Goal: Task Accomplishment & Management: Complete application form

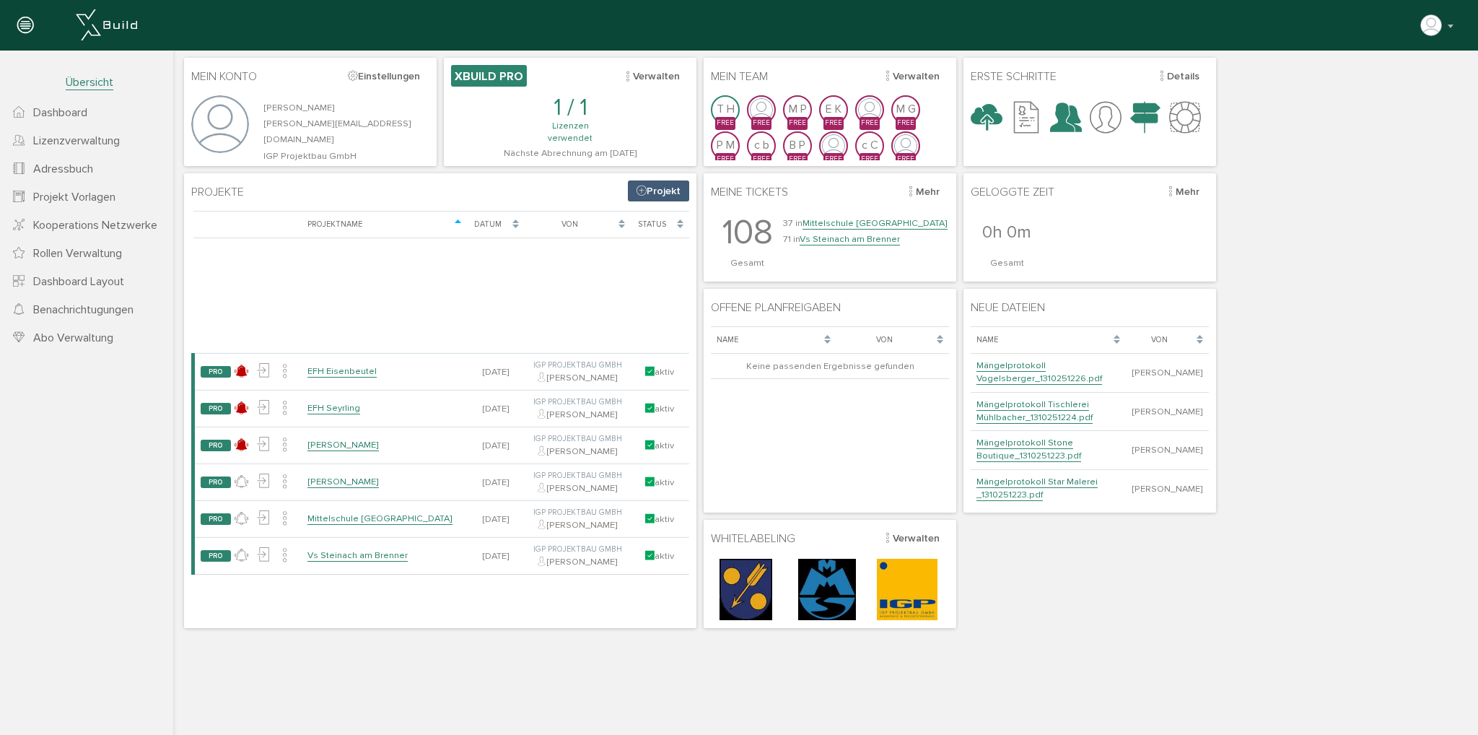
click at [670, 193] on link "Projekt" at bounding box center [658, 190] width 61 height 21
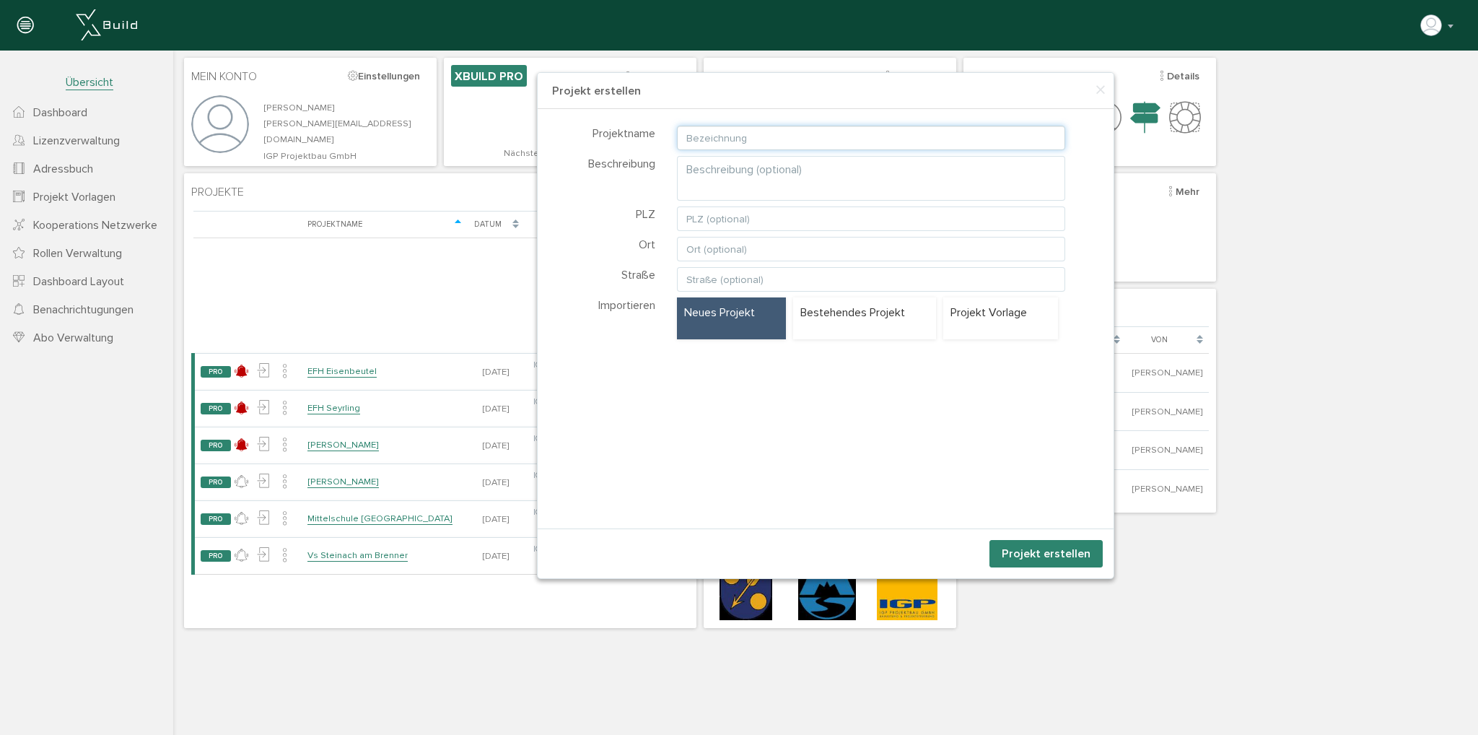
click at [705, 139] on input "text" at bounding box center [871, 138] width 389 height 25
click at [435, 319] on div "× Projekt erstellen Projektname Beschreibung PLZ Ort Straße Importieren keine" at bounding box center [825, 341] width 1305 height 581
click at [717, 147] on input "text" at bounding box center [871, 138] width 389 height 25
click at [741, 139] on input "text" at bounding box center [871, 138] width 389 height 25
type input "Beweissicherung Hotel Sacher"
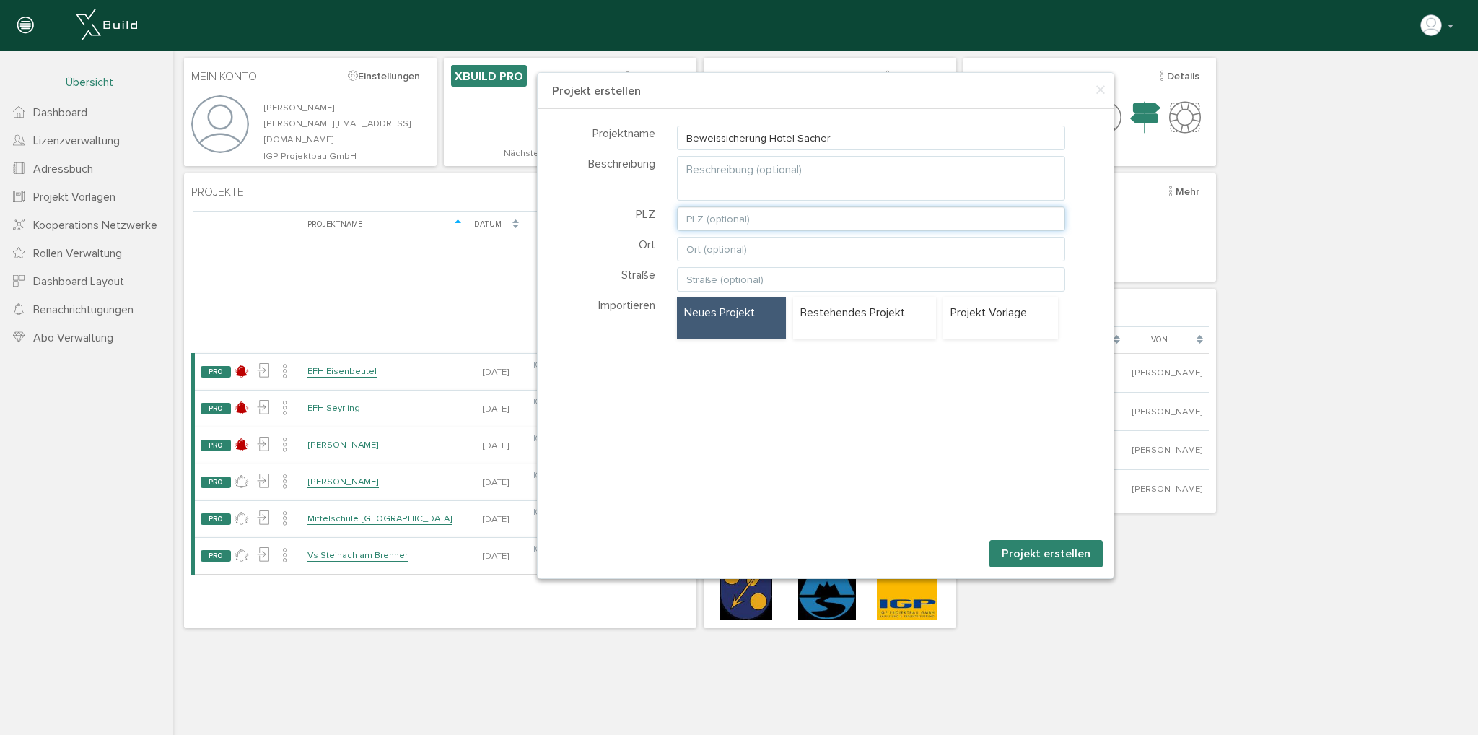
click at [724, 220] on input "text" at bounding box center [871, 218] width 389 height 25
type input "6100"
type input "Seefeld"
click at [971, 324] on div "Projekt Vorlage" at bounding box center [1000, 318] width 115 height 42
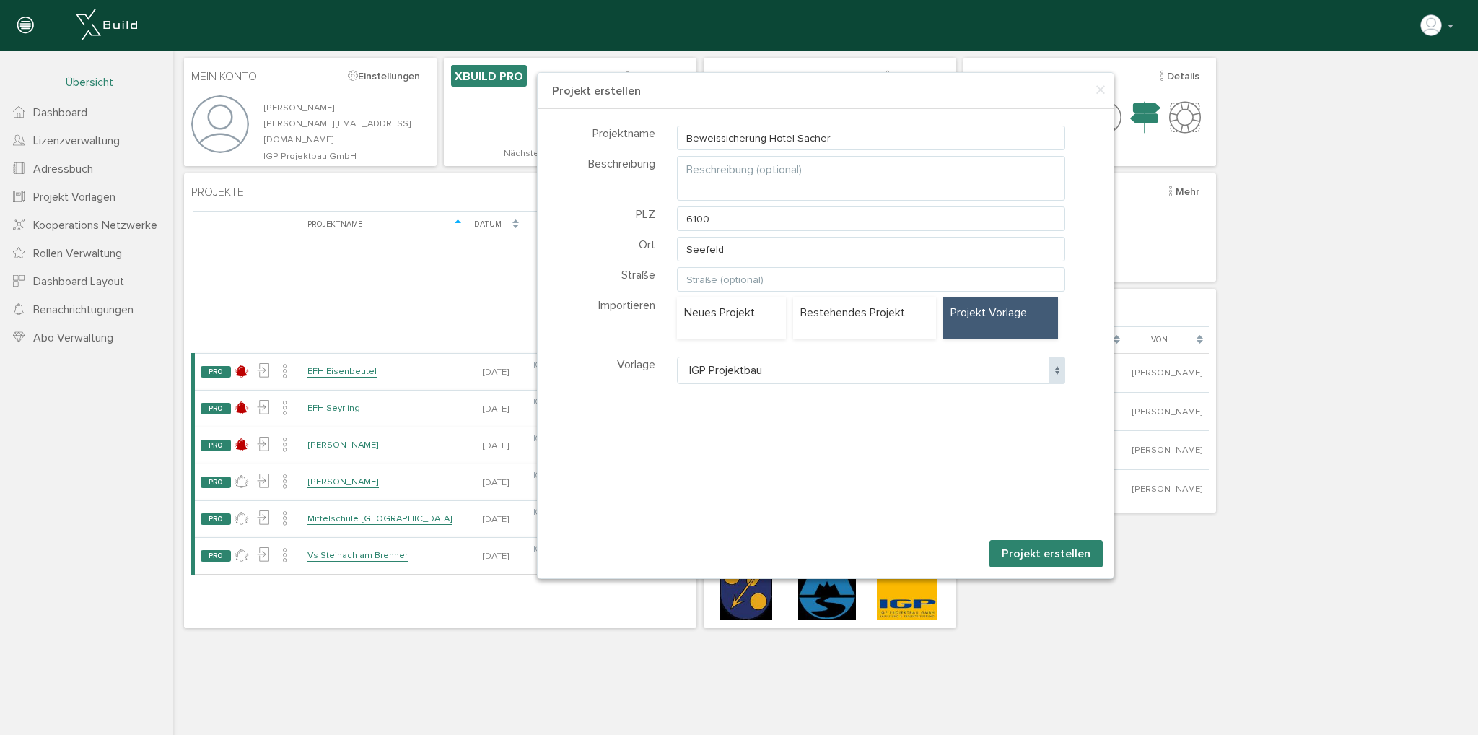
click at [863, 370] on span "IGP Projektbau" at bounding box center [871, 370] width 389 height 27
click at [755, 324] on div "Neues Projekt" at bounding box center [731, 318] width 109 height 42
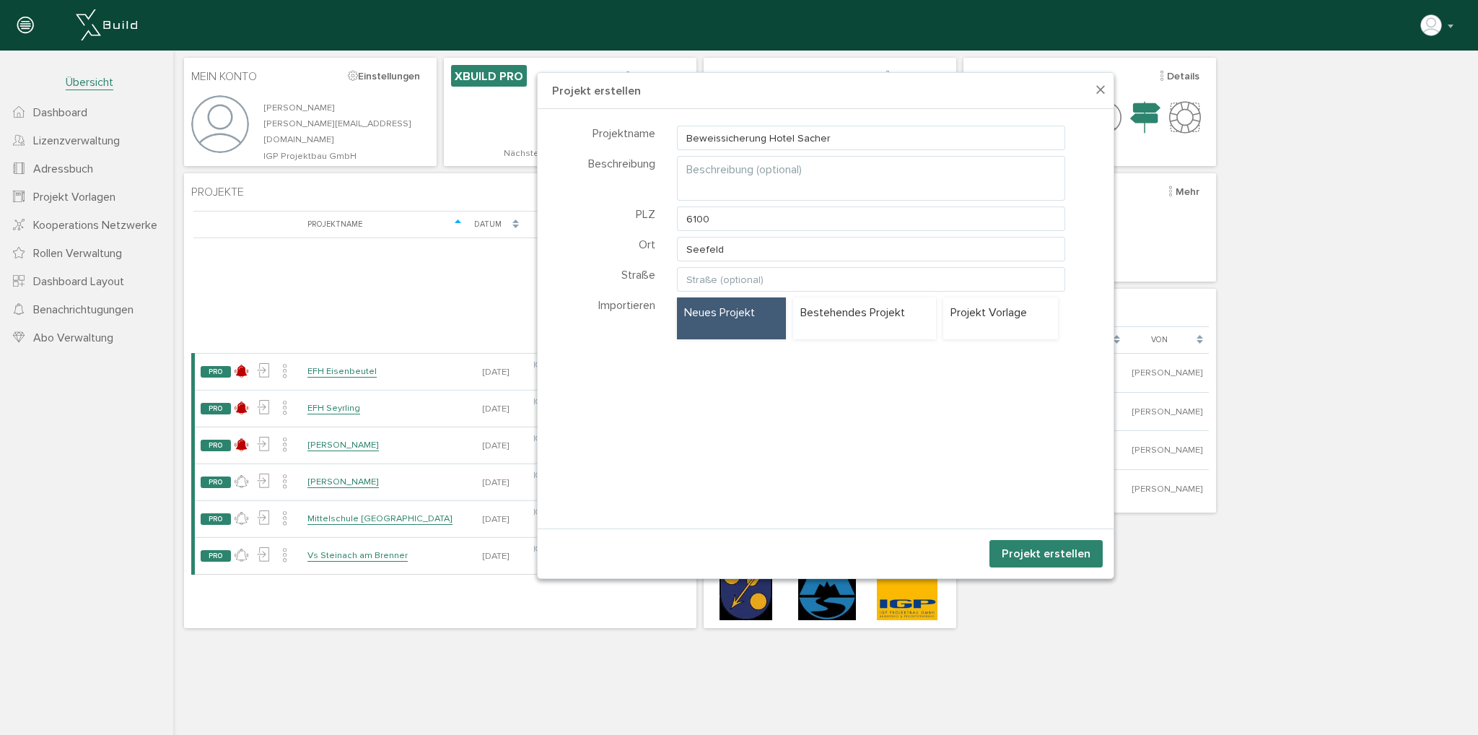
click at [1095, 90] on span "×" at bounding box center [1101, 91] width 12 height 28
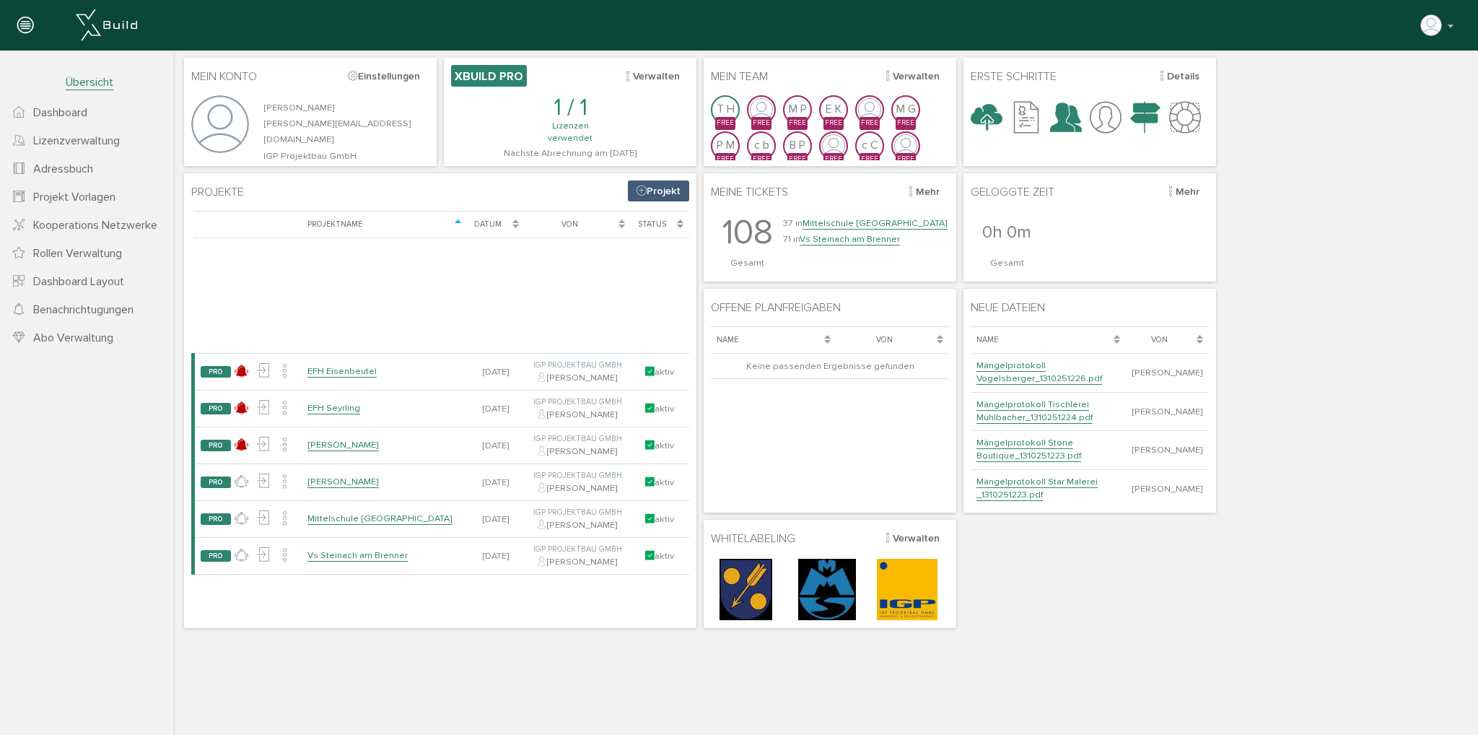
click at [86, 193] on span "Projekt Vorlagen" at bounding box center [74, 197] width 82 height 14
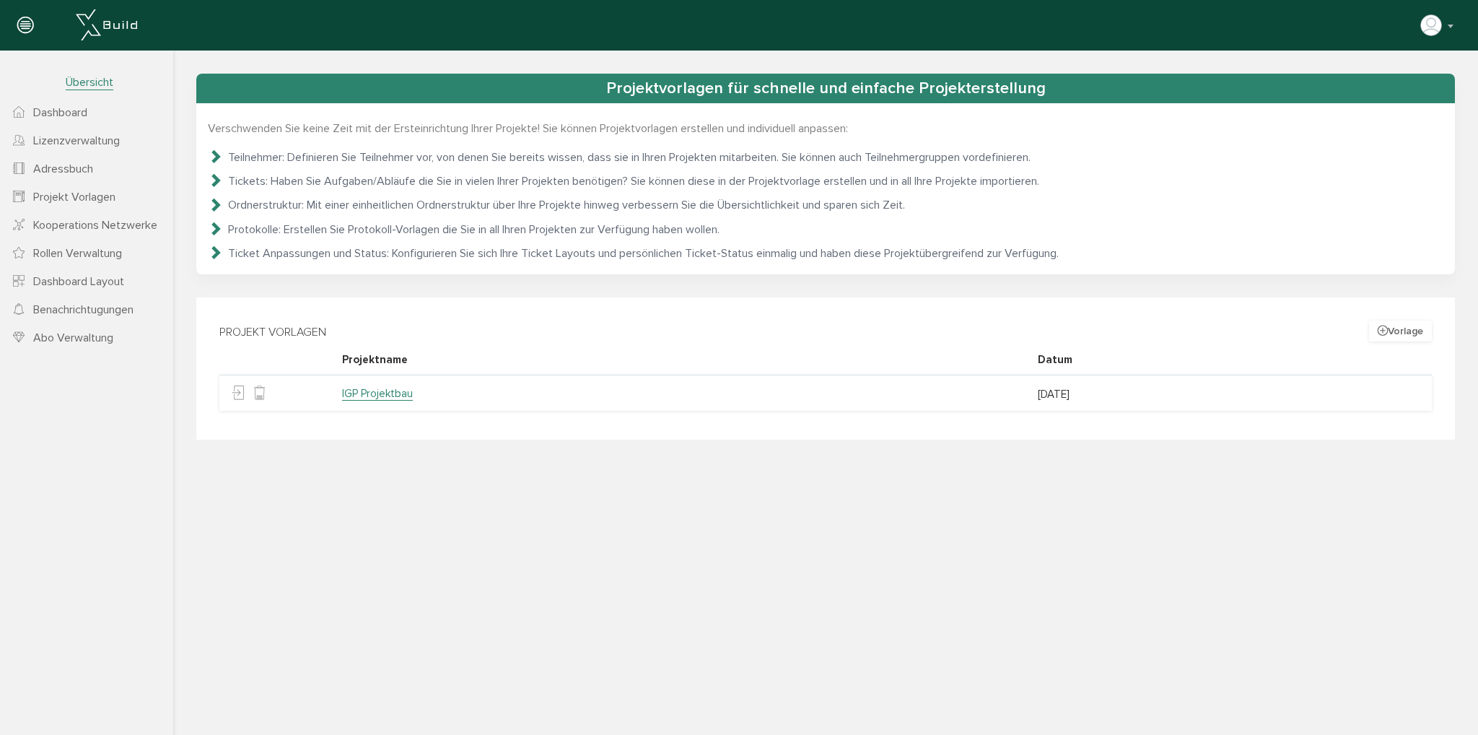
click at [1400, 326] on button "Vorlage" at bounding box center [1400, 331] width 63 height 21
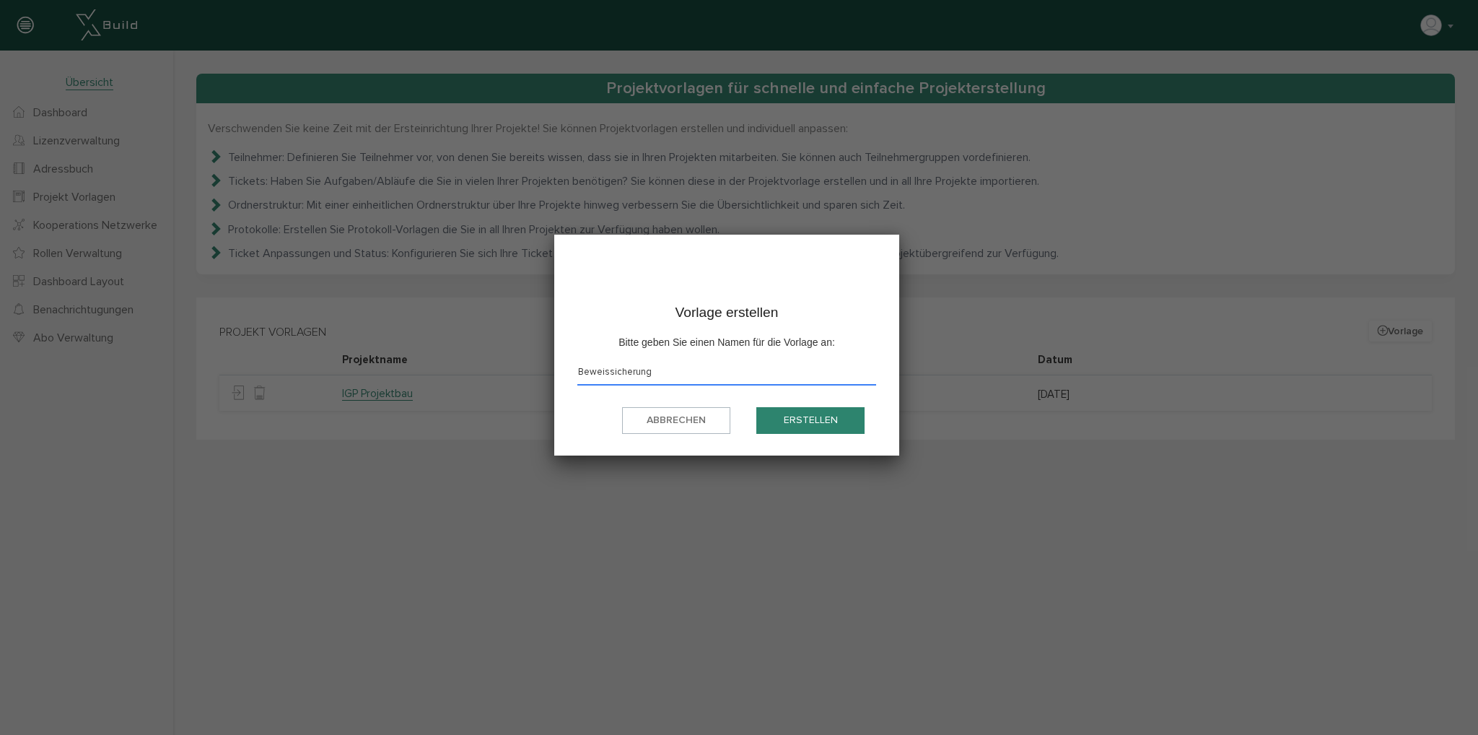
type input "Beweissicherung"
click at [792, 425] on button "Erstellen" at bounding box center [811, 420] width 108 height 27
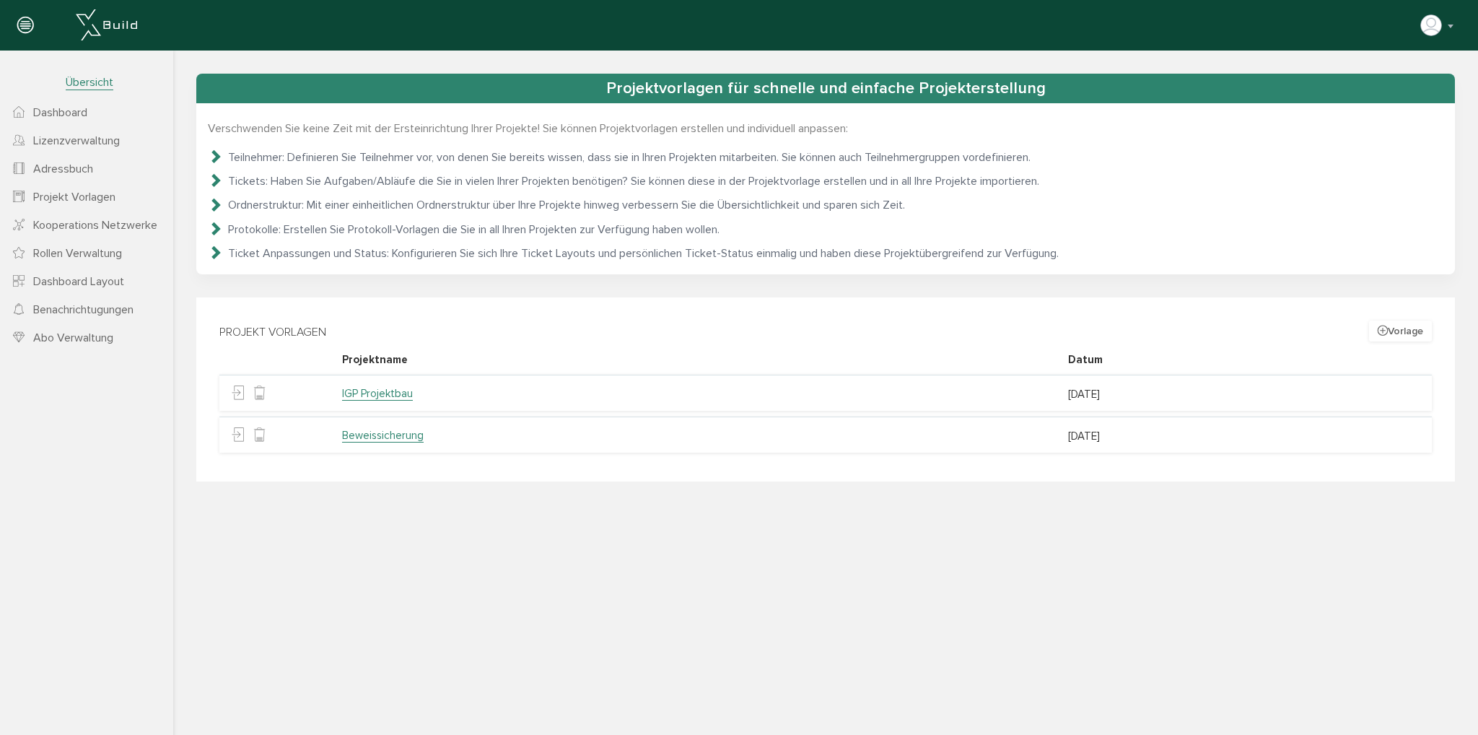
click at [380, 437] on link "Beweissicherung" at bounding box center [383, 436] width 82 height 14
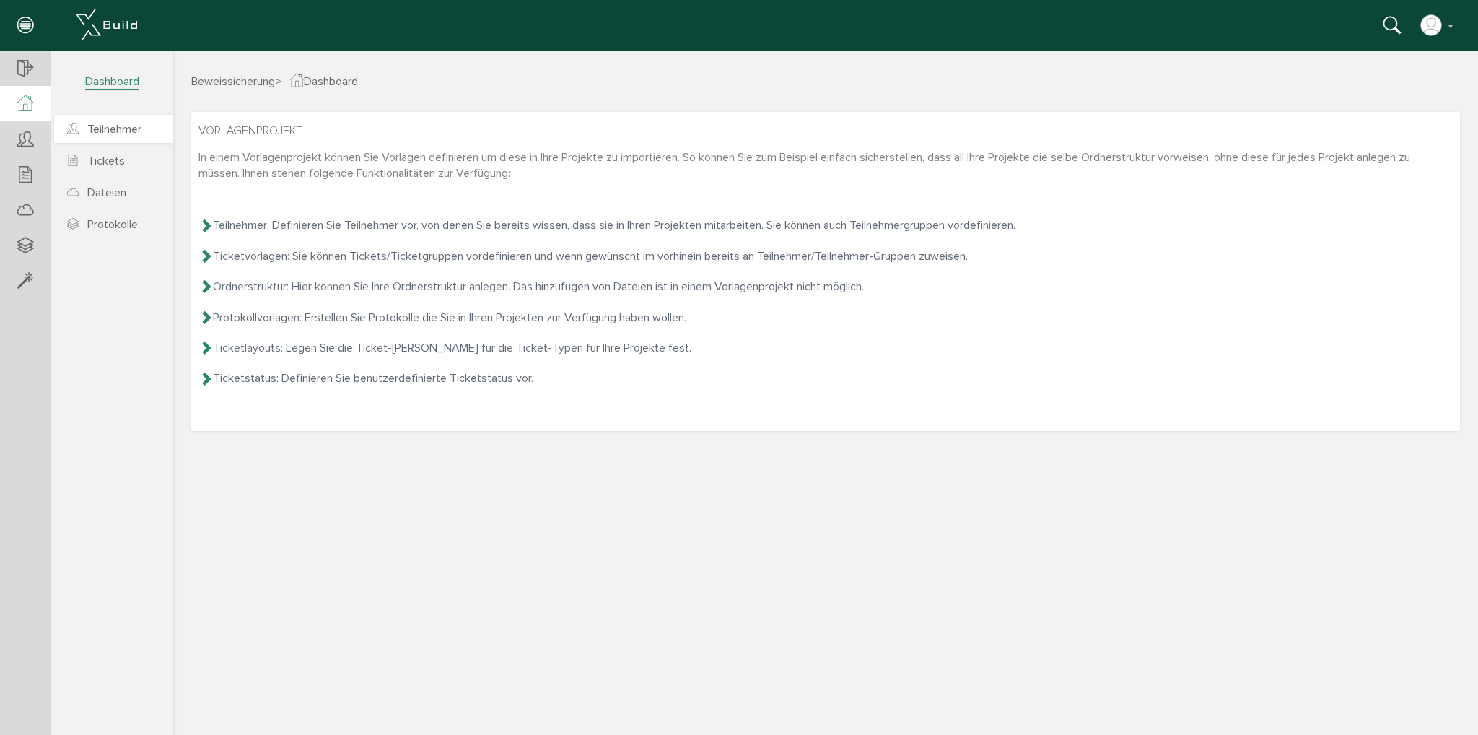
click at [121, 134] on span "Teilnehmer" at bounding box center [114, 129] width 54 height 14
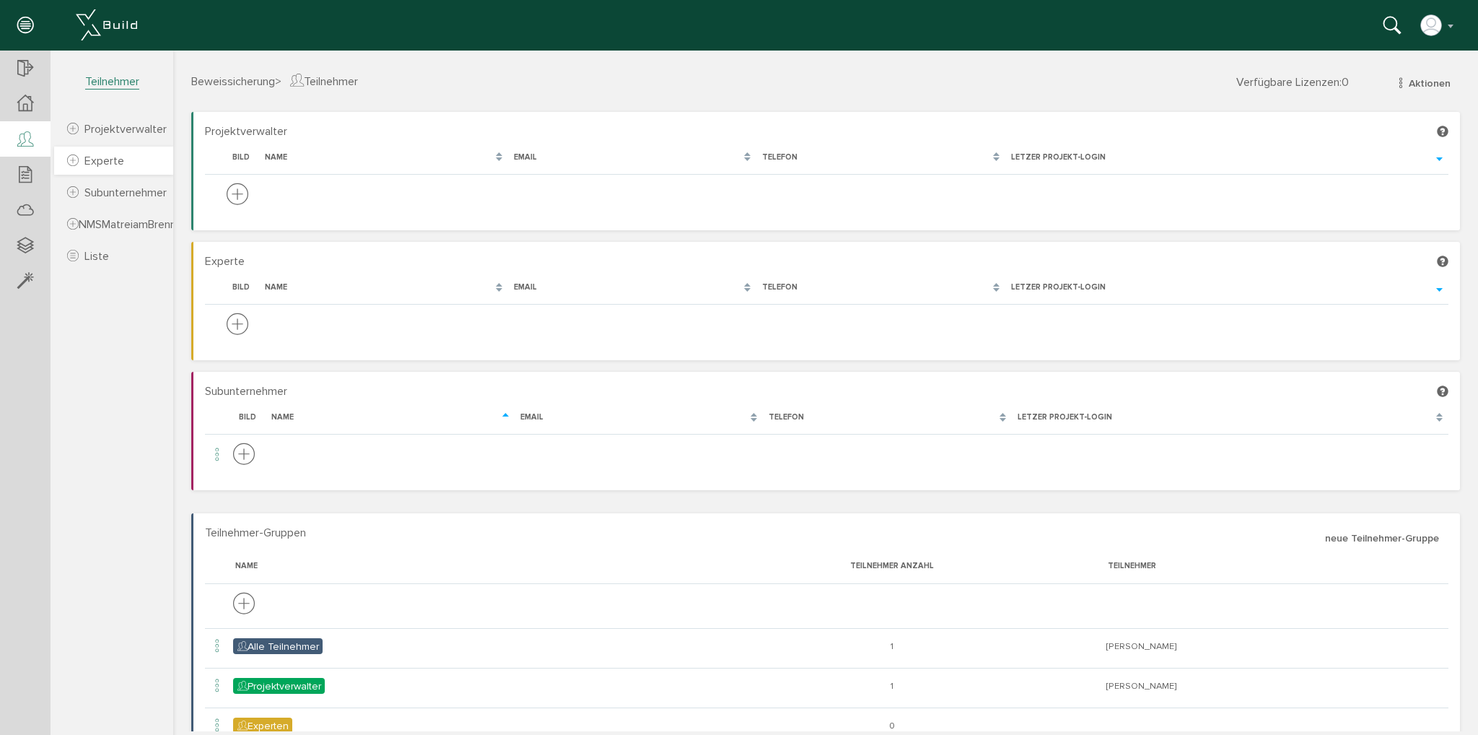
click at [115, 160] on span "Experte" at bounding box center [104, 161] width 40 height 14
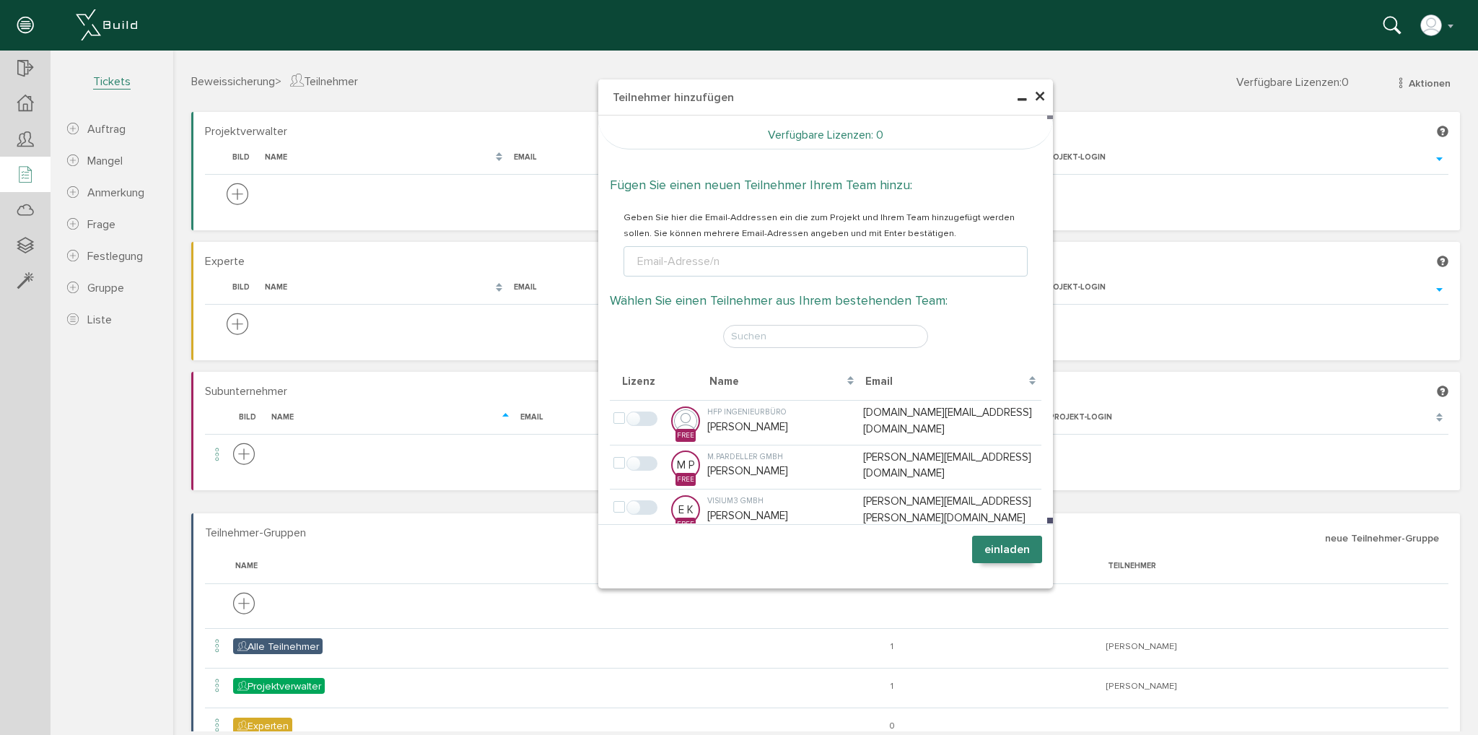
click at [27, 174] on icon at bounding box center [25, 175] width 16 height 20
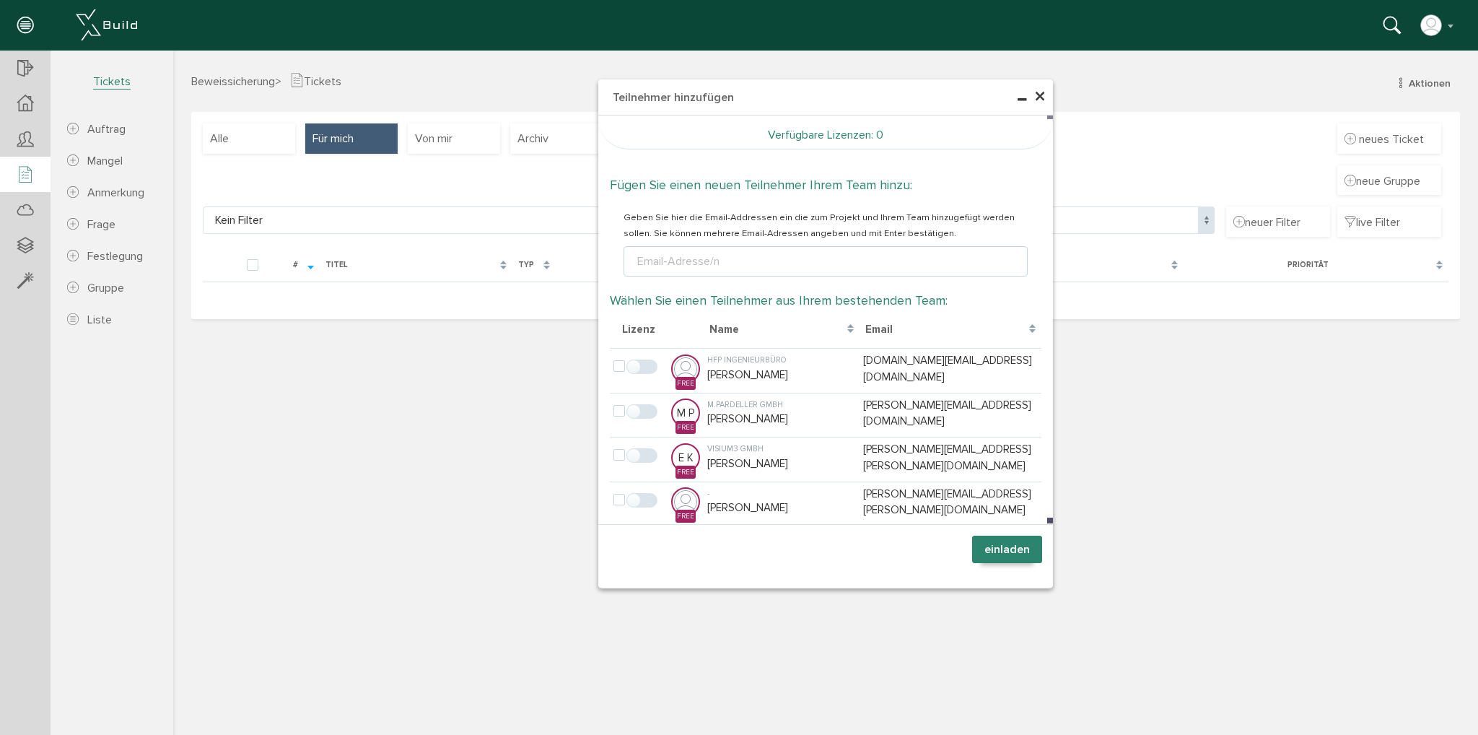
click at [1039, 99] on span "×" at bounding box center [1040, 97] width 12 height 28
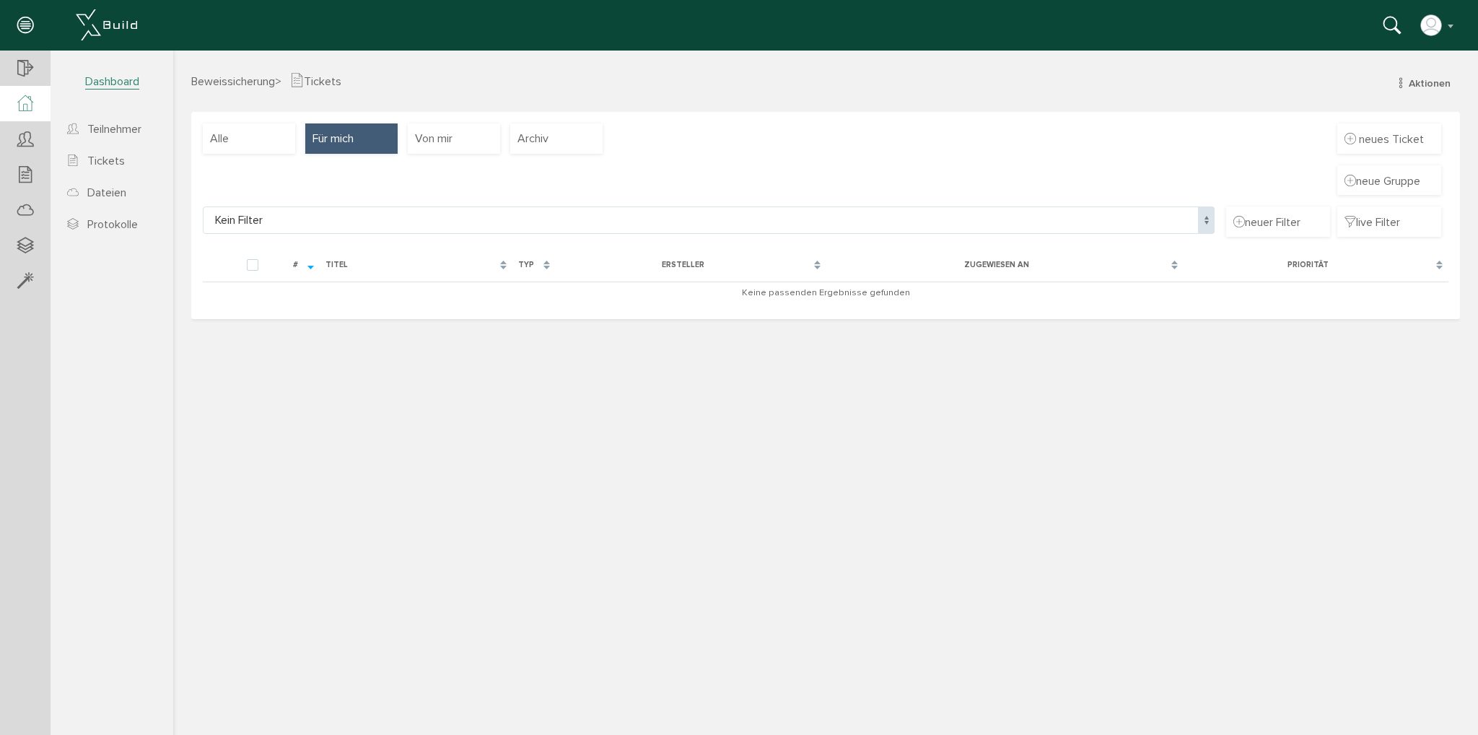
click at [35, 102] on div at bounding box center [25, 103] width 51 height 35
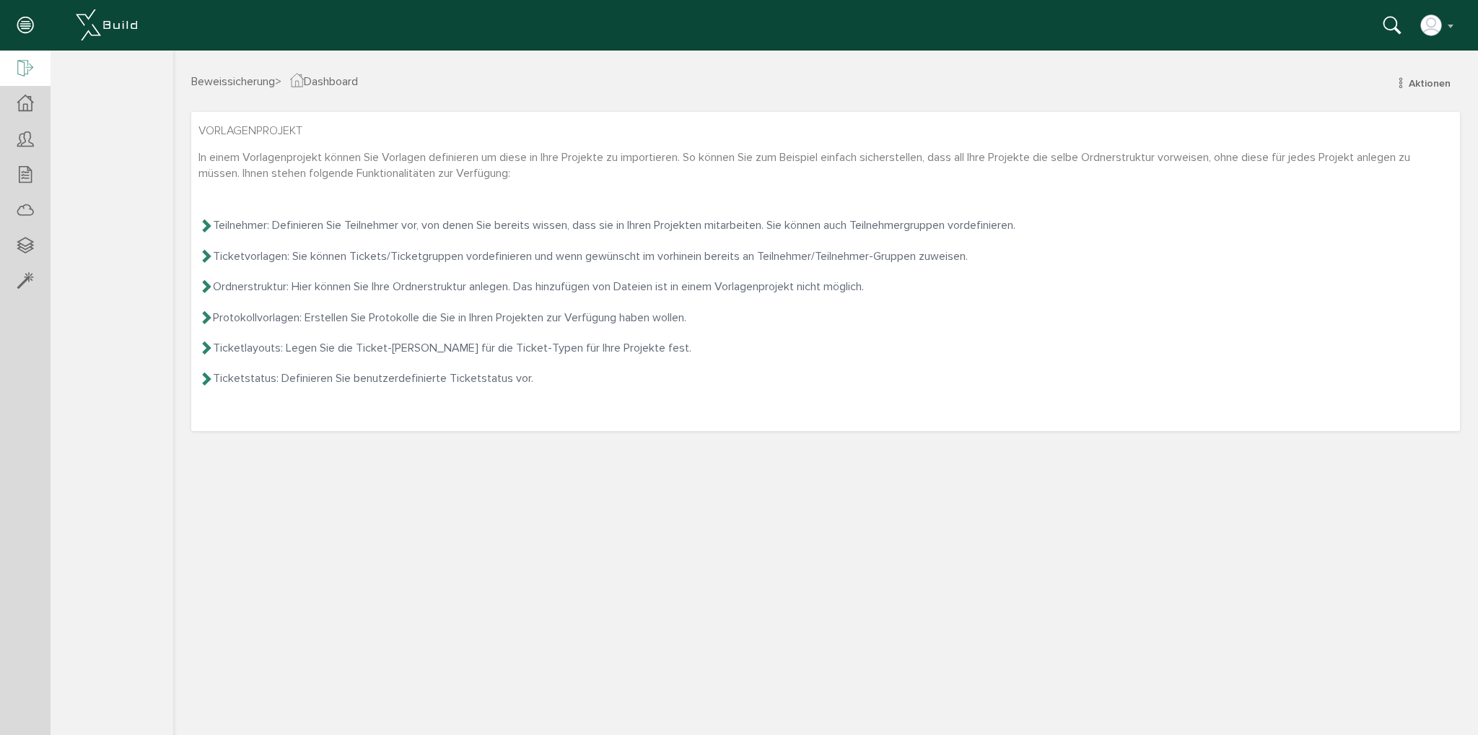
click at [38, 69] on div at bounding box center [25, 69] width 51 height 37
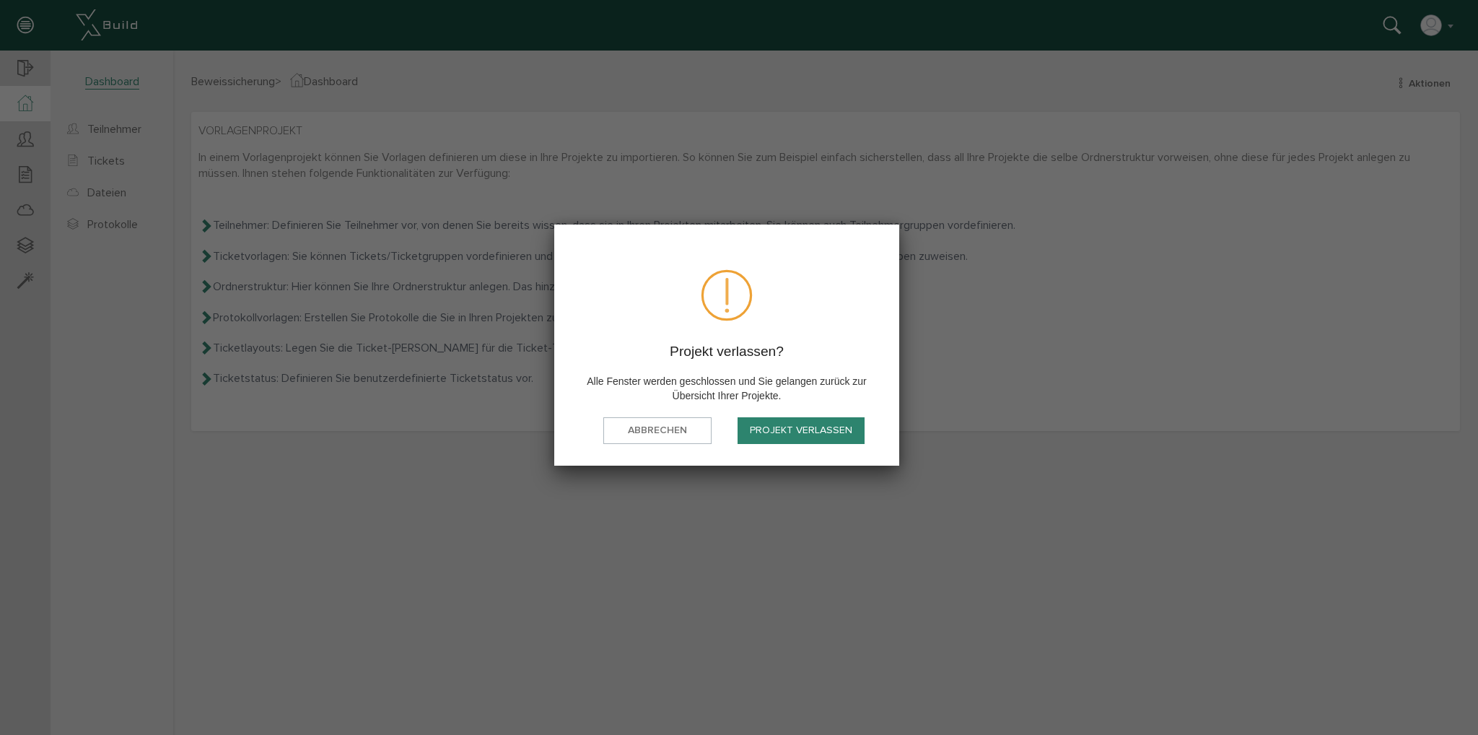
click at [821, 432] on button "Projekt verlassen" at bounding box center [801, 430] width 127 height 27
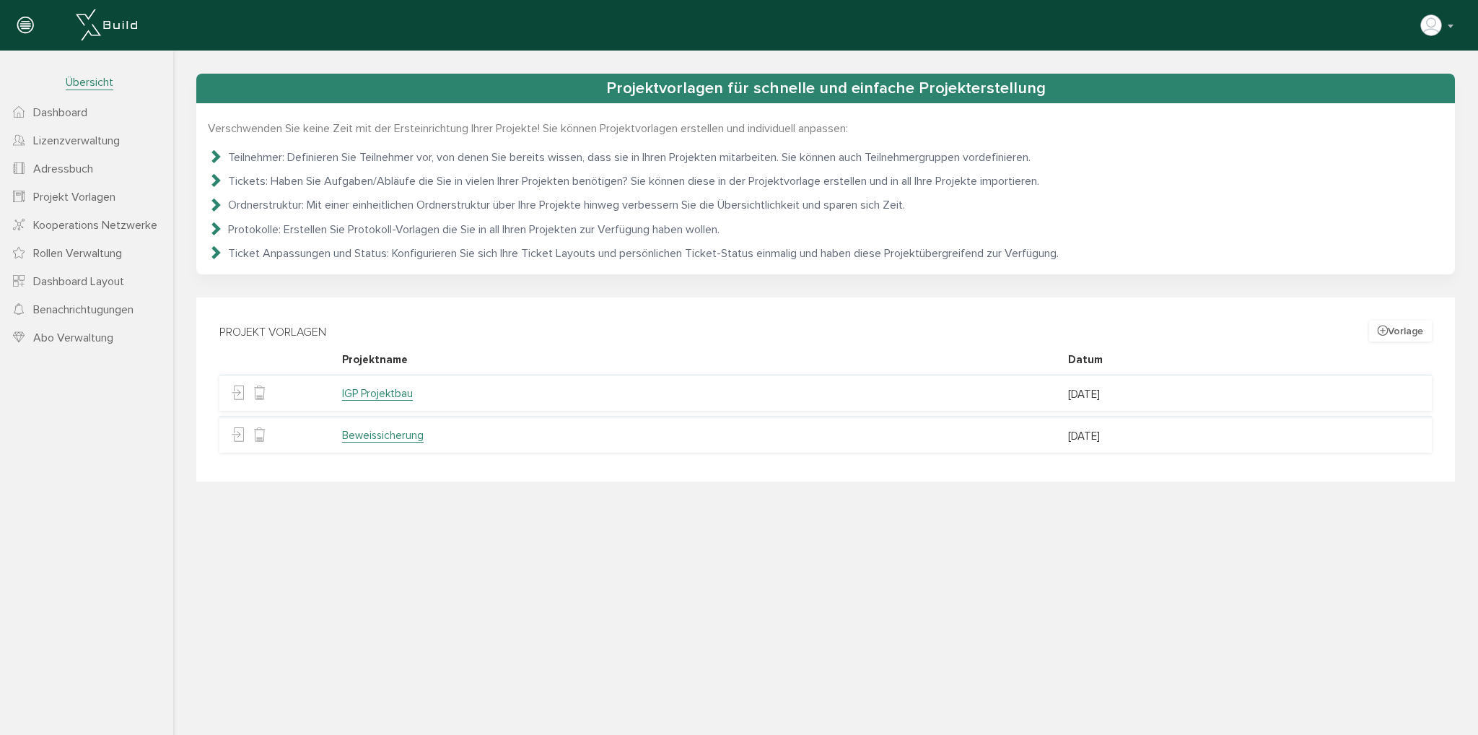
click at [49, 110] on span "Dashboard" at bounding box center [60, 112] width 54 height 14
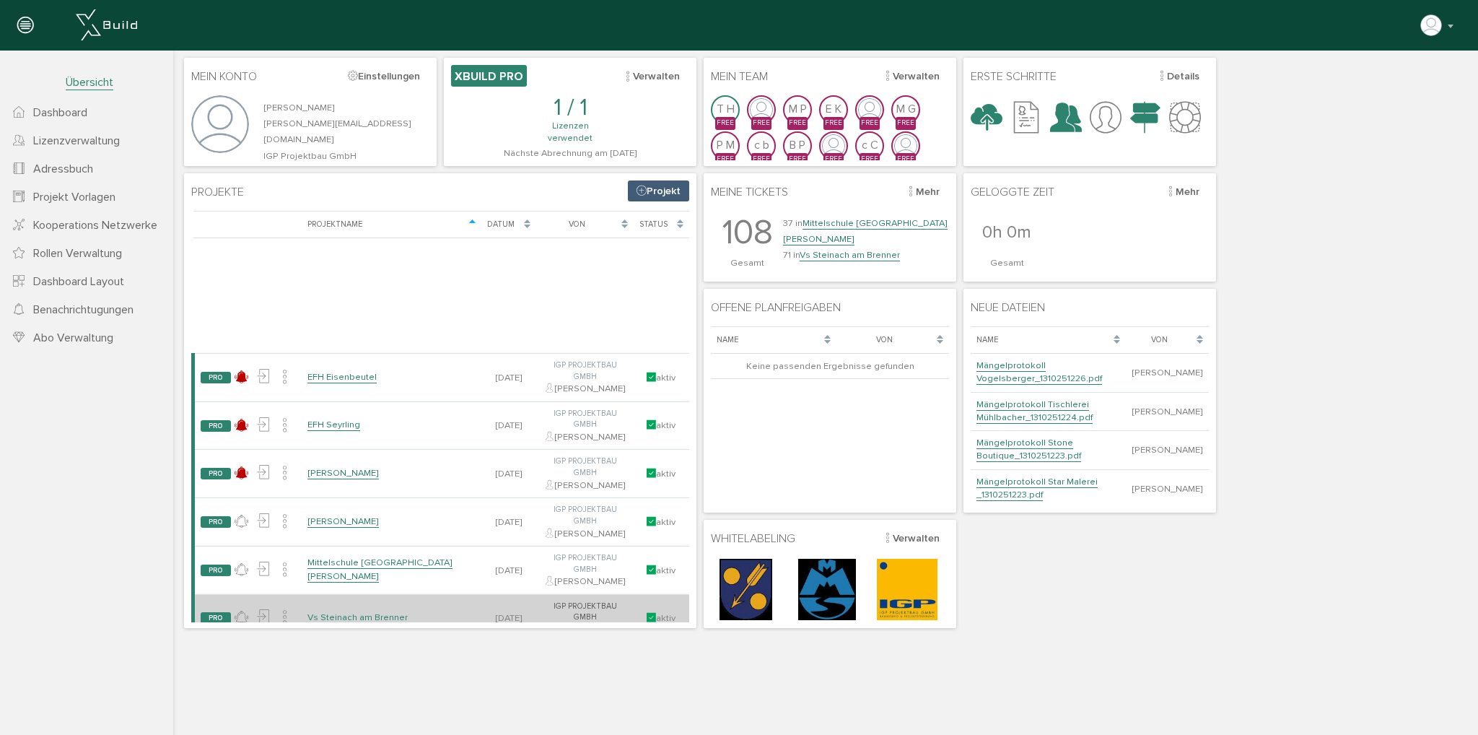
click at [361, 611] on link "Vs Steinach am Brenner" at bounding box center [358, 617] width 100 height 12
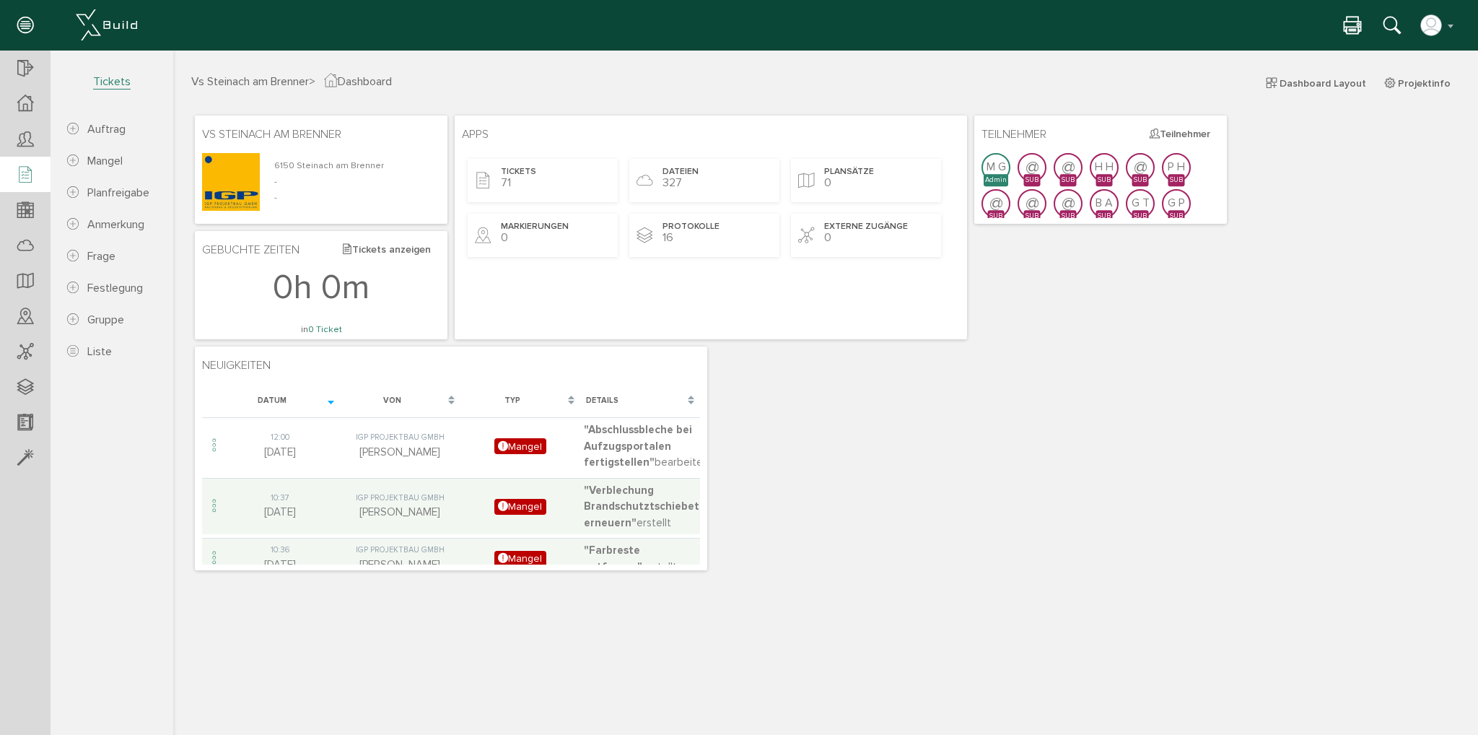
click at [38, 181] on div at bounding box center [25, 175] width 51 height 37
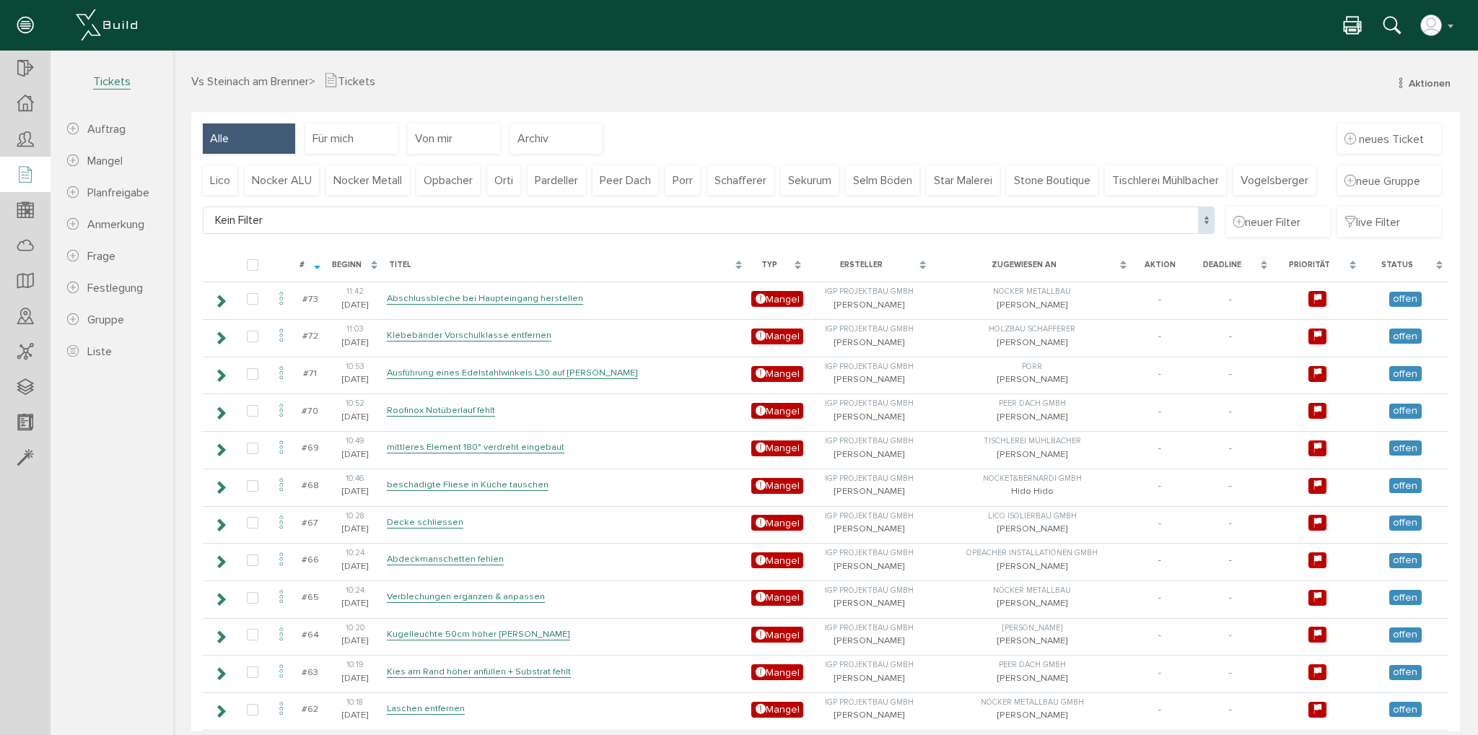
click at [531, 234] on span "Kein Filter" at bounding box center [709, 219] width 1012 height 27
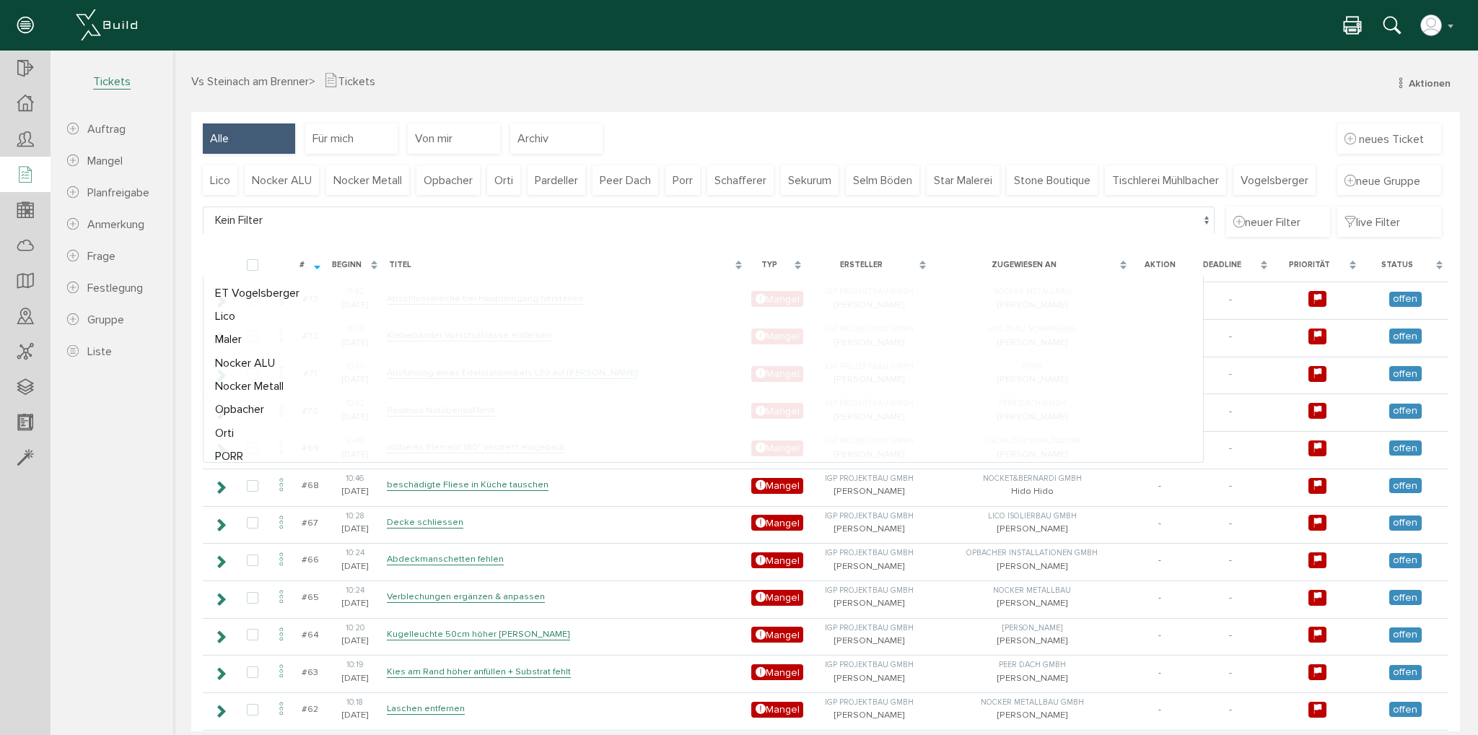
scroll to position [72, 0]
select select "FI-68e8e0fac6f369.58428933"
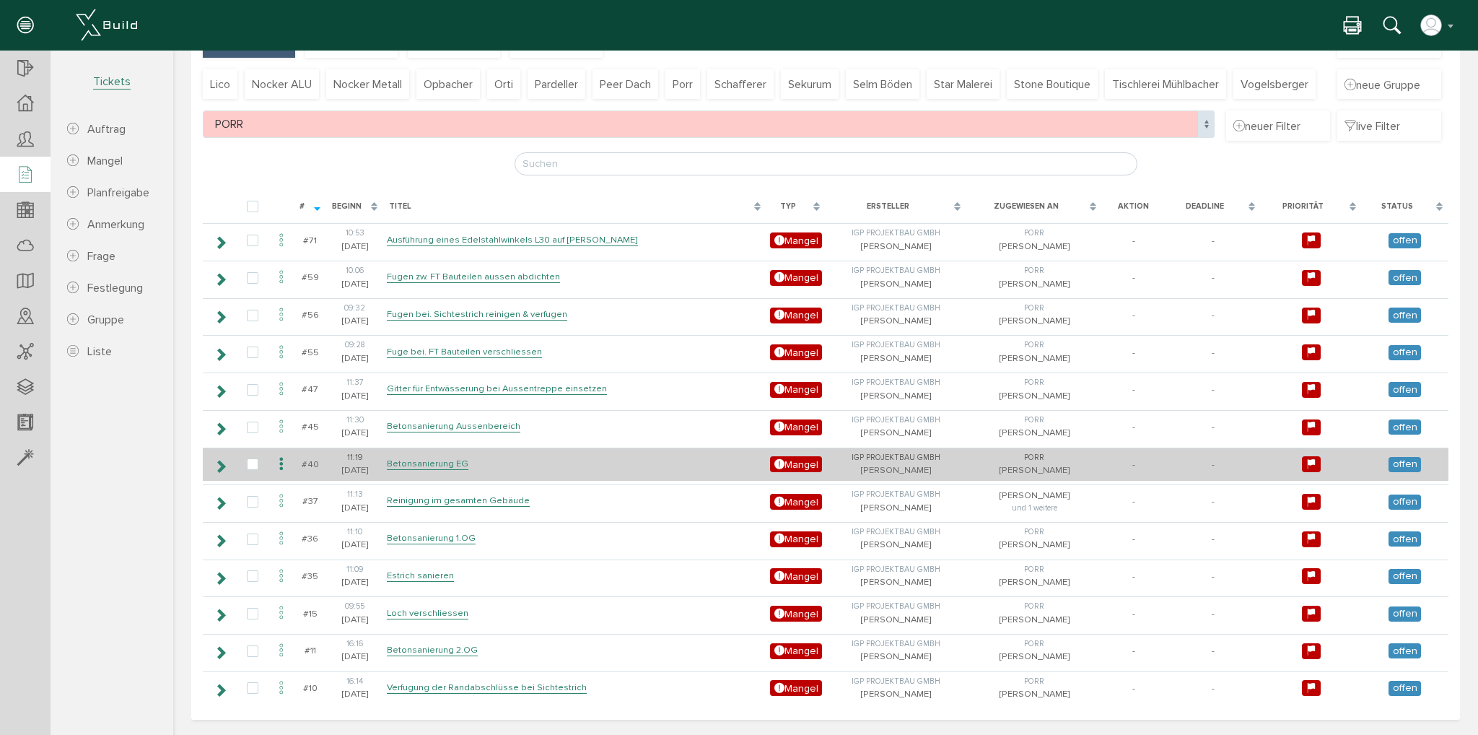
scroll to position [0, 0]
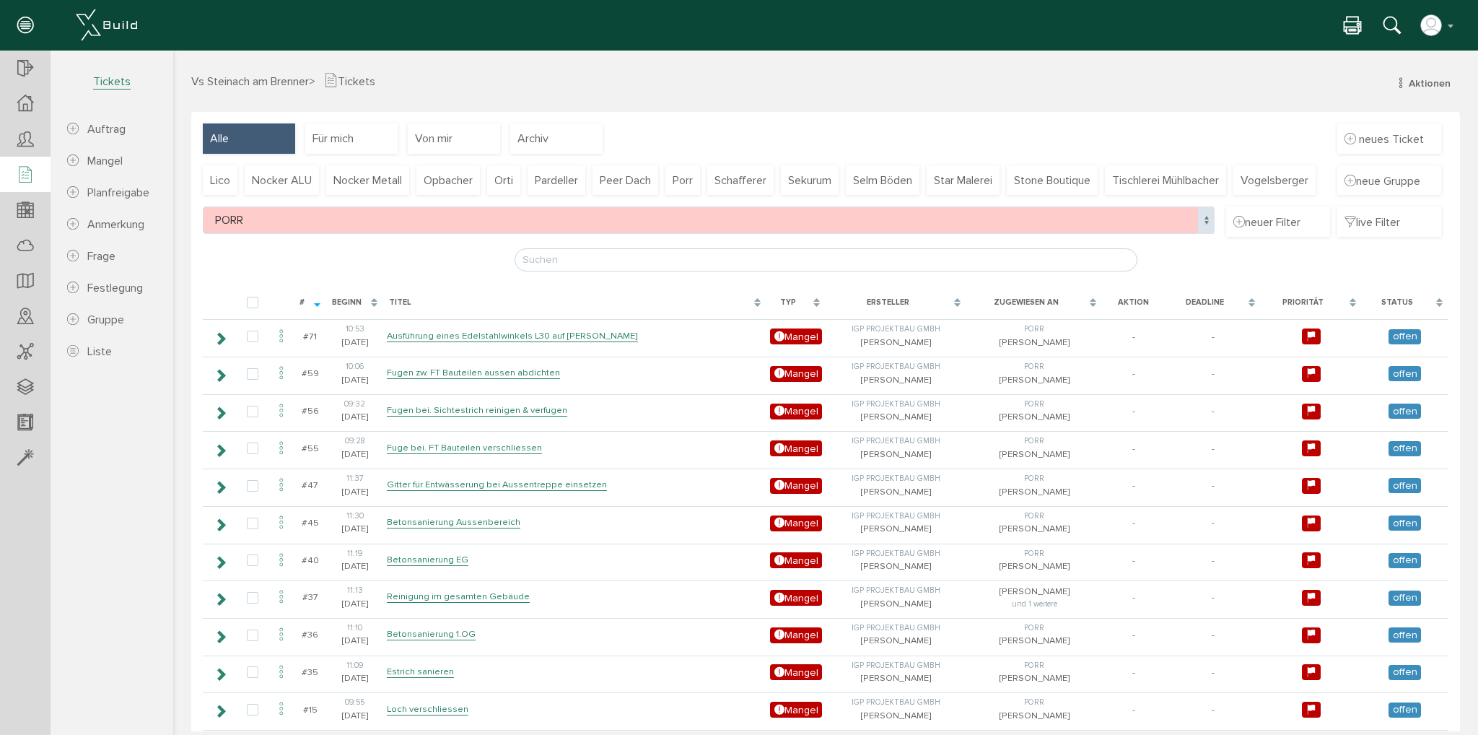
click at [451, 234] on span "PORR" at bounding box center [709, 219] width 1012 height 27
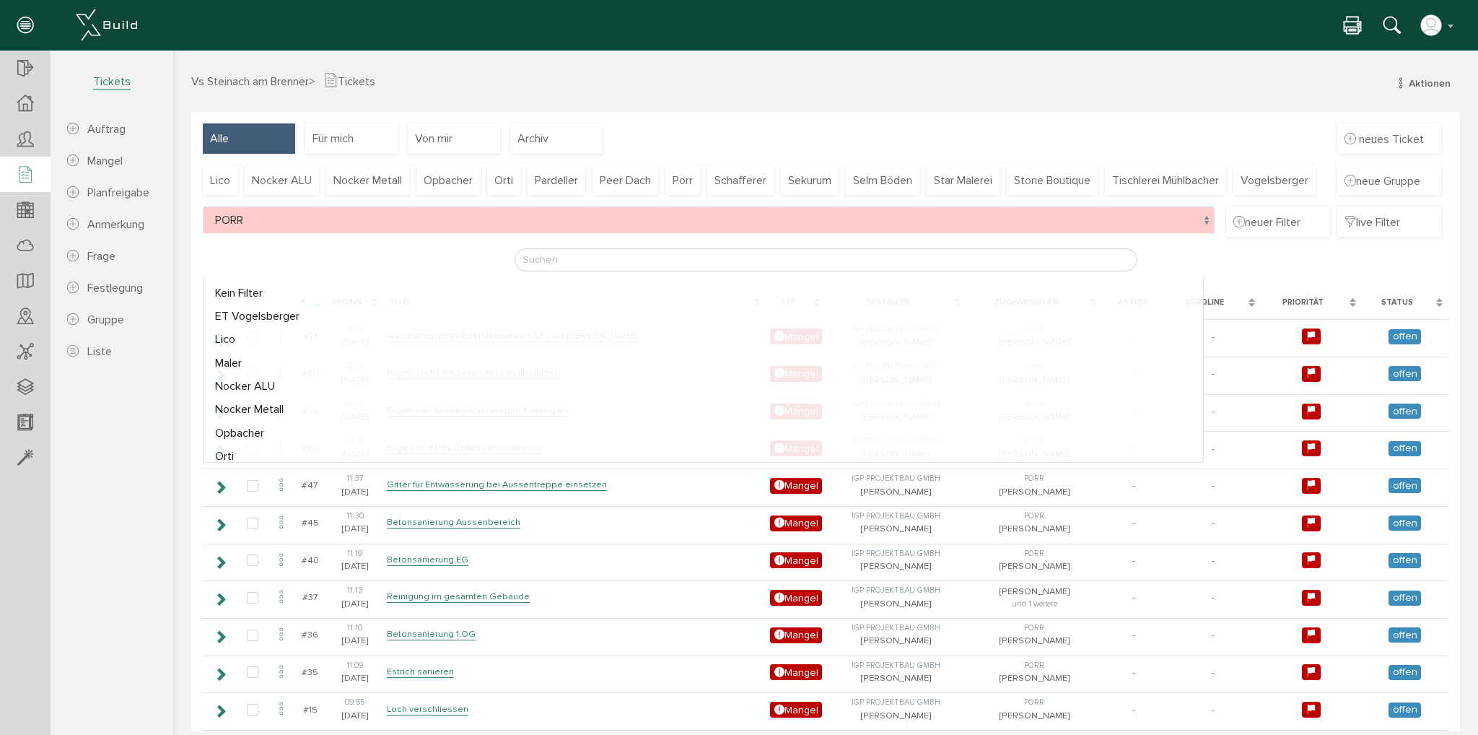
select select
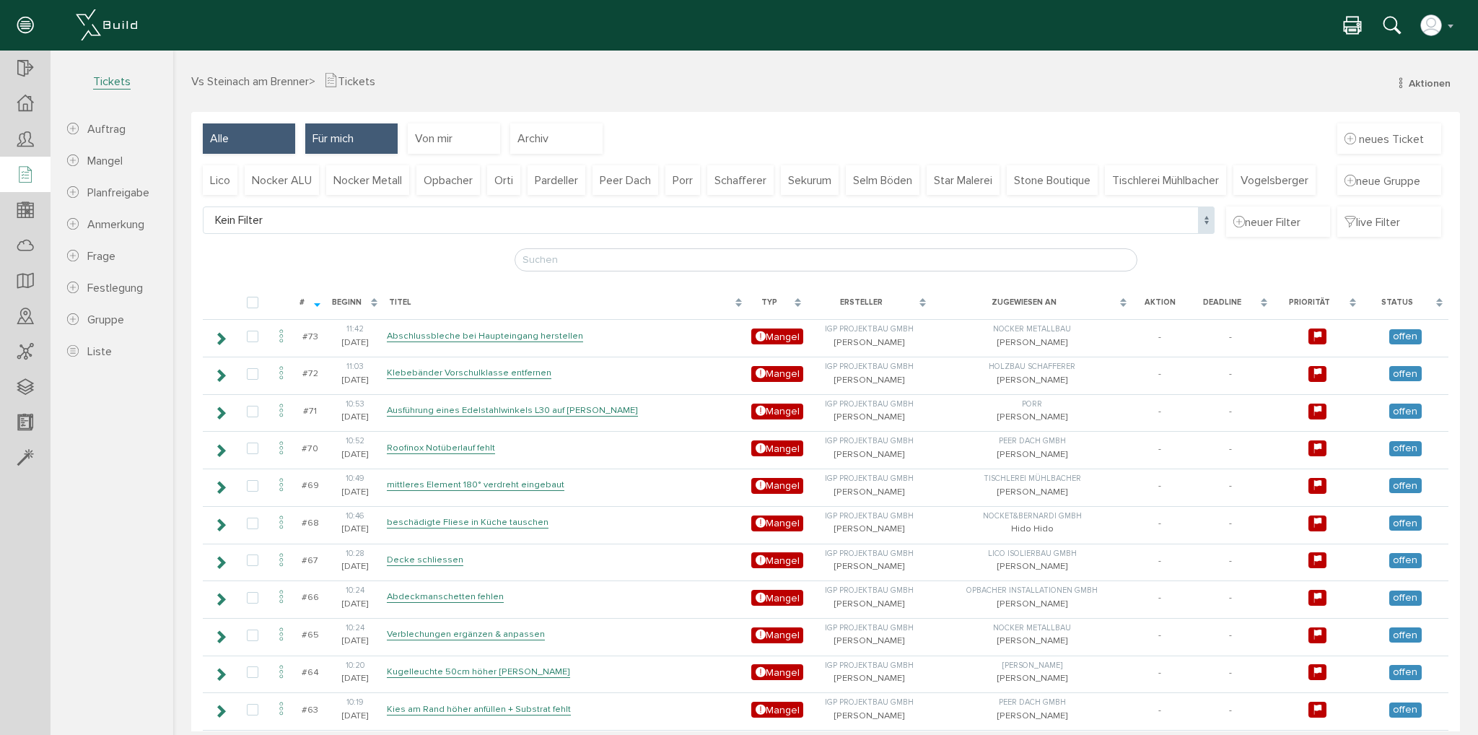
click at [331, 131] on span "Für mich" at bounding box center [333, 139] width 41 height 16
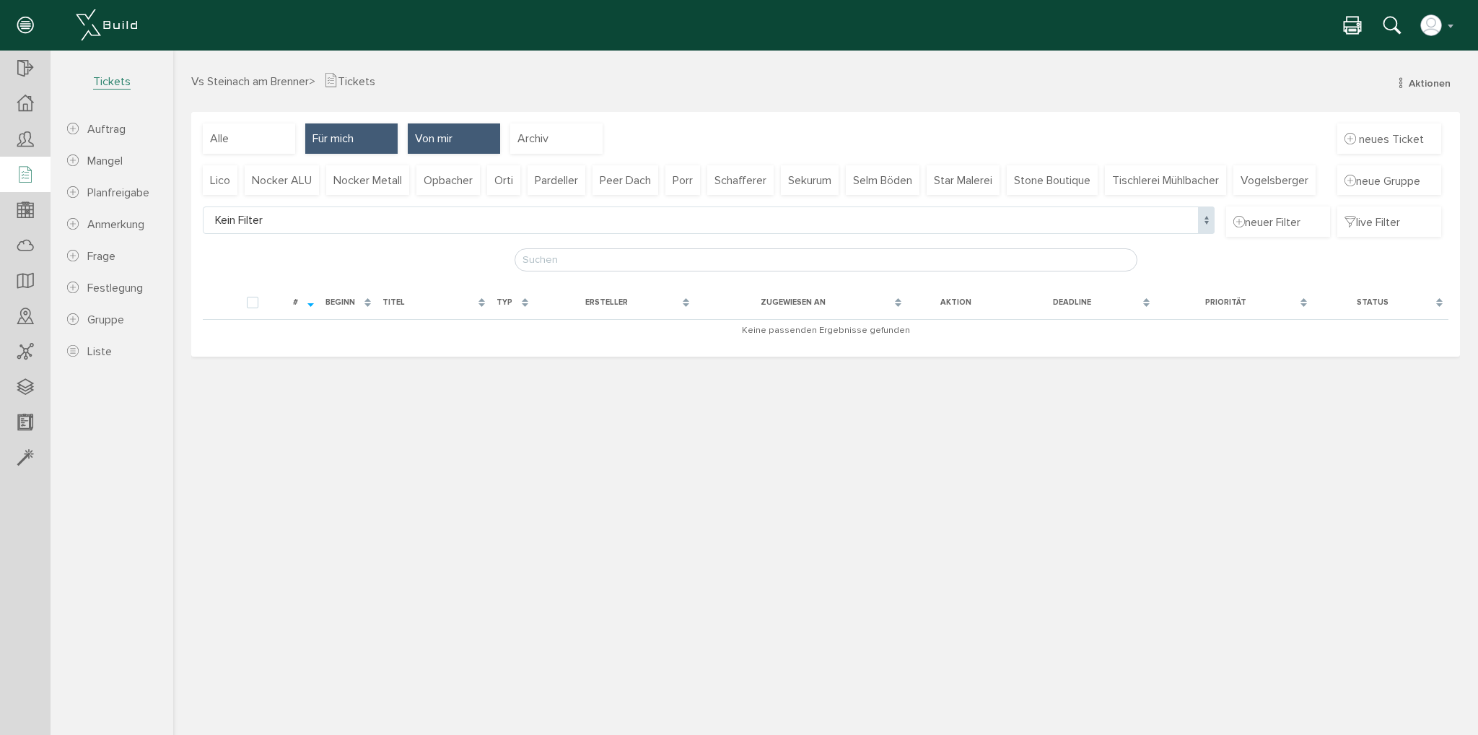
click at [429, 134] on span "Von mir" at bounding box center [434, 139] width 38 height 16
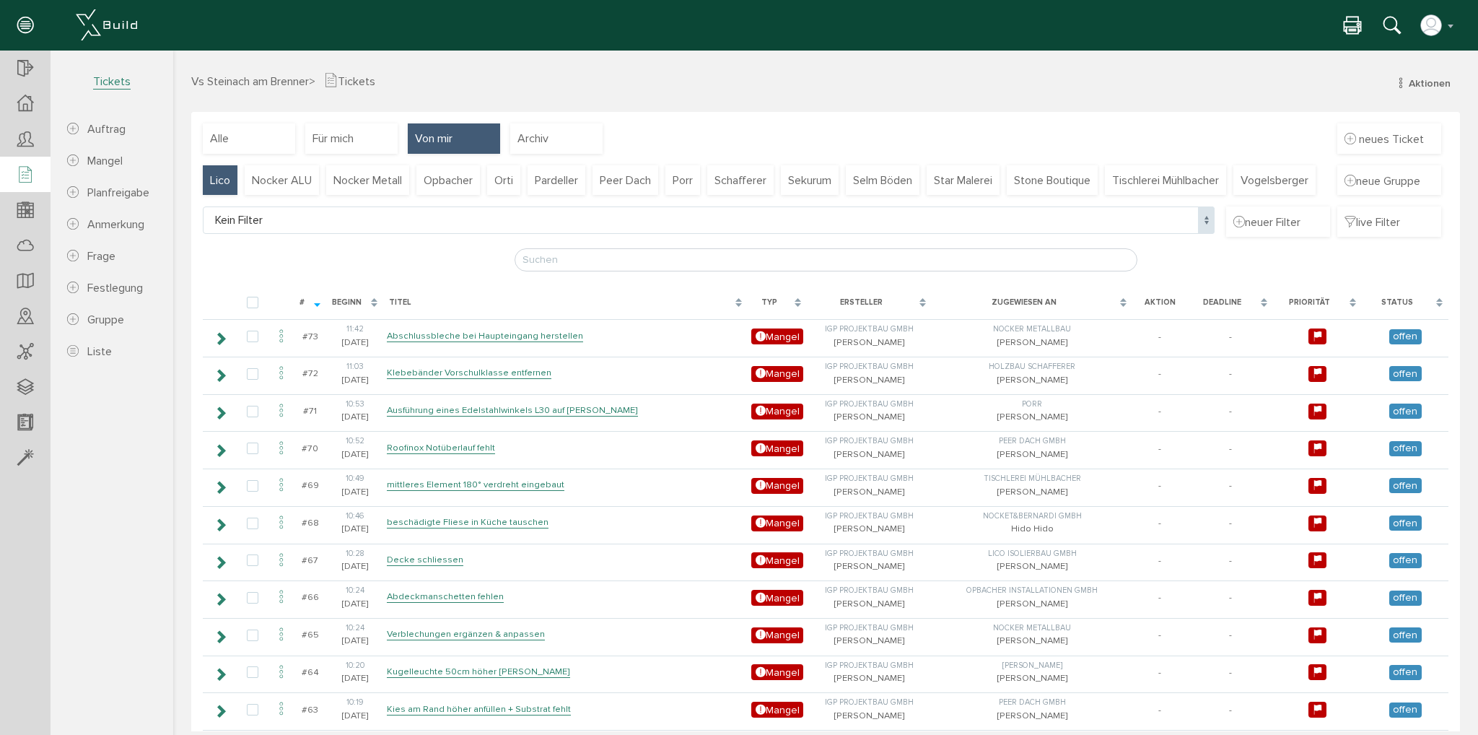
click at [219, 176] on span "Lico" at bounding box center [220, 181] width 20 height 16
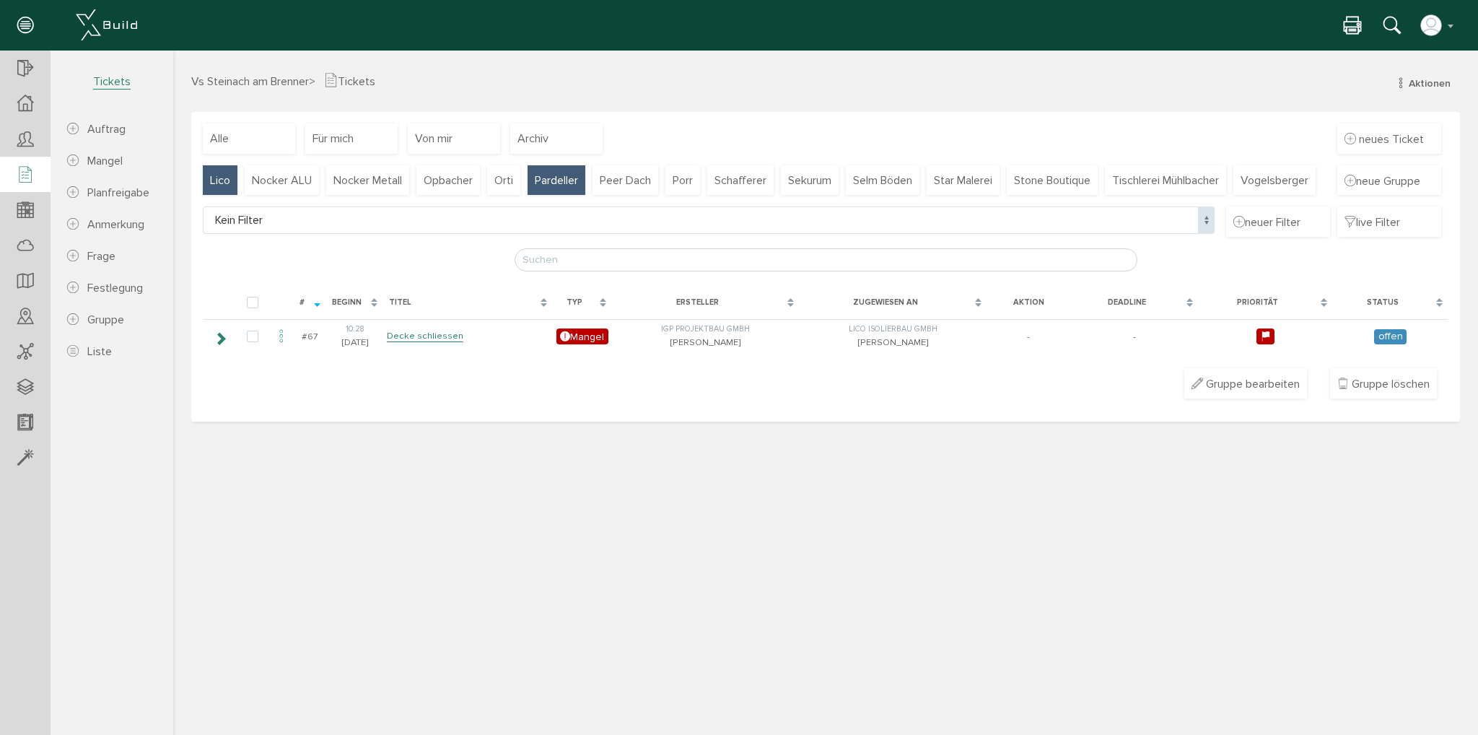
click at [547, 180] on span "Pardeller" at bounding box center [556, 181] width 43 height 16
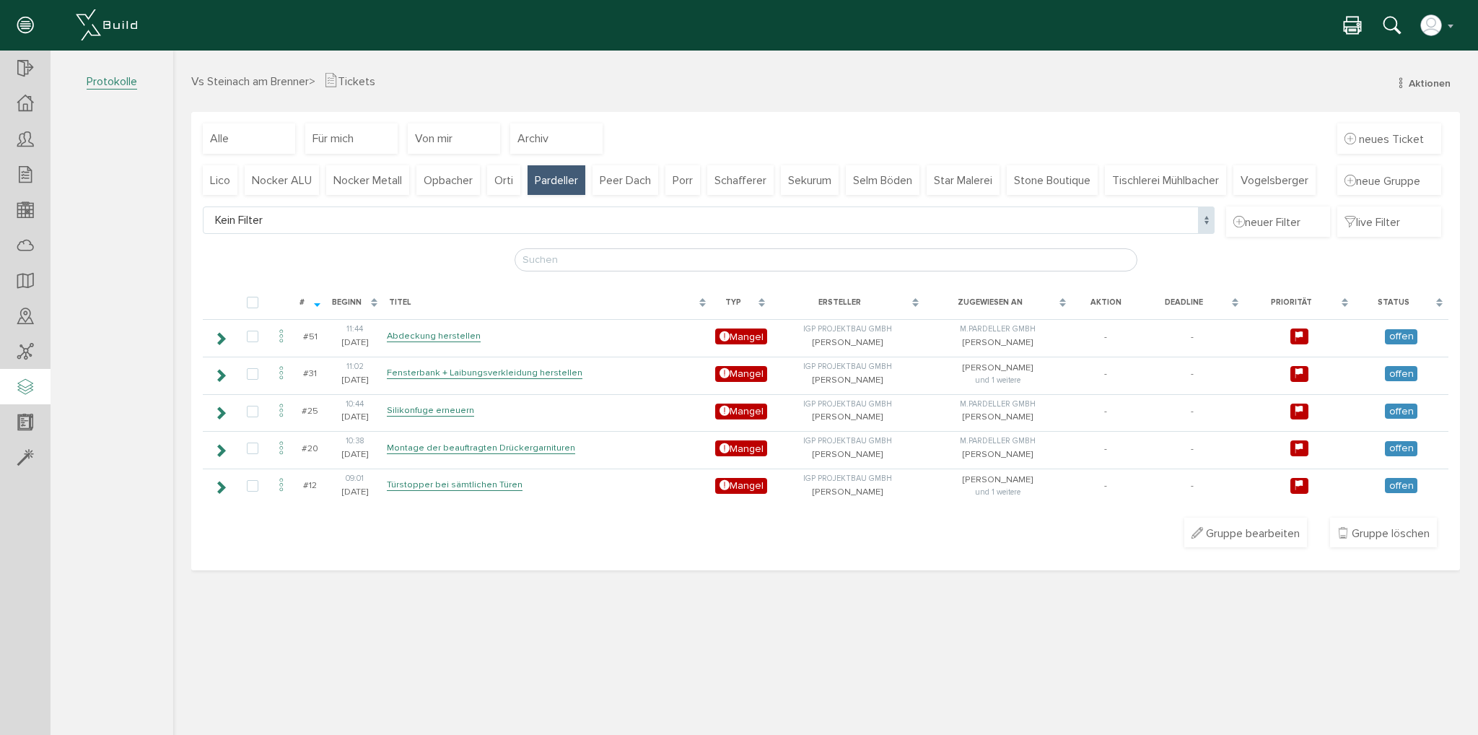
click at [32, 391] on icon at bounding box center [25, 388] width 16 height 20
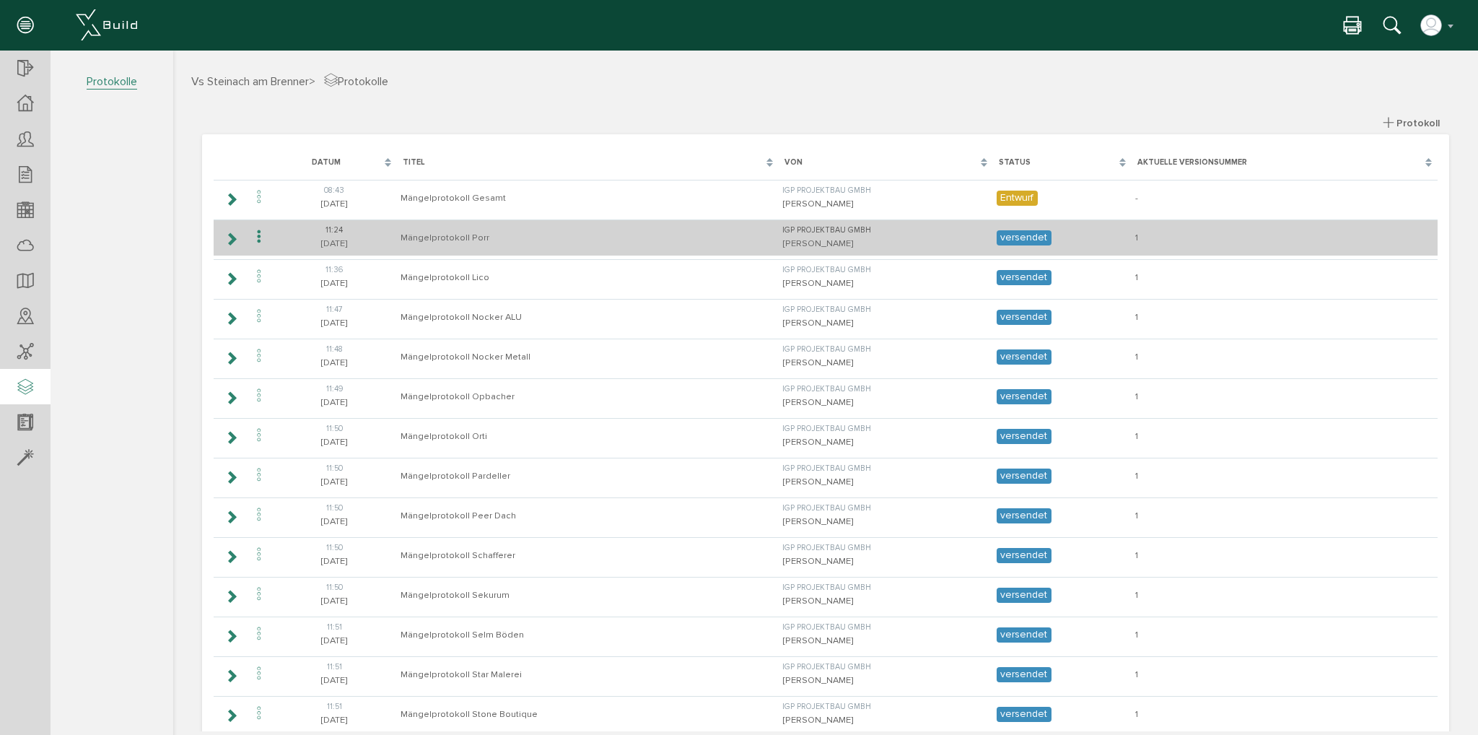
click at [229, 240] on icon at bounding box center [231, 239] width 14 height 12
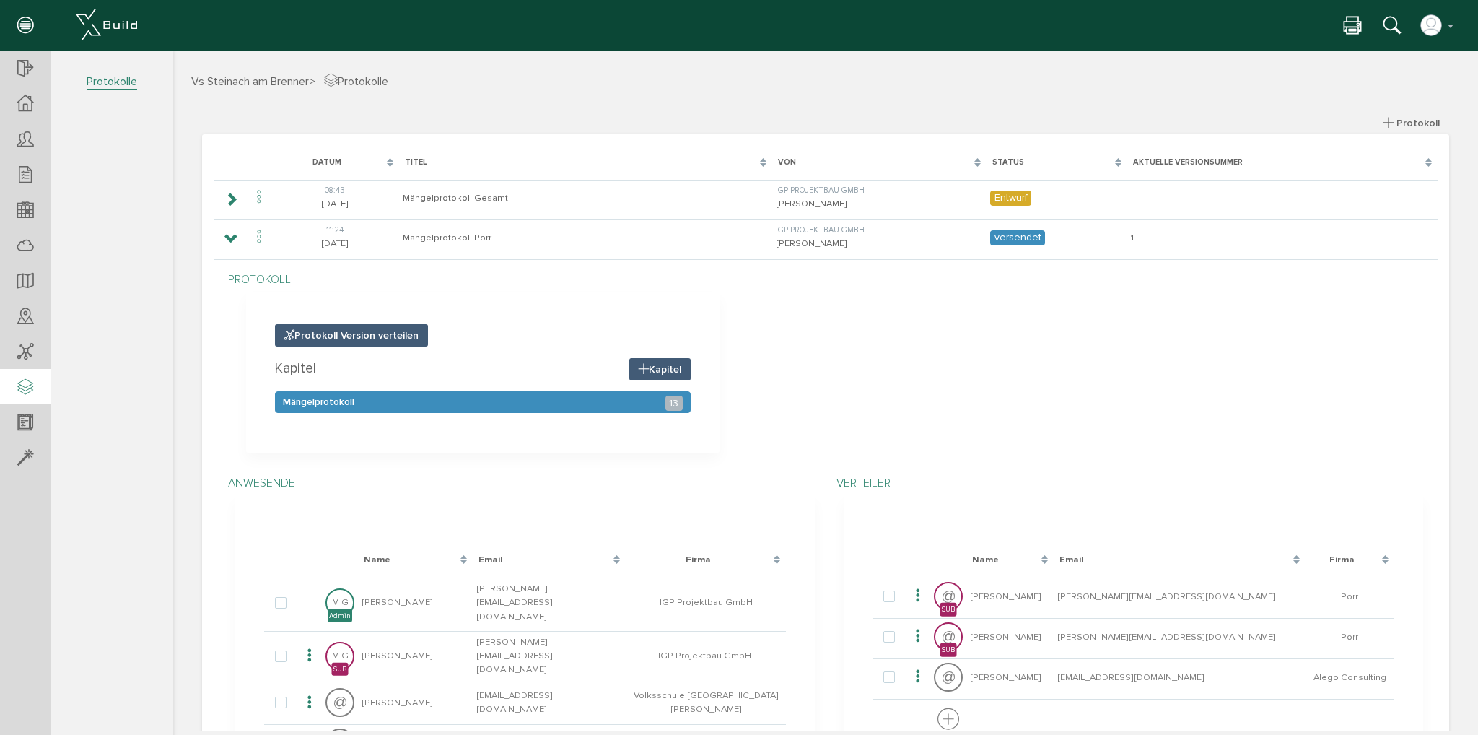
click at [450, 393] on div "Mängelprotokoll 13" at bounding box center [483, 402] width 416 height 22
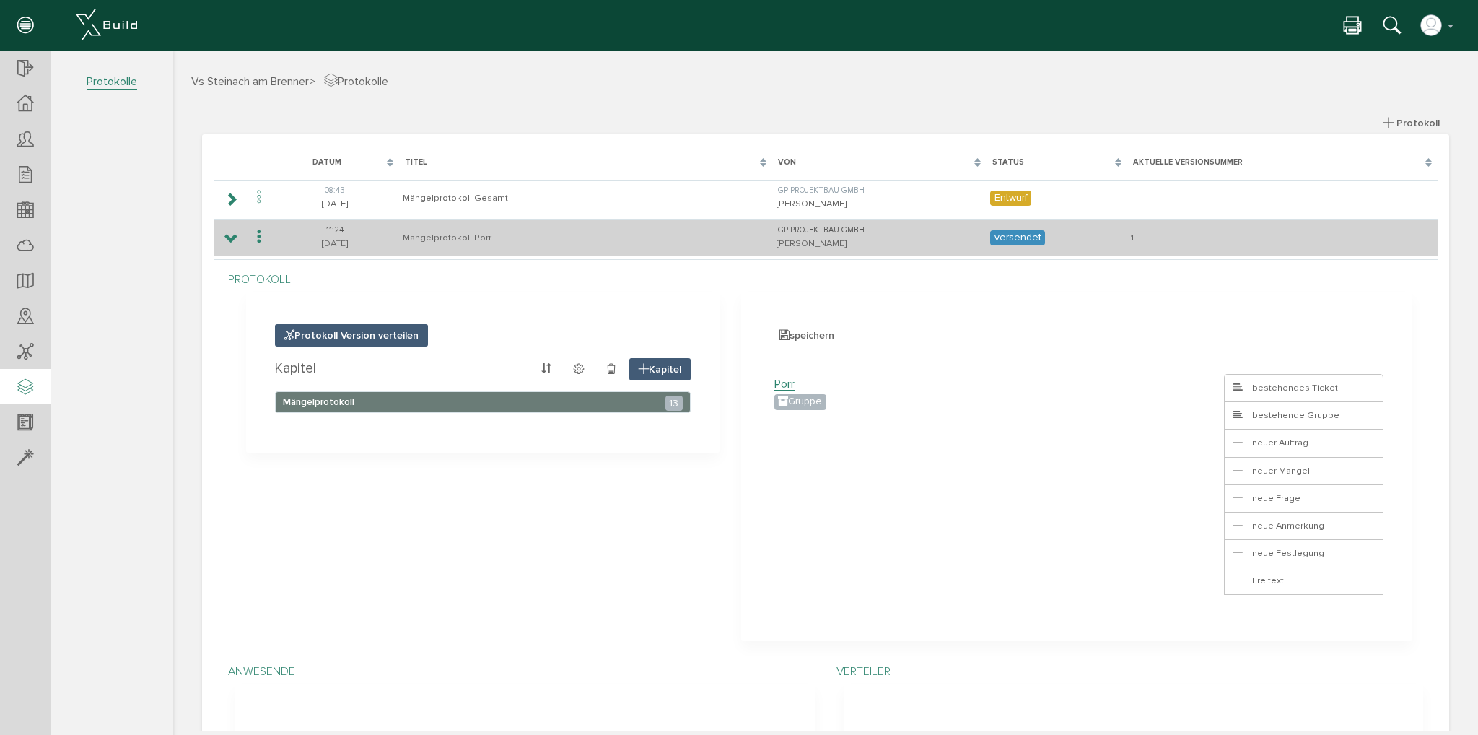
click at [235, 240] on icon at bounding box center [231, 239] width 14 height 12
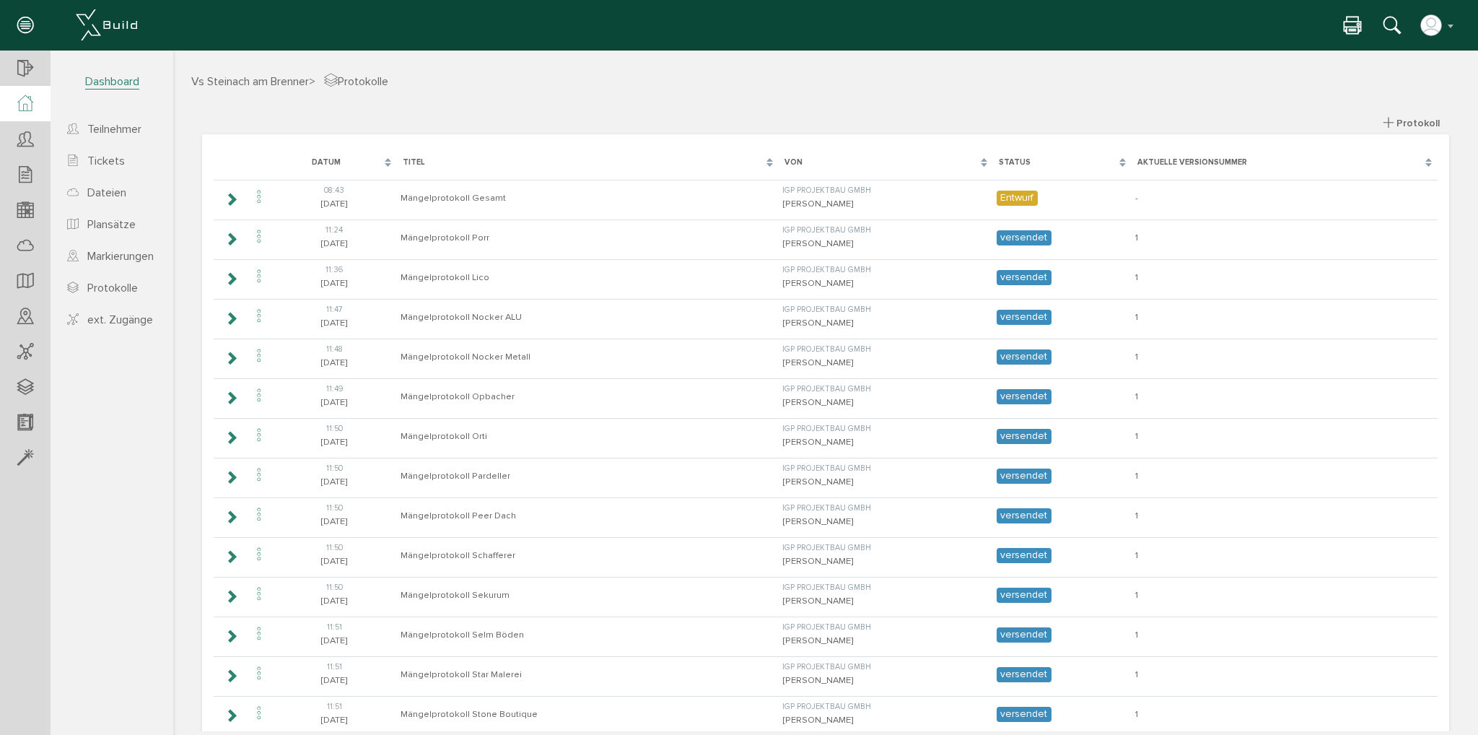
click at [30, 90] on div at bounding box center [25, 103] width 51 height 35
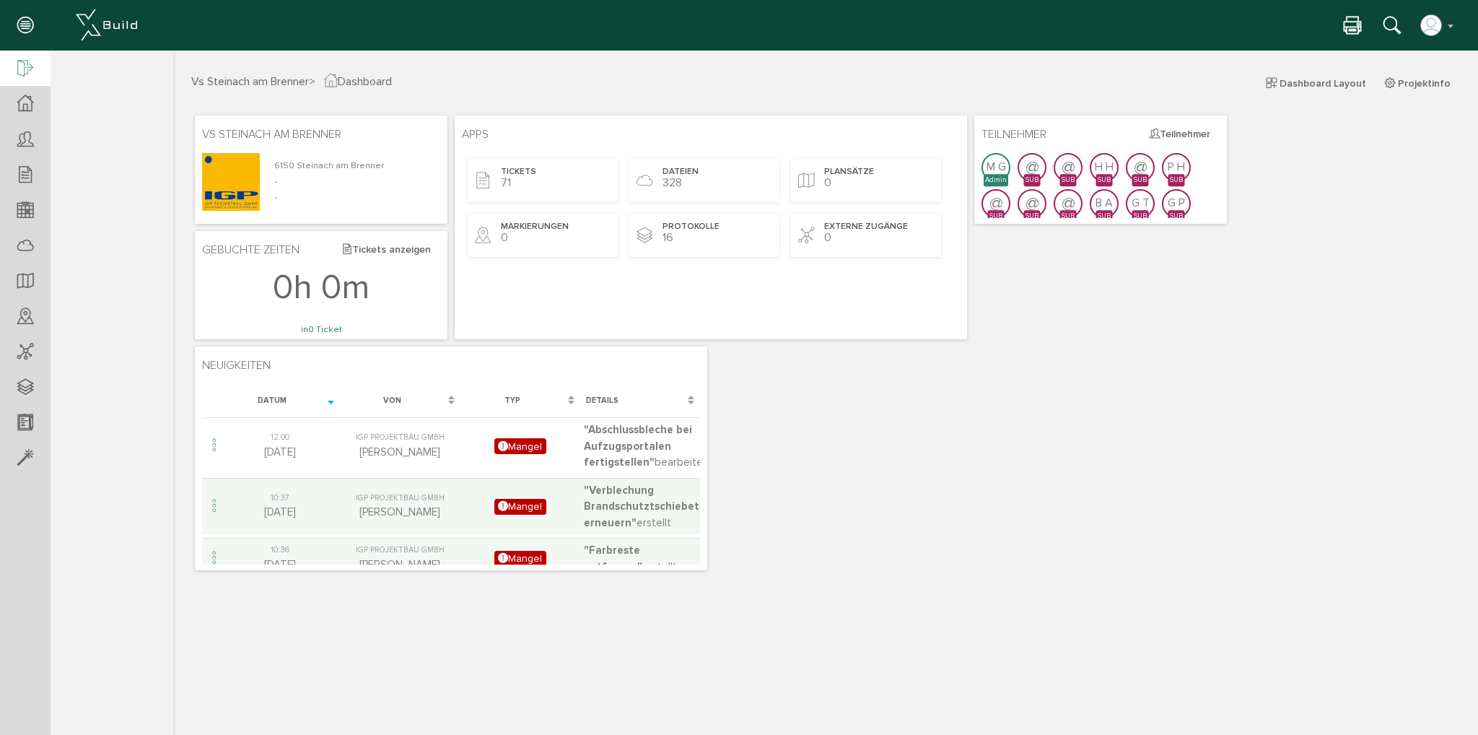
click at [20, 78] on icon at bounding box center [25, 69] width 16 height 20
click at [0, 0] on div at bounding box center [0, 0] width 0 height 0
click at [15, 78] on div at bounding box center [25, 69] width 51 height 37
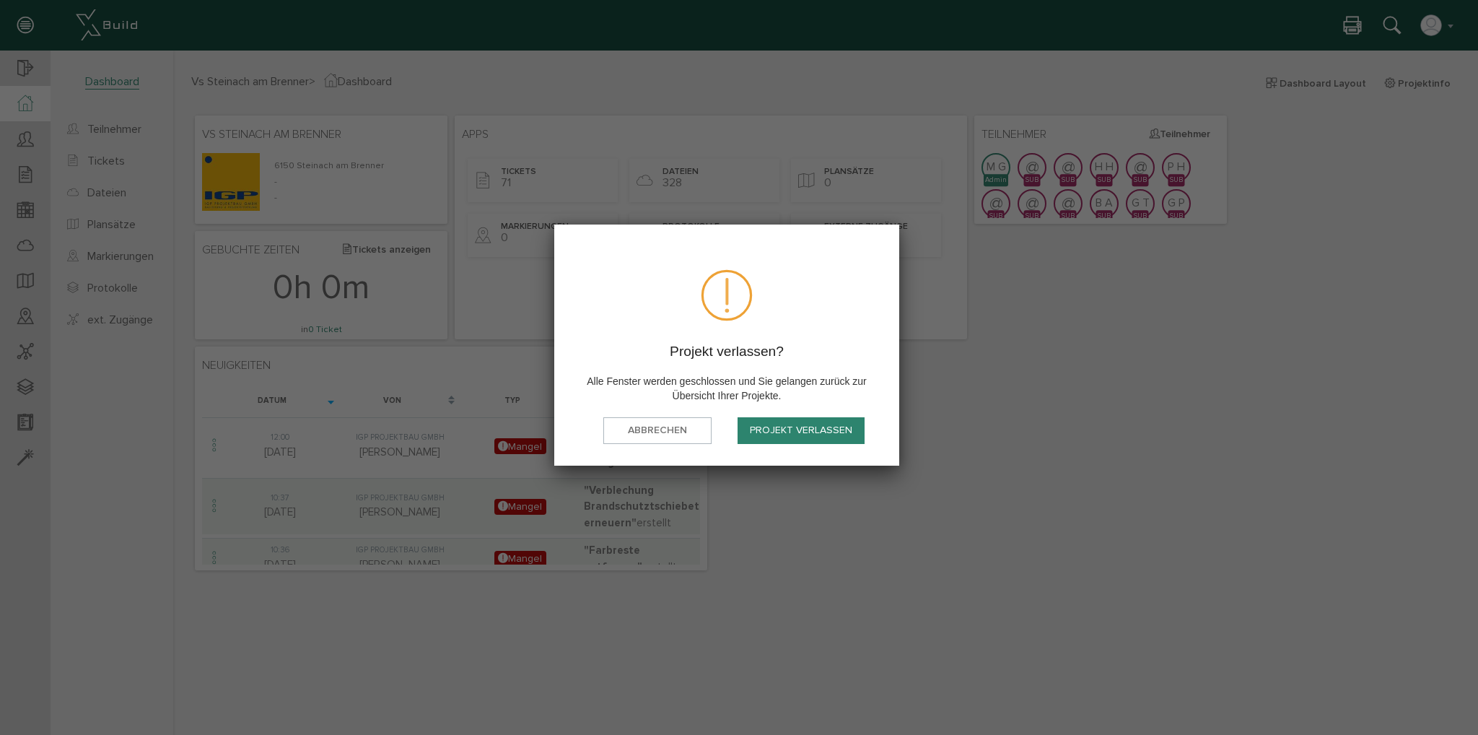
click at [804, 430] on button "Projekt verlassen" at bounding box center [801, 430] width 127 height 27
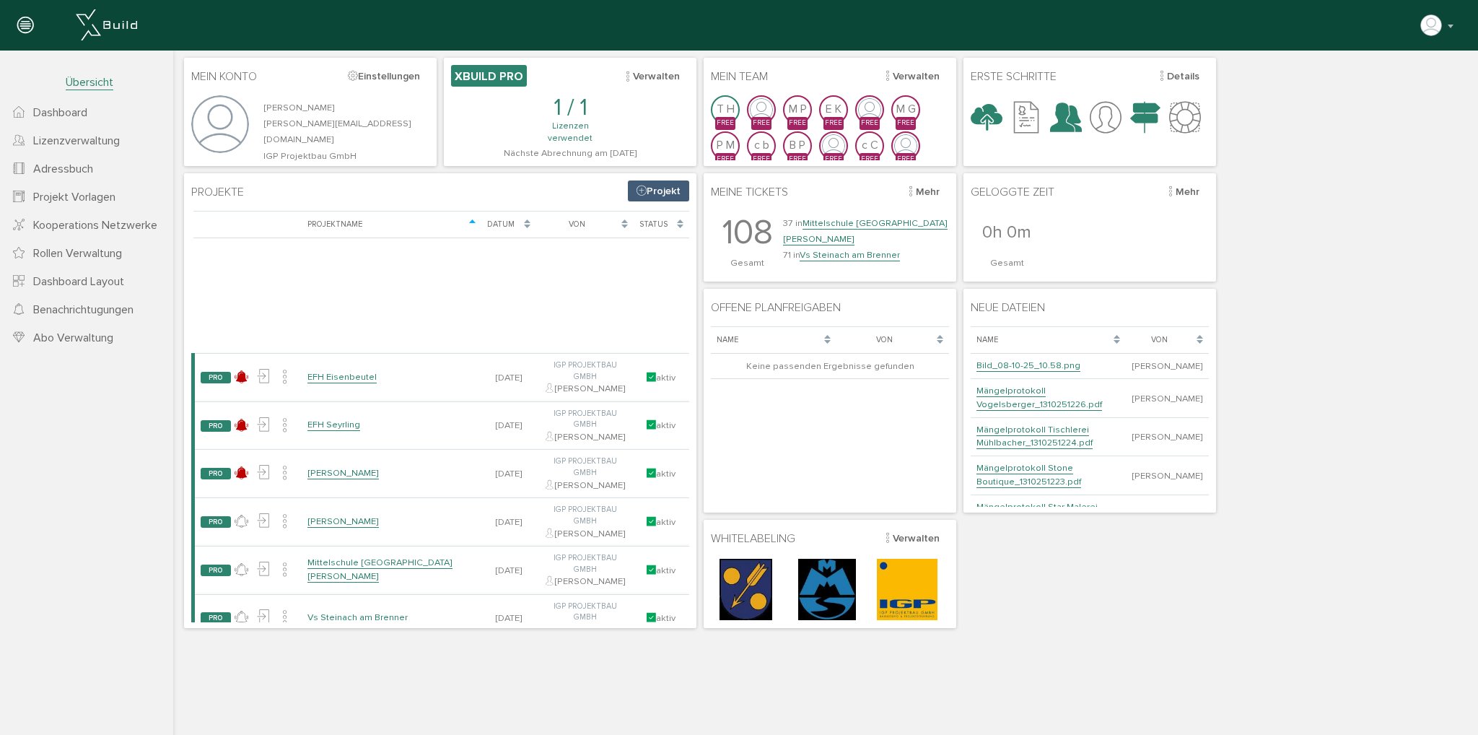
click at [77, 188] on link "Projekt Vorlagen" at bounding box center [86, 197] width 173 height 28
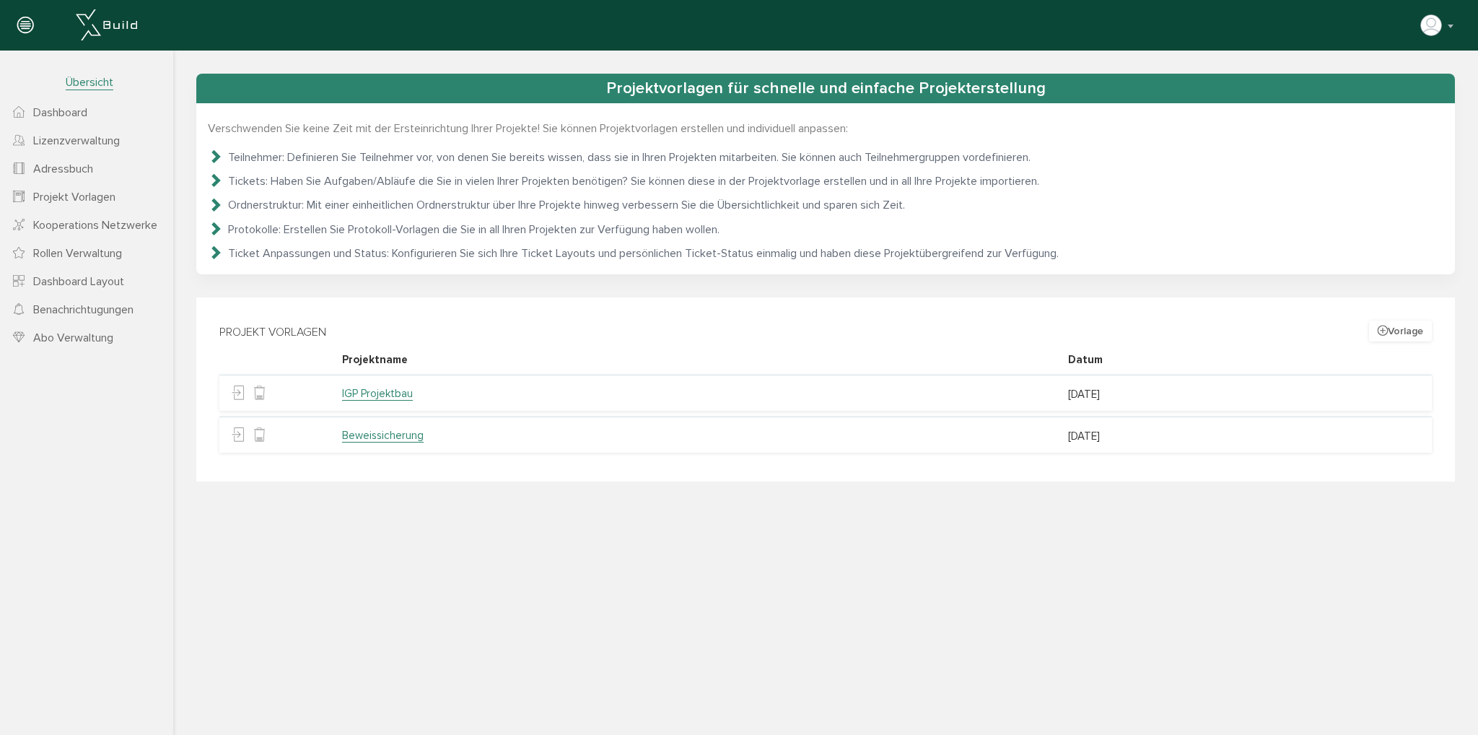
click at [388, 437] on link "Beweissicherung" at bounding box center [383, 436] width 82 height 14
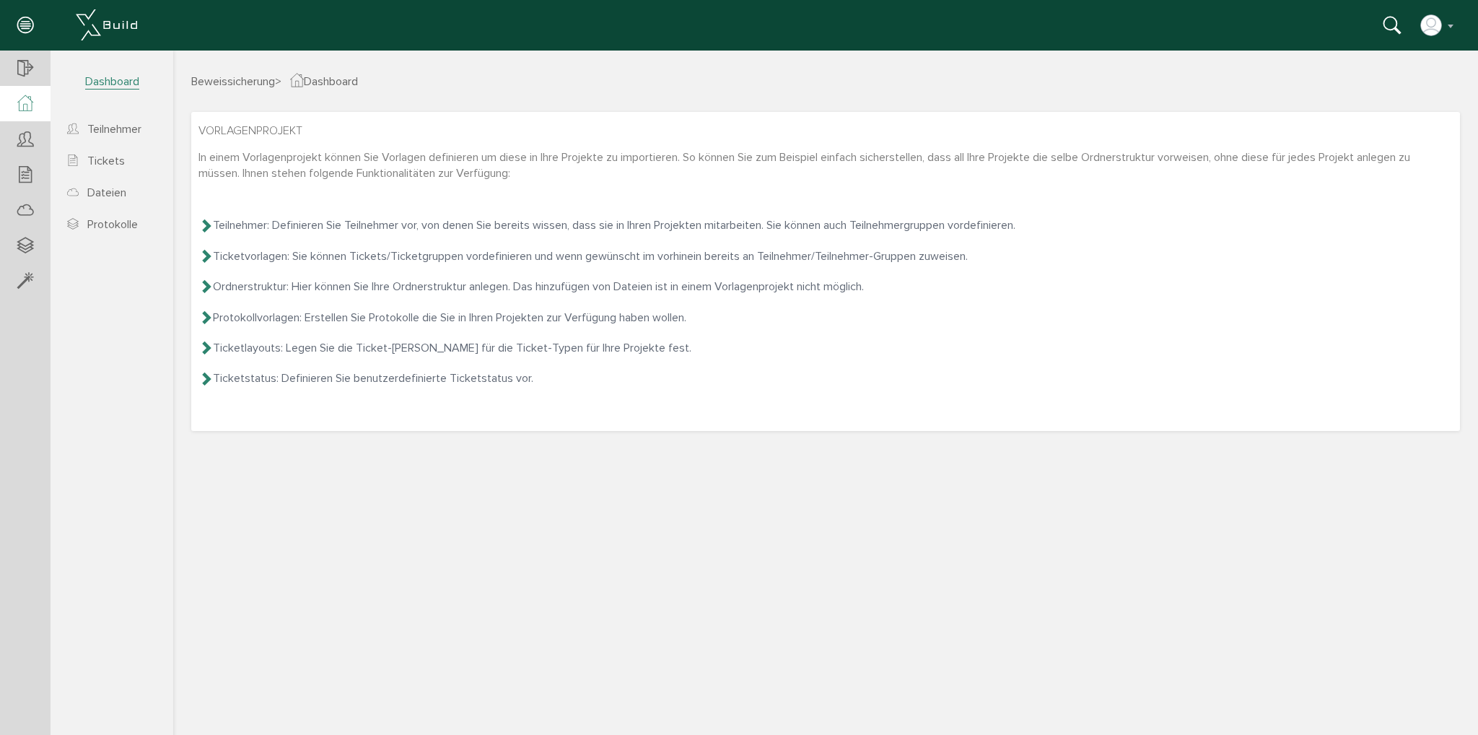
click at [328, 81] on span "Dashboard" at bounding box center [324, 81] width 68 height 14
drag, startPoint x: 207, startPoint y: 212, endPoint x: 204, endPoint y: 225, distance: 14.0
click at [205, 222] on div "In einem Vorlagenprojekt können Sie Vorlagen definieren um diese in Ihre Projek…" at bounding box center [826, 267] width 1255 height 237
click at [204, 225] on icon at bounding box center [206, 225] width 14 height 14
click at [202, 252] on icon at bounding box center [206, 255] width 14 height 14
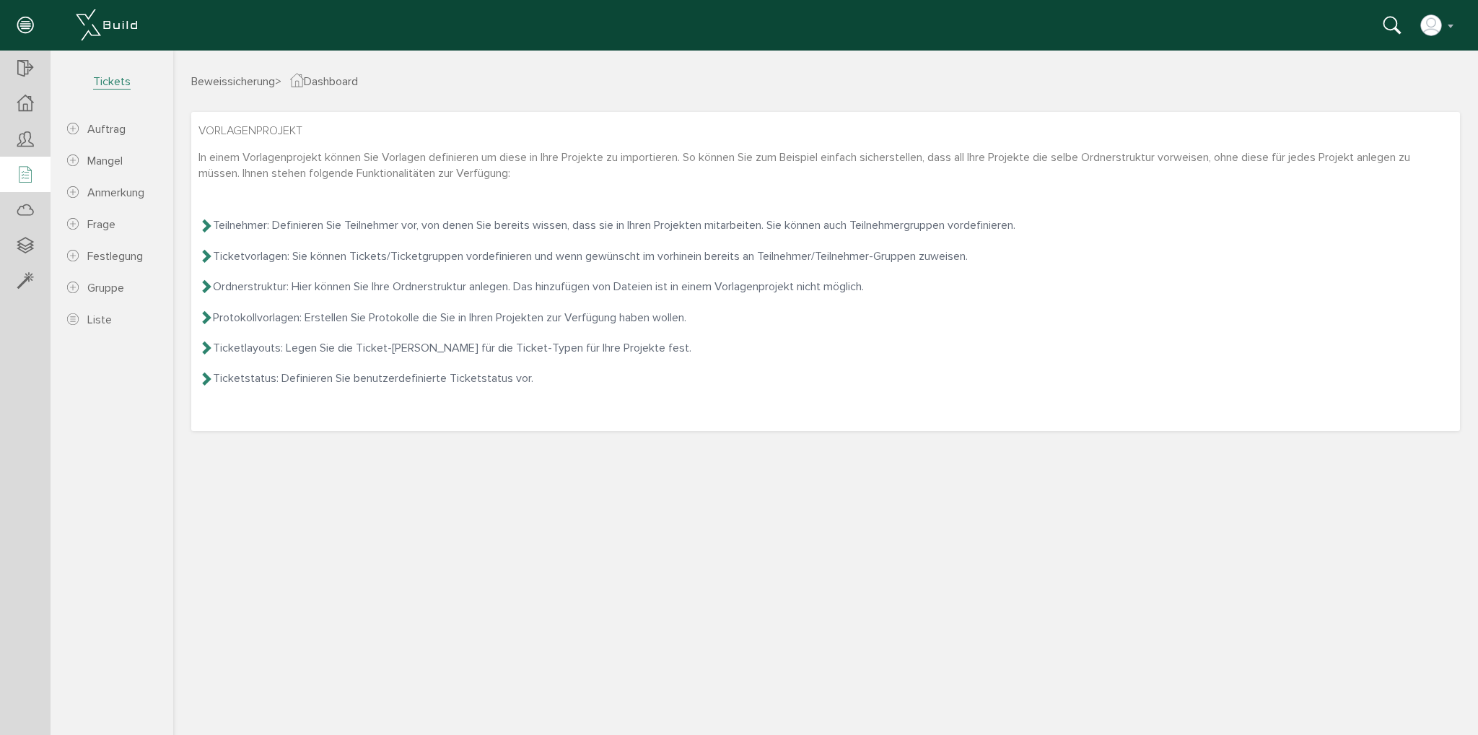
click at [27, 164] on div at bounding box center [25, 175] width 51 height 37
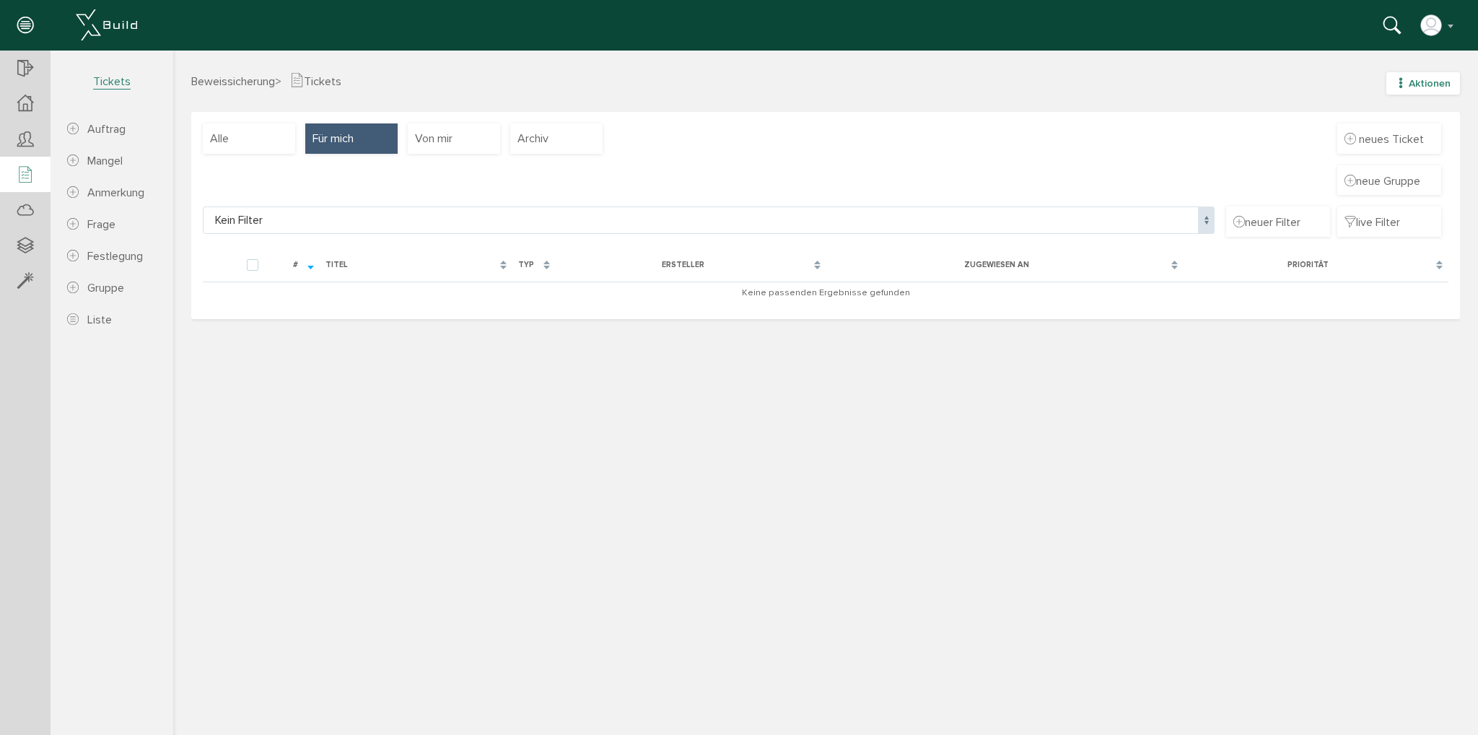
click at [1400, 75] on button "Aktionen" at bounding box center [1424, 83] width 74 height 22
click at [1132, 476] on div "Beweissicherung > Tickets Aktionen neuer Auftrag neuer [PERSON_NAME] neue Anmer…" at bounding box center [825, 401] width 1305 height 659
click at [19, 103] on icon at bounding box center [25, 103] width 16 height 17
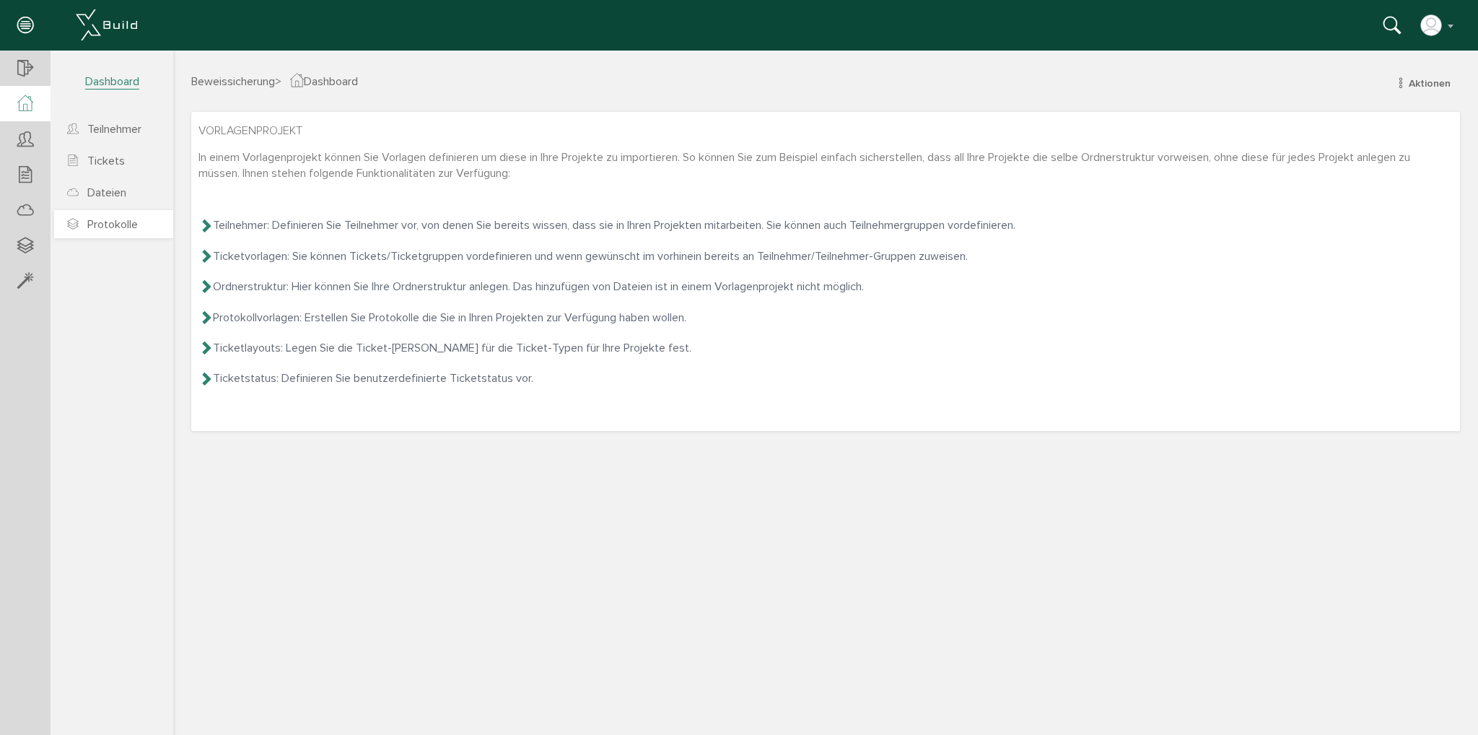
click at [110, 221] on span "Protokolle" at bounding box center [112, 224] width 51 height 14
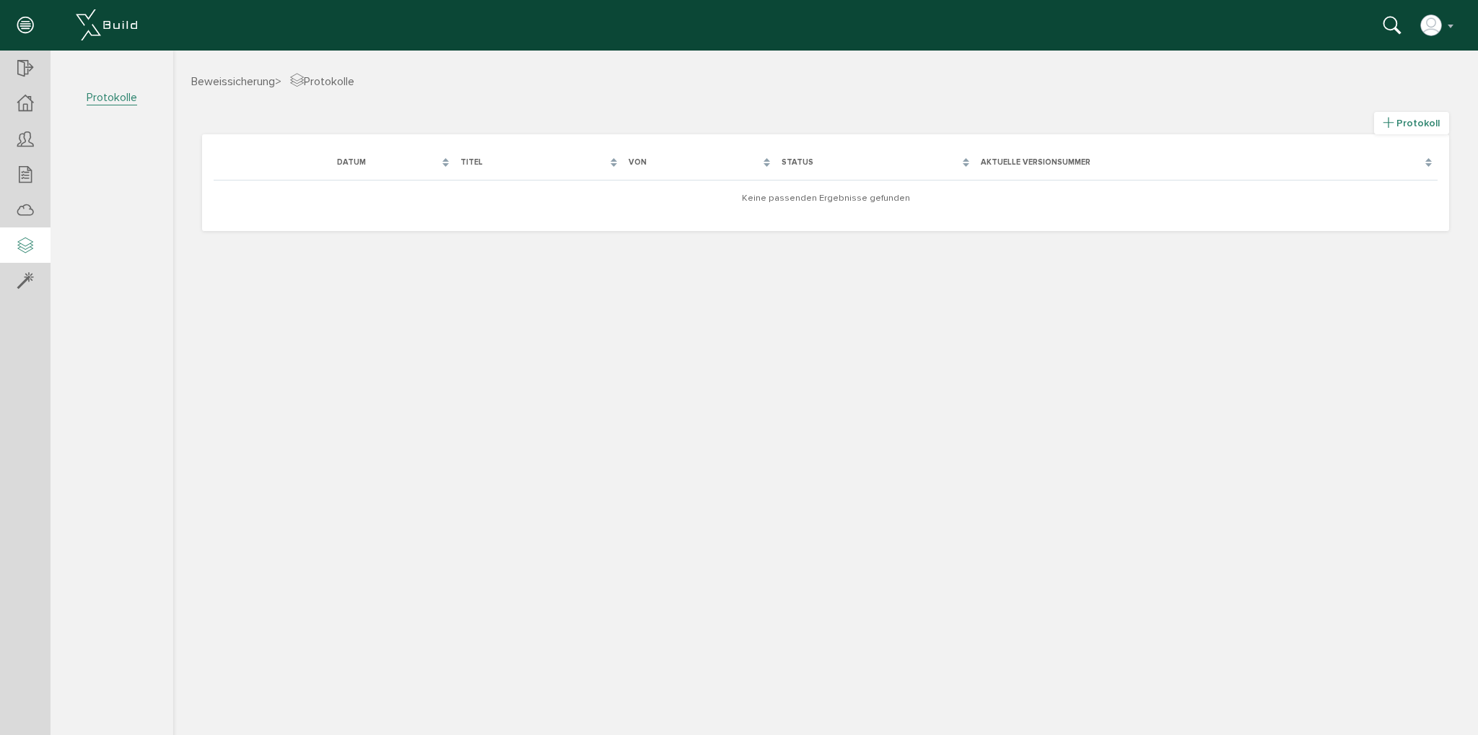
click at [1418, 117] on span "Protokoll" at bounding box center [1418, 123] width 43 height 12
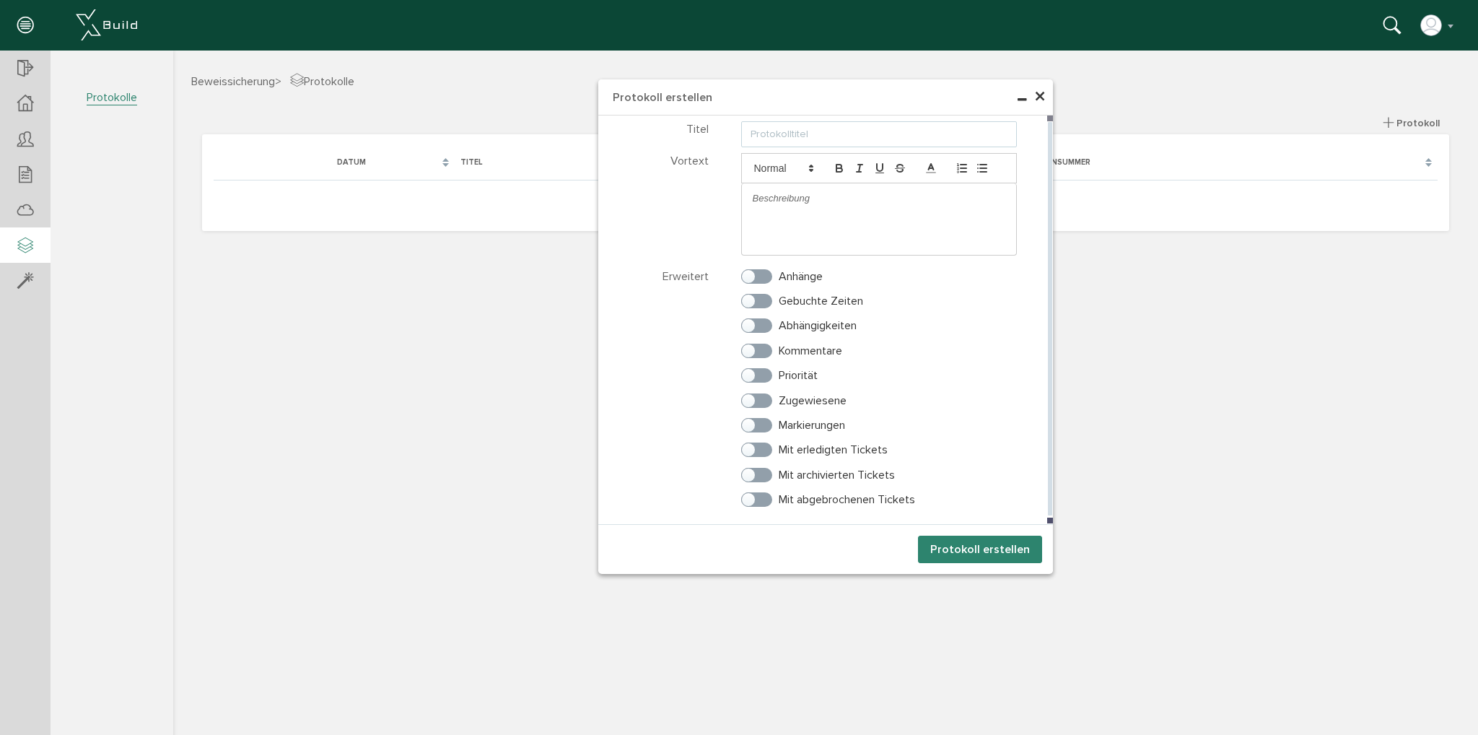
click at [808, 135] on input "text" at bounding box center [879, 134] width 276 height 26
type input "Beweissicherung"
click at [793, 209] on div at bounding box center [879, 198] width 275 height 30
click at [764, 275] on label "Anhänge" at bounding box center [782, 276] width 82 height 13
click at [751, 275] on input "Anhänge" at bounding box center [745, 273] width 9 height 9
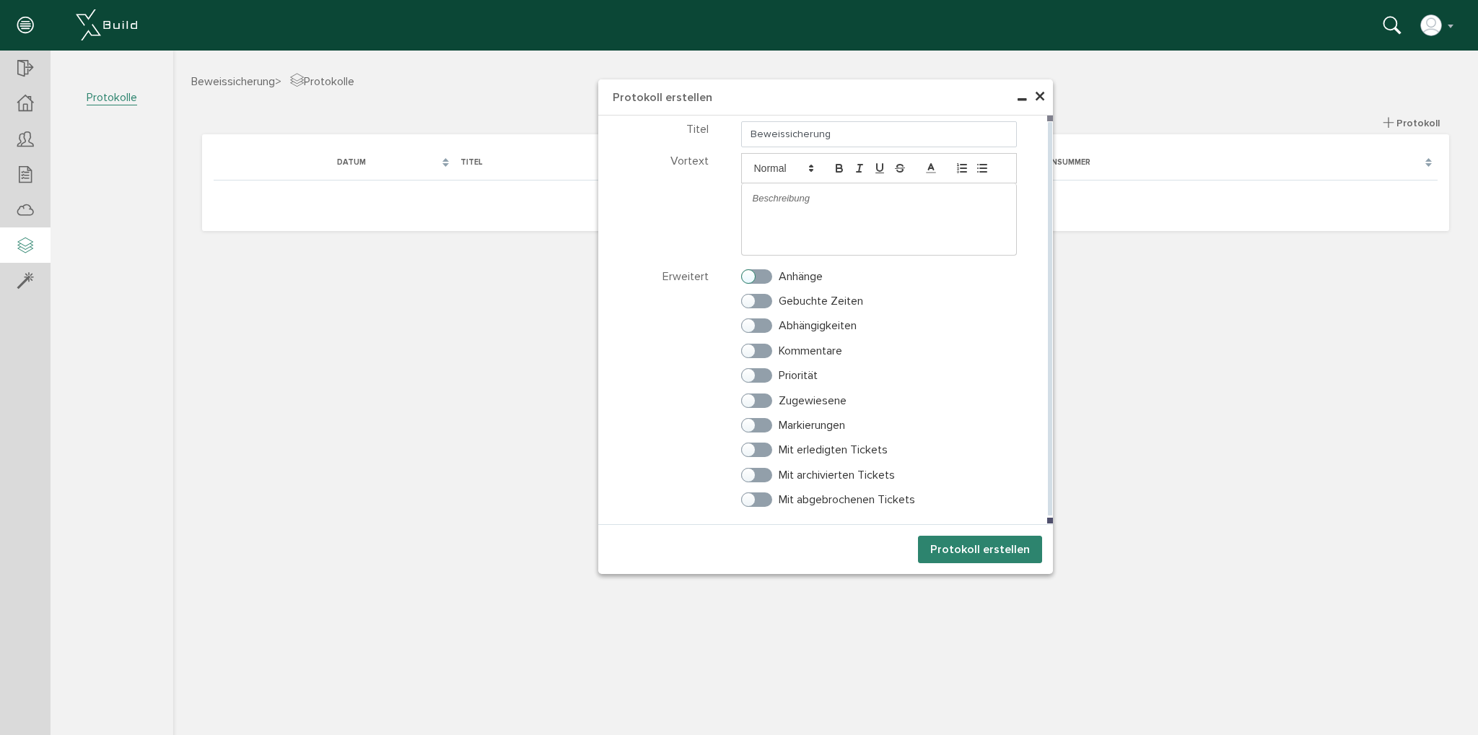
checkbox input "true"
click at [760, 349] on label "Kommentare" at bounding box center [791, 350] width 101 height 13
click at [751, 349] on input "Kommentare" at bounding box center [745, 347] width 9 height 9
checkbox input "true"
click at [762, 402] on label "Zugewiesene" at bounding box center [793, 400] width 105 height 13
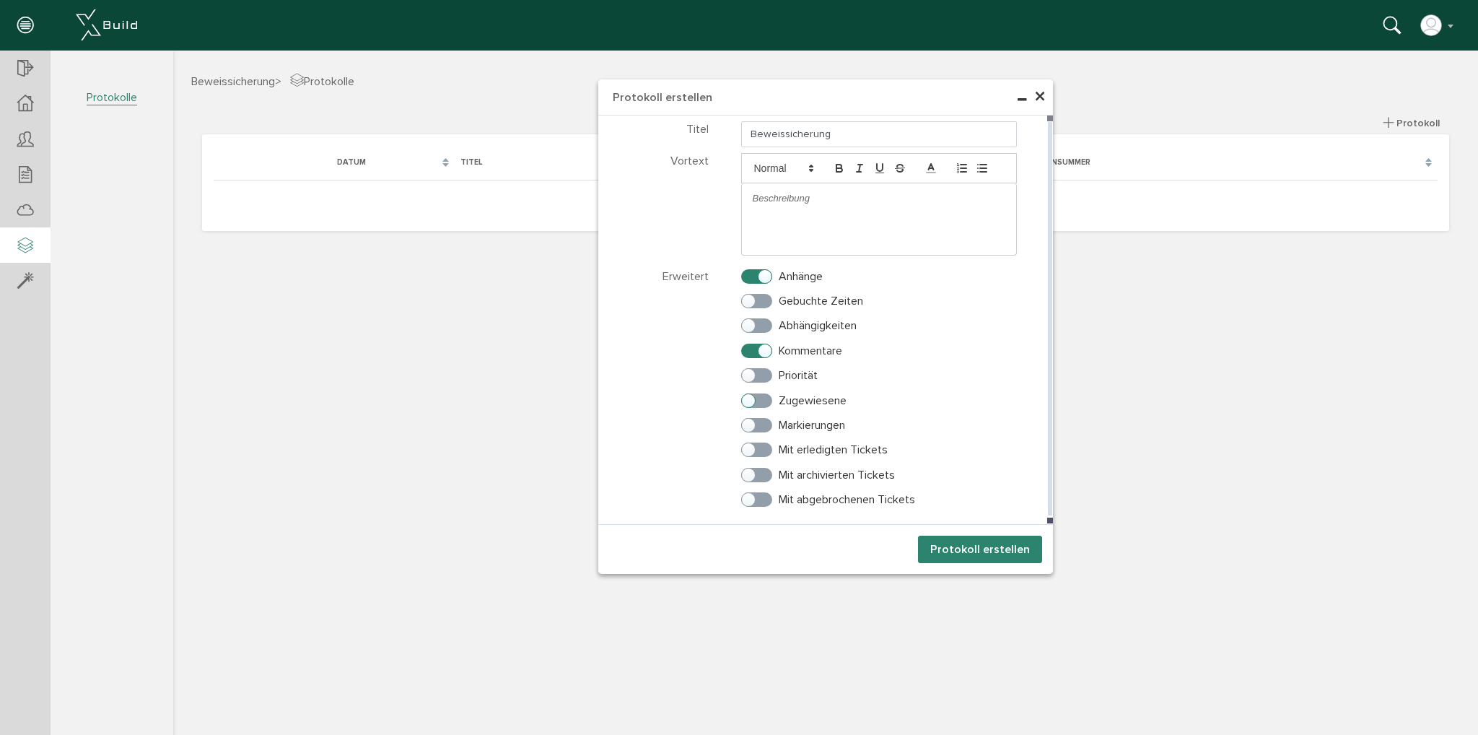
click at [751, 402] on input "Zugewiesene" at bounding box center [745, 397] width 9 height 9
click at [762, 402] on label "Zugewiesene" at bounding box center [793, 400] width 105 height 13
click at [751, 402] on input "Zugewiesene" at bounding box center [745, 397] width 9 height 9
click at [761, 400] on label "Zugewiesene" at bounding box center [793, 400] width 105 height 13
click at [751, 400] on input "Zugewiesene" at bounding box center [745, 397] width 9 height 9
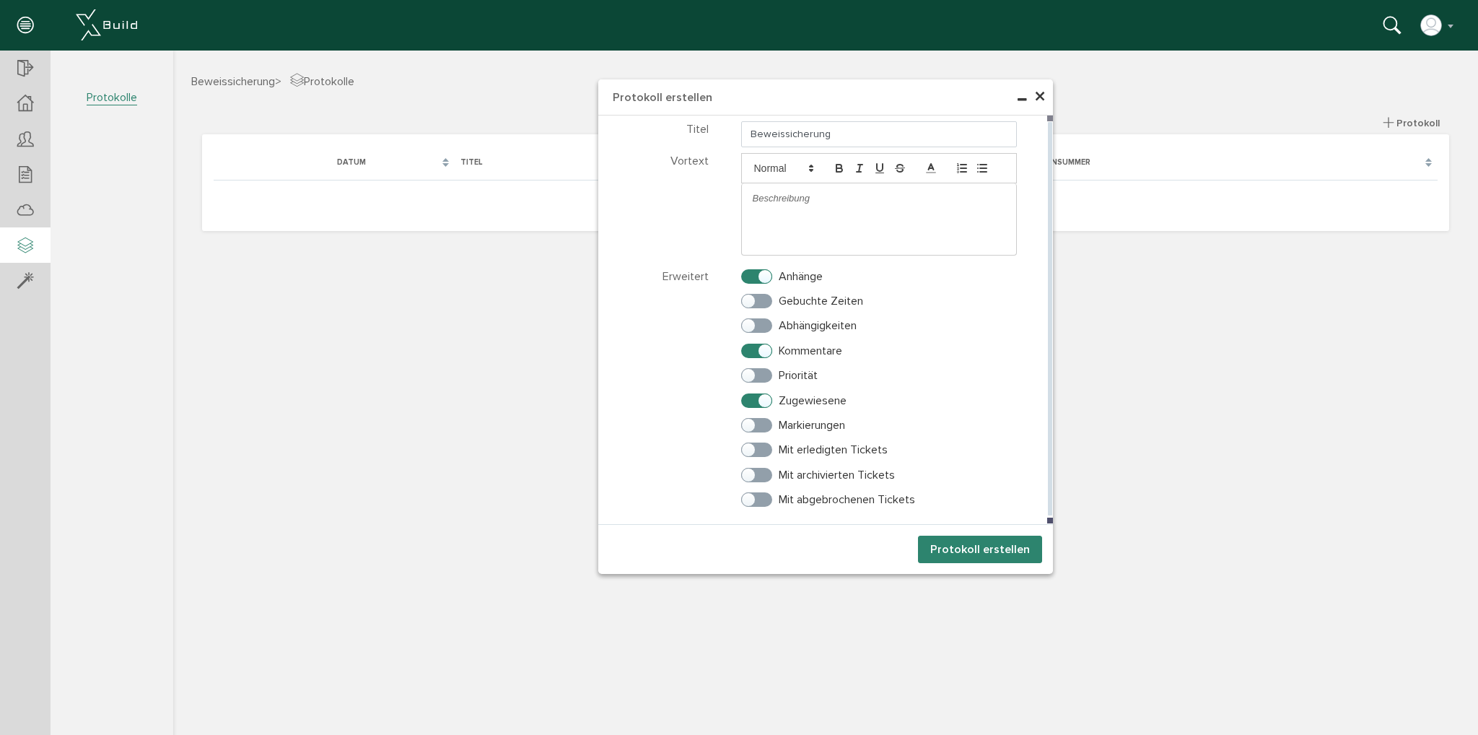
click at [761, 398] on label "Zugewiesene" at bounding box center [793, 400] width 105 height 13
click at [751, 398] on input "Zugewiesene" at bounding box center [745, 397] width 9 height 9
checkbox input "false"
click at [982, 549] on button "Protokoll erstellen" at bounding box center [980, 549] width 124 height 27
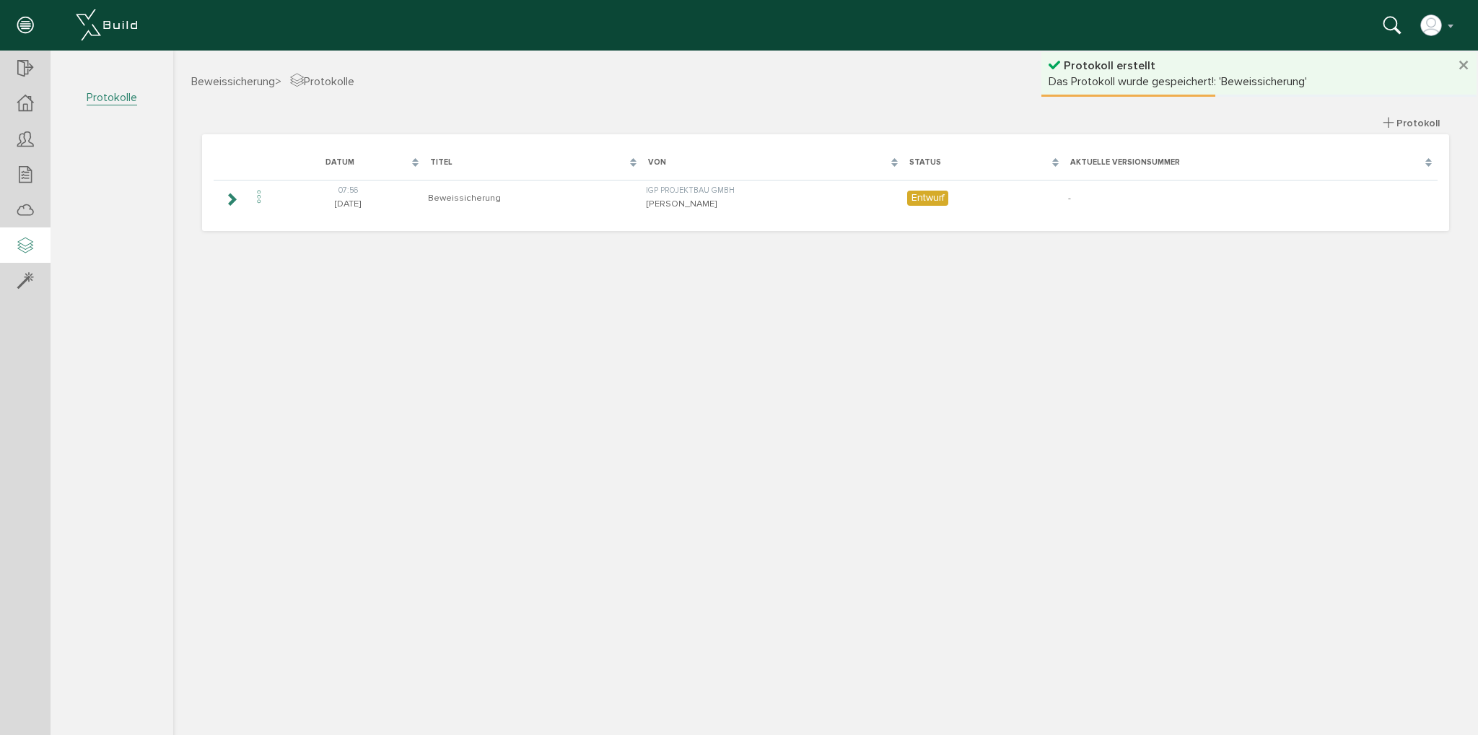
click at [29, 243] on icon at bounding box center [25, 246] width 16 height 20
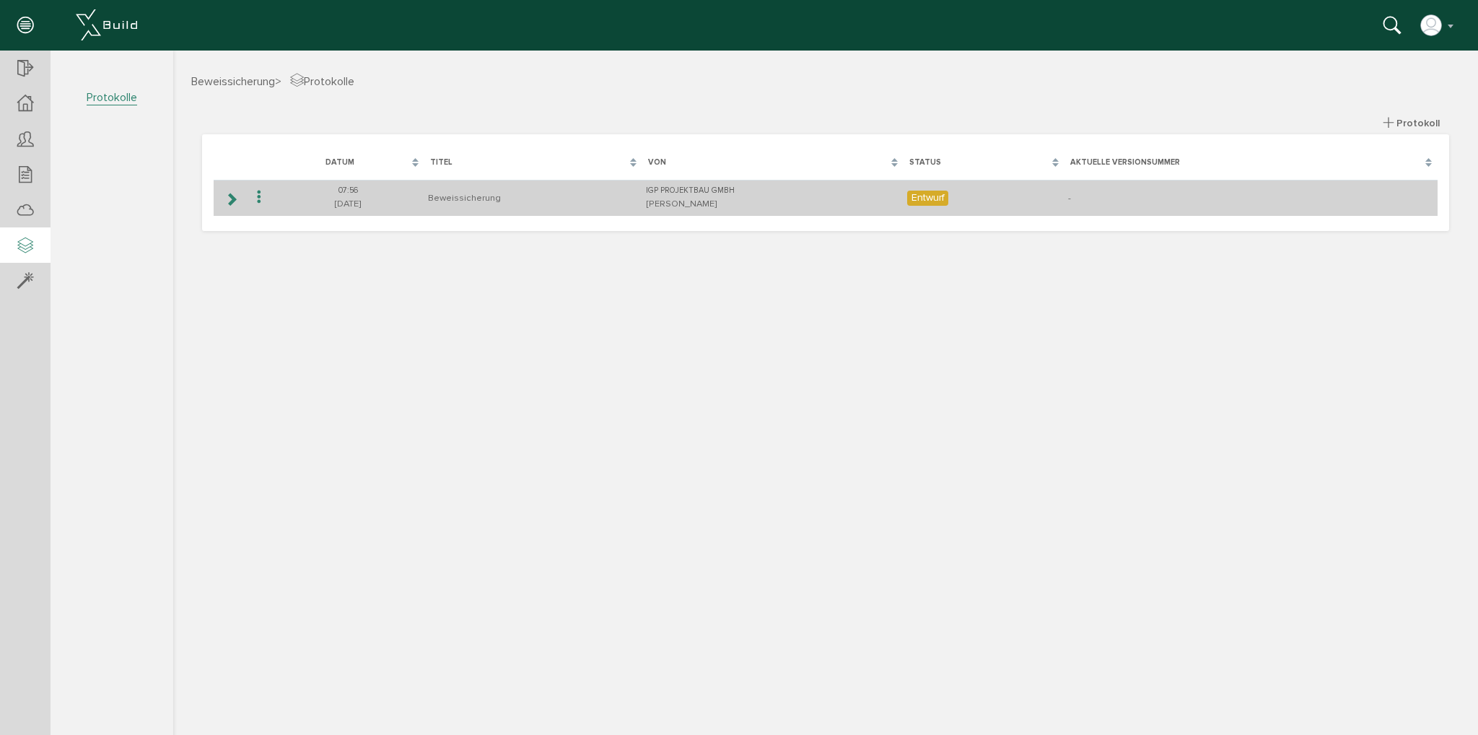
click at [236, 197] on icon at bounding box center [231, 199] width 14 height 12
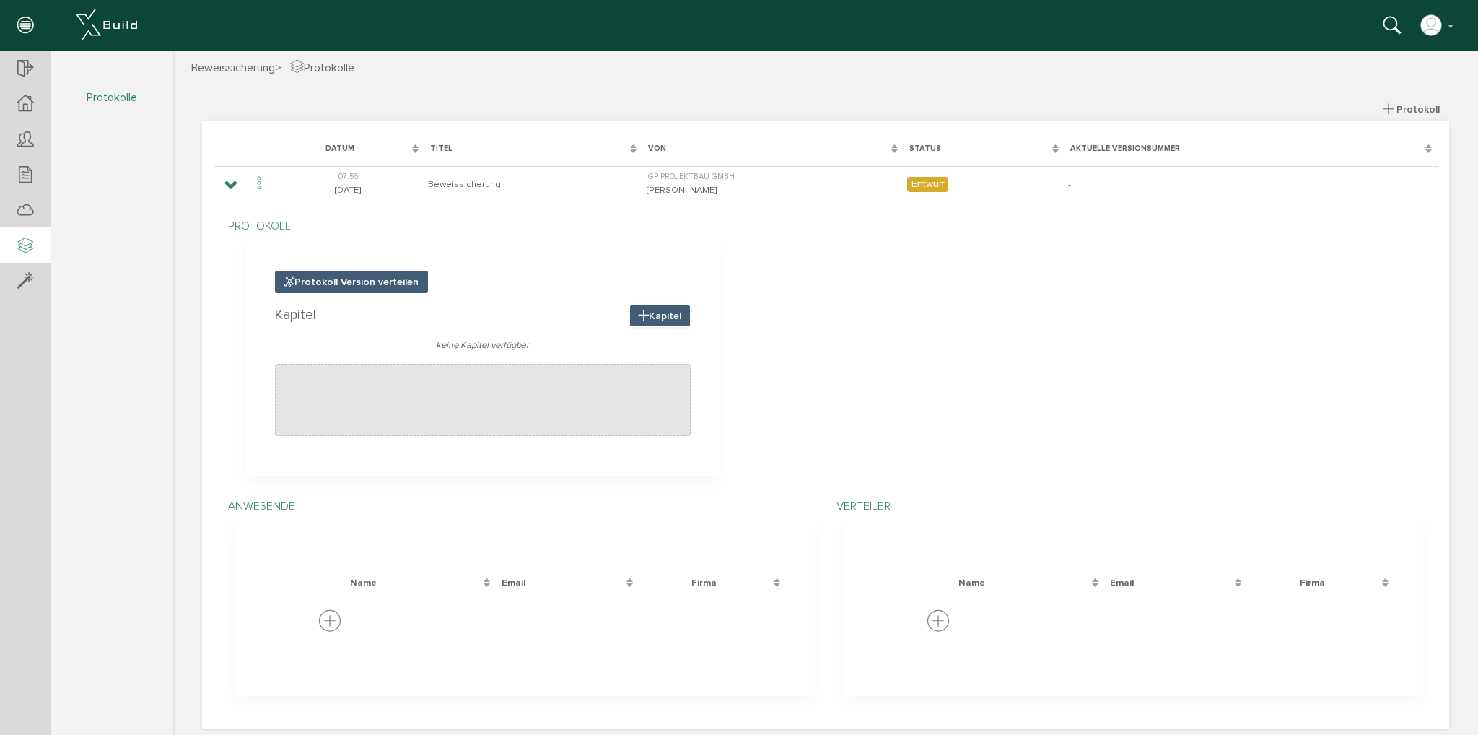
scroll to position [21, 0]
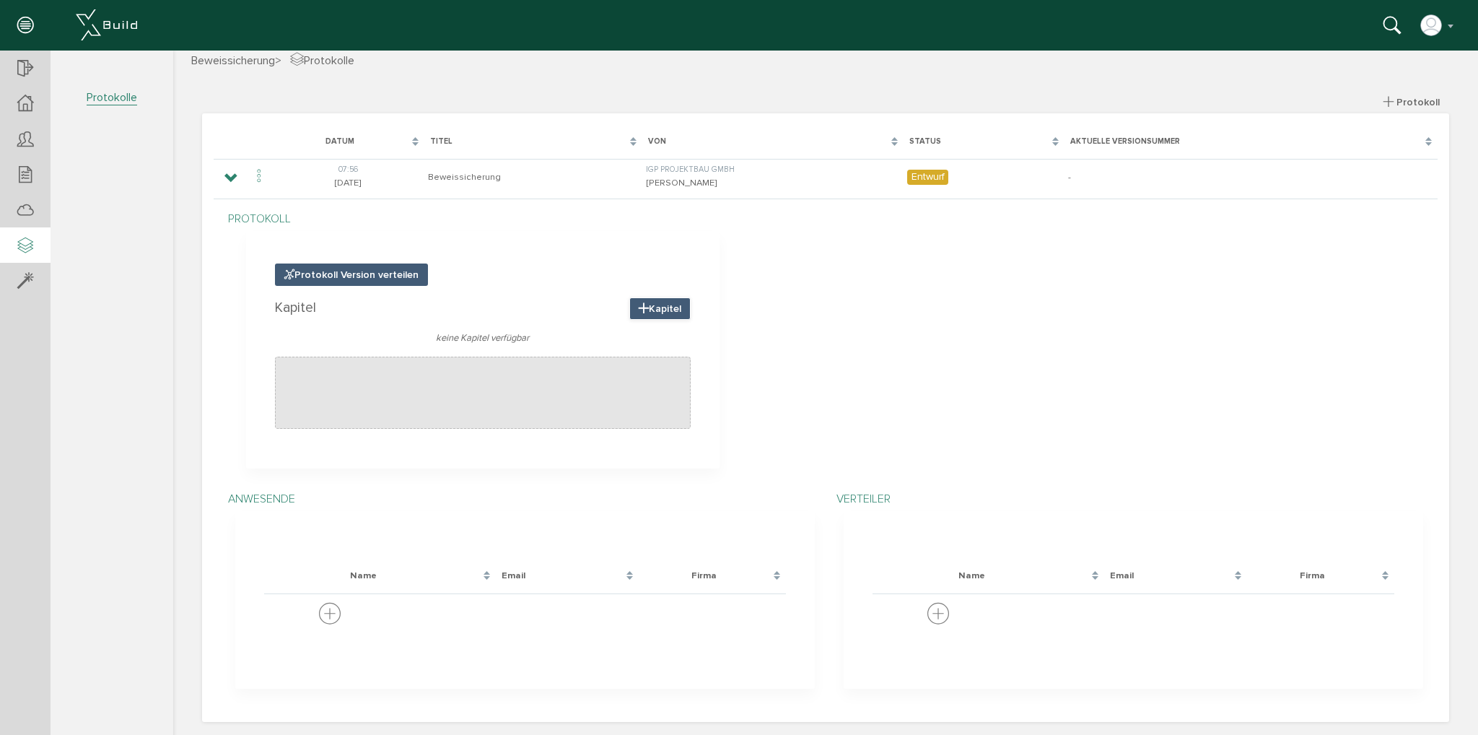
click at [646, 305] on span "Kapitel" at bounding box center [659, 308] width 61 height 22
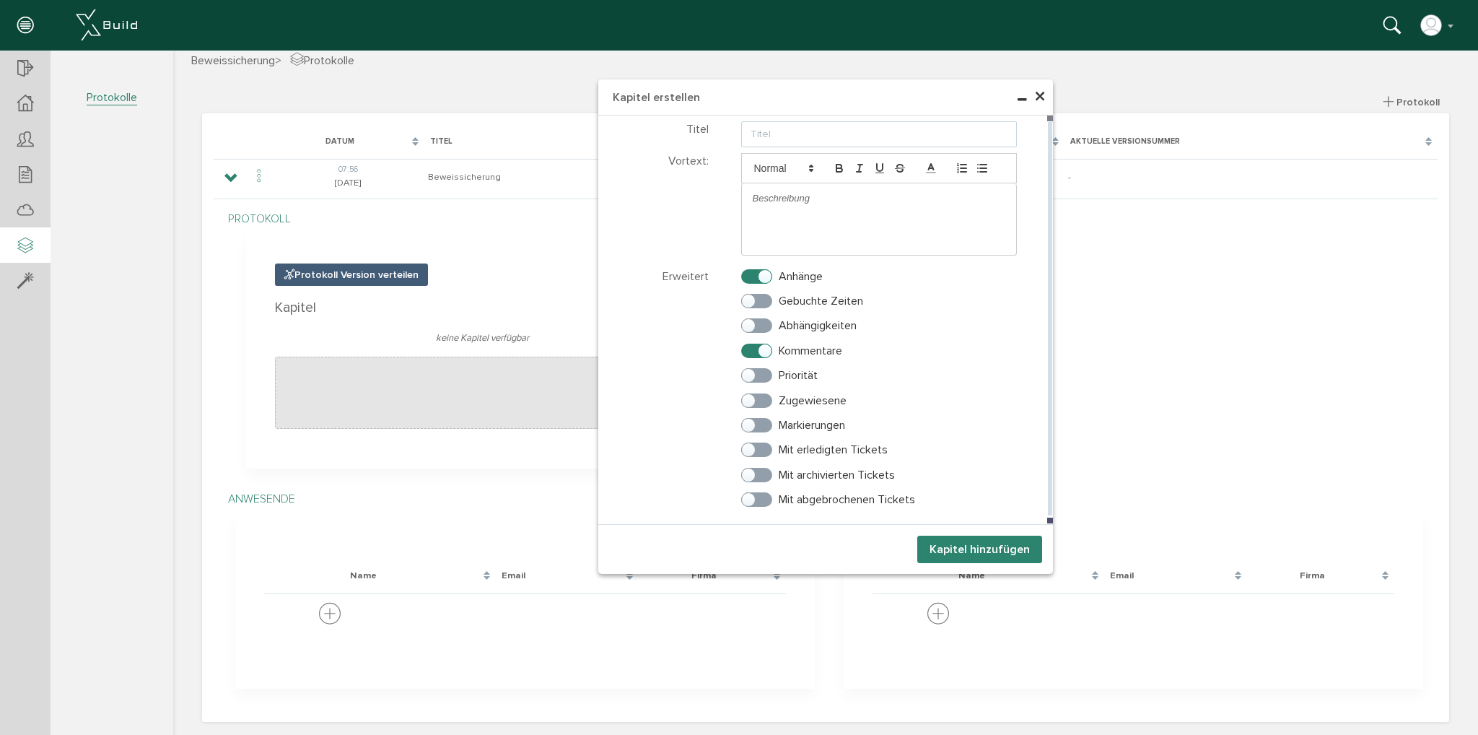
click at [753, 134] on input "text" at bounding box center [879, 134] width 276 height 26
type input "Haus A"
click at [974, 546] on button "Kapitel hinzufügen" at bounding box center [979, 549] width 125 height 27
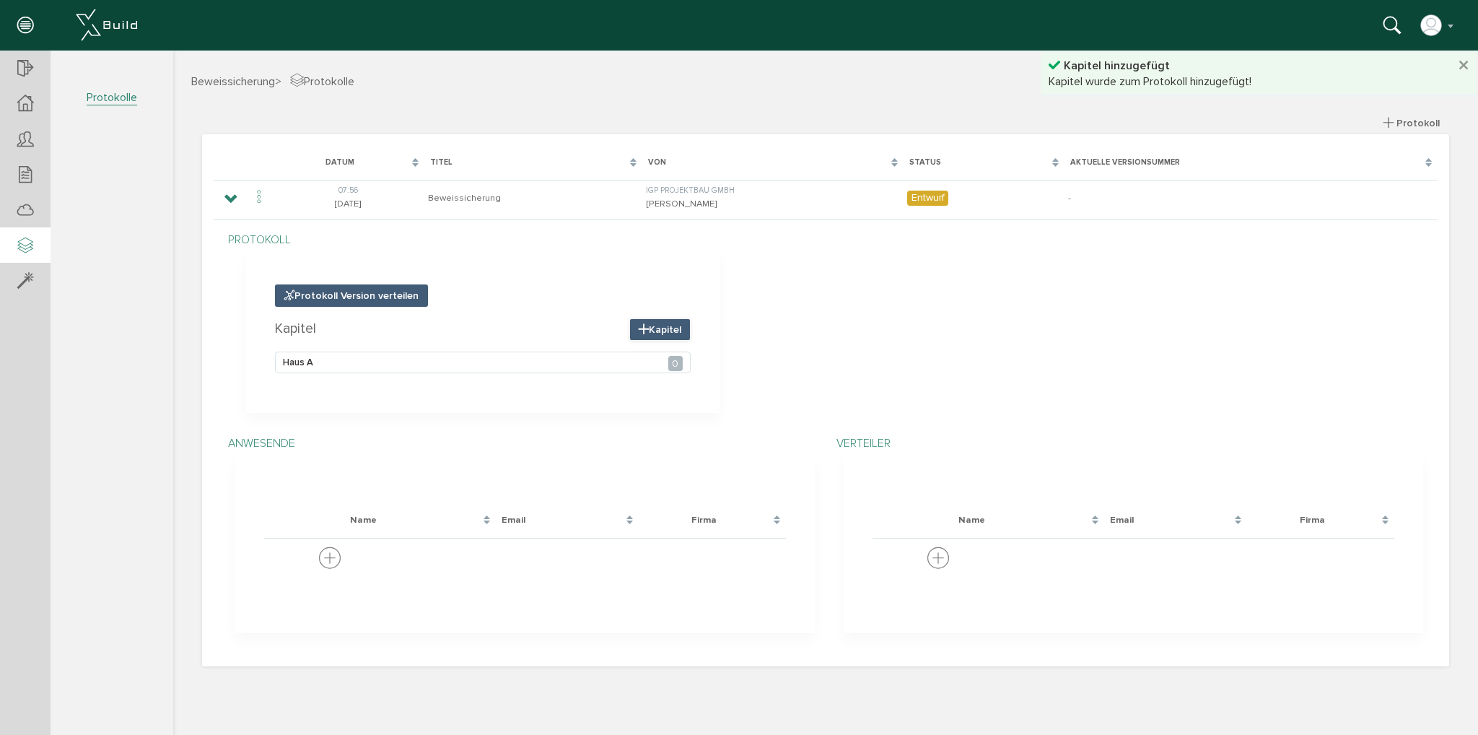
click at [645, 323] on icon at bounding box center [644, 329] width 10 height 12
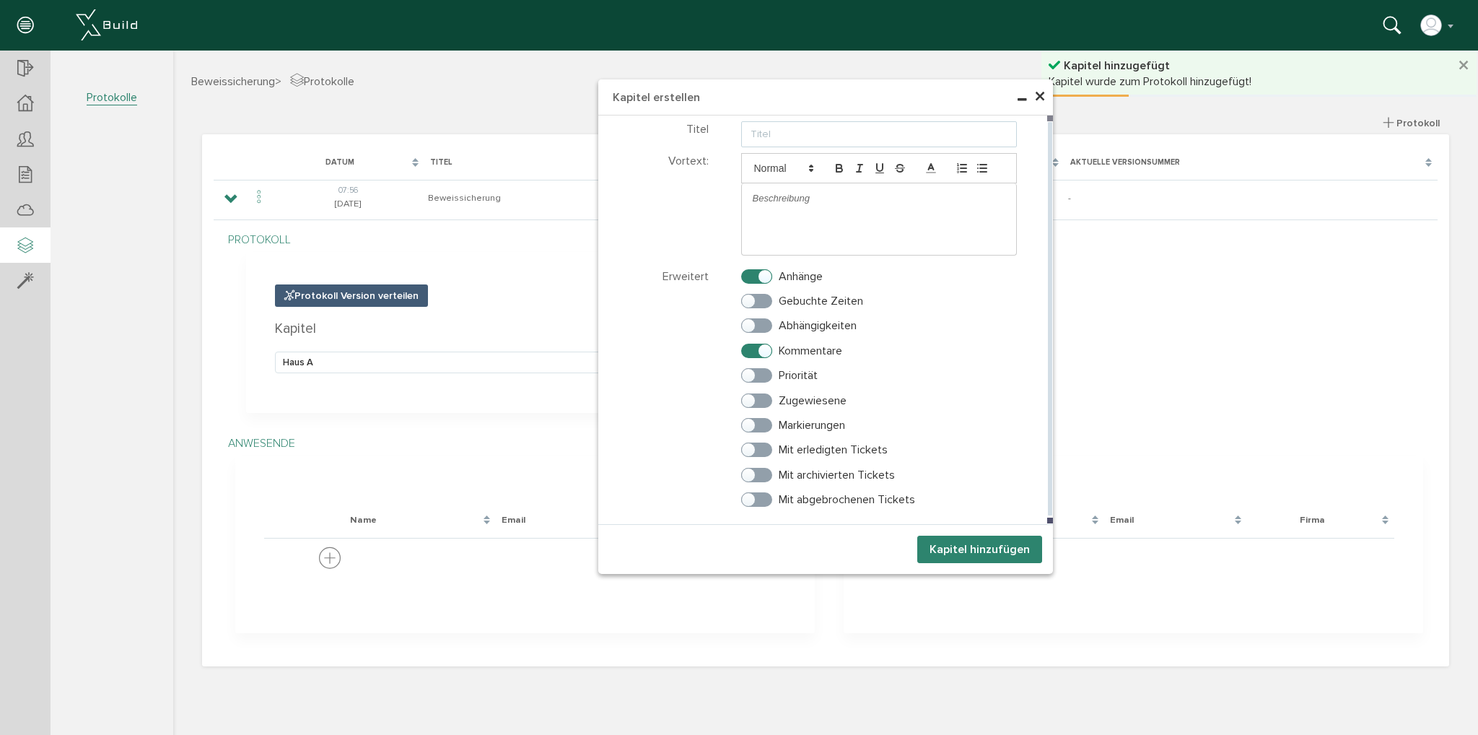
click at [759, 139] on input "text" at bounding box center [879, 134] width 276 height 26
type input "Haus B"
click at [990, 560] on button "Kapitel hinzufügen" at bounding box center [979, 549] width 125 height 27
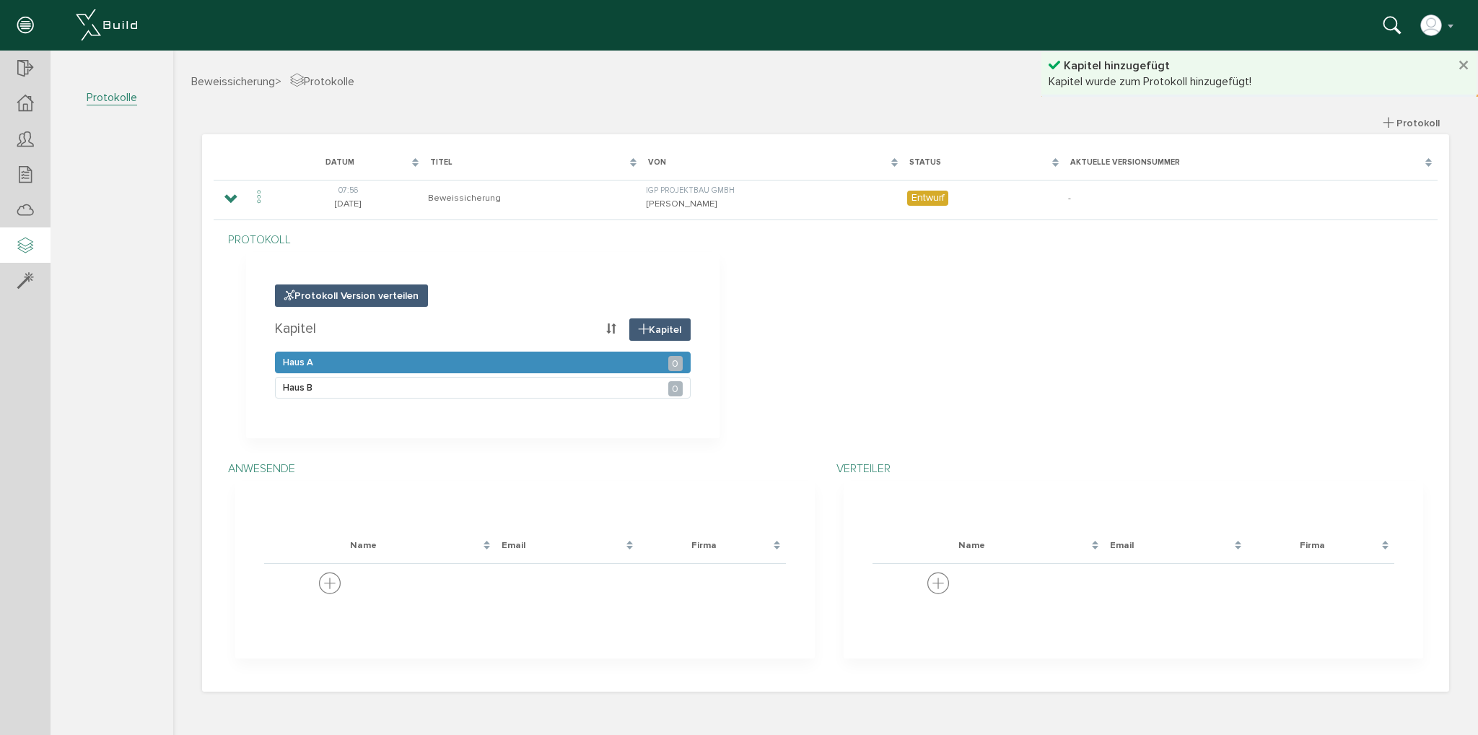
click at [443, 365] on div "Haus A 0" at bounding box center [483, 363] width 416 height 22
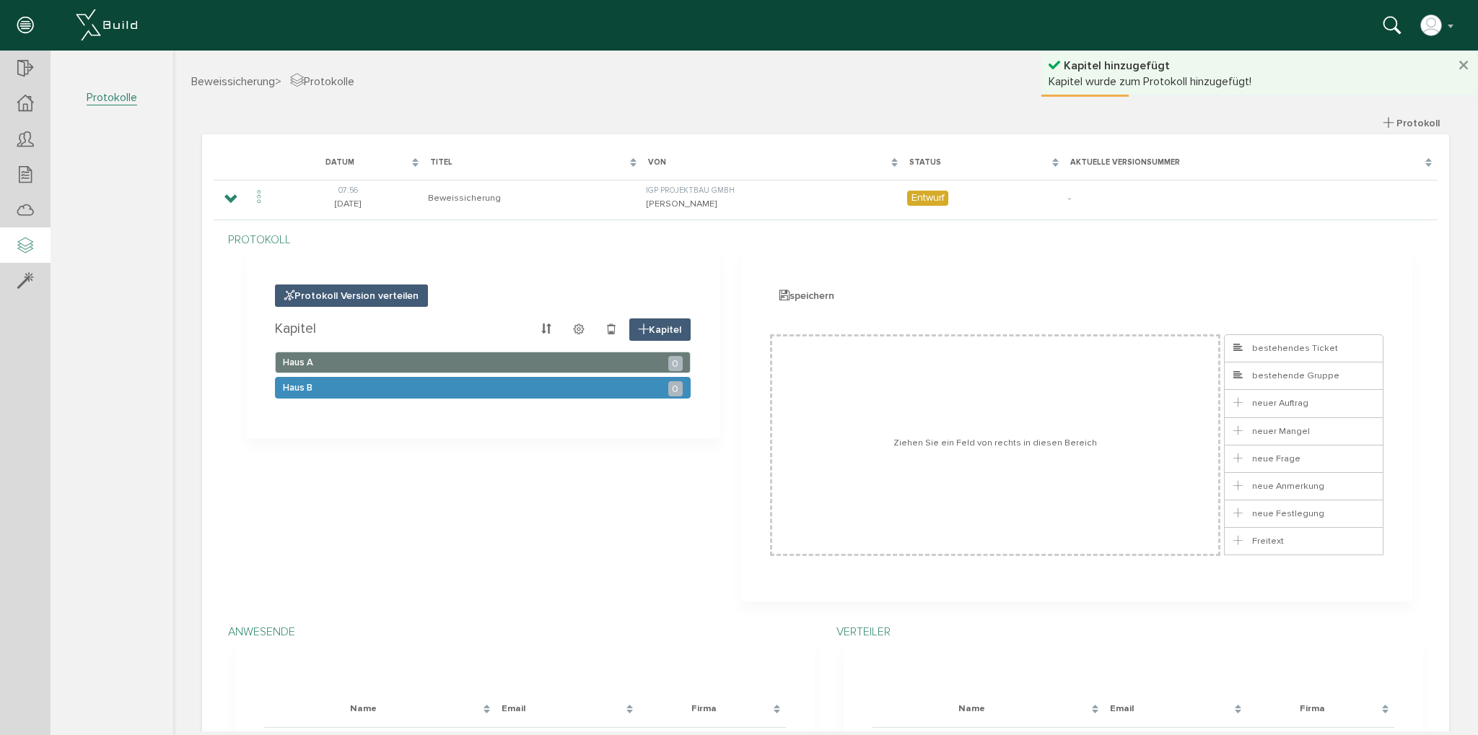
click at [541, 385] on div "Haus B 0" at bounding box center [483, 388] width 416 height 22
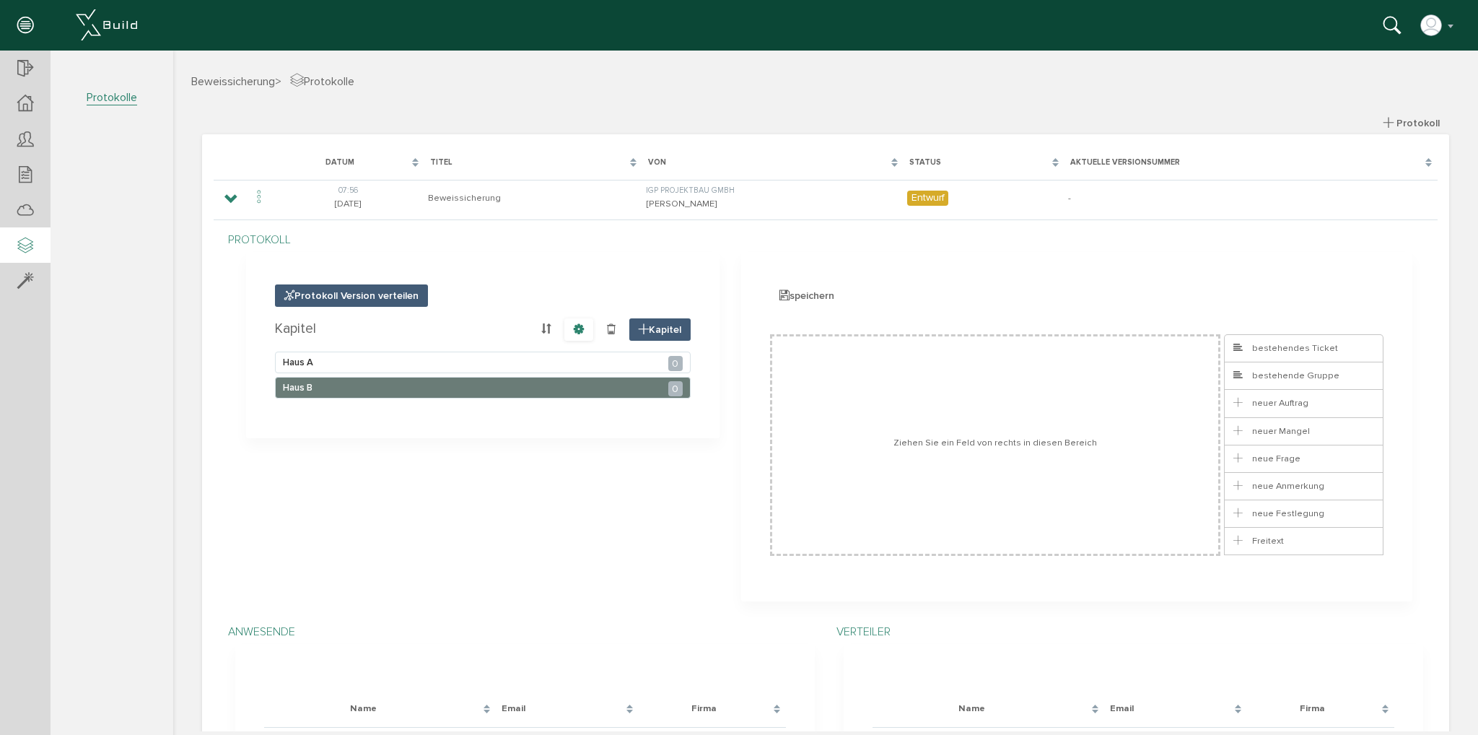
click at [567, 332] on span at bounding box center [578, 329] width 29 height 22
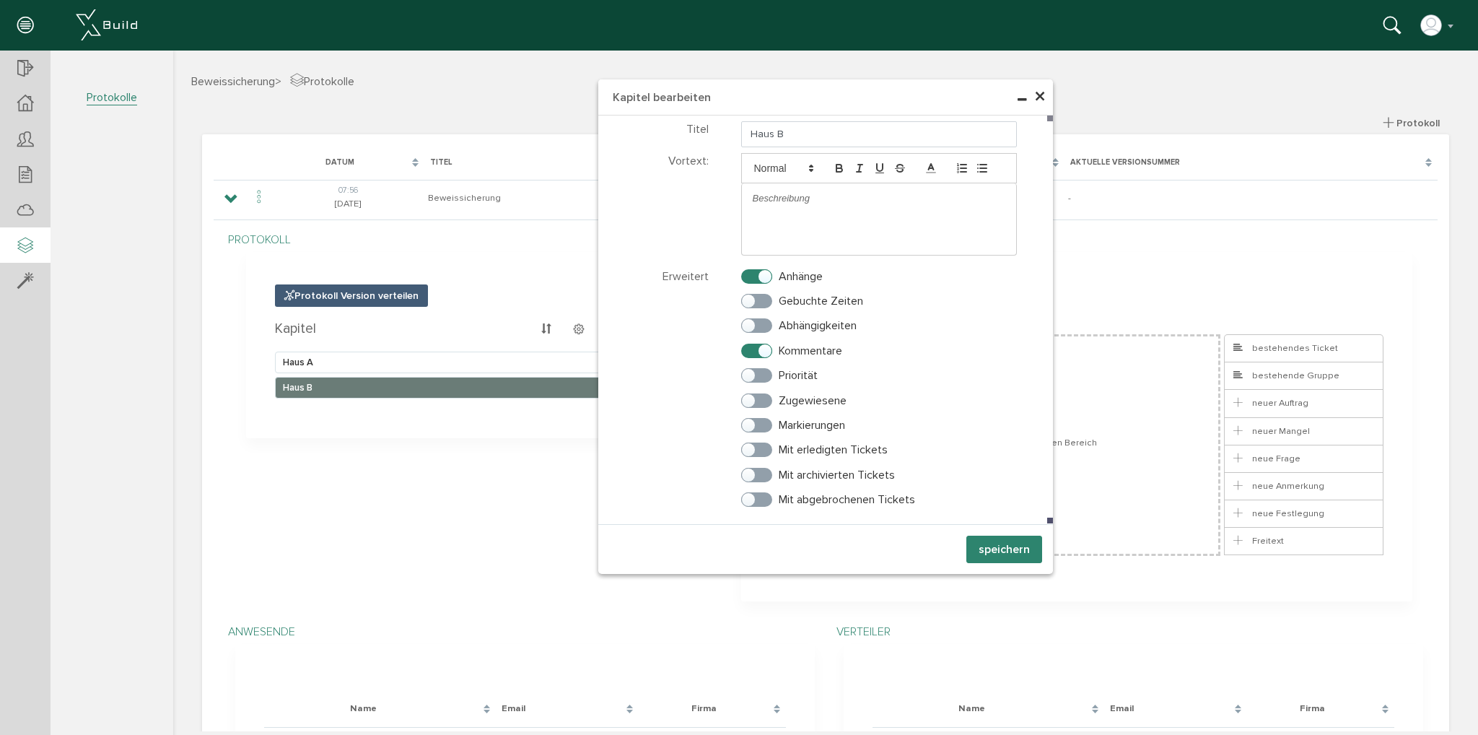
click at [1034, 95] on span "×" at bounding box center [1040, 97] width 12 height 28
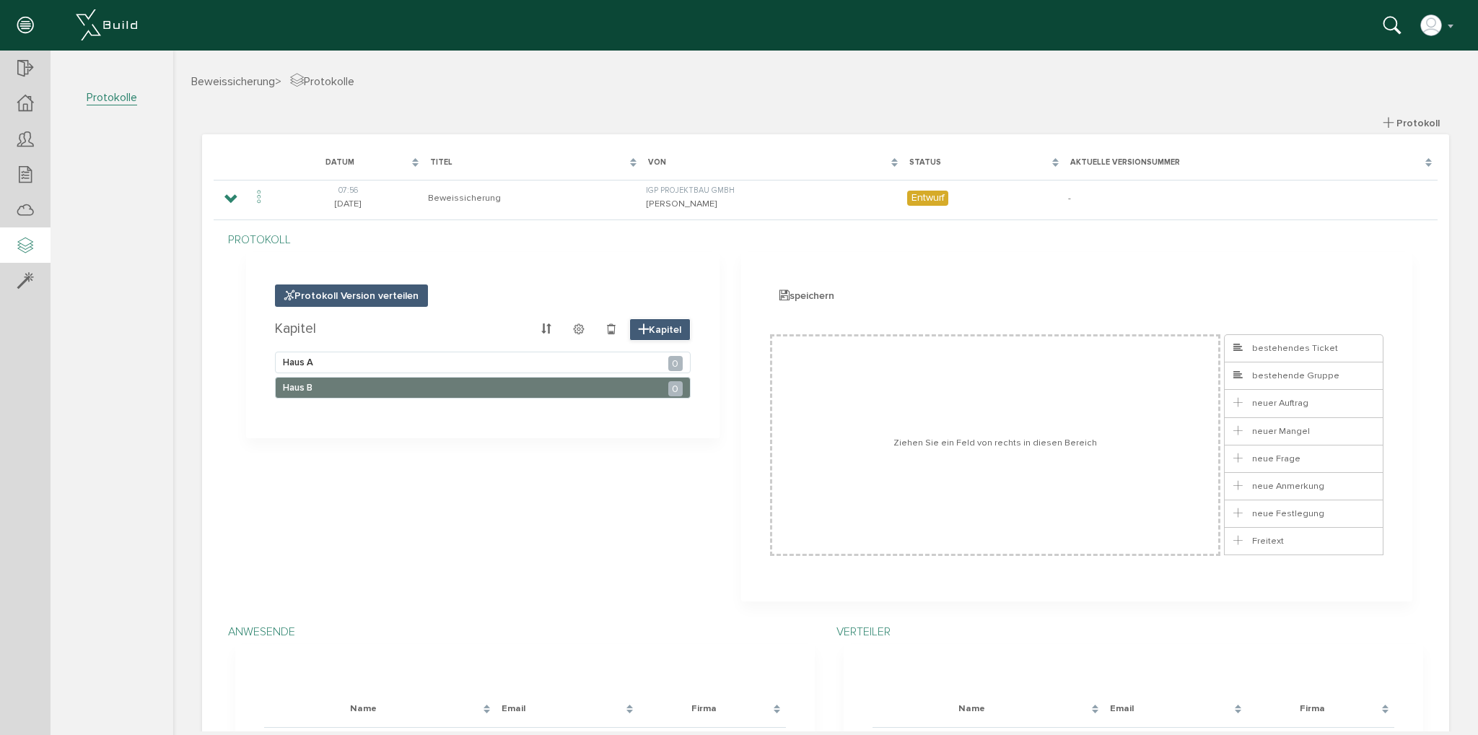
click at [651, 328] on span "Kapitel" at bounding box center [659, 329] width 61 height 22
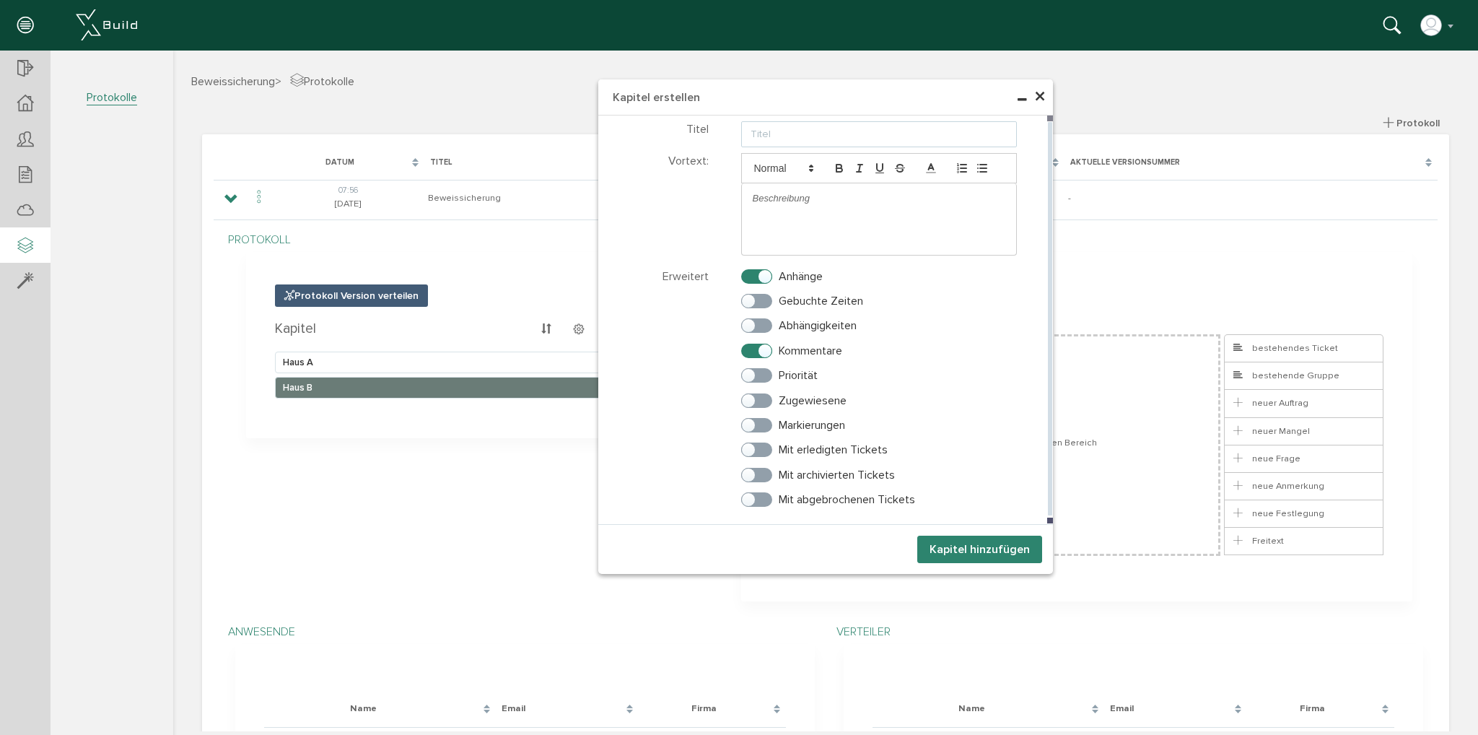
click at [782, 122] on input "text" at bounding box center [879, 134] width 276 height 26
type input "Haus C"
click at [967, 551] on button "Kapitel hinzufügen" at bounding box center [979, 549] width 125 height 27
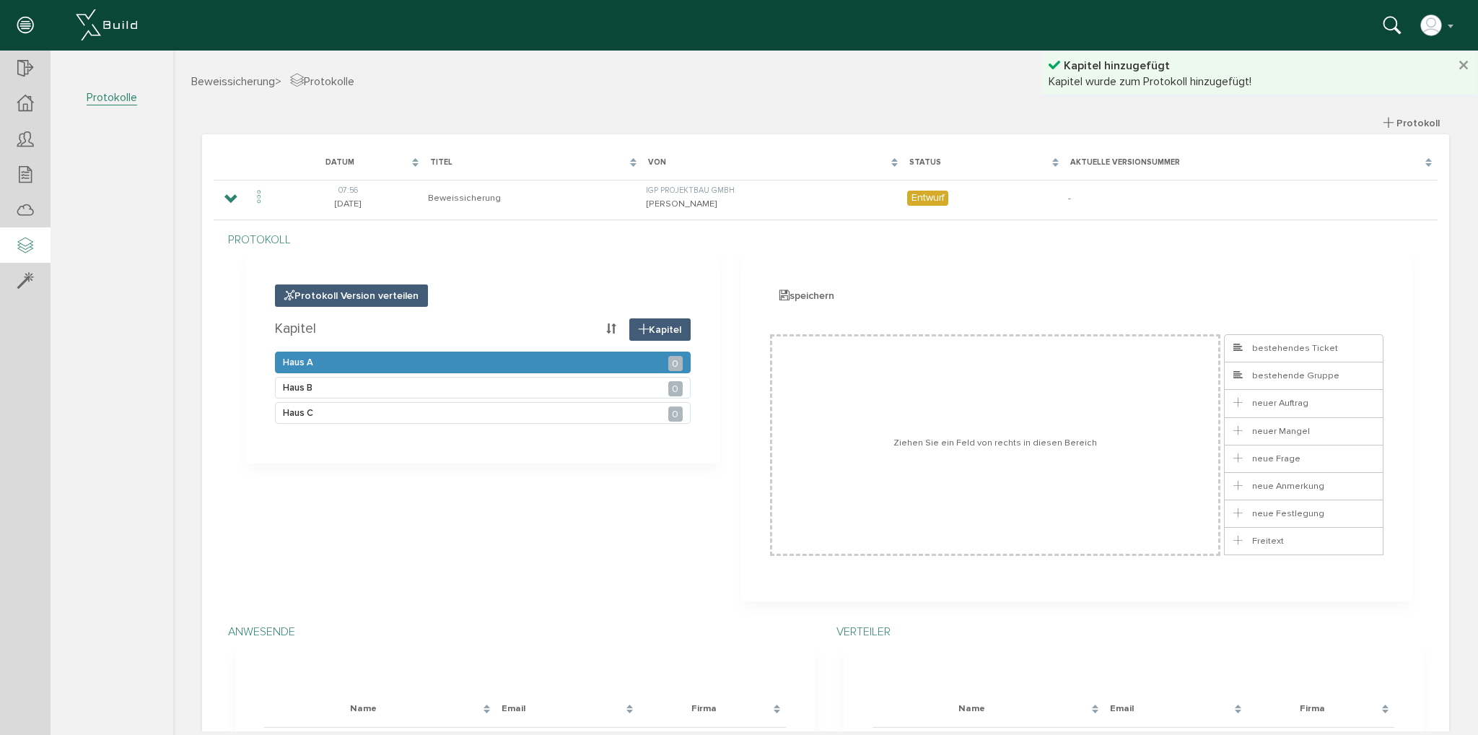
click at [494, 363] on div "Haus A 0" at bounding box center [483, 363] width 416 height 22
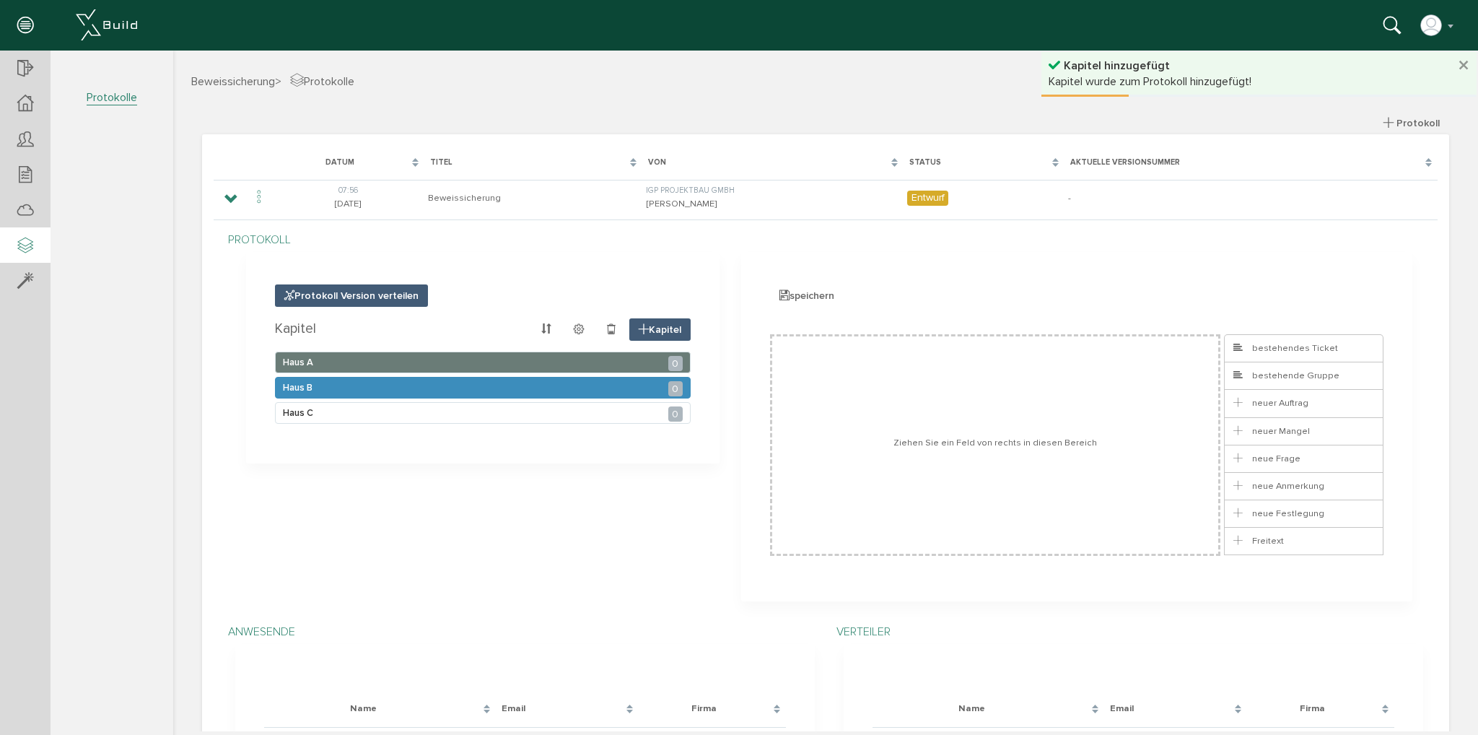
click at [491, 382] on div "Haus B 0" at bounding box center [483, 388] width 416 height 22
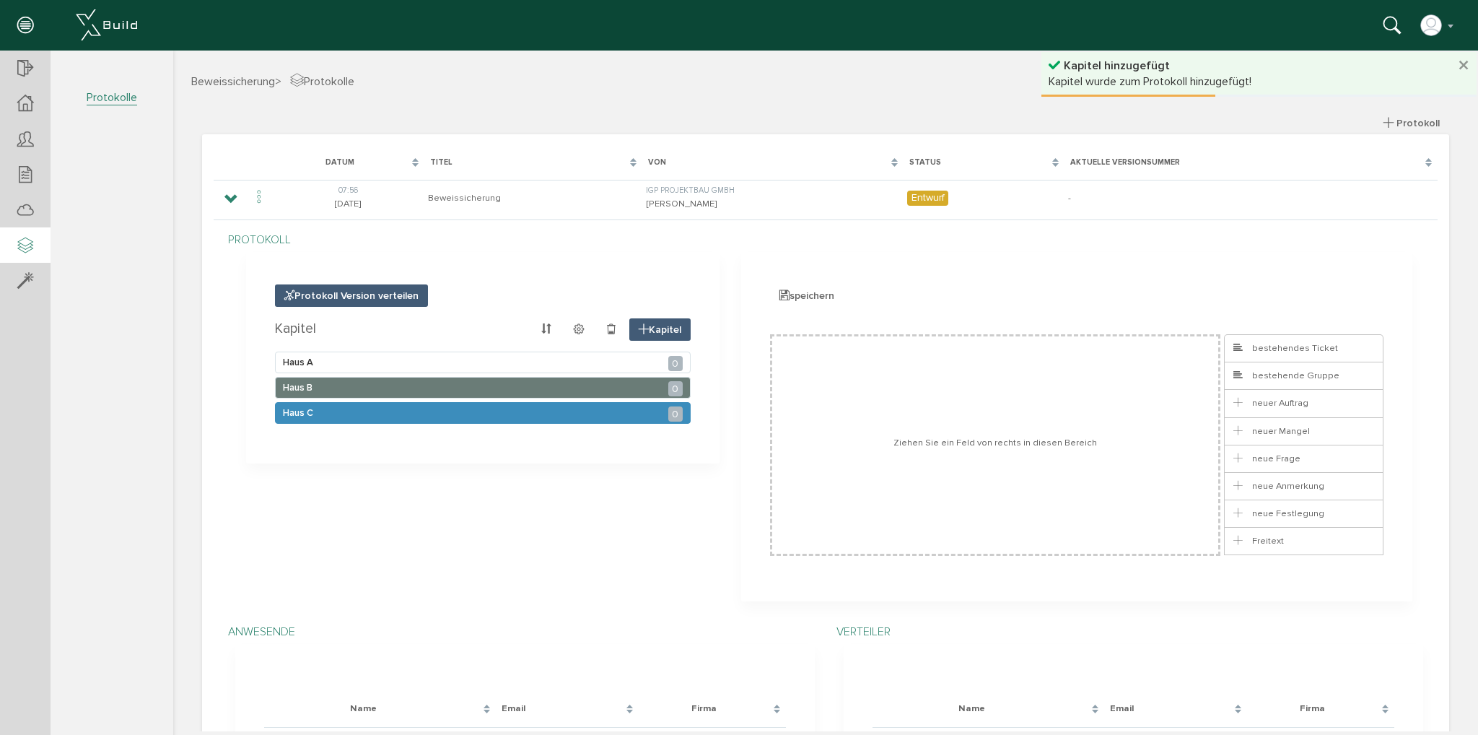
click at [494, 414] on div "Haus C 0" at bounding box center [483, 413] width 416 height 22
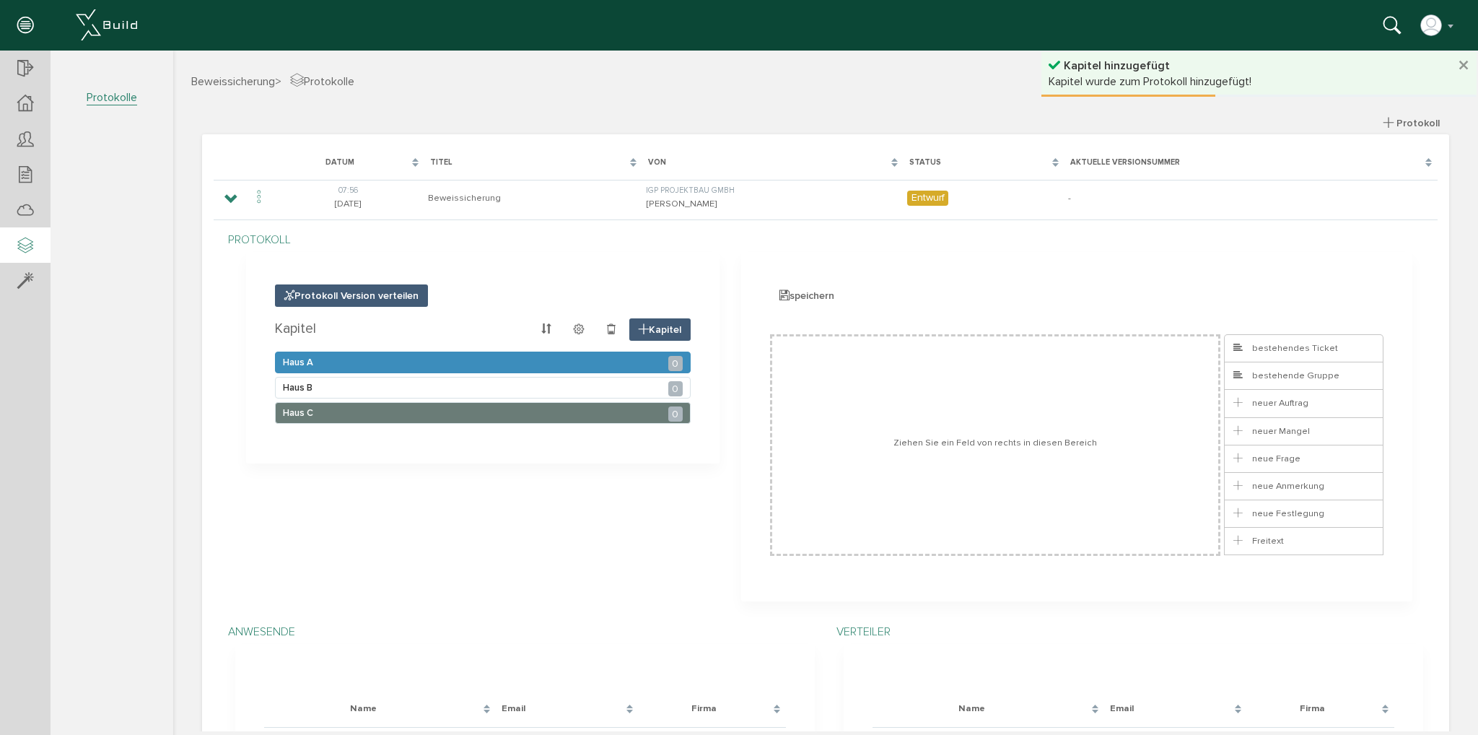
click at [474, 367] on div "Haus A 0" at bounding box center [483, 363] width 416 height 22
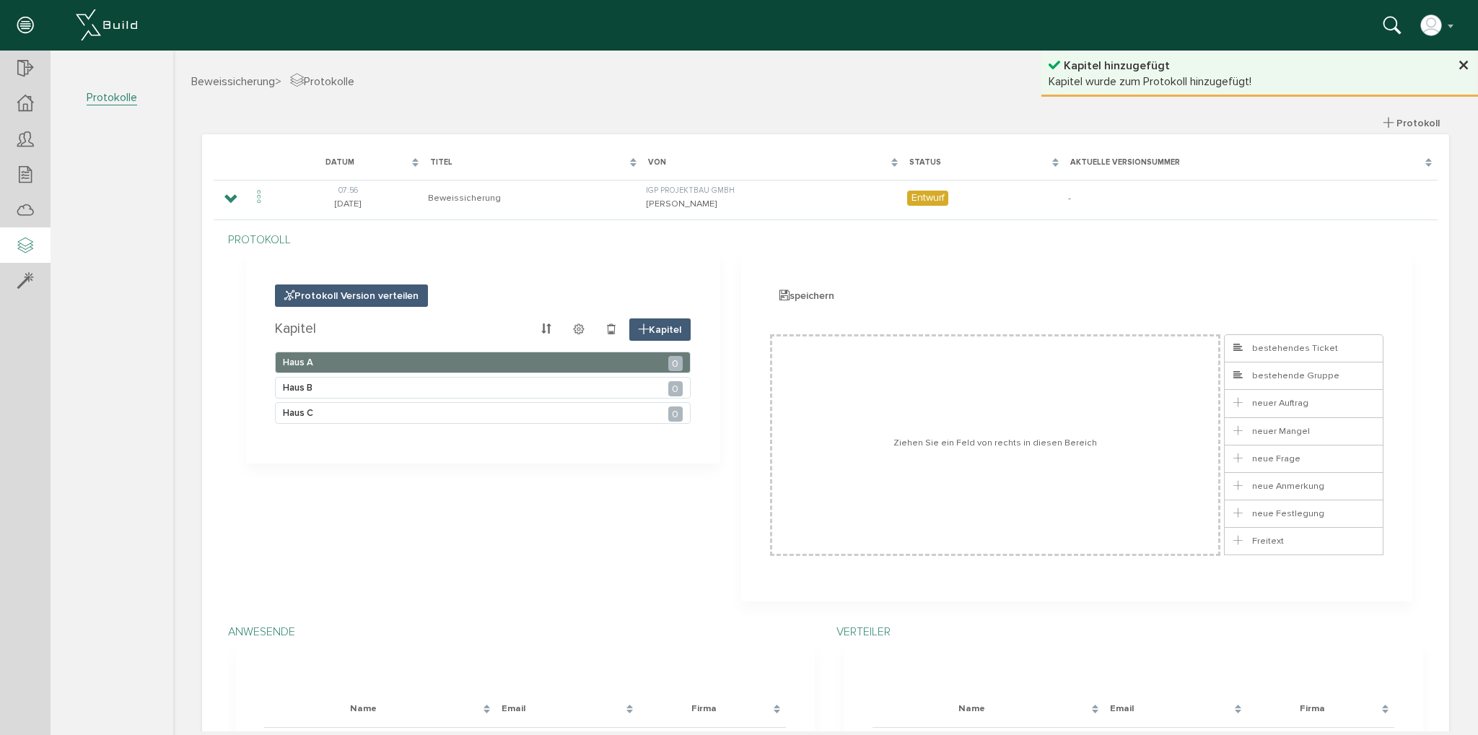
click at [1458, 59] on button "×" at bounding box center [1464, 66] width 12 height 23
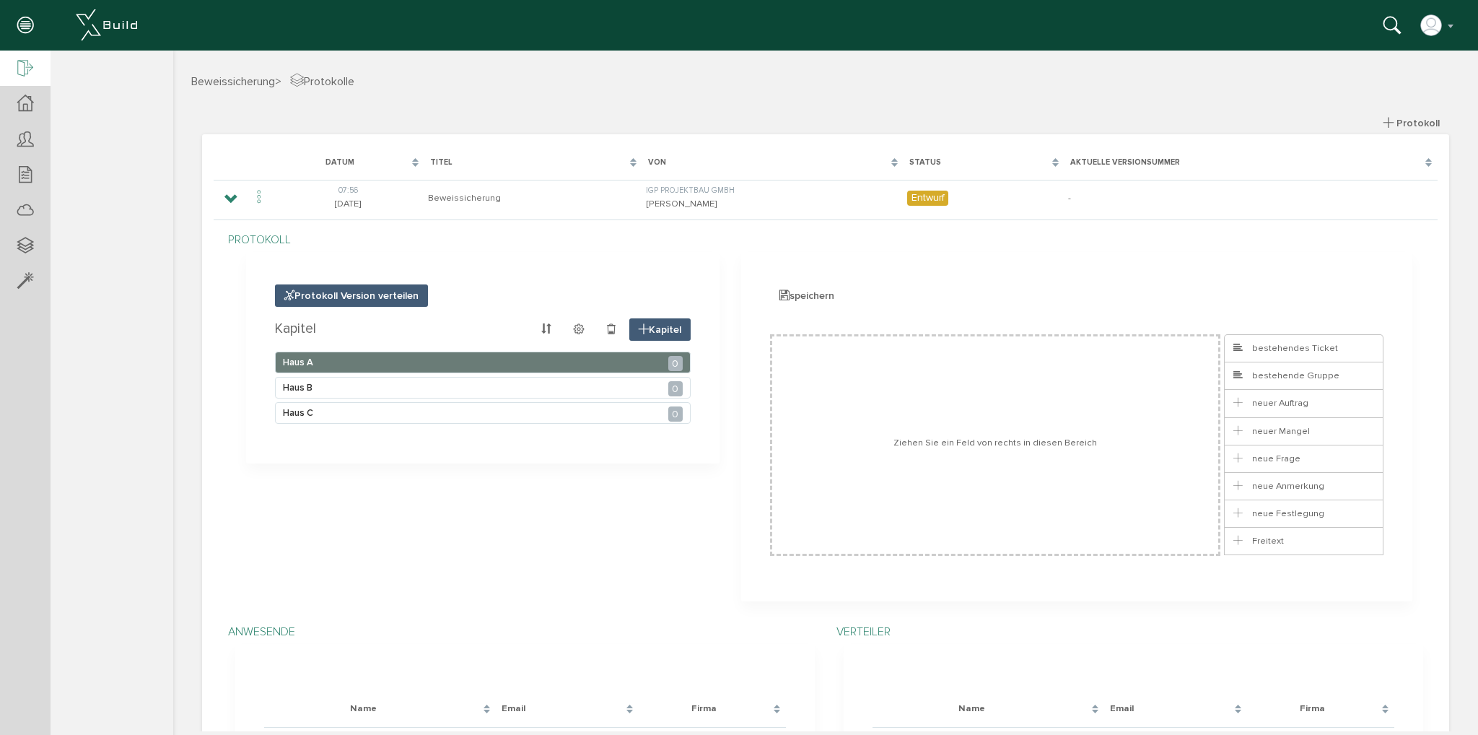
click at [32, 64] on icon at bounding box center [25, 69] width 16 height 20
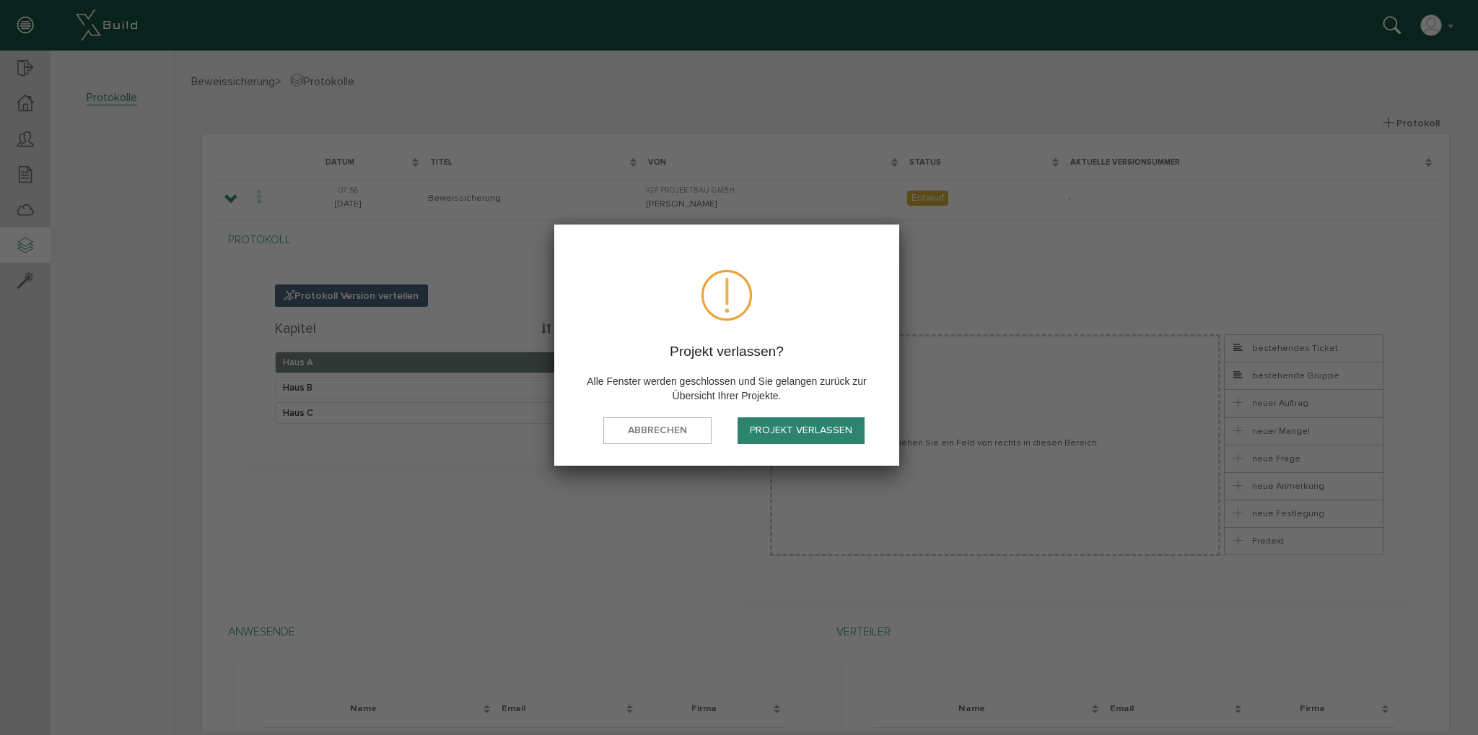
click at [781, 433] on button "Projekt verlassen" at bounding box center [801, 430] width 127 height 27
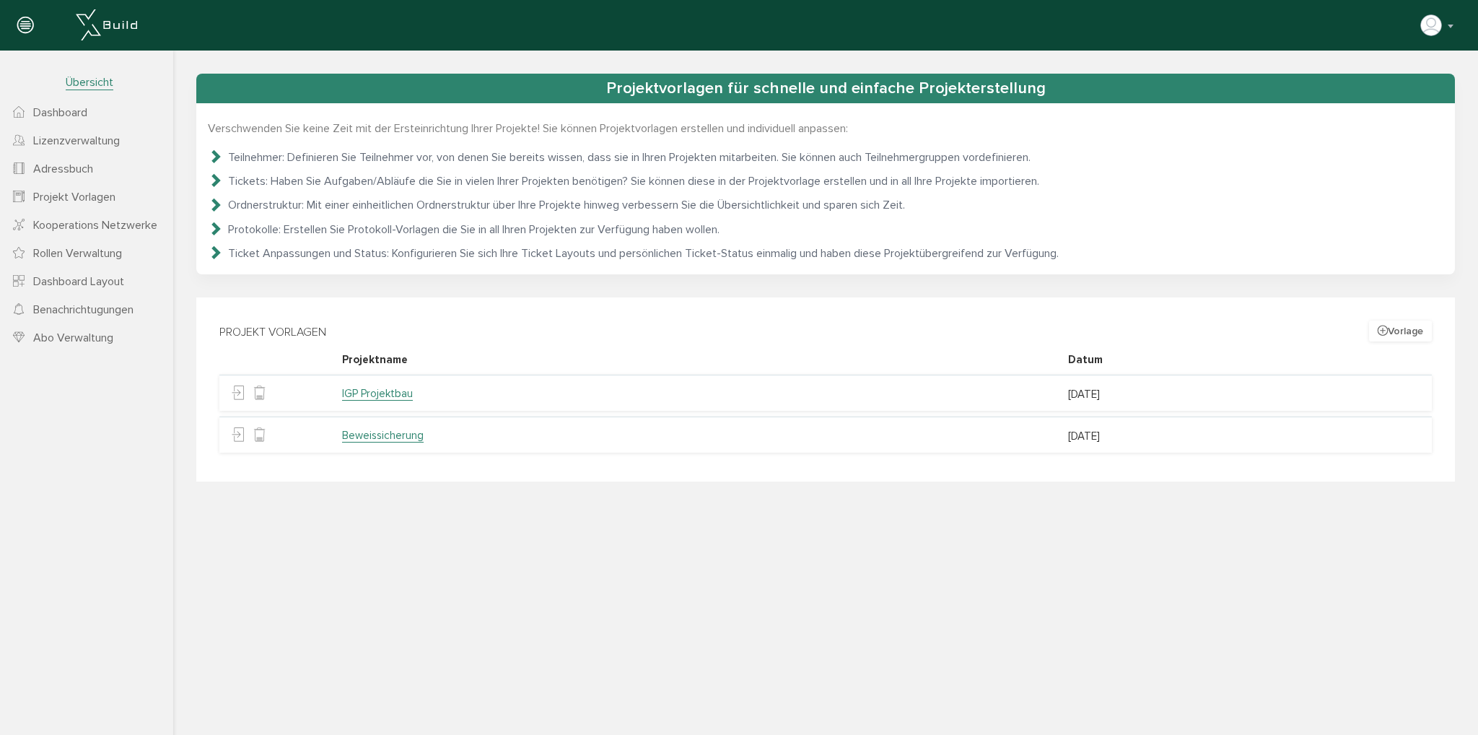
click at [72, 113] on span "Dashboard" at bounding box center [60, 112] width 54 height 14
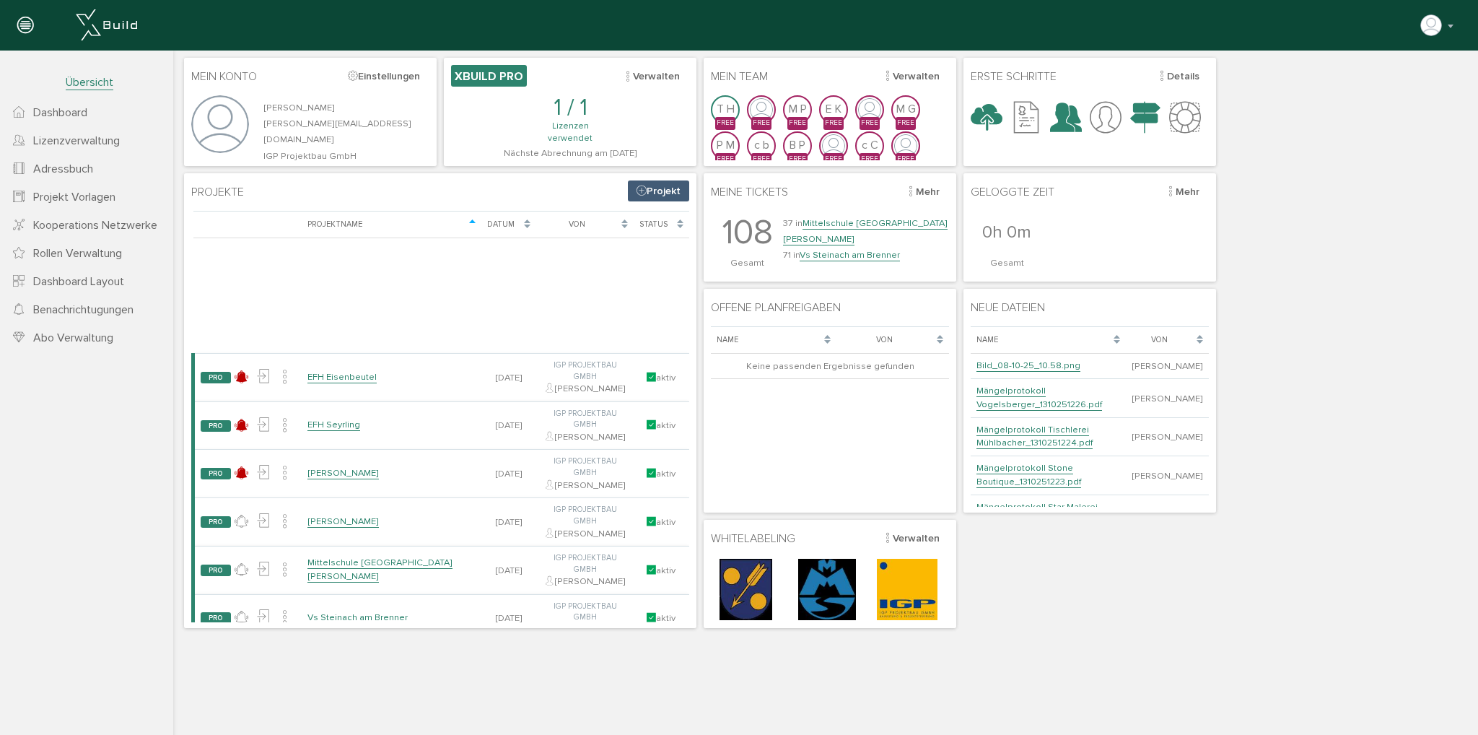
click at [648, 178] on section "Projekte Projekt [PERSON_NAME], bitte warten... Projektname Datum Von Status PR…" at bounding box center [440, 400] width 513 height 455
click at [650, 186] on link "Projekt" at bounding box center [658, 190] width 61 height 21
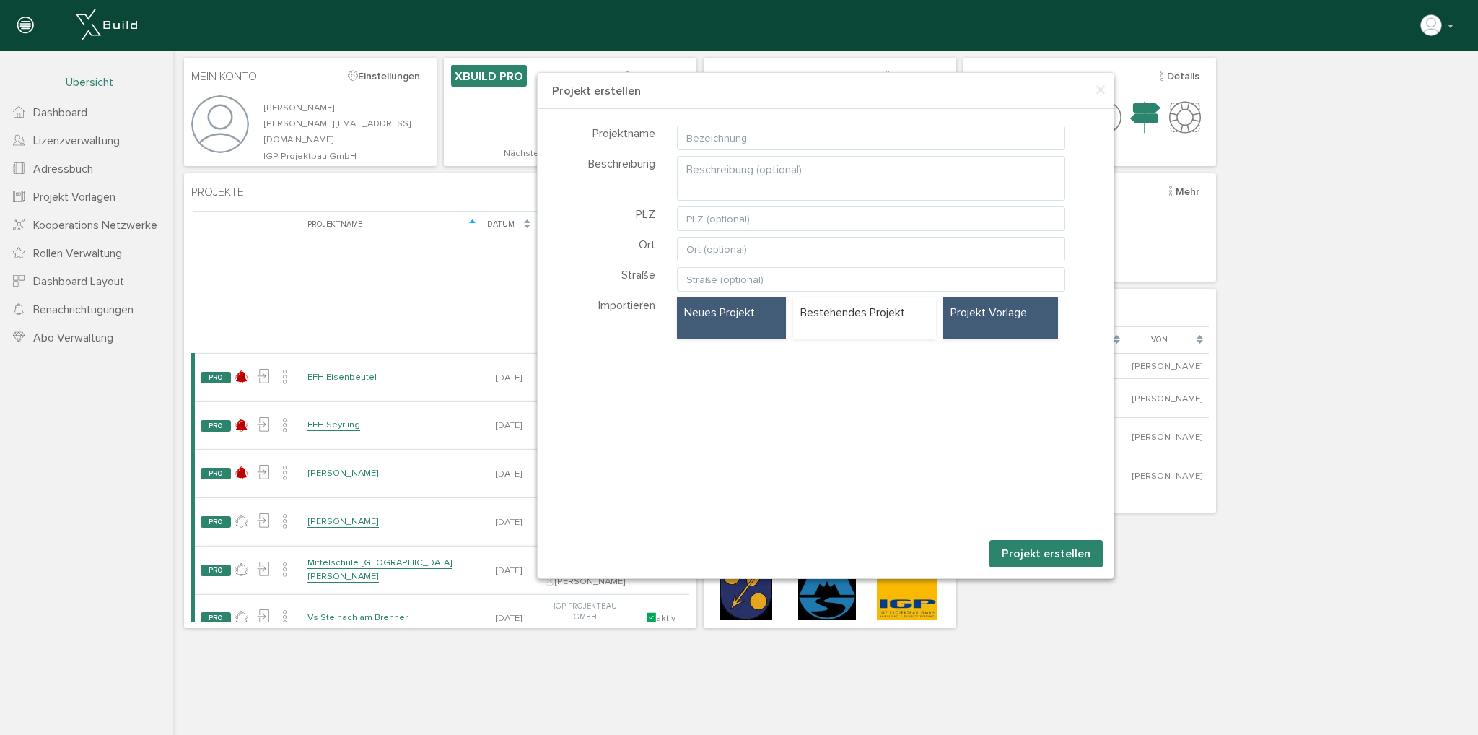
click at [954, 307] on p "Projekt Vorlage" at bounding box center [1001, 313] width 100 height 16
click at [798, 367] on span "IGP Projektbau" at bounding box center [871, 370] width 389 height 27
select select "P-68ef361f6d7489.52092274"
click at [806, 146] on input "text" at bounding box center [871, 138] width 389 height 25
type input "Hotel Sacher - Beweissicherung"
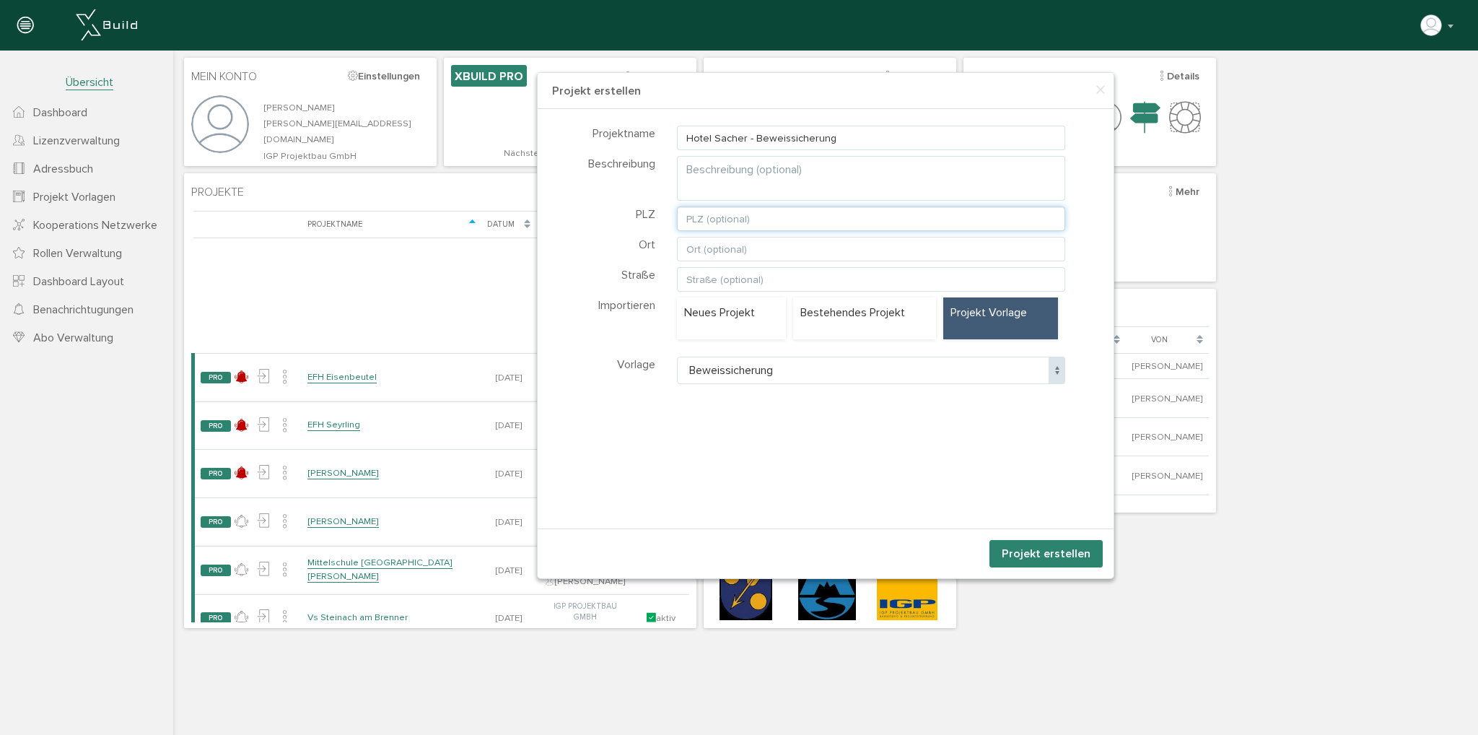
click at [745, 209] on input "text" at bounding box center [871, 218] width 389 height 25
type input "5"
type input "6100"
type input "Seefeld"
click at [1039, 547] on button "Projekt erstellen" at bounding box center [1046, 553] width 113 height 27
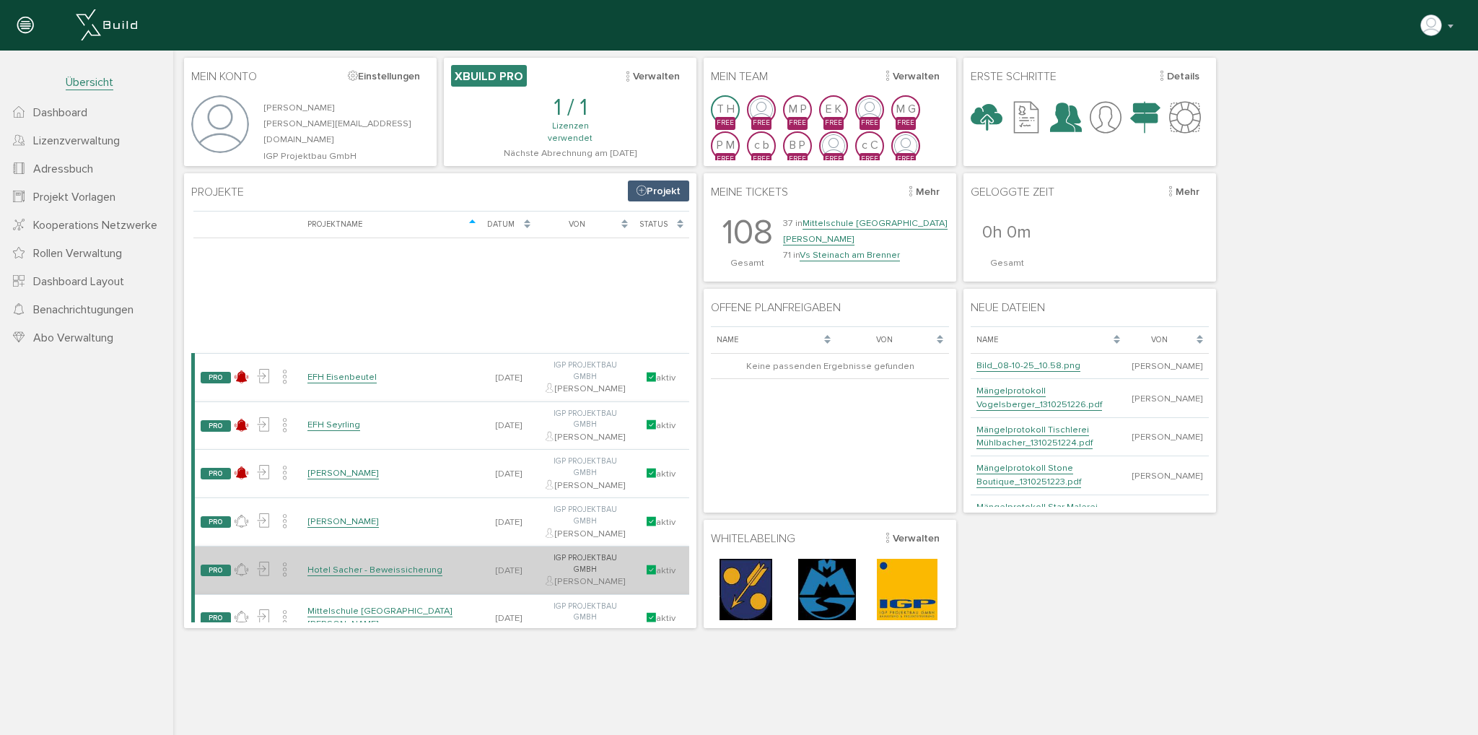
click at [333, 564] on link "Hotel Sacher - Beweissicherung" at bounding box center [375, 570] width 135 height 12
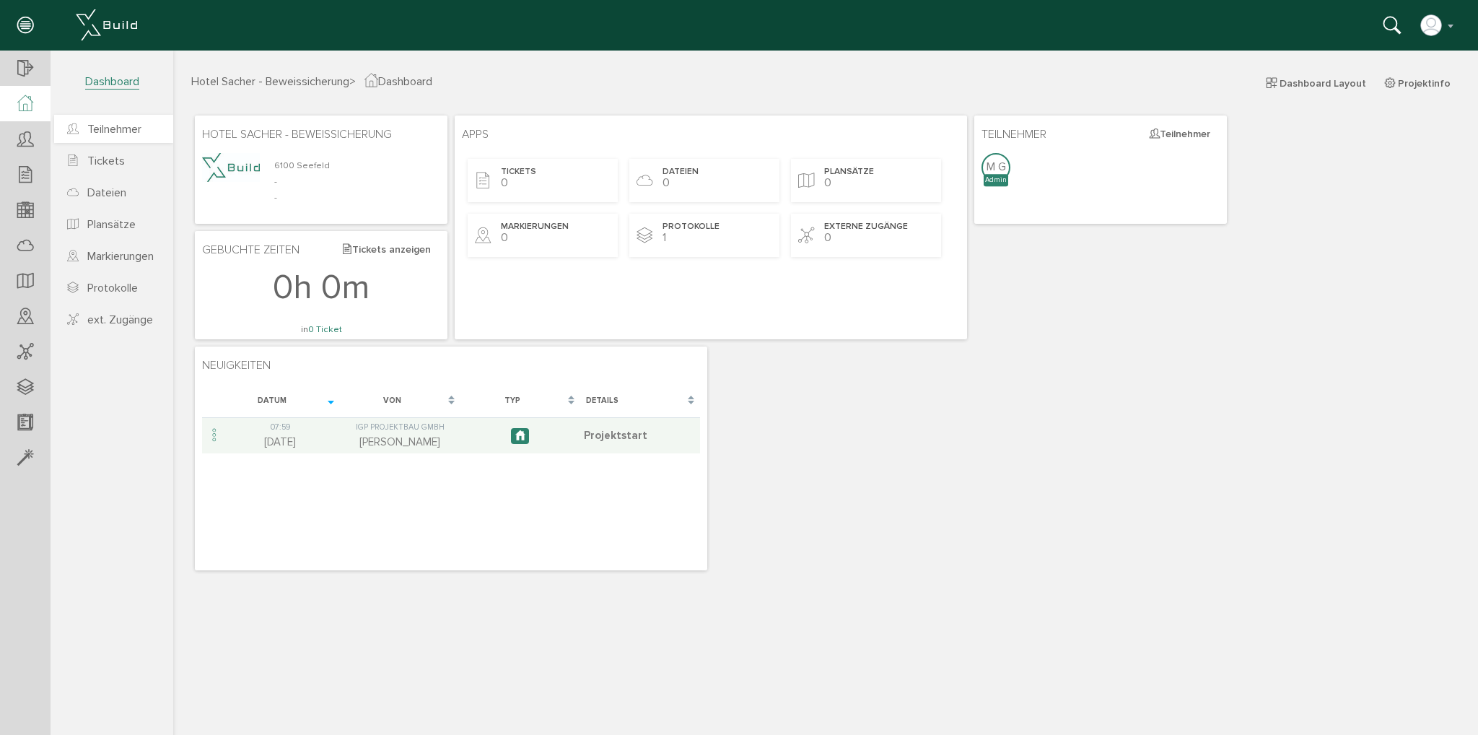
click at [108, 123] on span "Teilnehmer" at bounding box center [114, 129] width 54 height 14
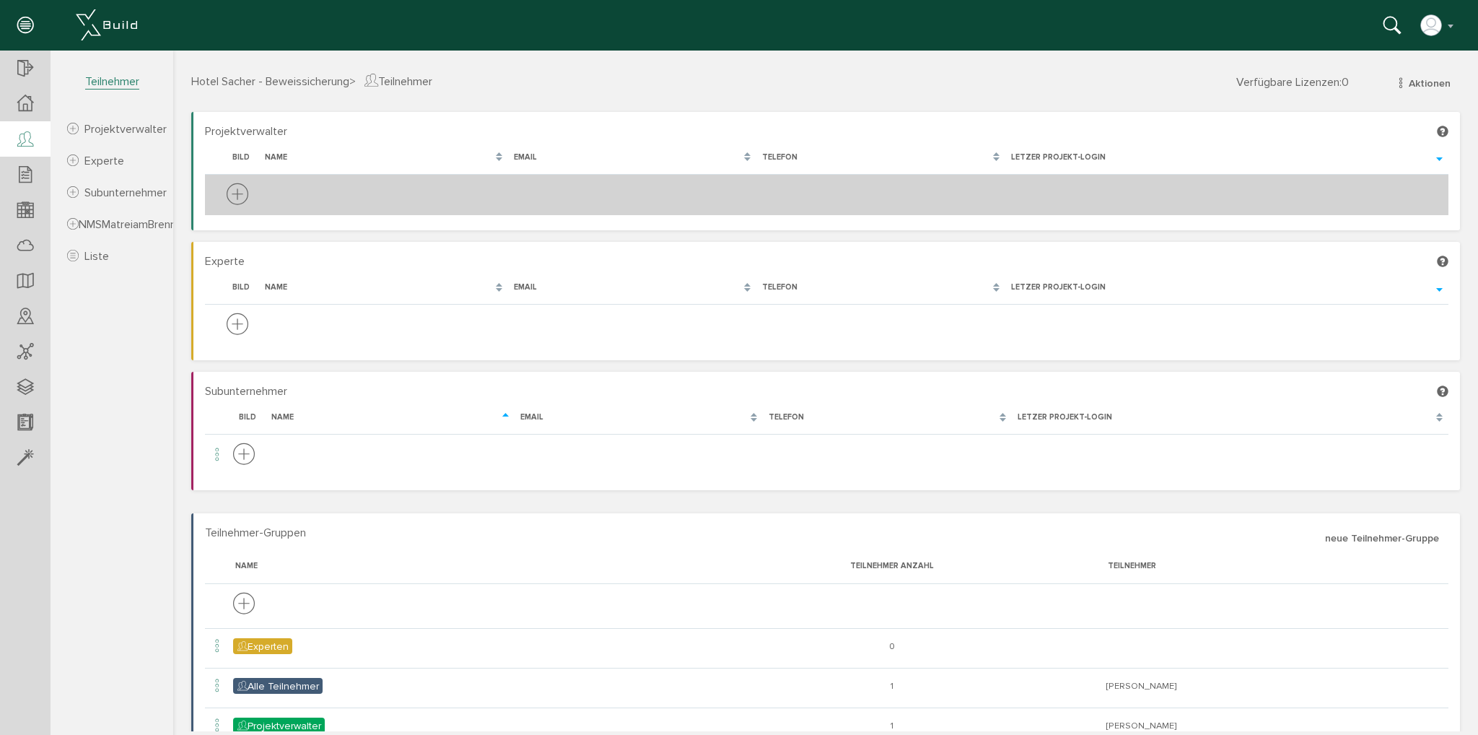
click at [234, 191] on icon at bounding box center [238, 195] width 22 height 27
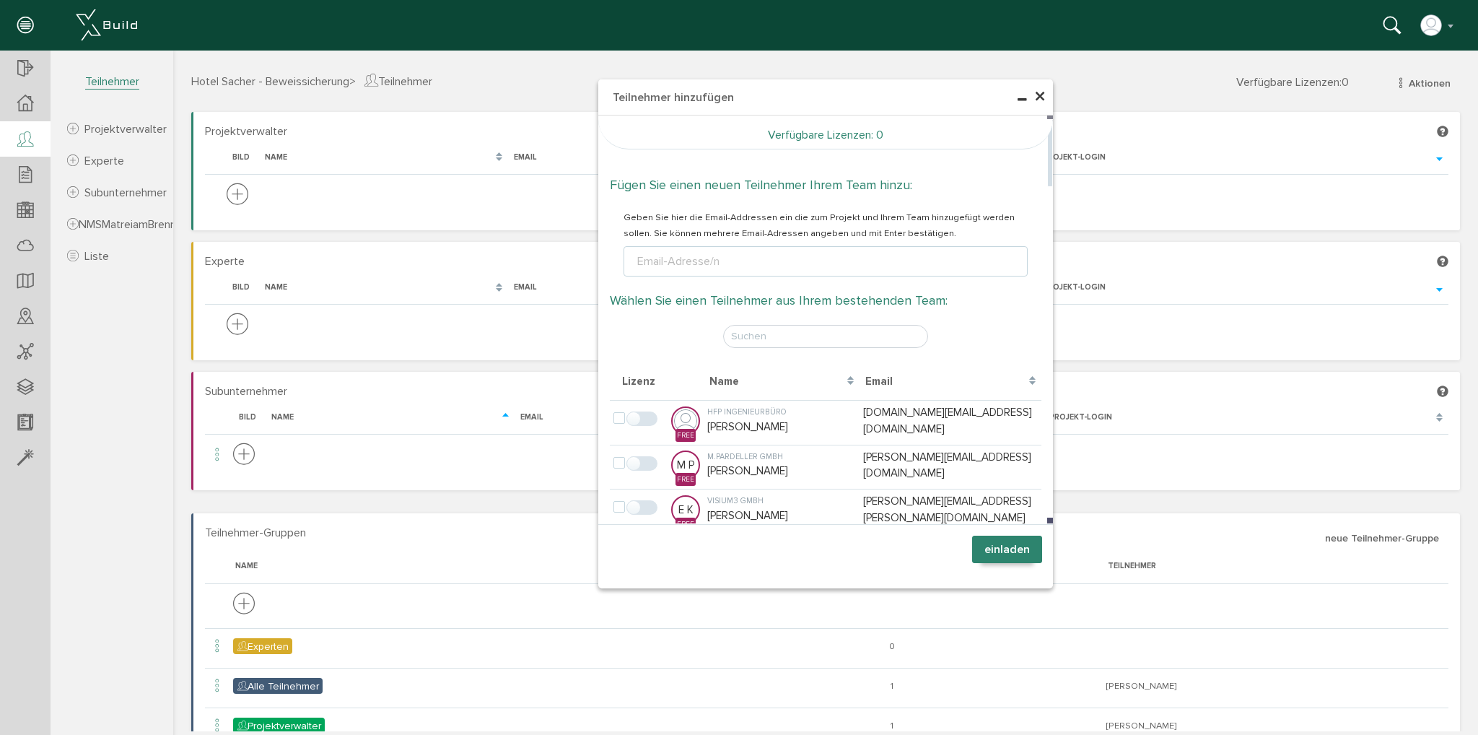
click at [747, 245] on div "Email-Adresse/n" at bounding box center [825, 260] width 455 height 32
click at [743, 271] on ul "Email-Adresse/n" at bounding box center [826, 261] width 404 height 30
click at [742, 263] on ul "Email-Adresse/n" at bounding box center [826, 261] width 404 height 30
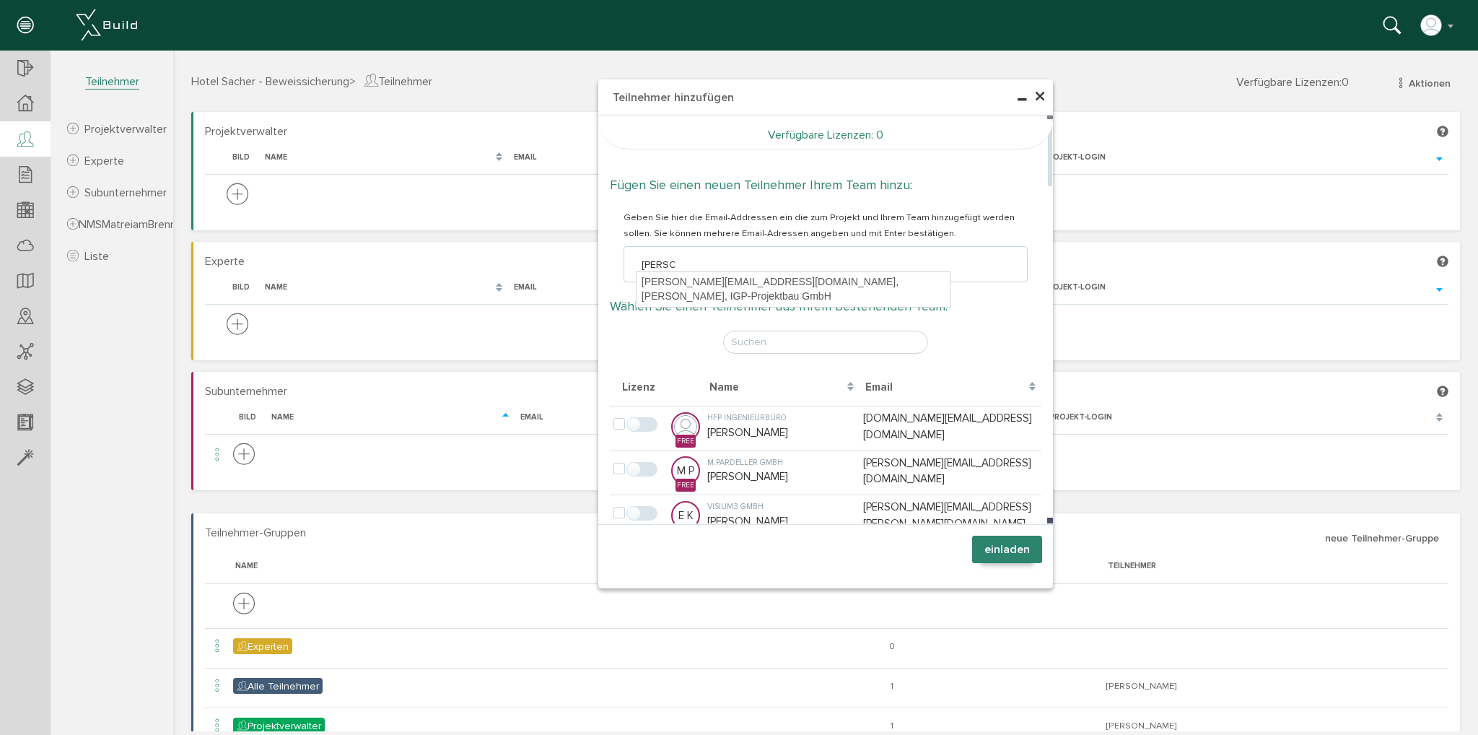
type input "[PERSON_NAME][EMAIL_ADDRESS][DOMAIN_NAME]"
type textarea "[PERSON_NAME][EMAIL_ADDRESS][DOMAIN_NAME]"
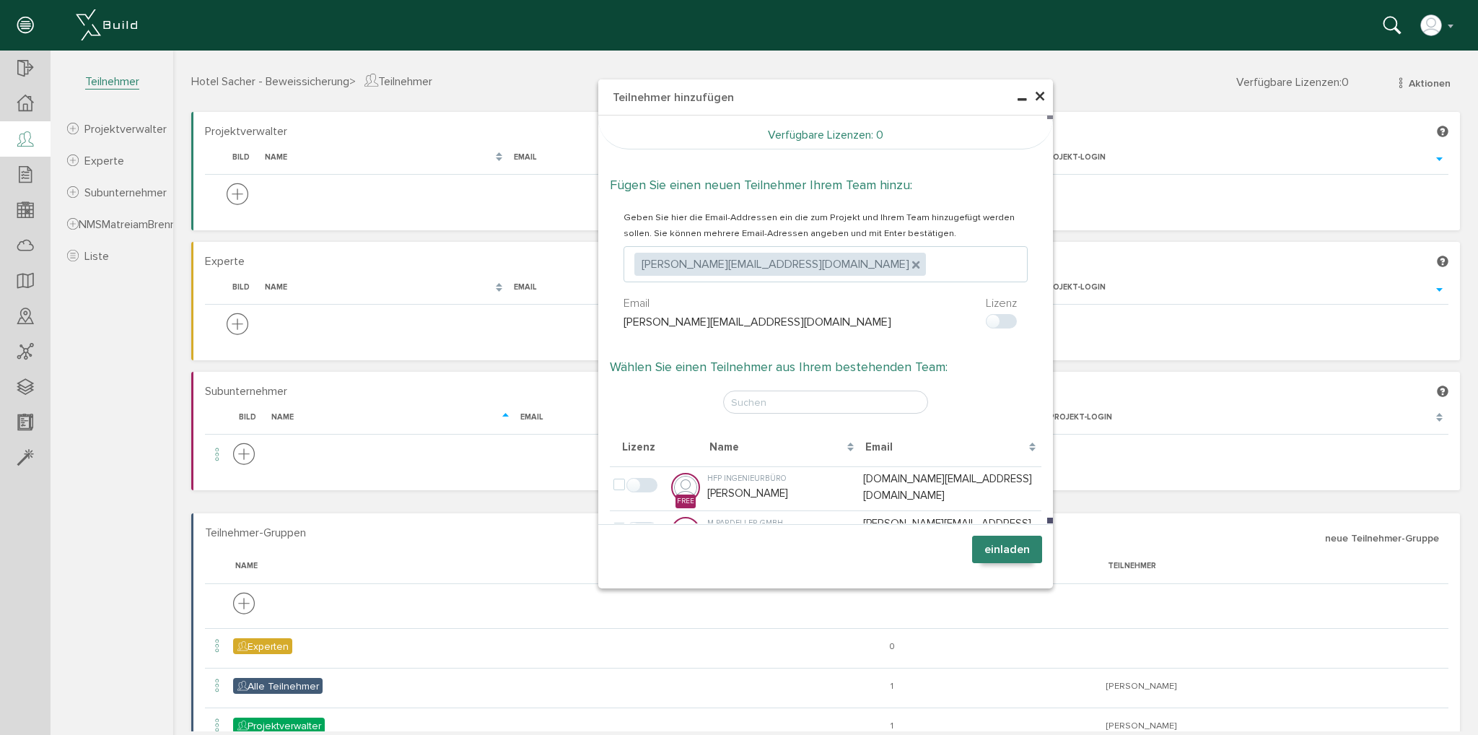
click at [1034, 544] on button "einladen" at bounding box center [1007, 549] width 70 height 27
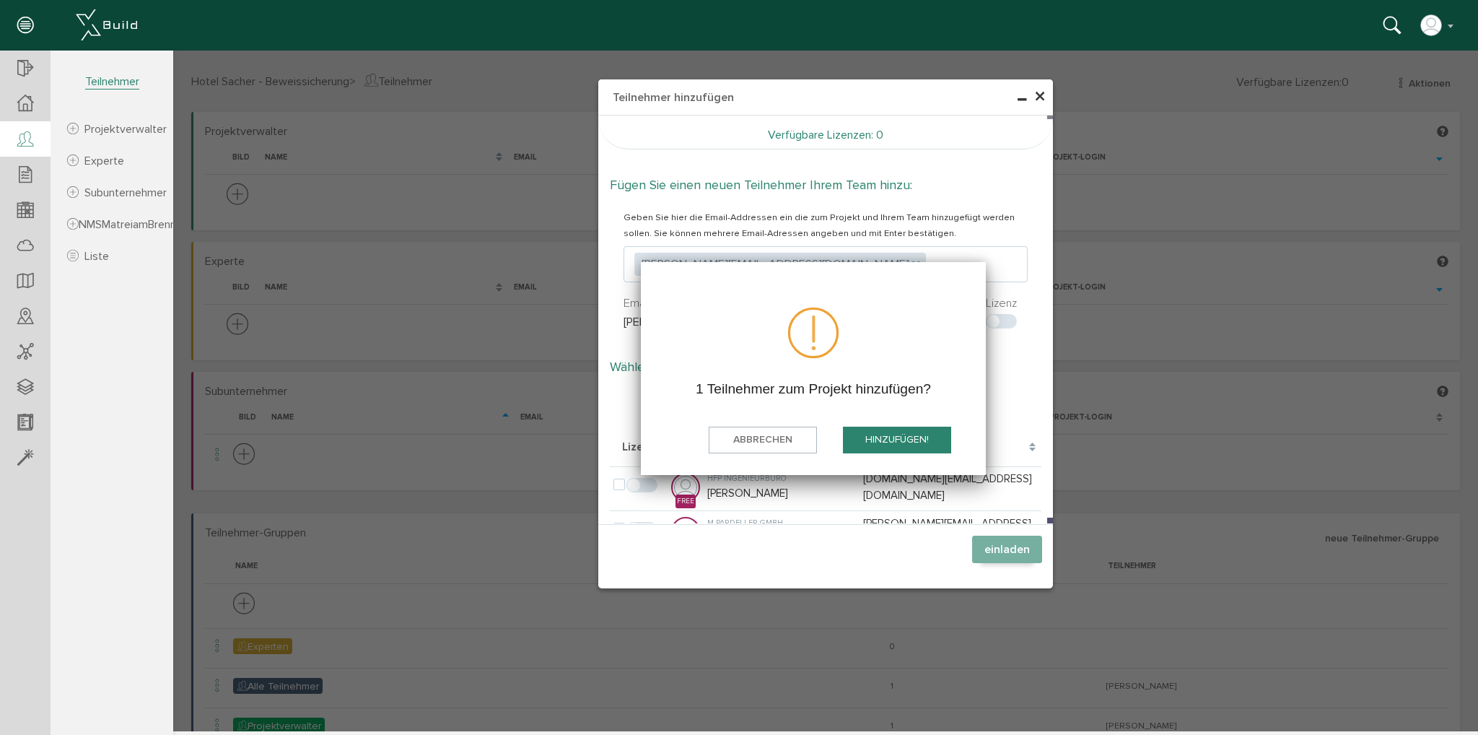
click at [901, 436] on button "hinzufügen!" at bounding box center [897, 440] width 108 height 27
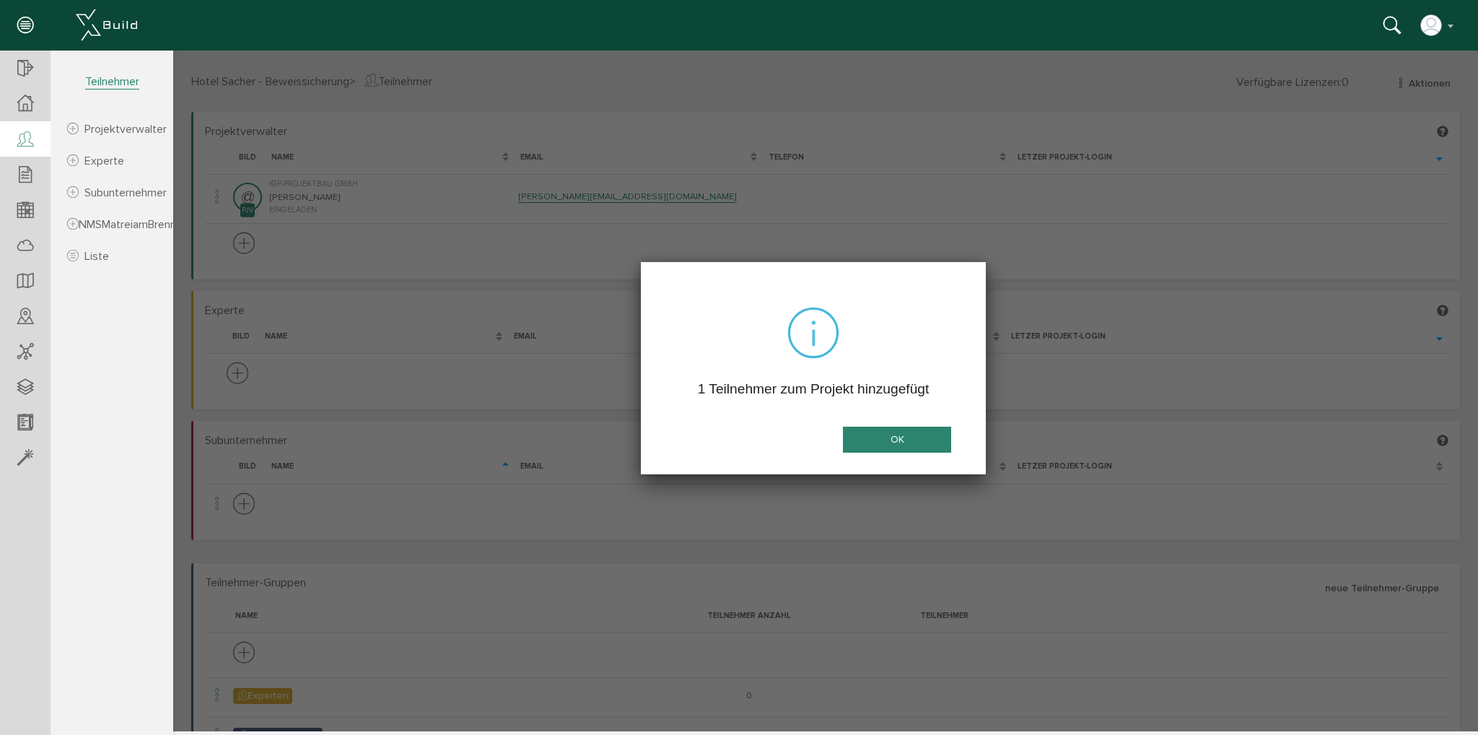
click at [918, 445] on button "OK" at bounding box center [897, 440] width 108 height 27
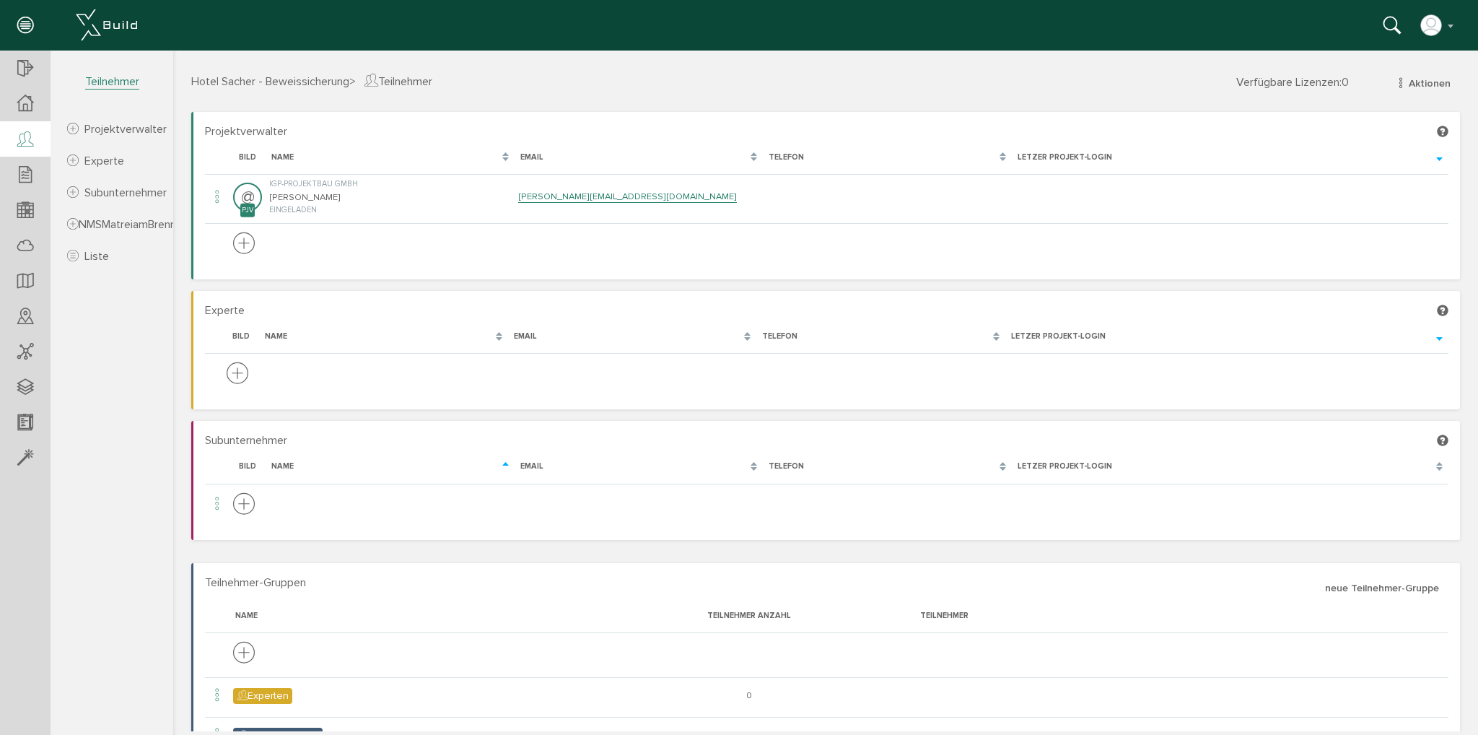
click at [30, 131] on icon at bounding box center [25, 140] width 16 height 20
click at [30, 105] on icon at bounding box center [25, 103] width 16 height 17
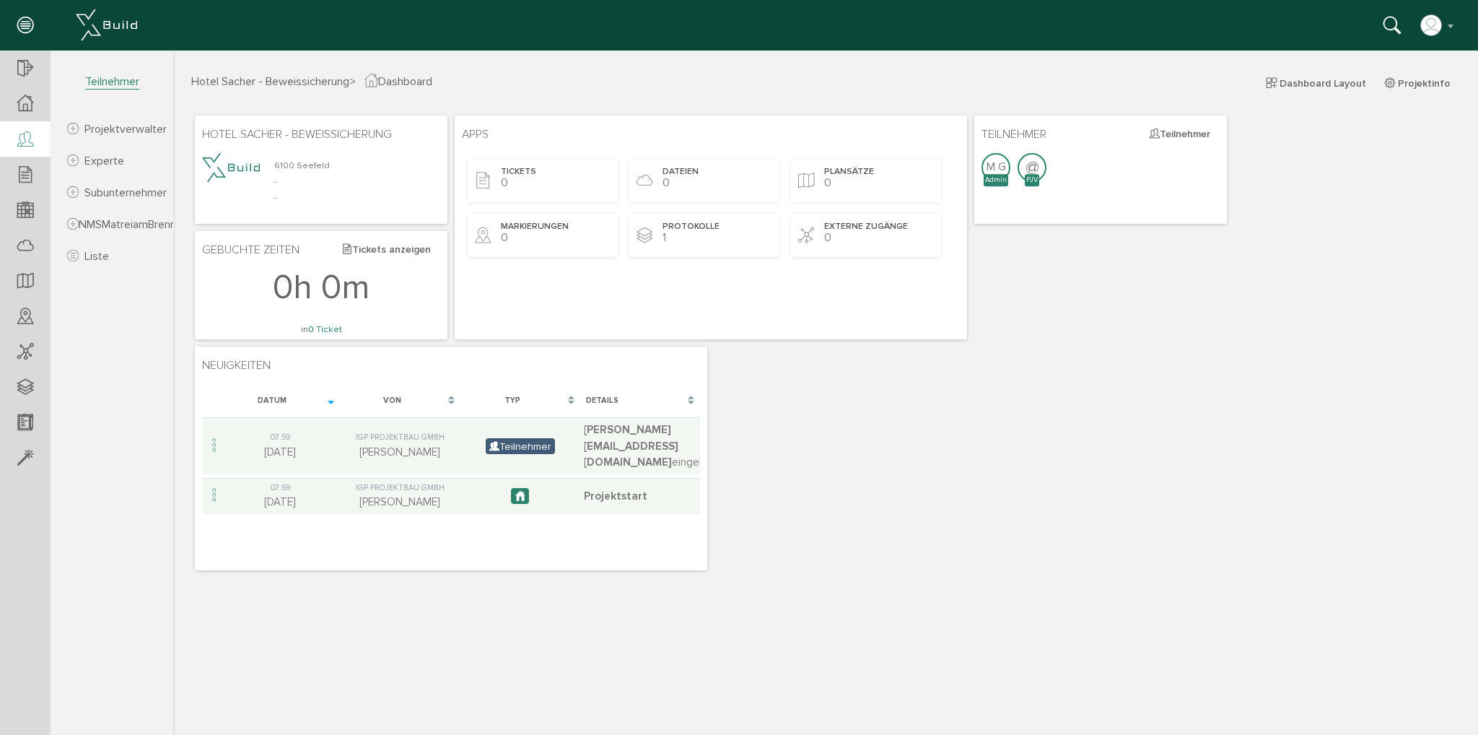
click at [35, 136] on div at bounding box center [25, 139] width 51 height 37
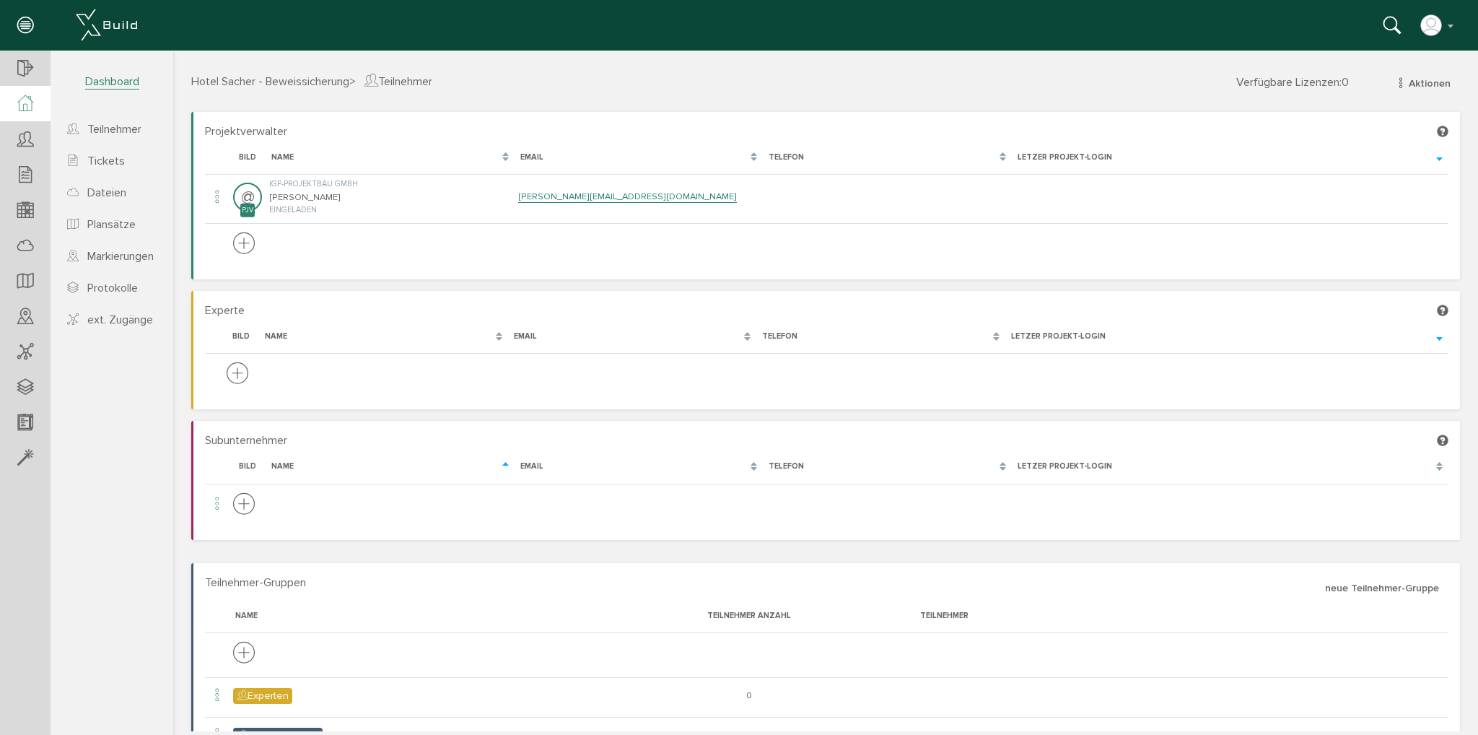
click at [26, 103] on icon at bounding box center [25, 103] width 16 height 17
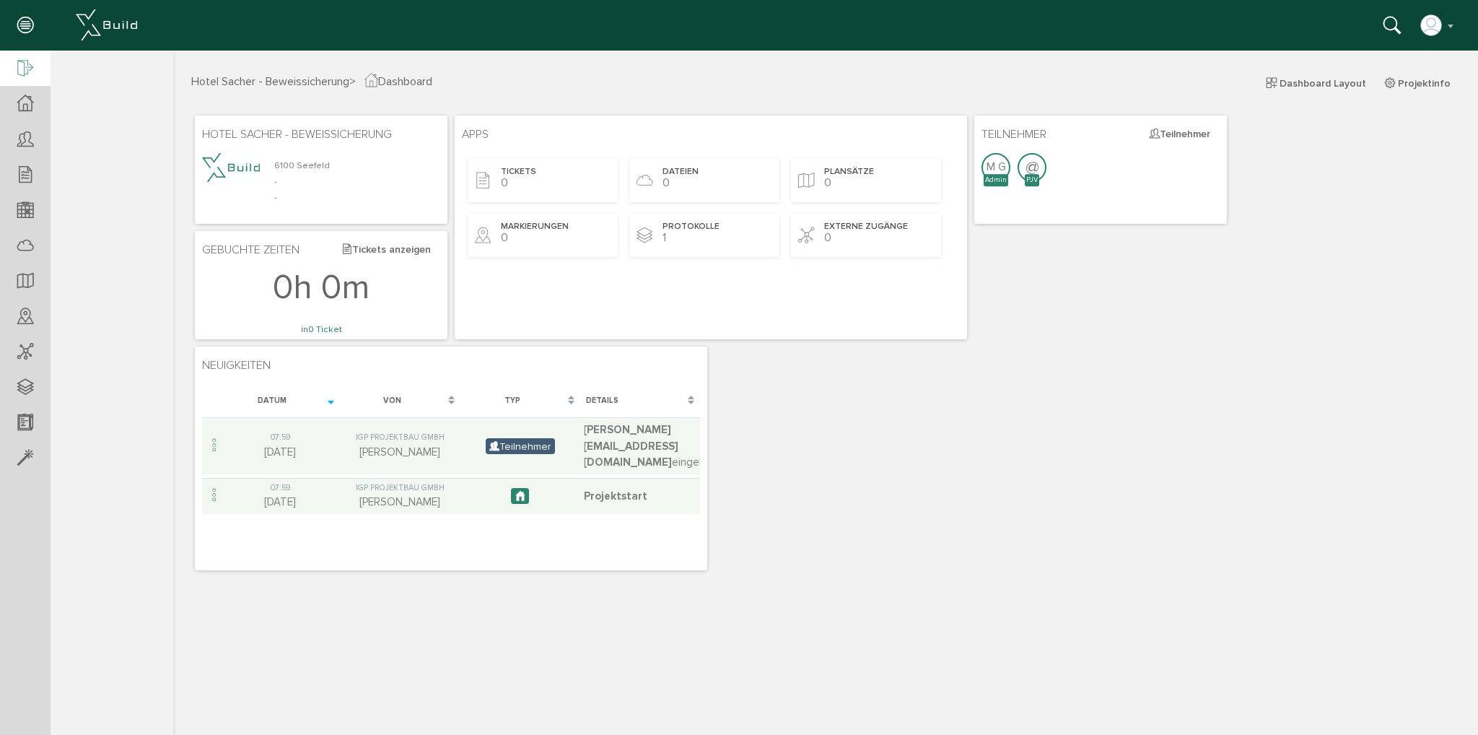
click at [21, 64] on icon at bounding box center [25, 69] width 16 height 20
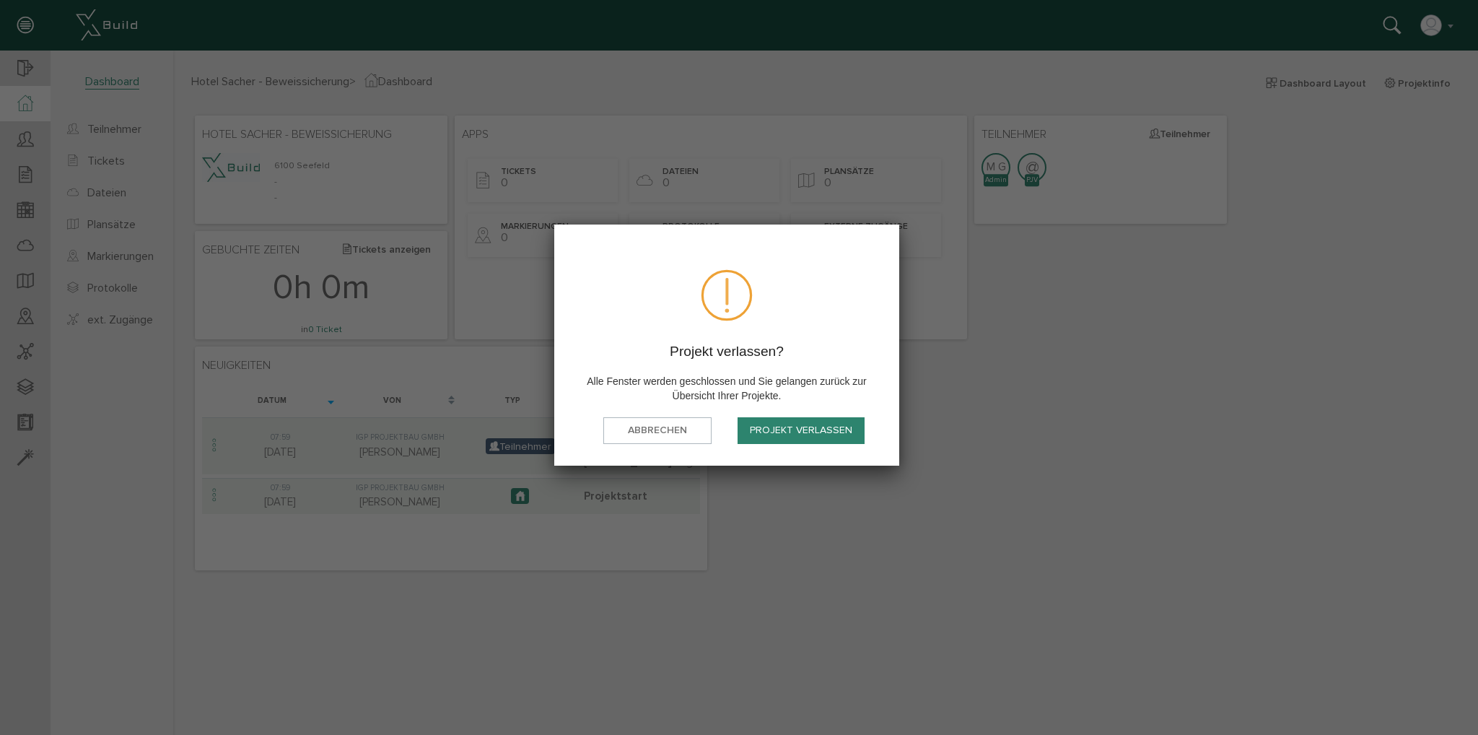
click at [806, 427] on button "Projekt verlassen" at bounding box center [801, 430] width 127 height 27
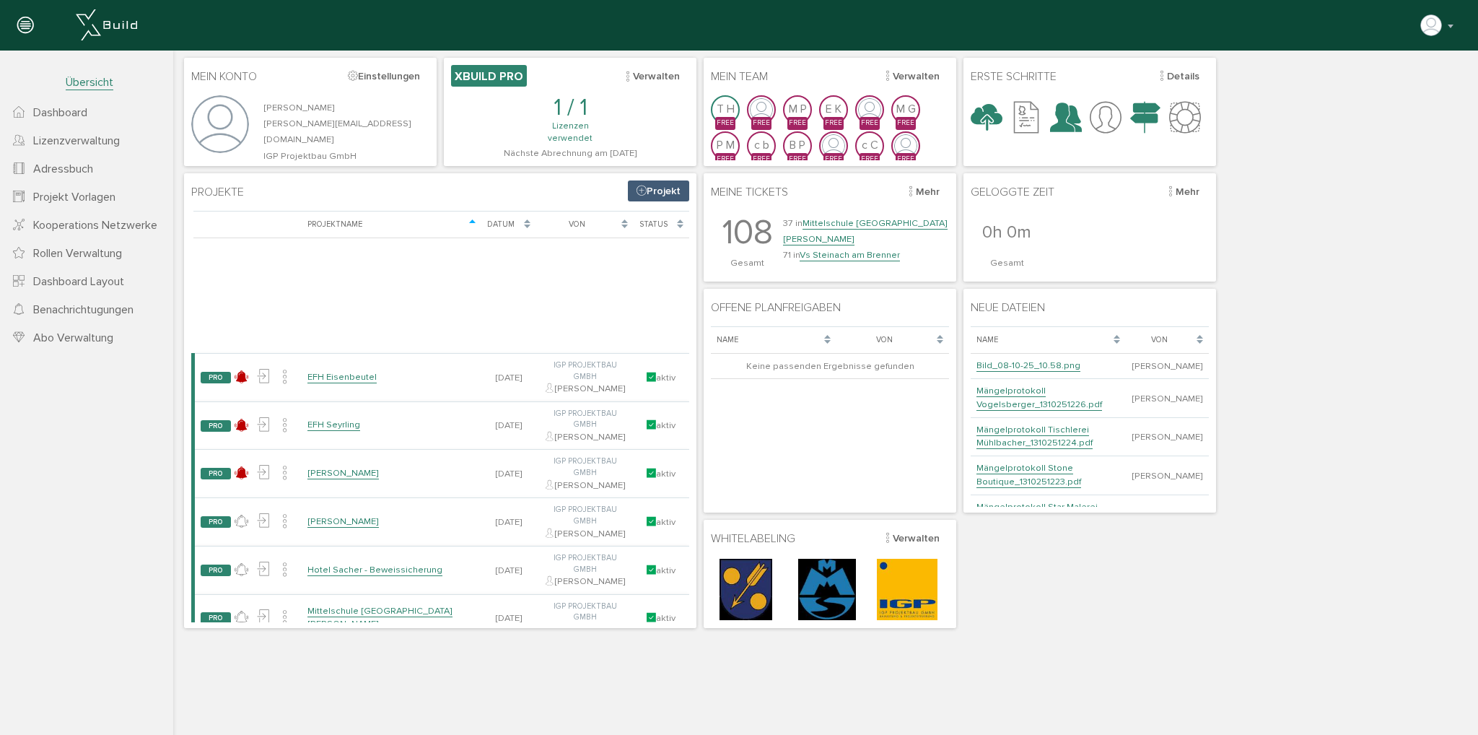
click at [78, 165] on span "Adressbuch" at bounding box center [63, 169] width 60 height 14
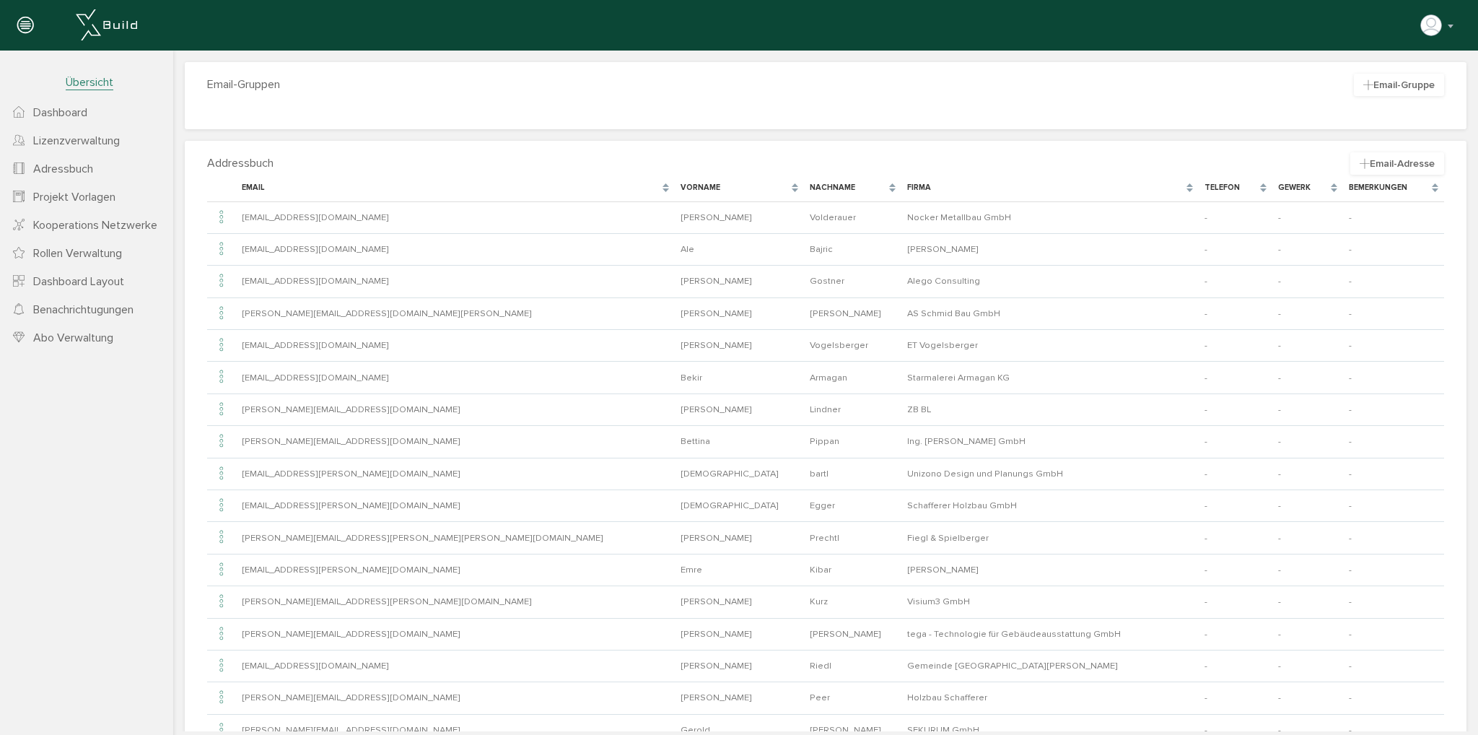
click at [87, 142] on span "Lizenzverwaltung" at bounding box center [76, 141] width 87 height 14
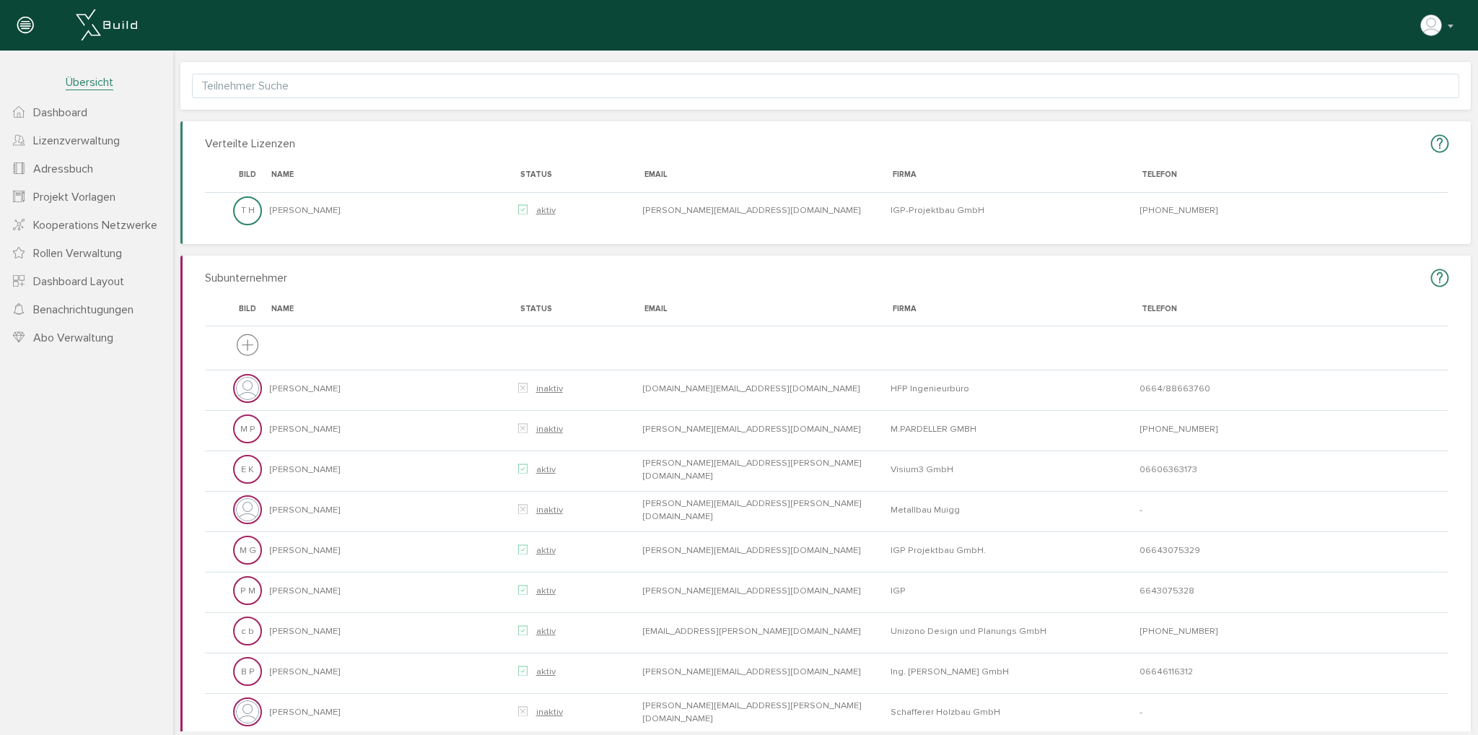
click at [40, 112] on span "Dashboard" at bounding box center [60, 112] width 54 height 14
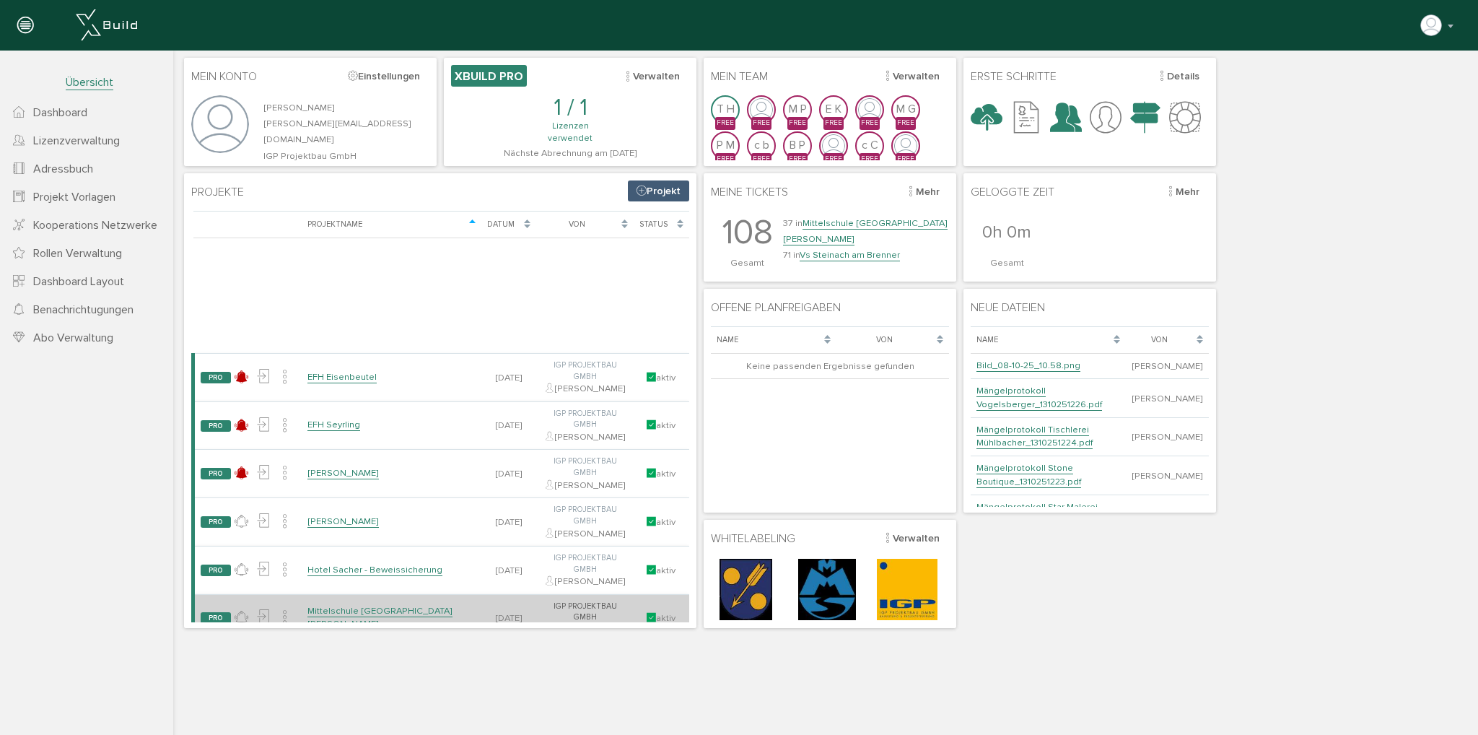
click at [404, 594] on td "Mittelschule [GEOGRAPHIC_DATA][PERSON_NAME]" at bounding box center [392, 618] width 180 height 48
click at [397, 605] on link "Mittelschule [GEOGRAPHIC_DATA][PERSON_NAME]" at bounding box center [380, 617] width 145 height 25
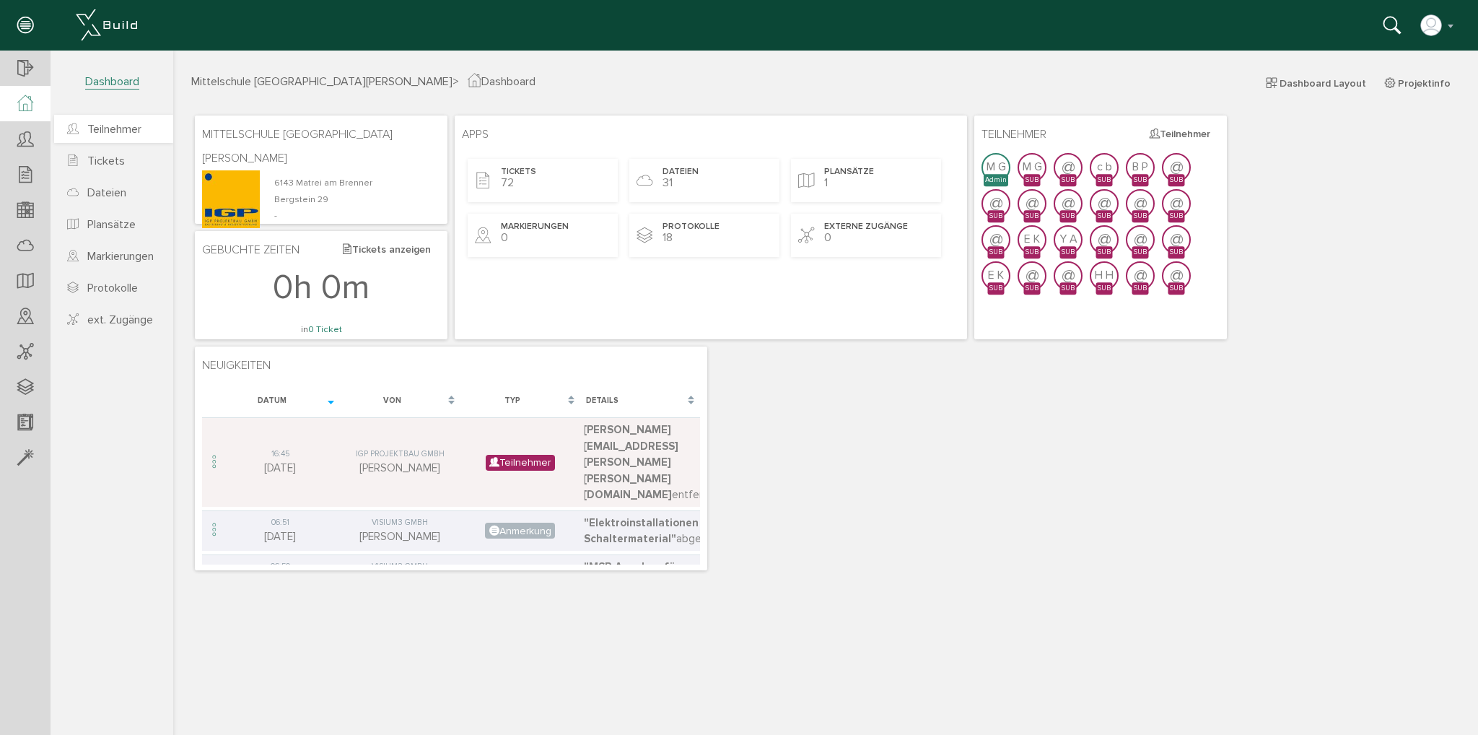
click at [121, 131] on span "Teilnehmer" at bounding box center [114, 129] width 54 height 14
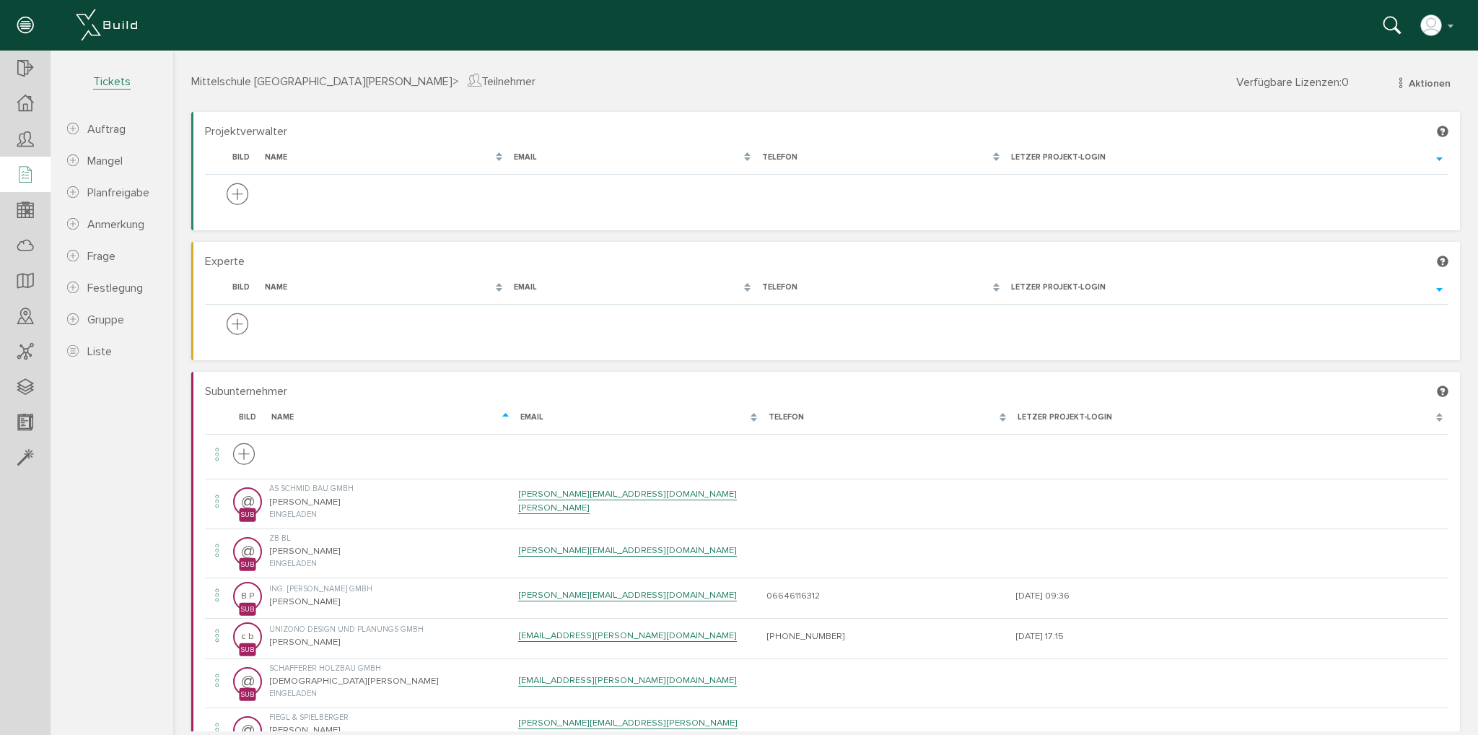
click at [38, 175] on div at bounding box center [25, 175] width 51 height 37
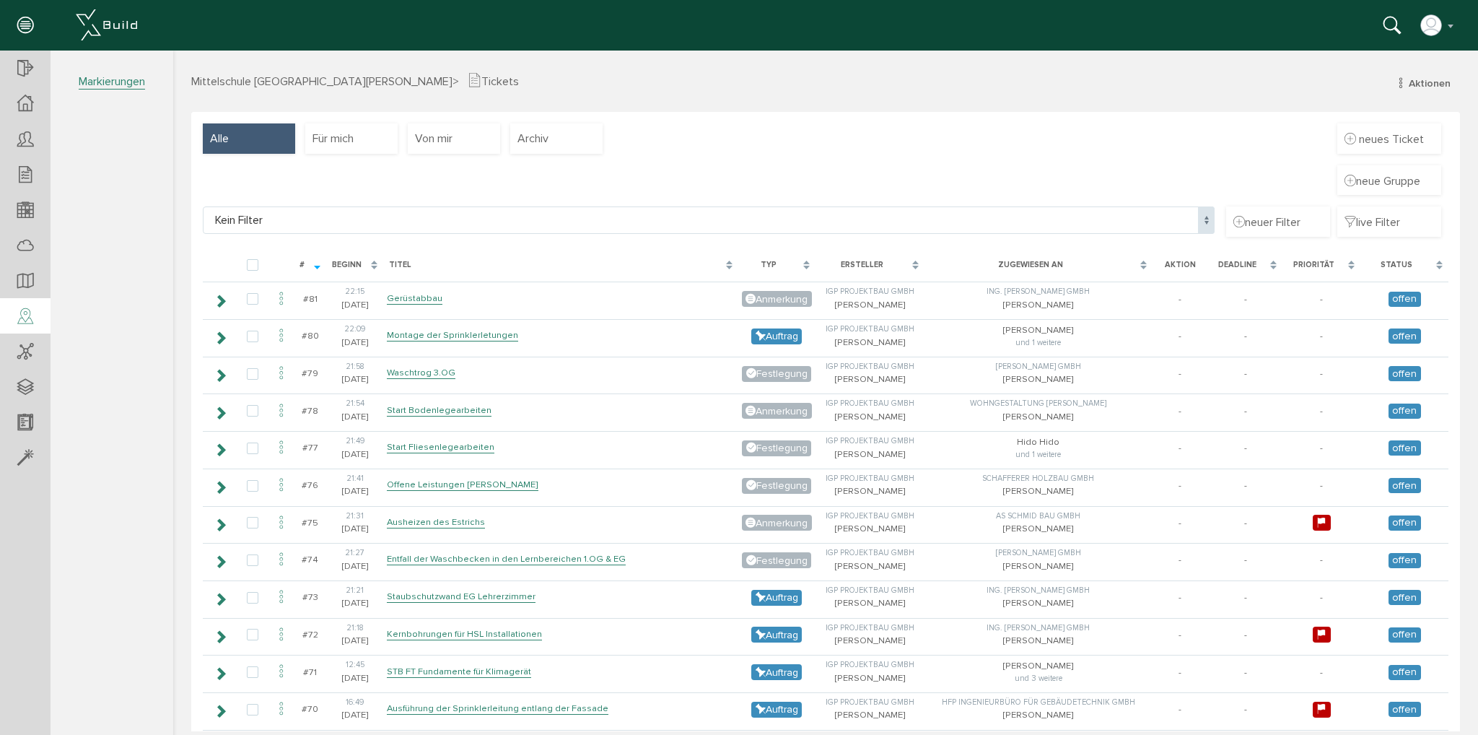
click at [32, 317] on icon at bounding box center [25, 317] width 16 height 20
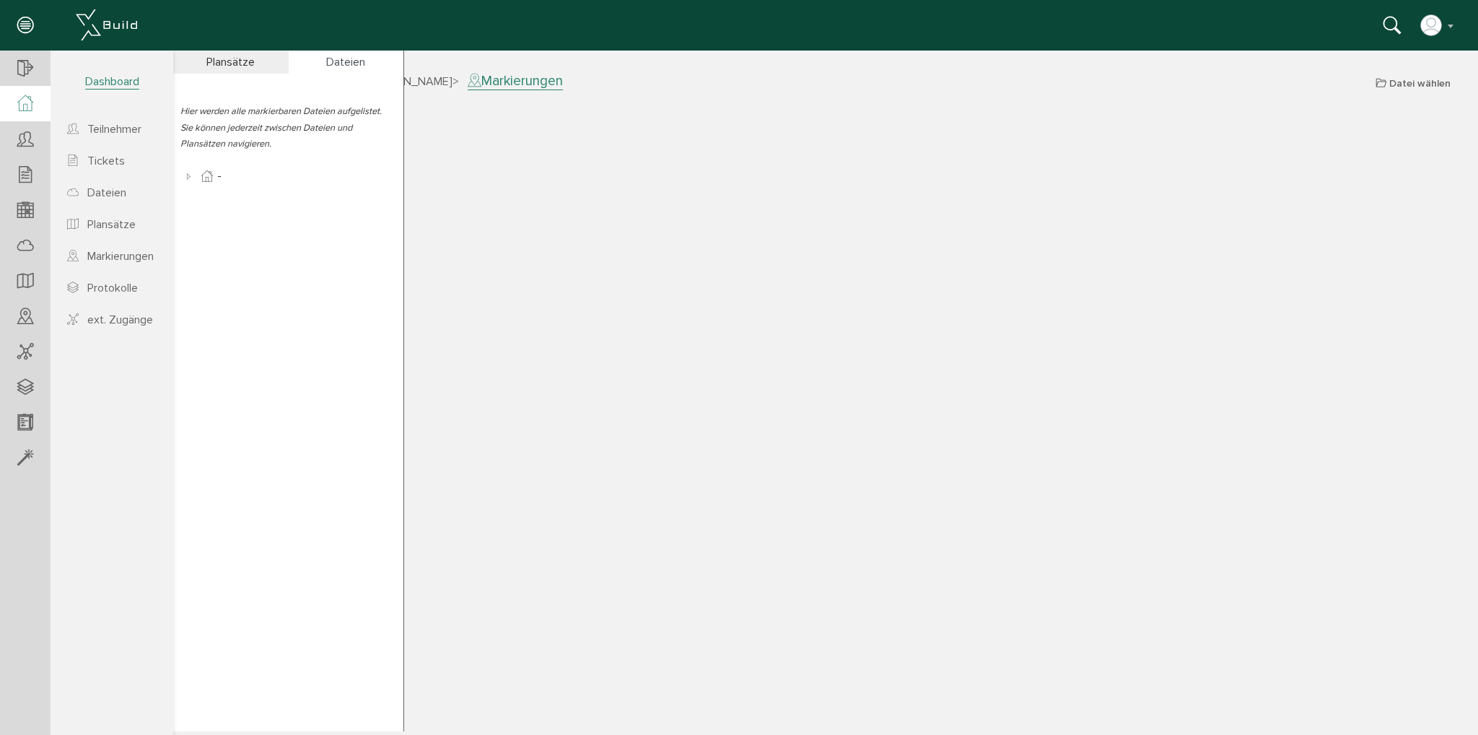
click at [30, 95] on icon at bounding box center [25, 103] width 16 height 17
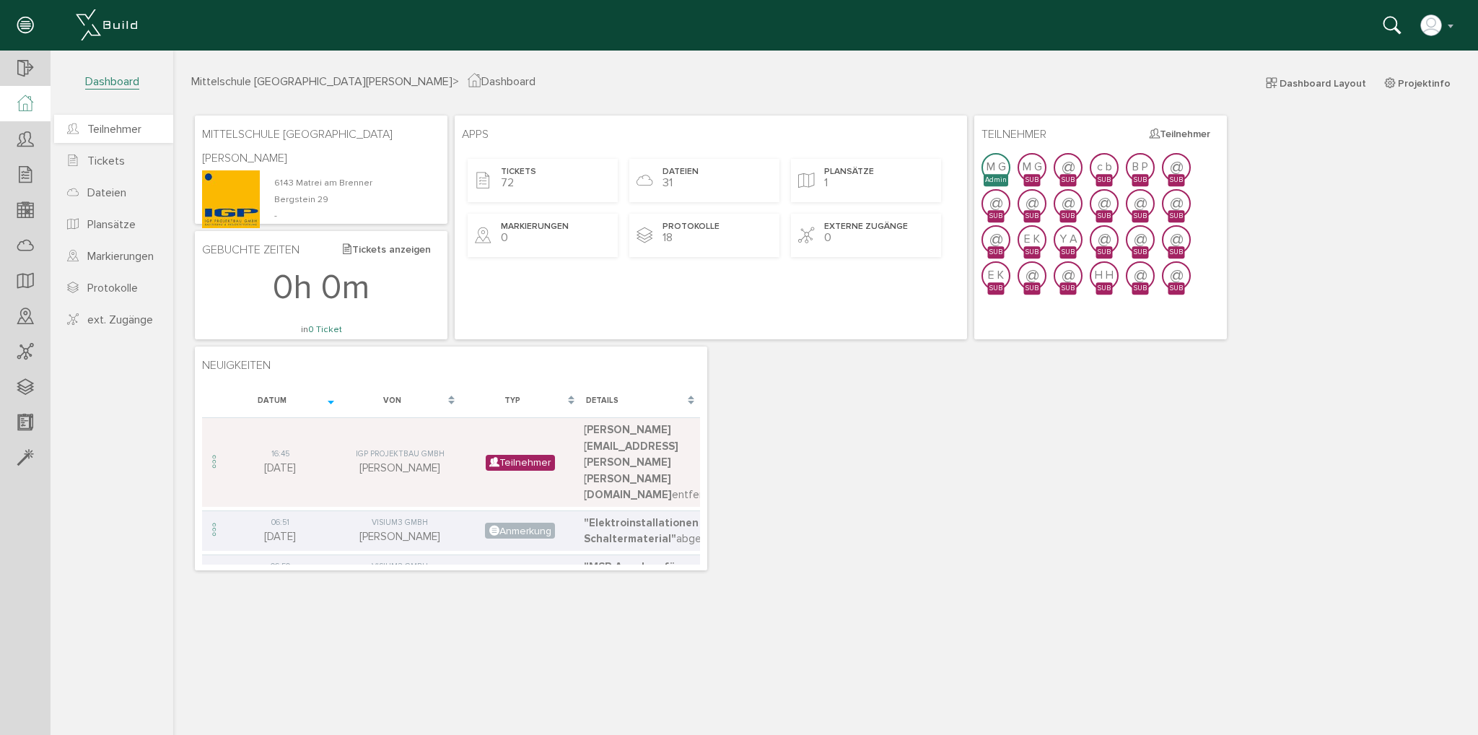
click at [123, 125] on span "Teilnehmer" at bounding box center [114, 129] width 54 height 14
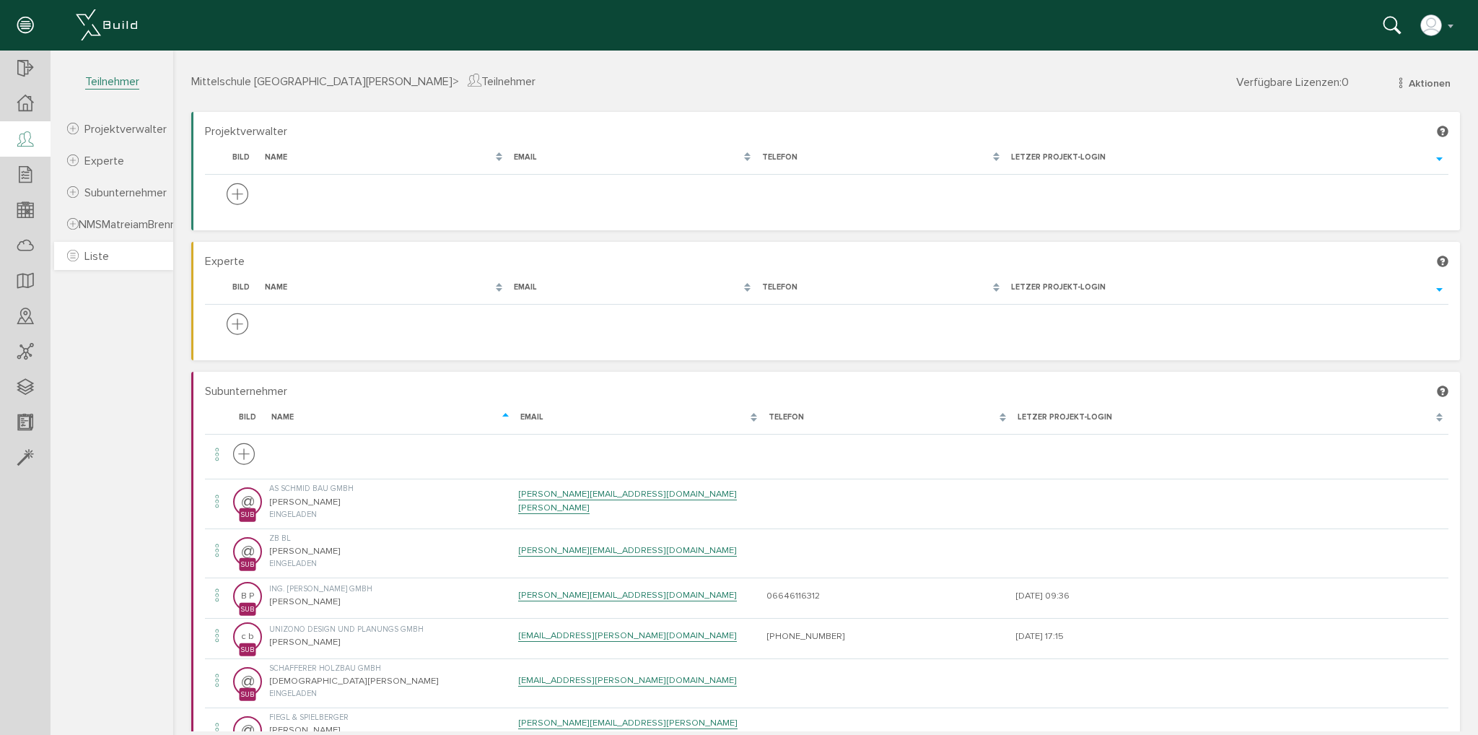
click at [104, 250] on span "Liste" at bounding box center [96, 256] width 25 height 14
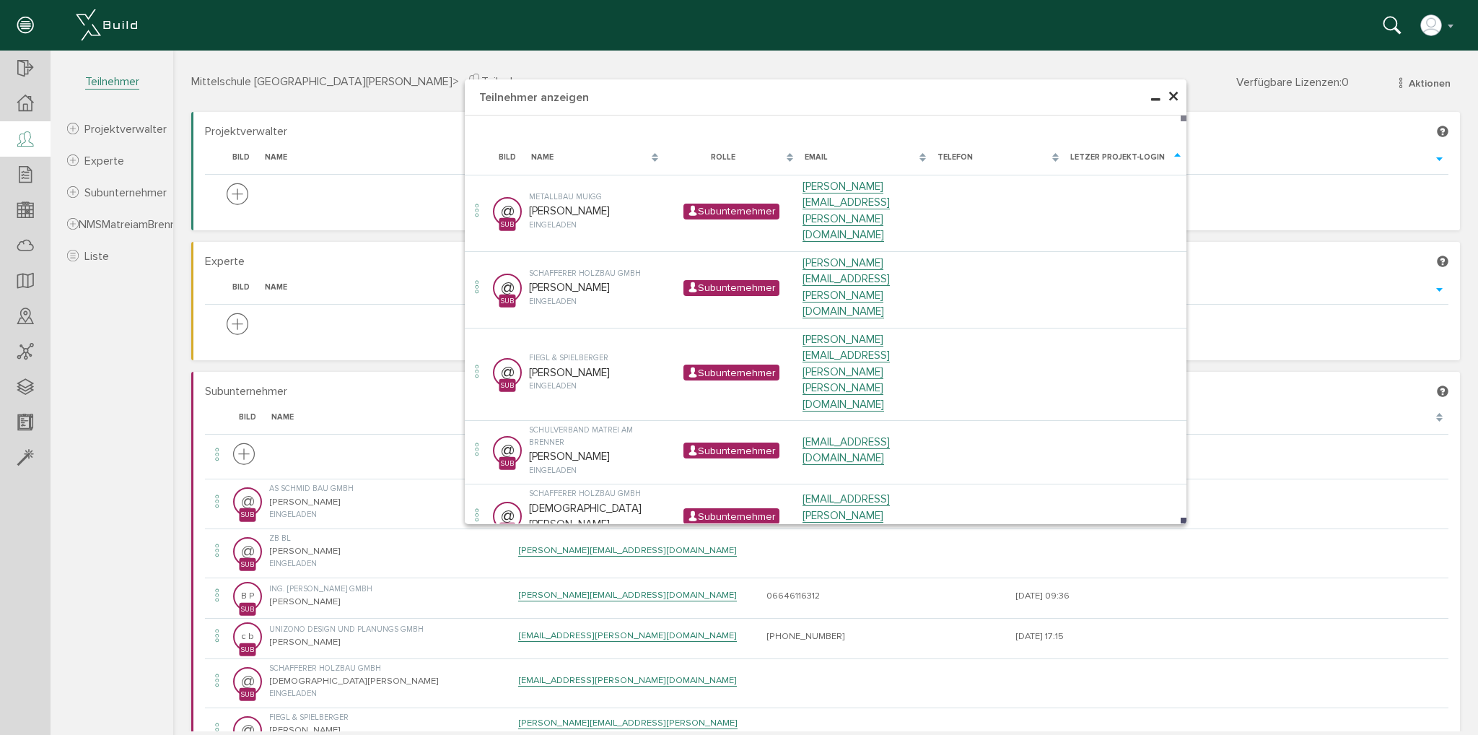
click at [1172, 95] on span "×" at bounding box center [1174, 97] width 12 height 28
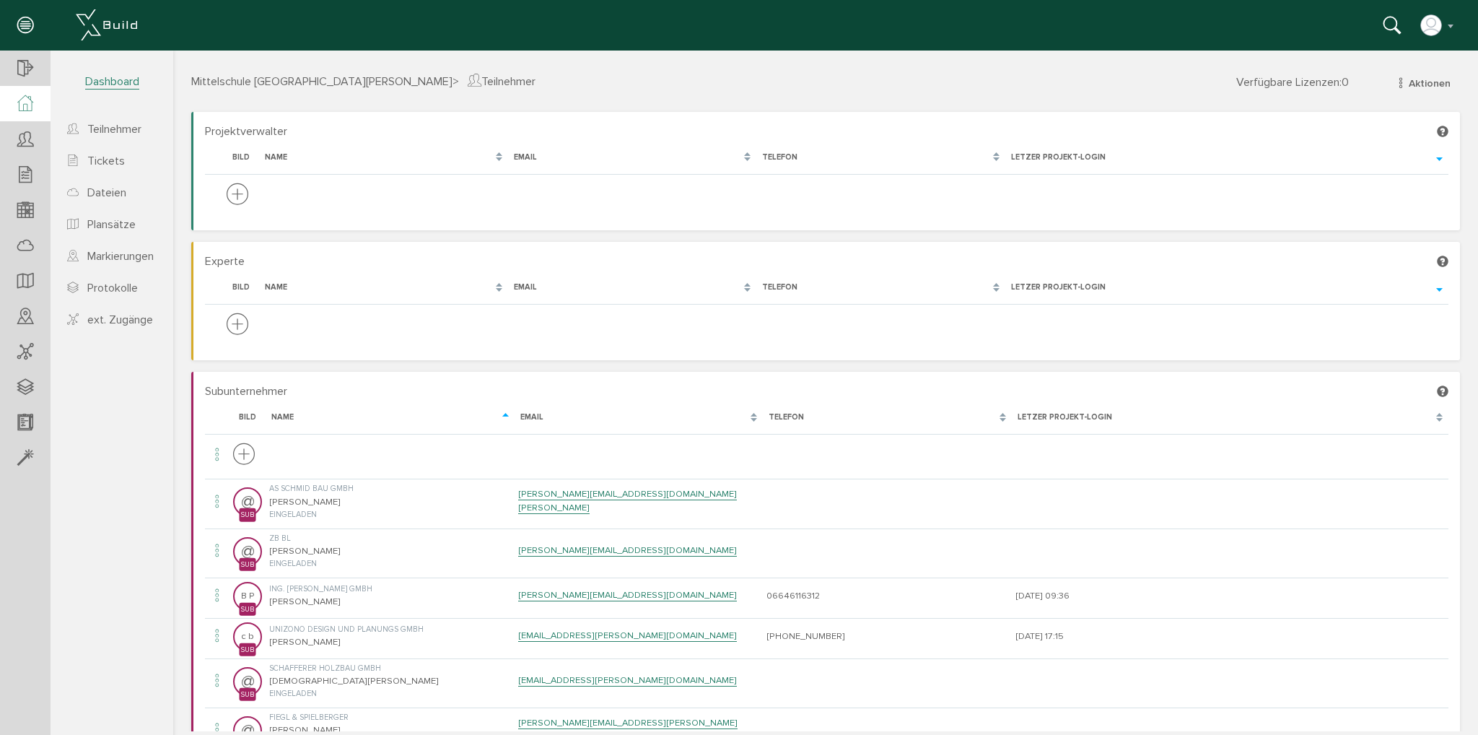
click at [23, 102] on icon at bounding box center [25, 103] width 16 height 17
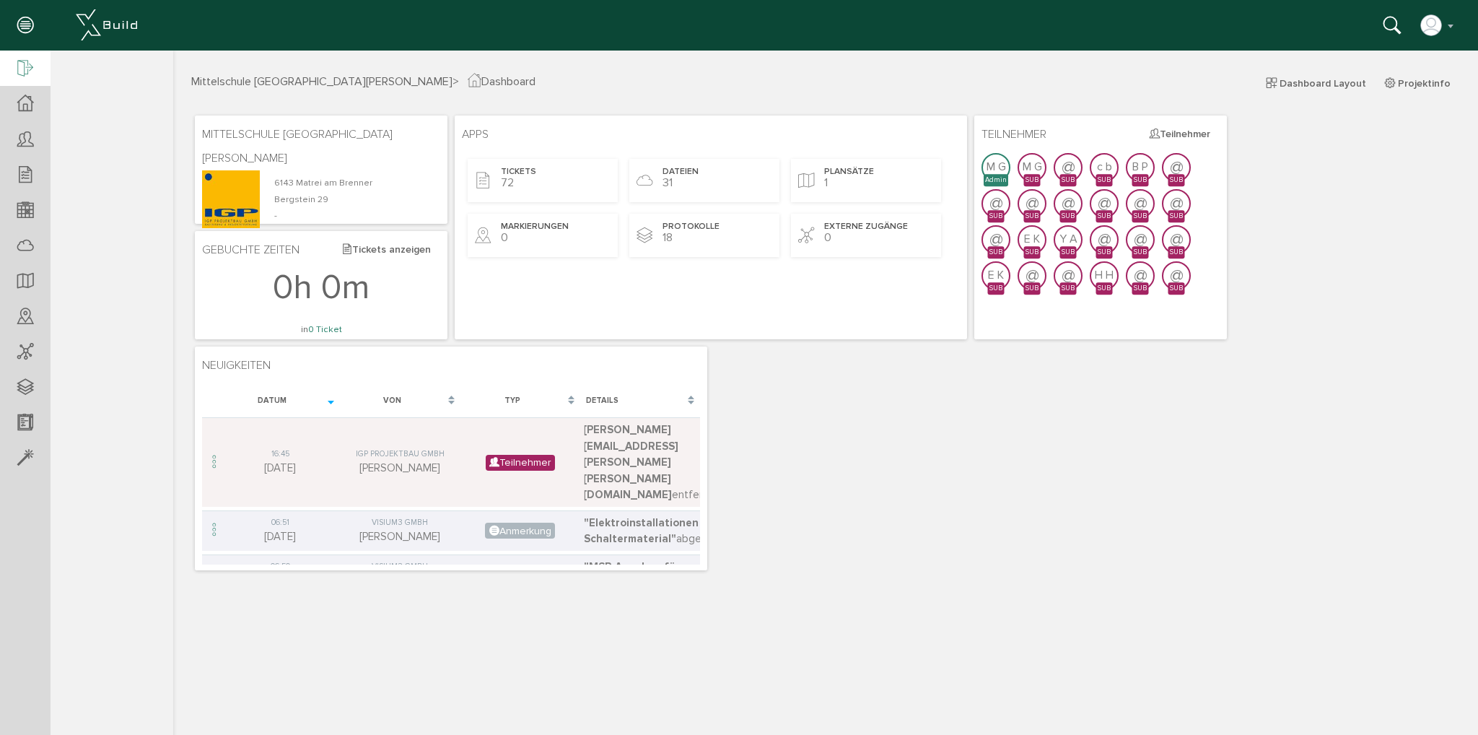
click at [23, 74] on icon at bounding box center [25, 69] width 16 height 20
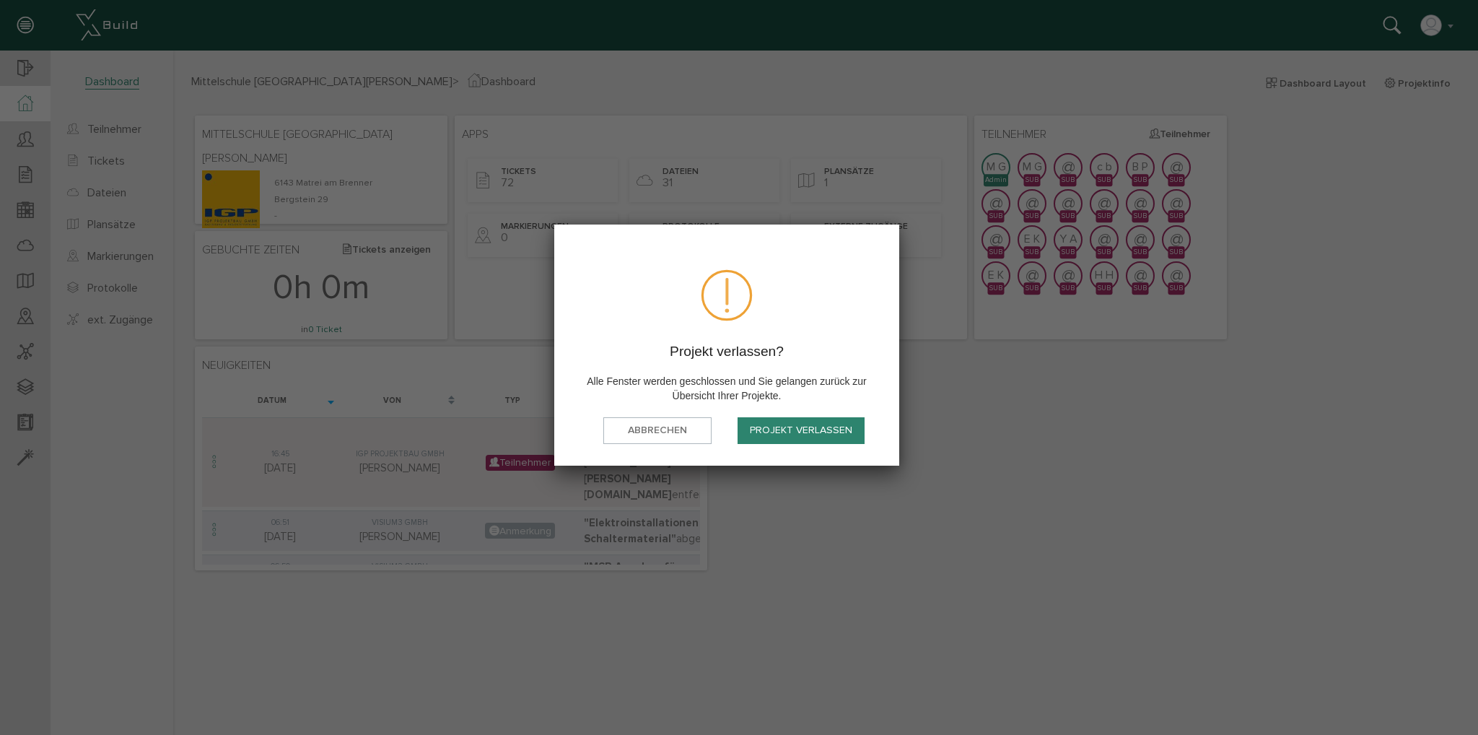
click at [823, 429] on button "Projekt verlassen" at bounding box center [801, 430] width 127 height 27
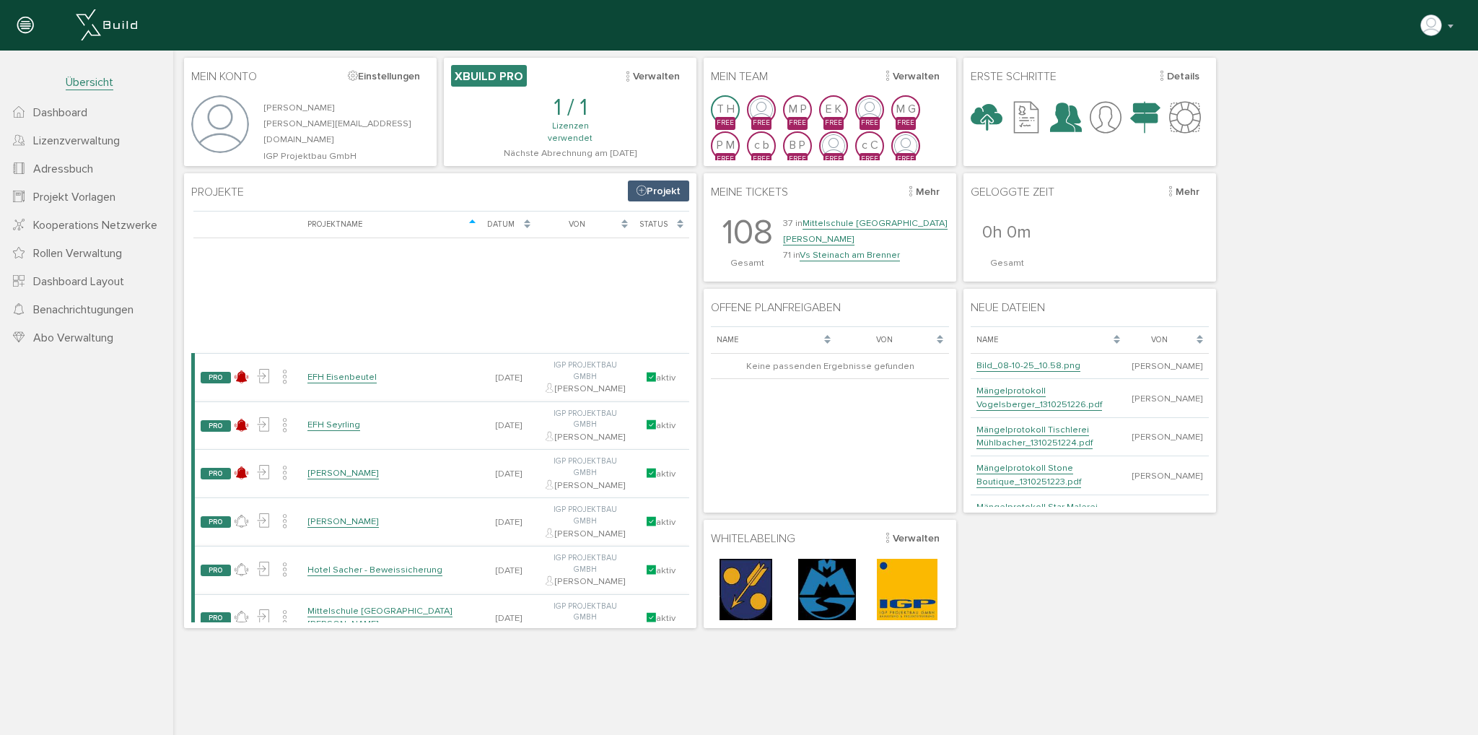
click at [366, 660] on link "Vs Steinach am Brenner" at bounding box center [358, 666] width 100 height 12
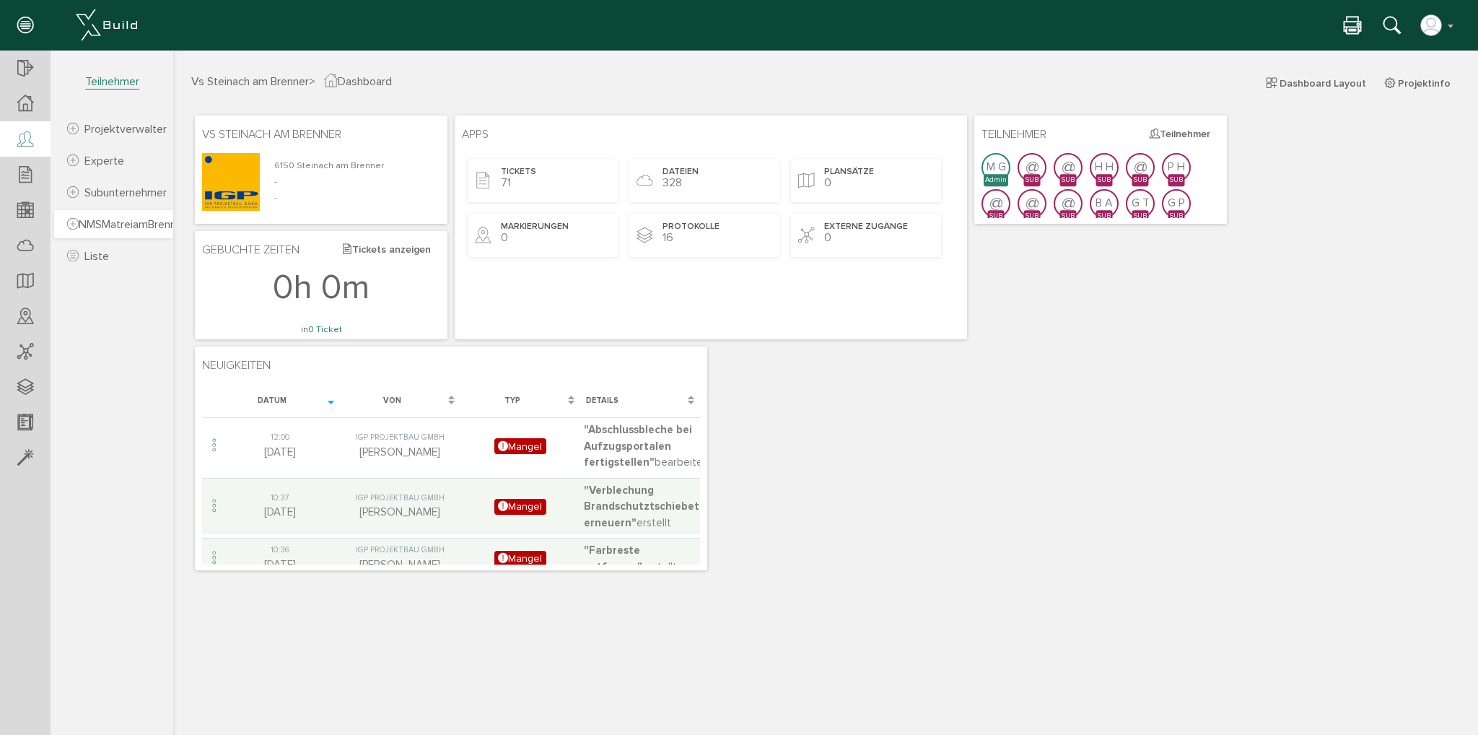
click at [111, 229] on span "NMSMatreiamBrenner" at bounding box center [126, 224] width 119 height 14
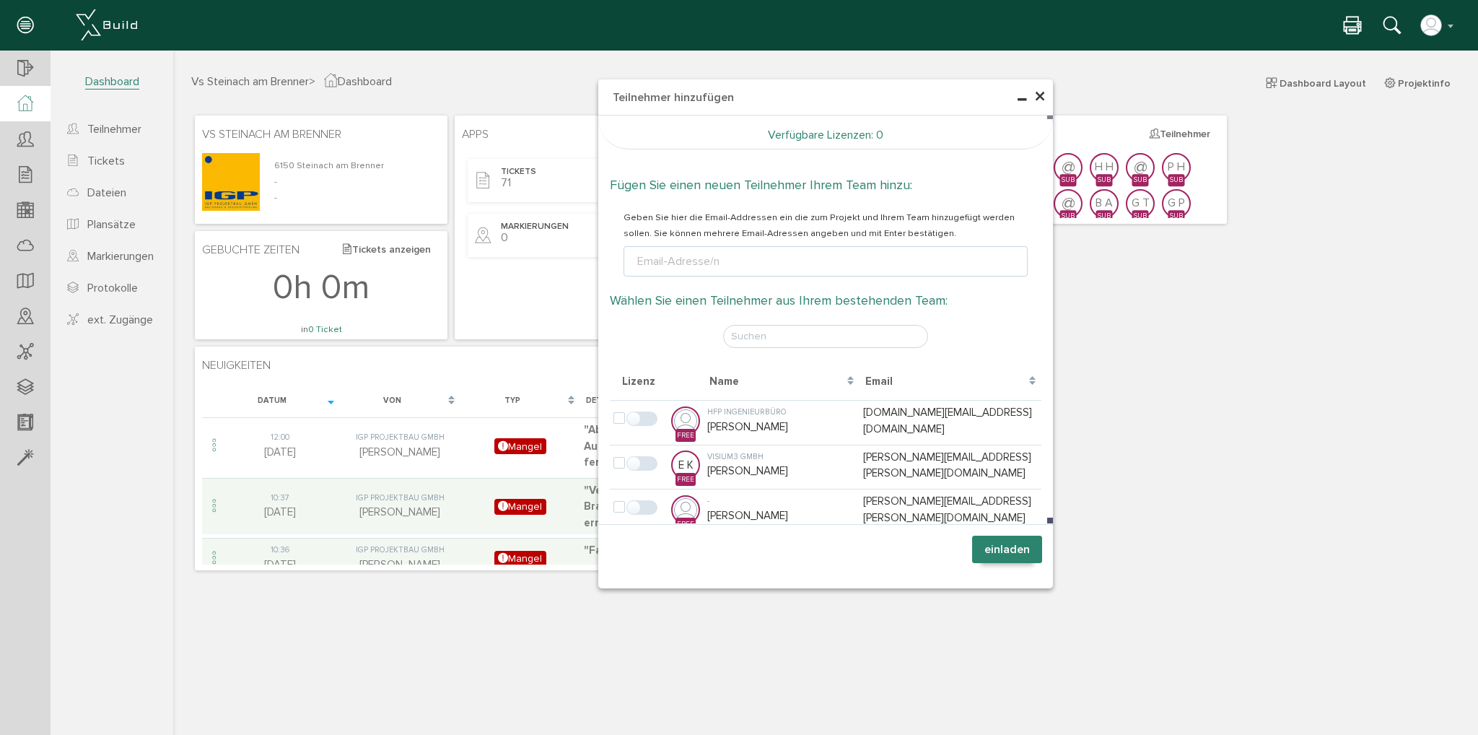
click at [1040, 99] on span "×" at bounding box center [1040, 97] width 12 height 28
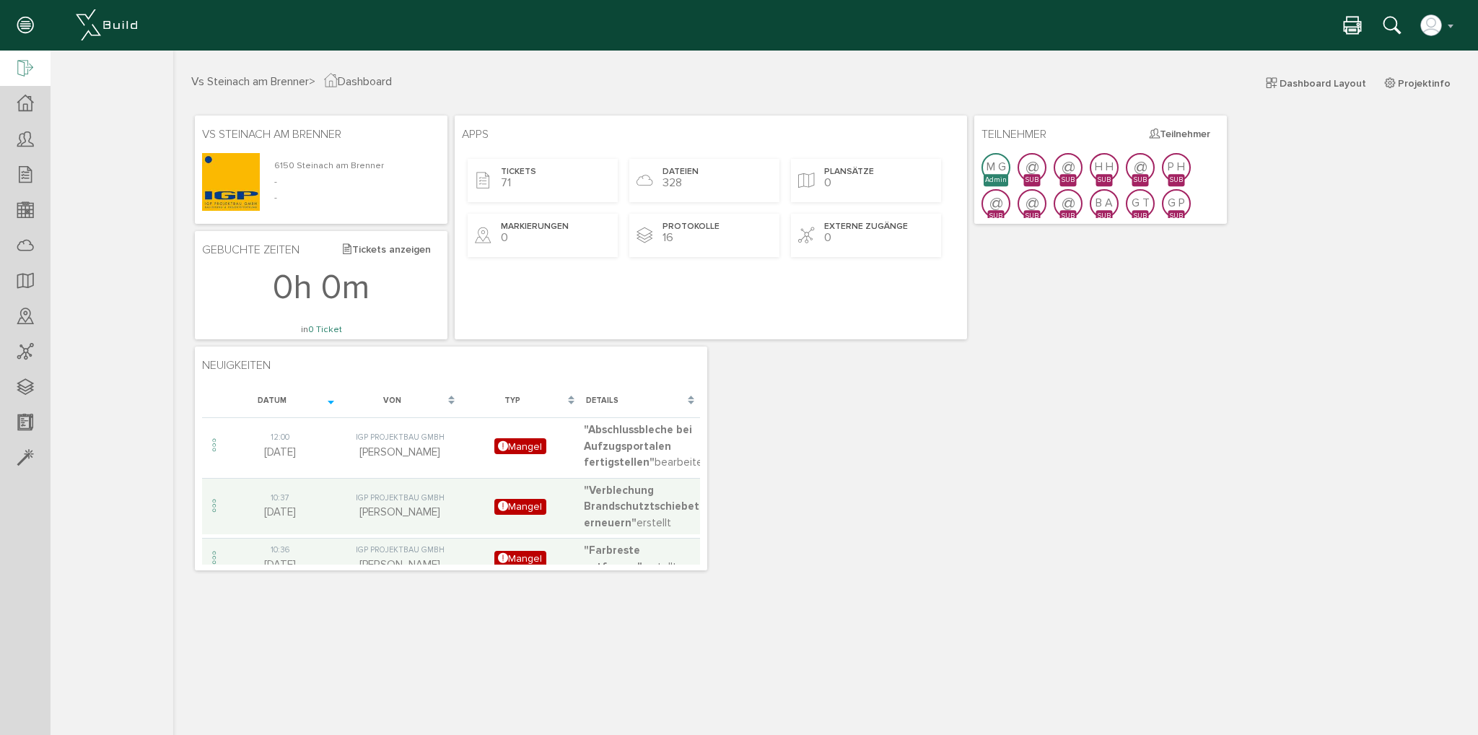
click at [14, 73] on div at bounding box center [25, 69] width 51 height 37
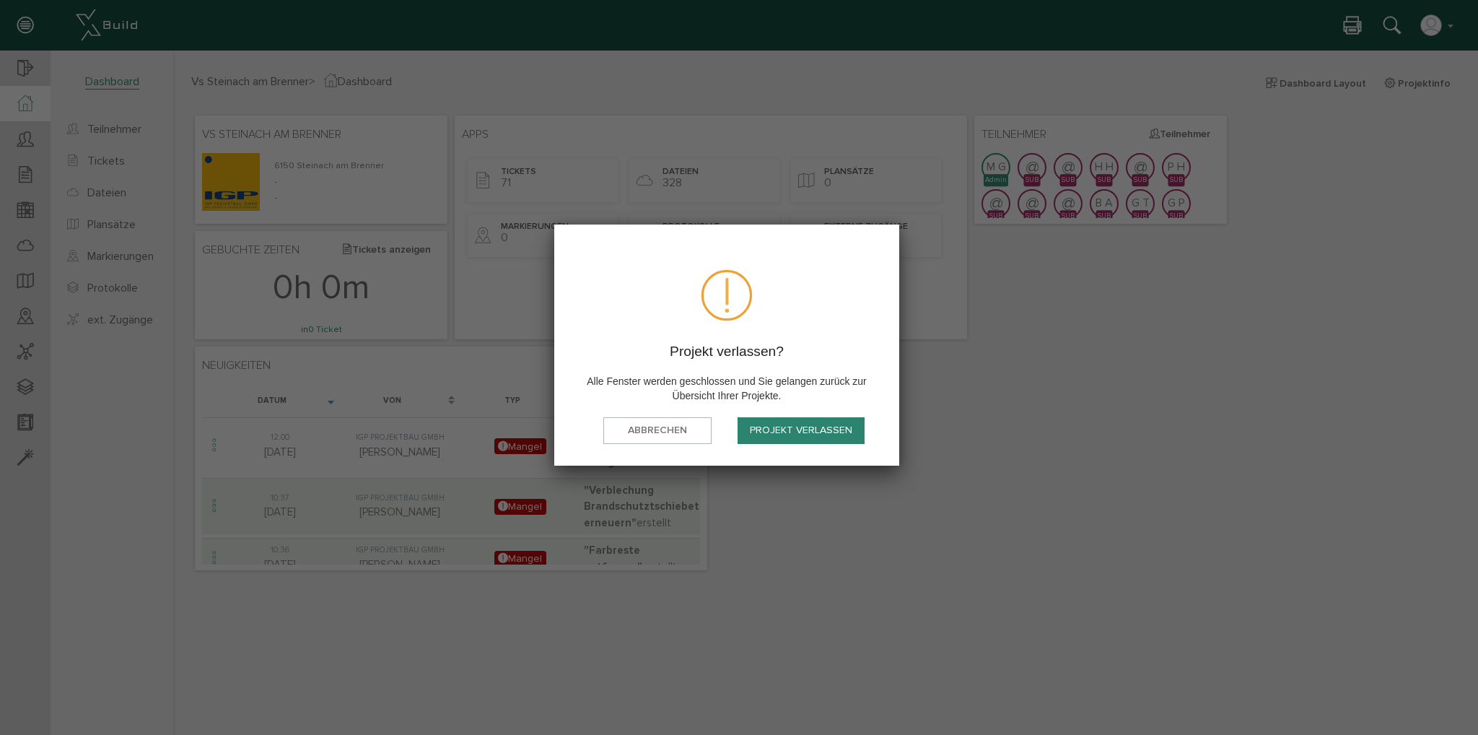
click at [819, 434] on button "Projekt verlassen" at bounding box center [801, 430] width 127 height 27
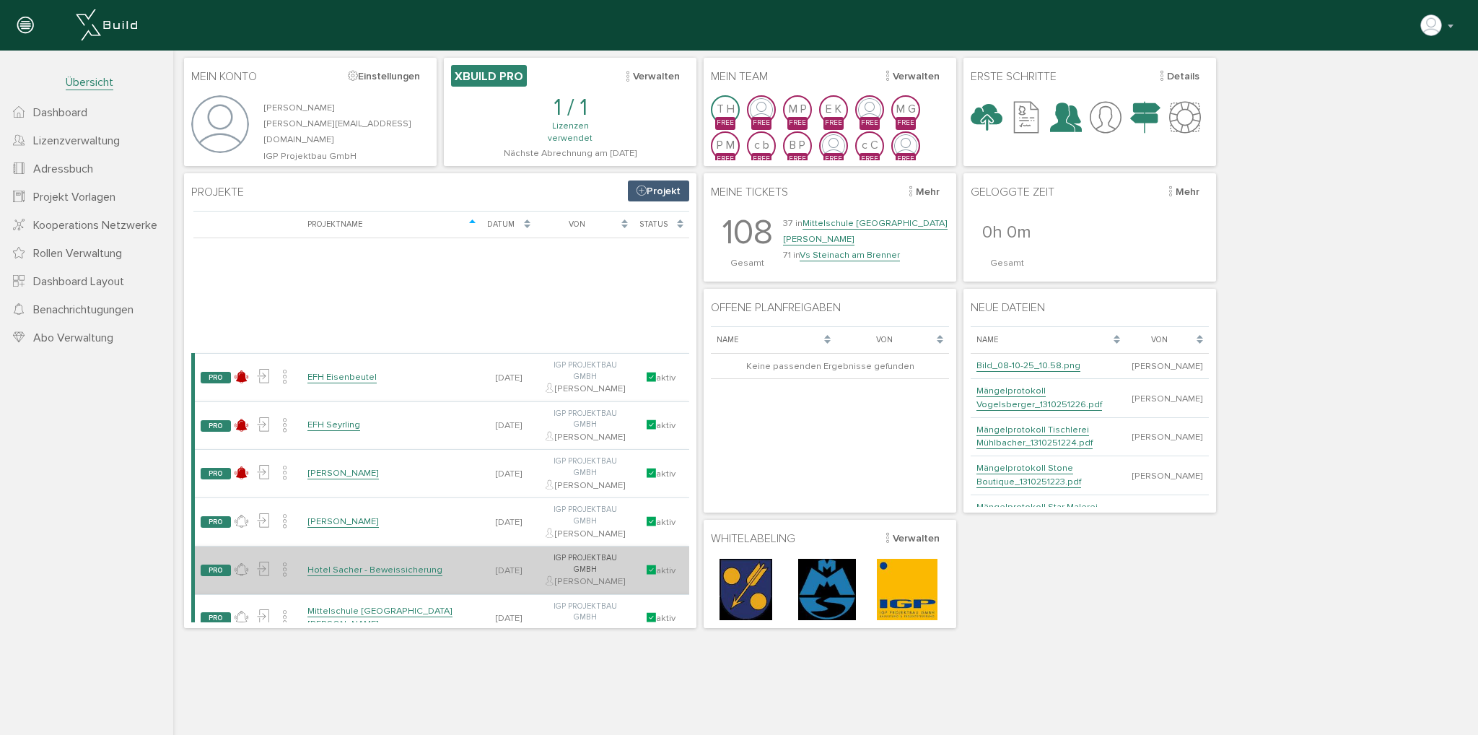
click at [397, 564] on link "Hotel Sacher - Beweissicherung" at bounding box center [375, 570] width 135 height 12
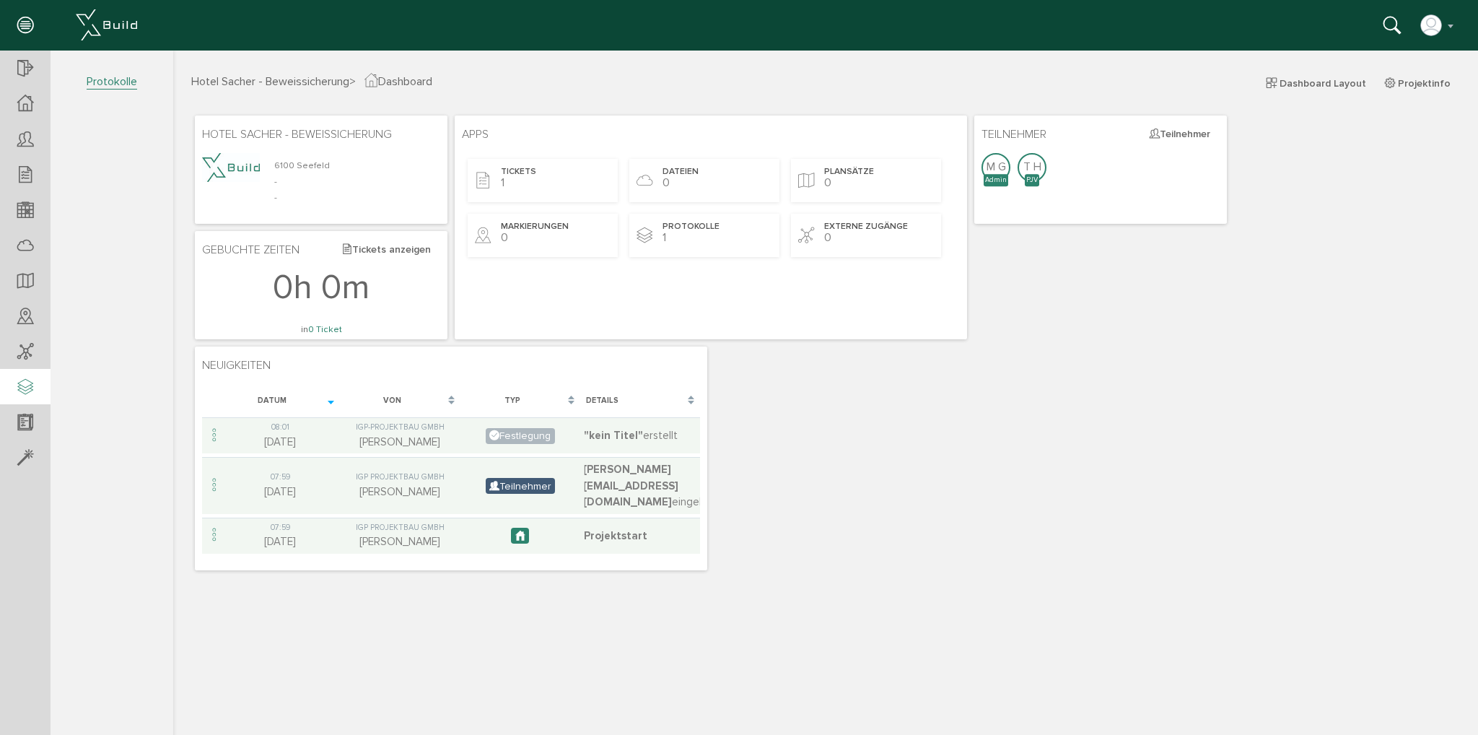
click at [14, 391] on div at bounding box center [25, 387] width 51 height 37
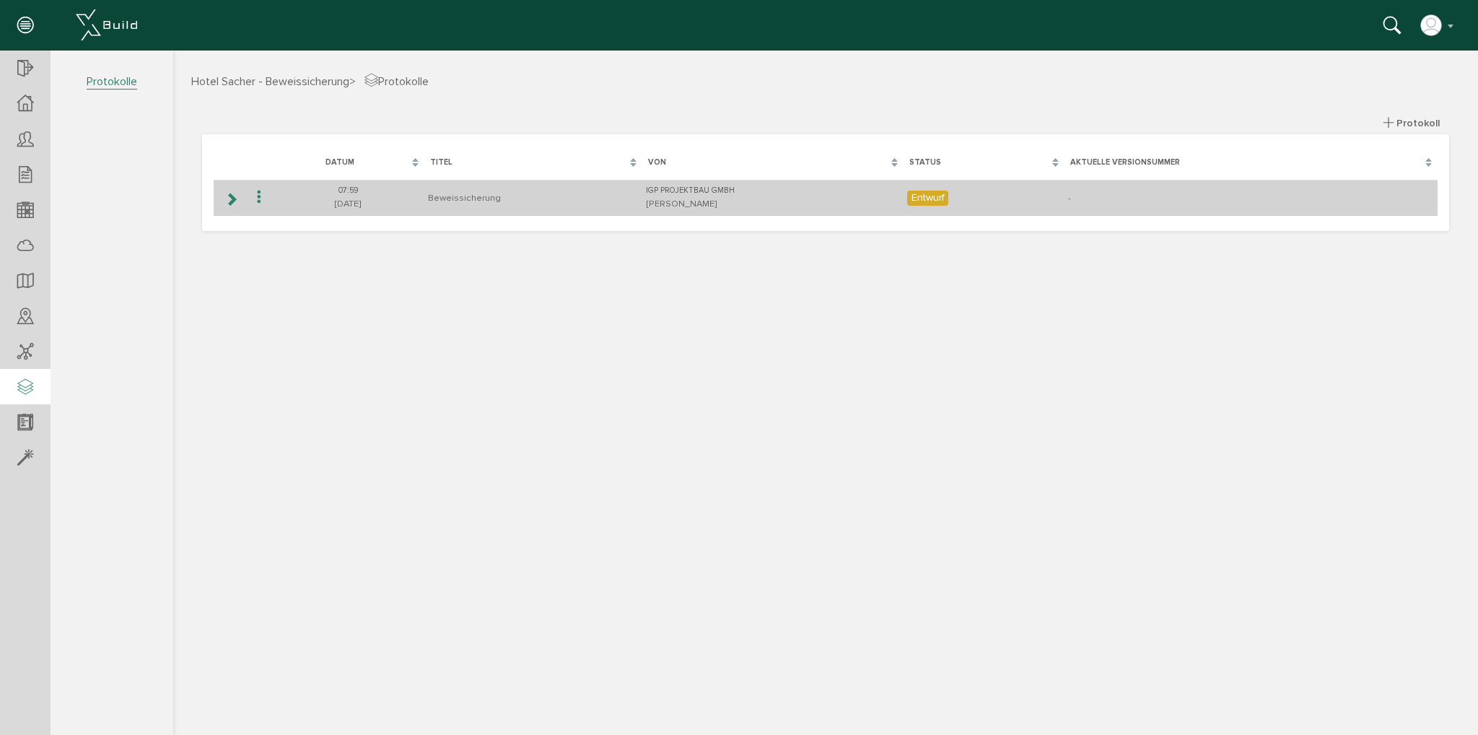
click at [243, 199] on td at bounding box center [230, 198] width 33 height 36
click at [235, 201] on icon at bounding box center [231, 199] width 14 height 12
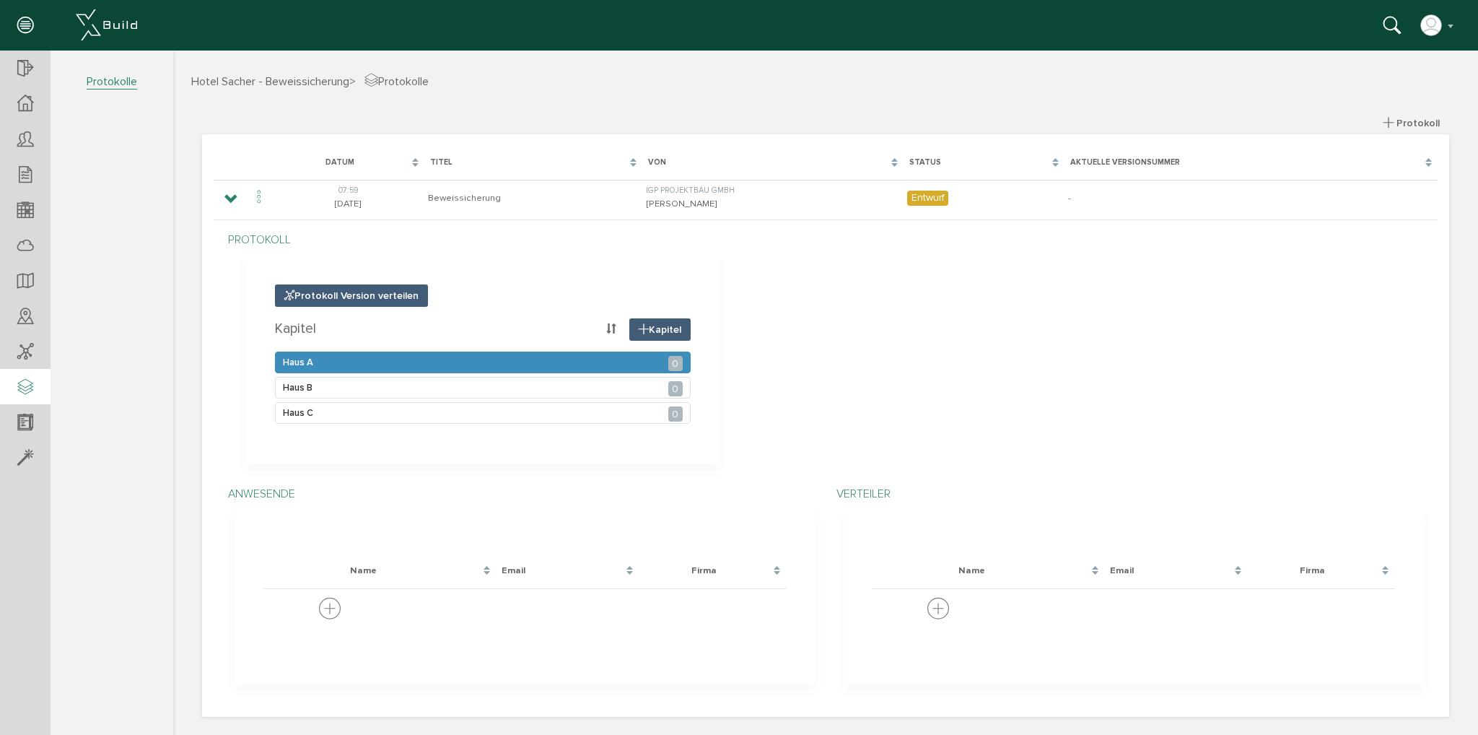
click at [355, 359] on div "Haus A 0" at bounding box center [483, 363] width 416 height 22
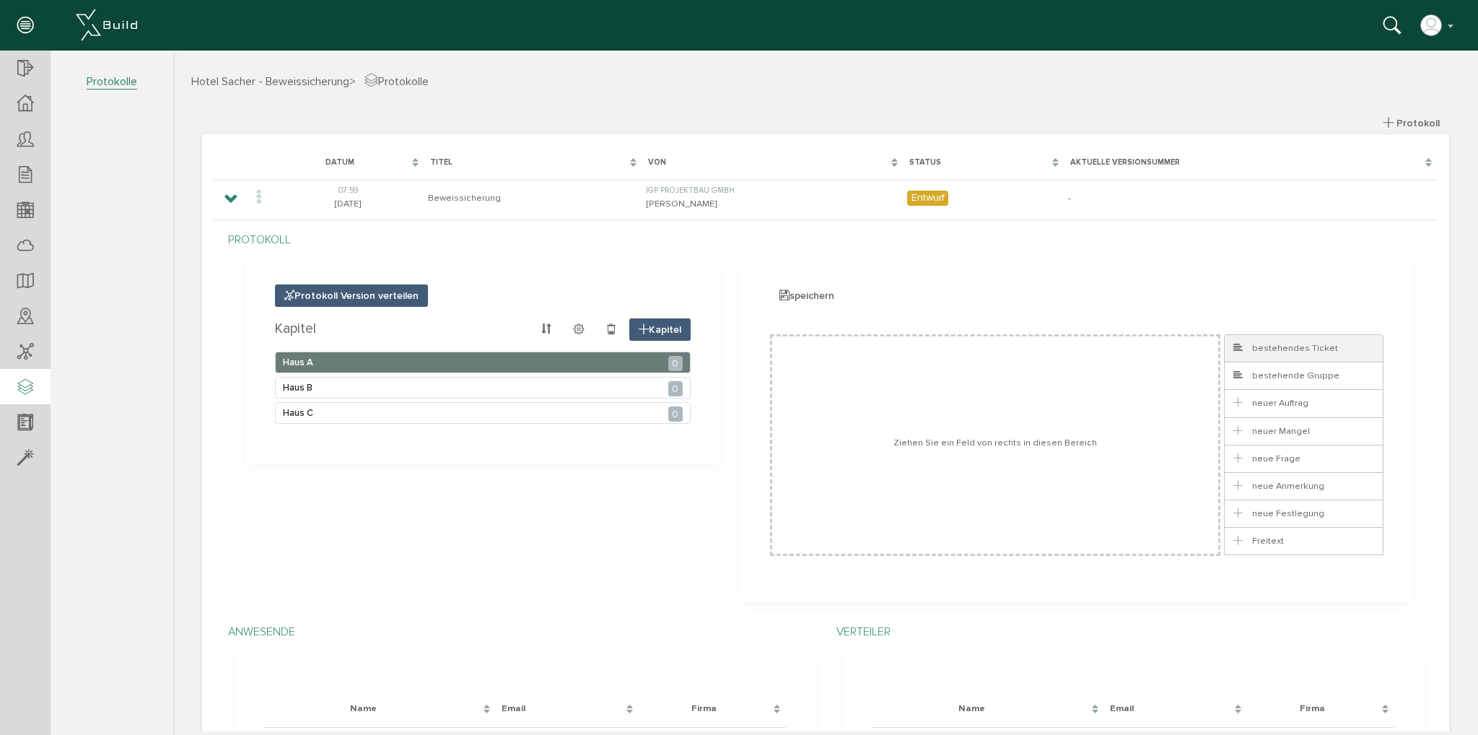
click at [1262, 352] on span "bestehendes Ticket" at bounding box center [1284, 348] width 107 height 12
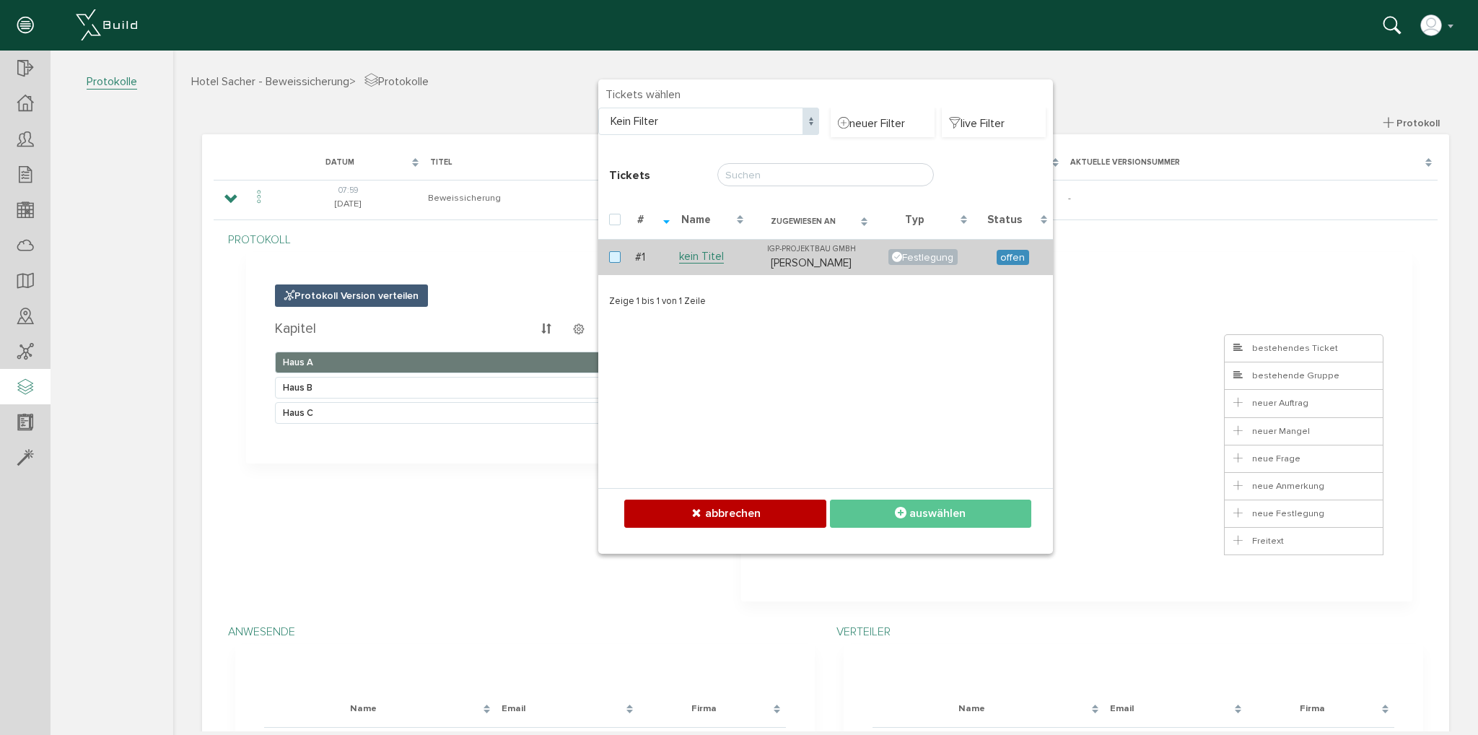
click at [609, 253] on label at bounding box center [617, 257] width 17 height 13
click at [609, 253] on input "checkbox" at bounding box center [613, 255] width 9 height 9
checkbox input "true"
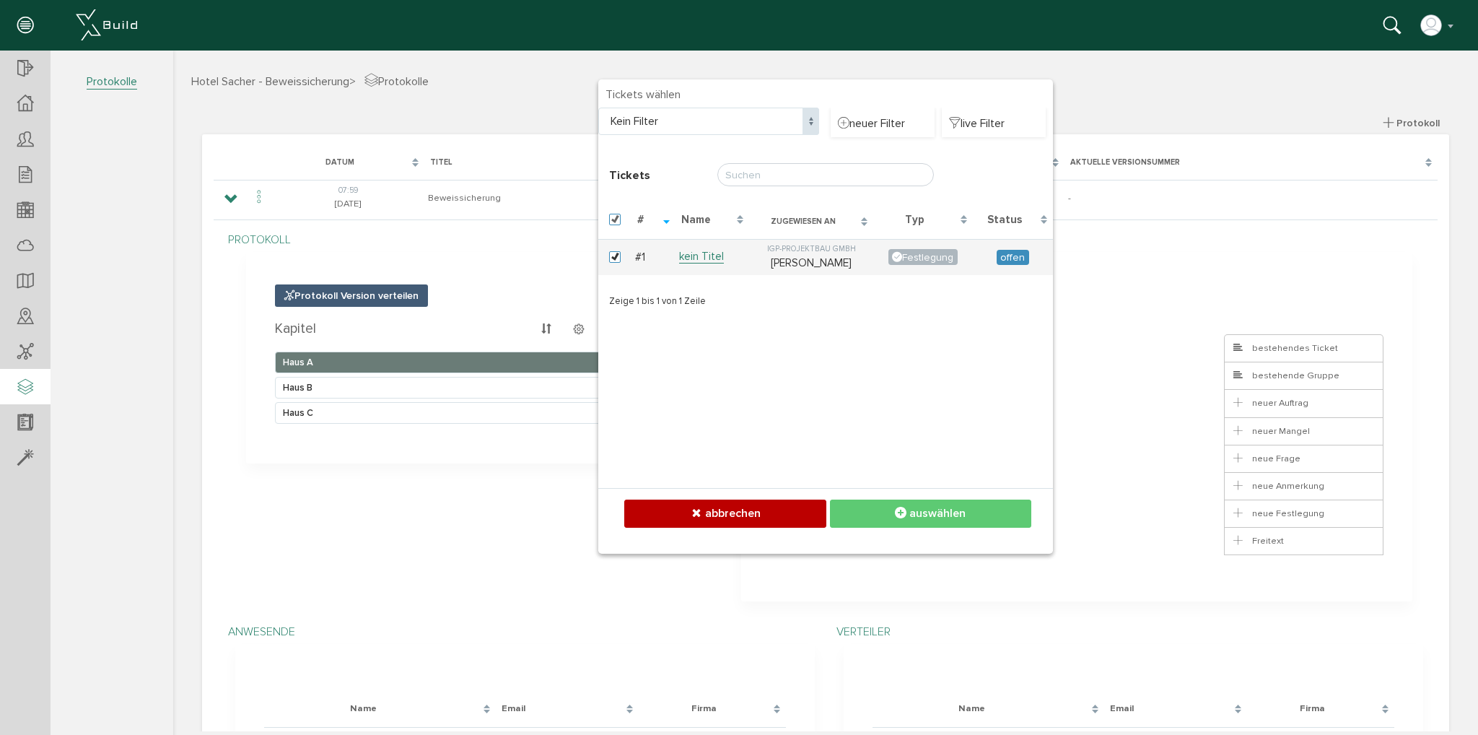
click at [914, 515] on span "auswählen" at bounding box center [938, 513] width 56 height 14
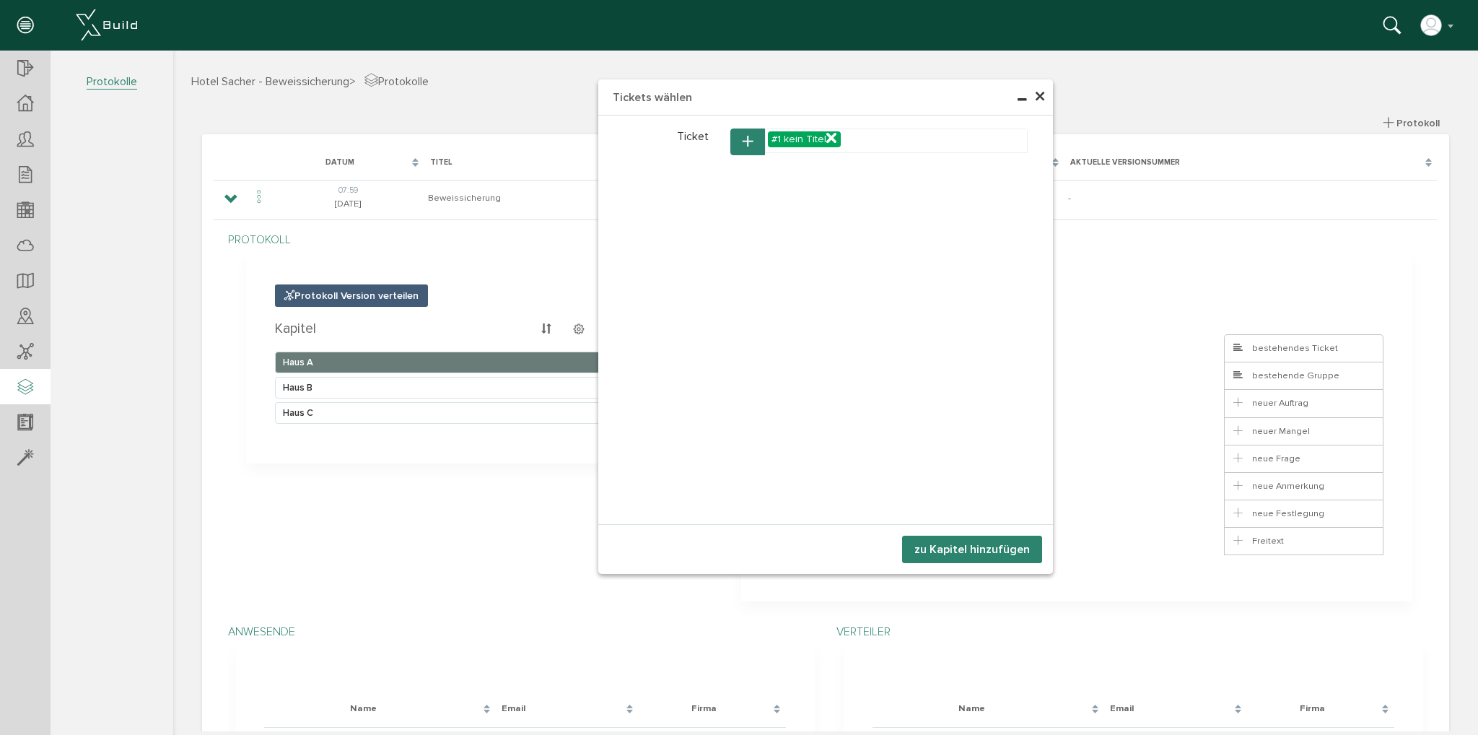
click at [935, 545] on button "zu Kapitel hinzufügen" at bounding box center [972, 549] width 140 height 27
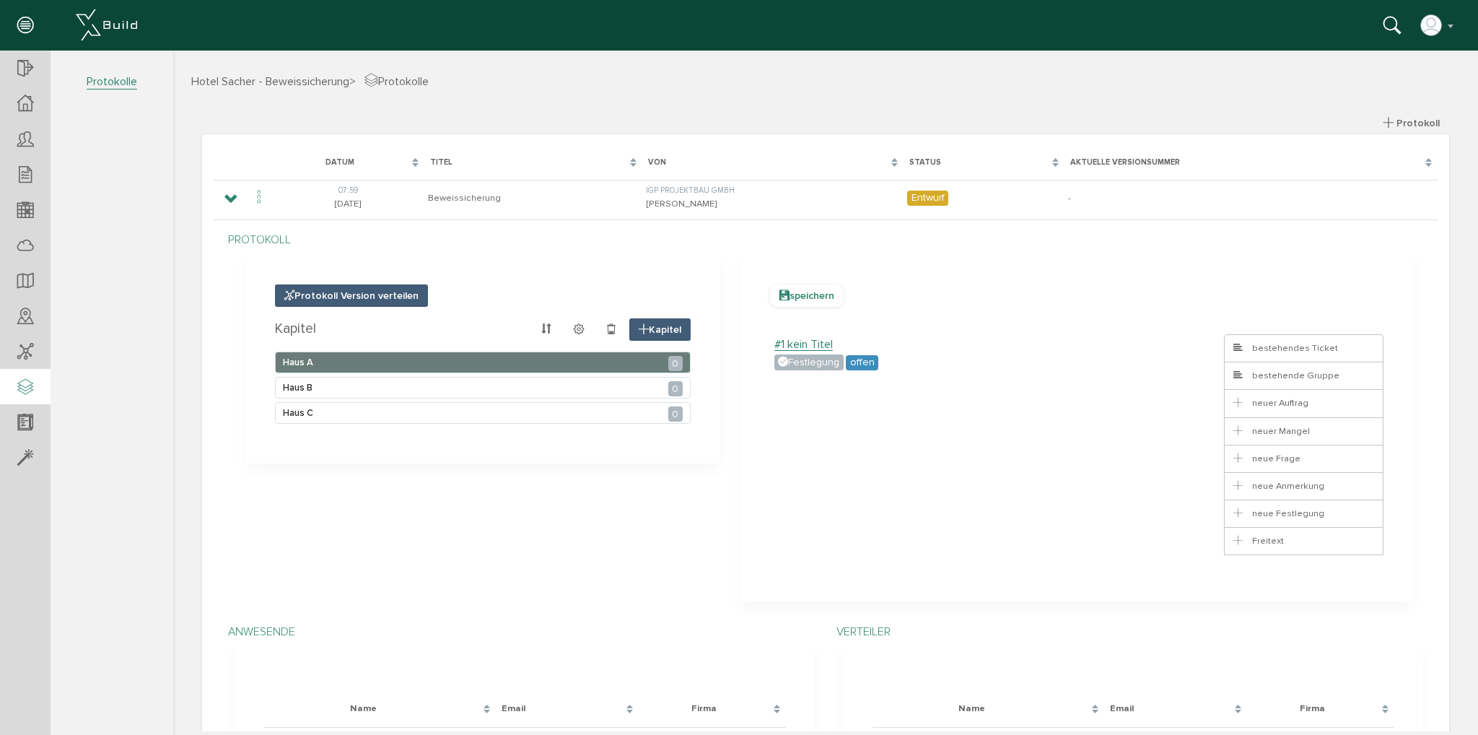
click at [792, 292] on span "speichern" at bounding box center [807, 295] width 74 height 22
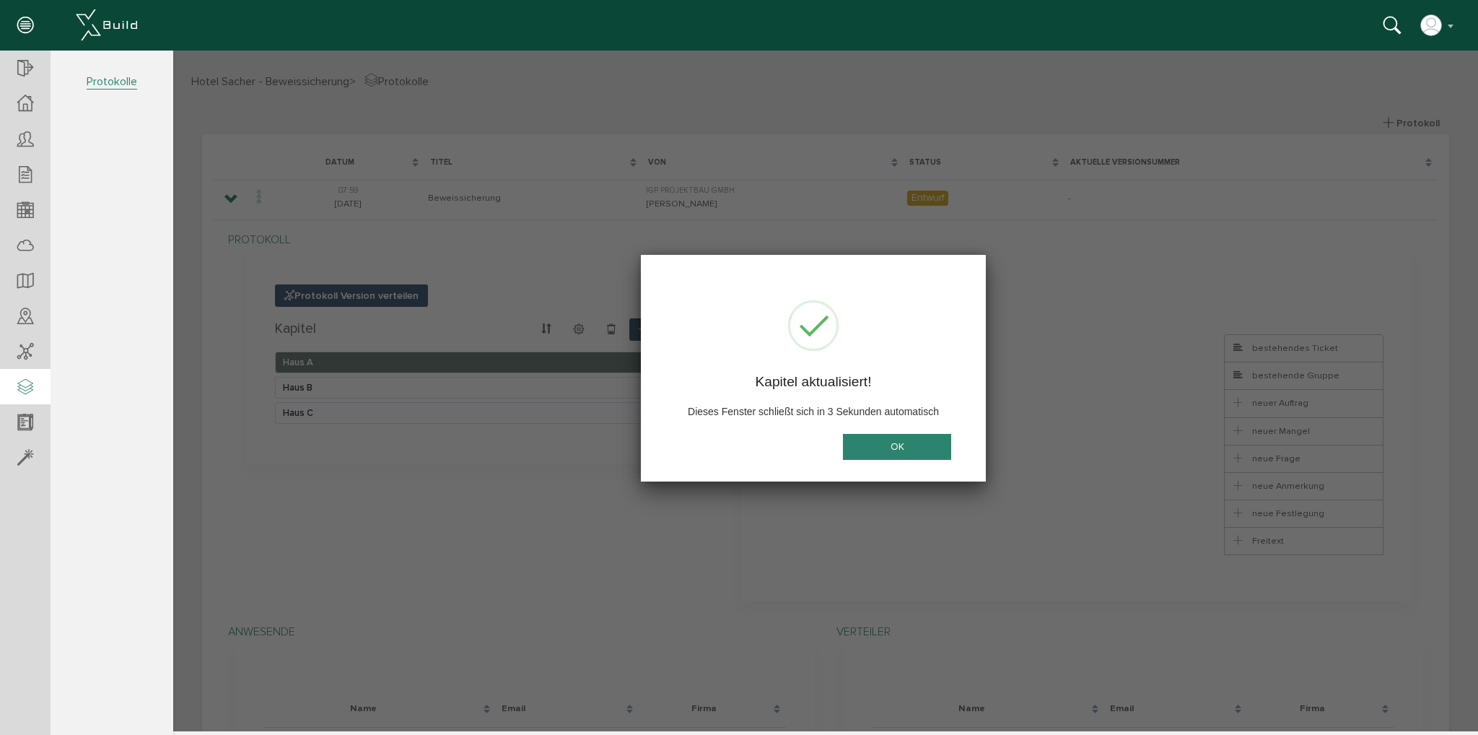
click at [900, 446] on button "OK" at bounding box center [897, 446] width 108 height 27
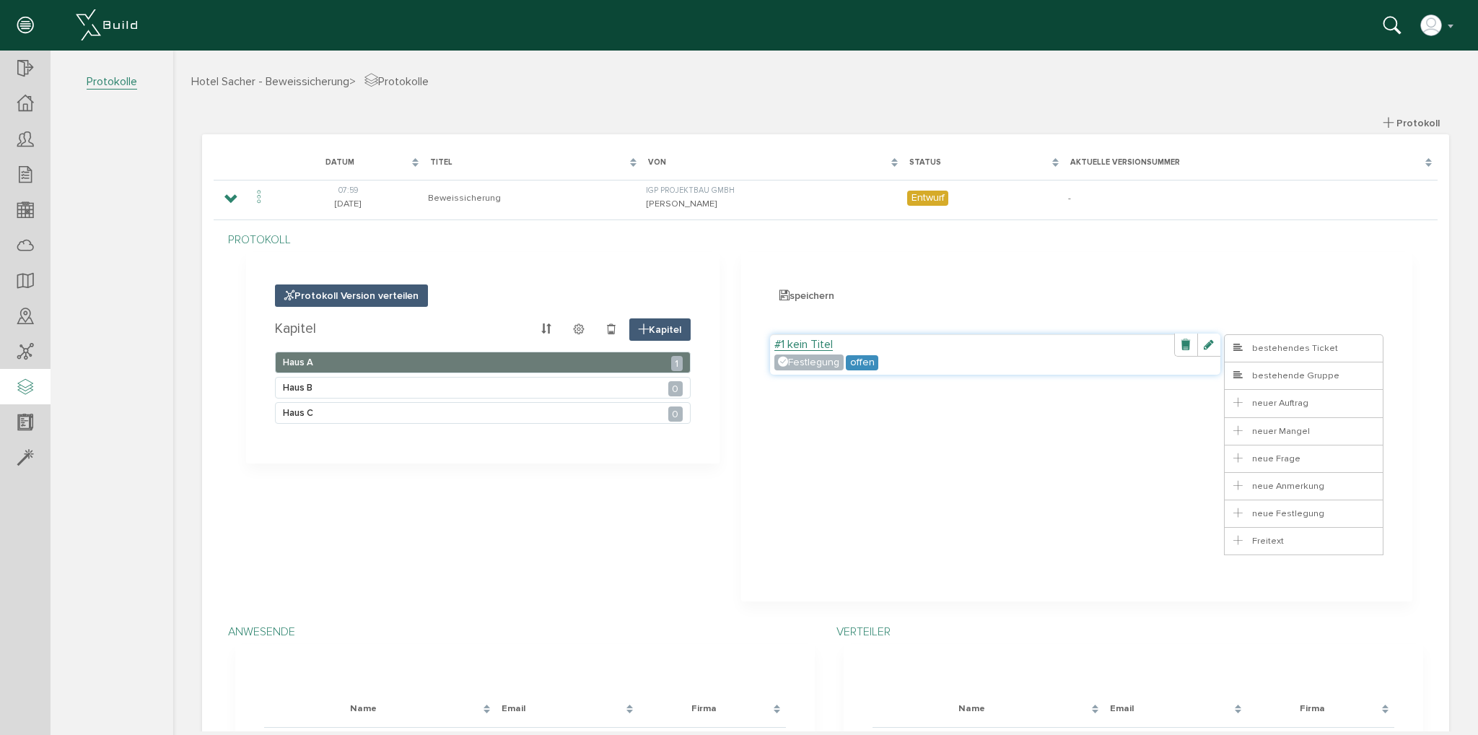
click at [814, 344] on label "#1 kein Titel" at bounding box center [804, 345] width 58 height 12
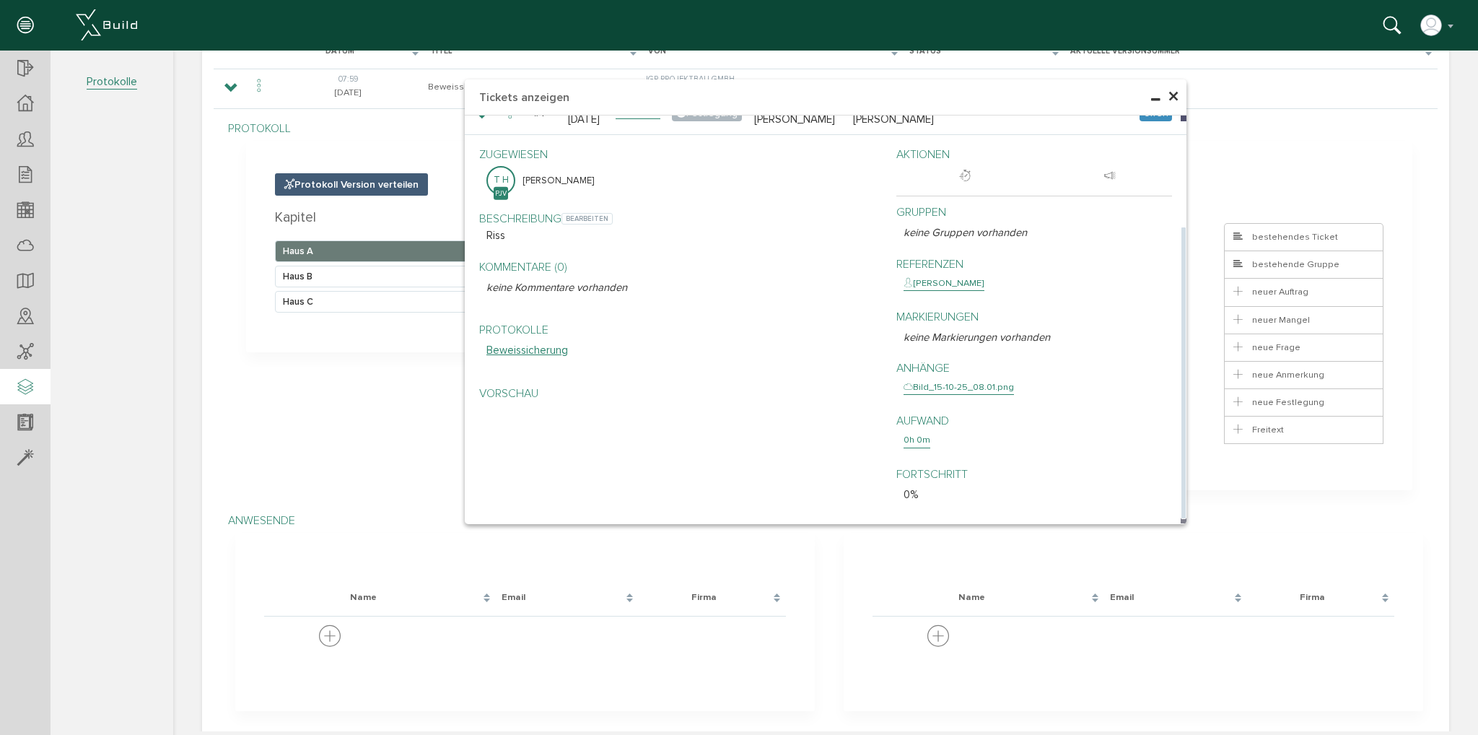
scroll to position [133, 0]
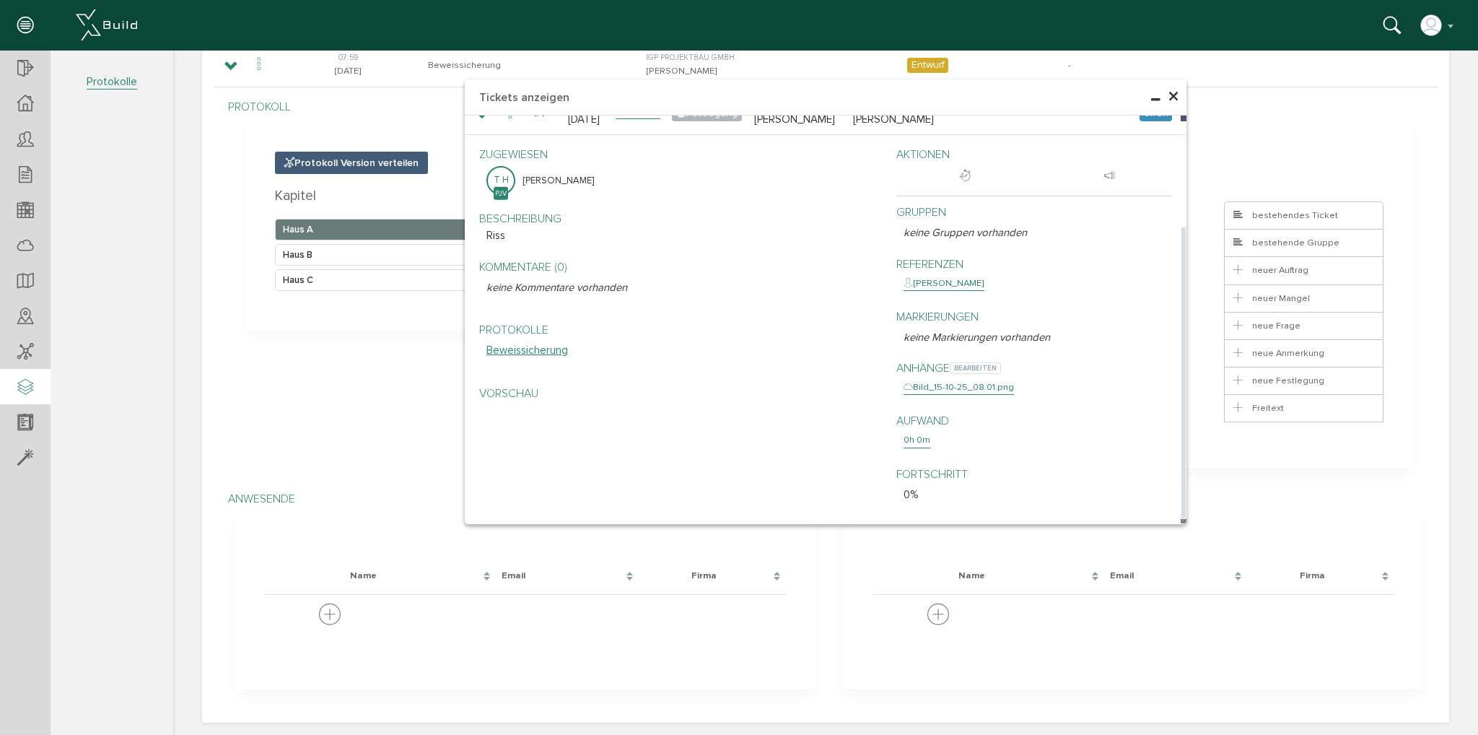
click at [957, 385] on div "Bild_15-10-25_08.01.png" at bounding box center [959, 387] width 110 height 14
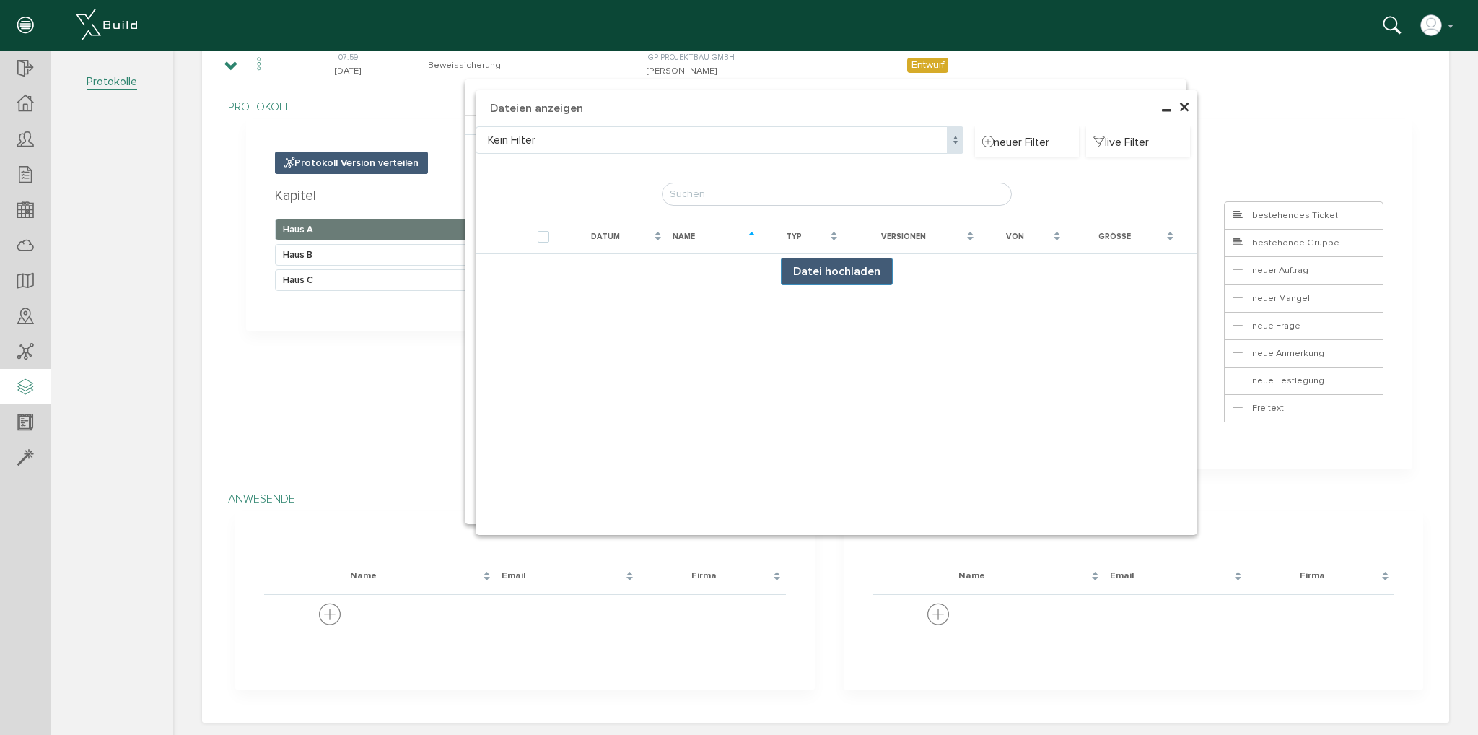
scroll to position [0, 0]
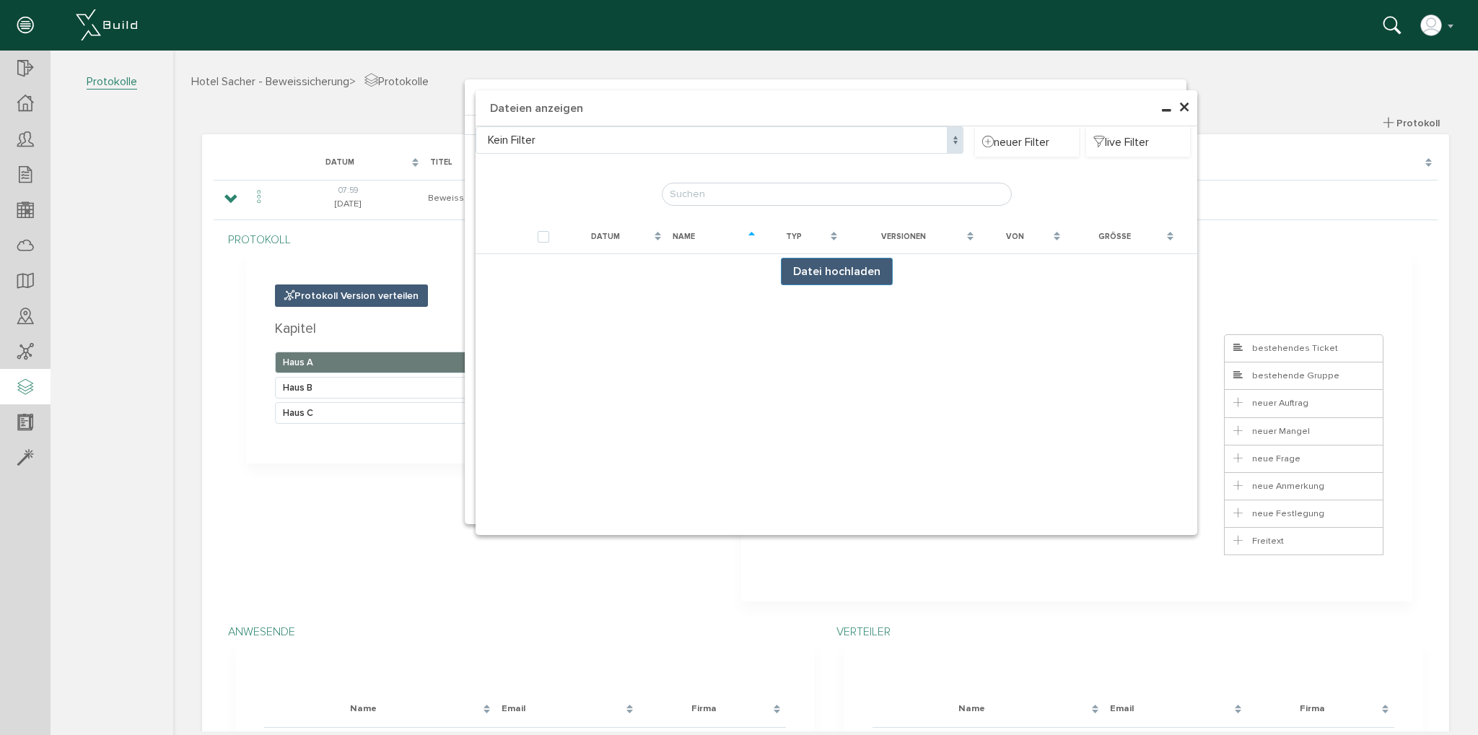
click at [1180, 108] on span "×" at bounding box center [1185, 108] width 12 height 28
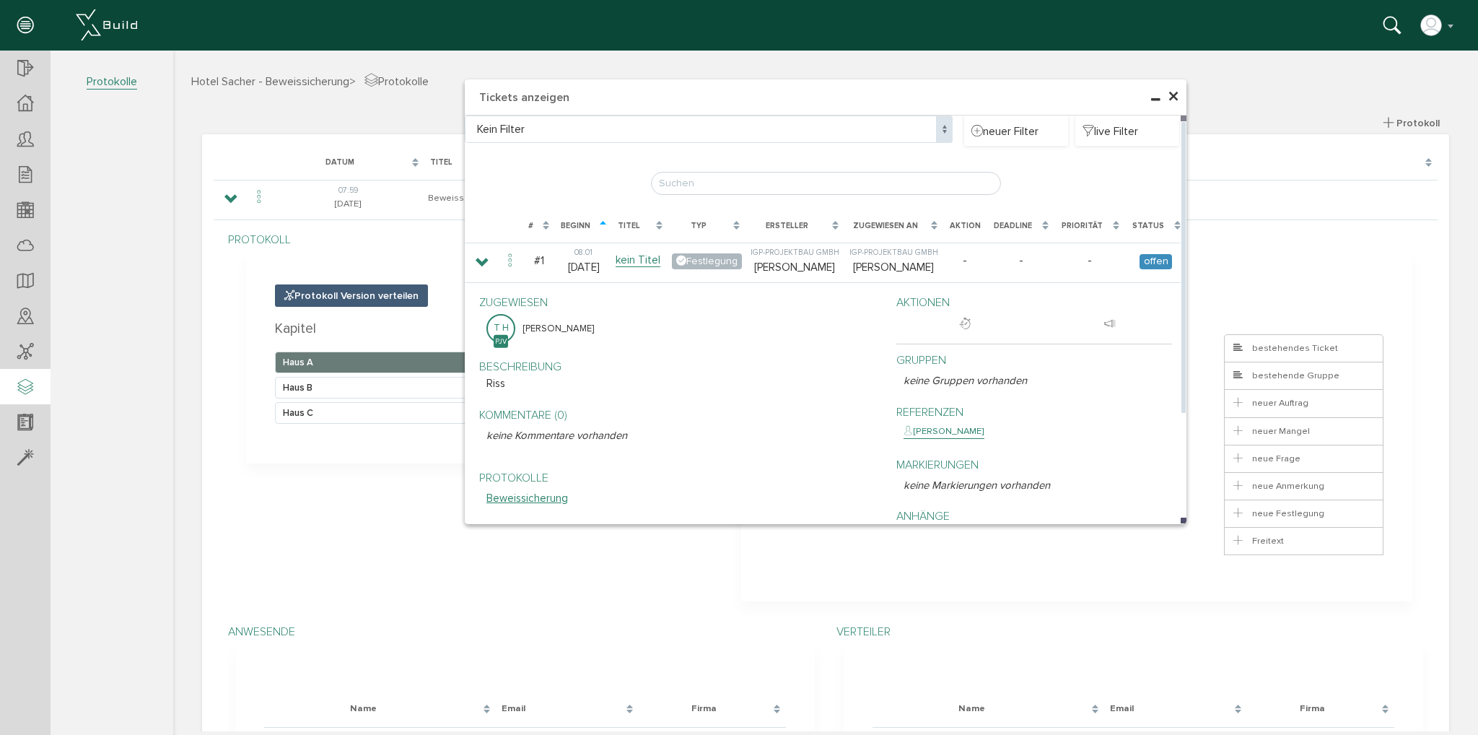
click at [907, 224] on div "Zugewiesen an" at bounding box center [885, 226] width 71 height 12
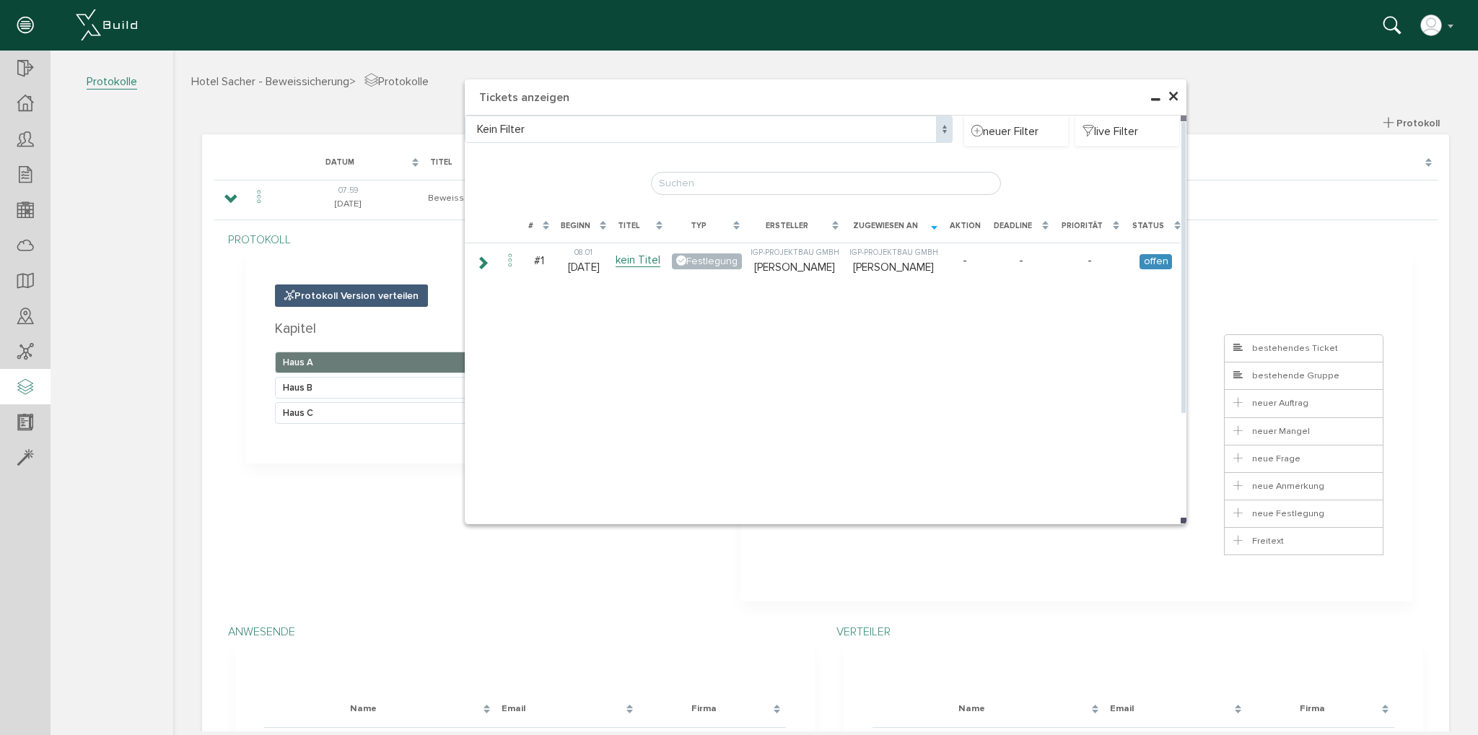
click at [907, 224] on div "Zugewiesen an" at bounding box center [885, 226] width 71 height 12
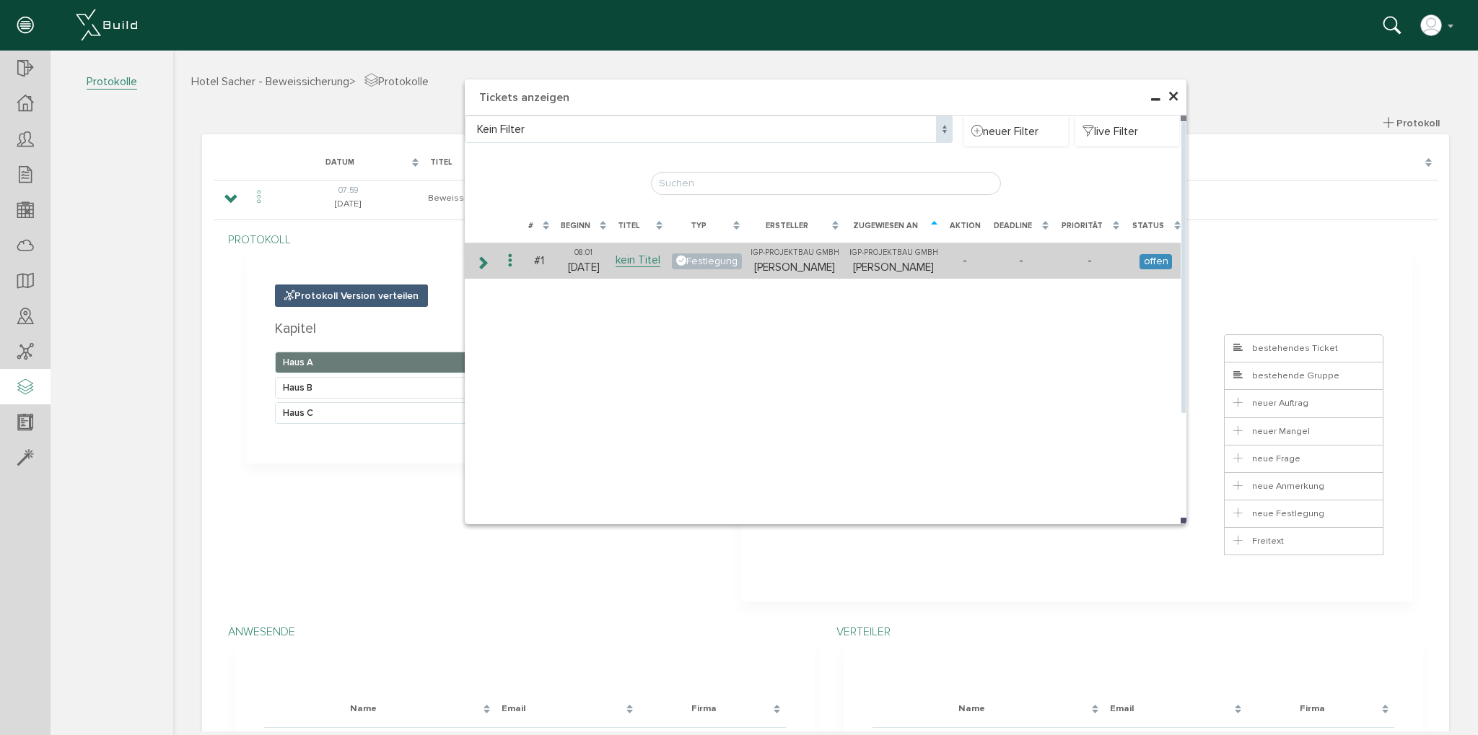
click at [482, 261] on icon at bounding box center [483, 263] width 14 height 12
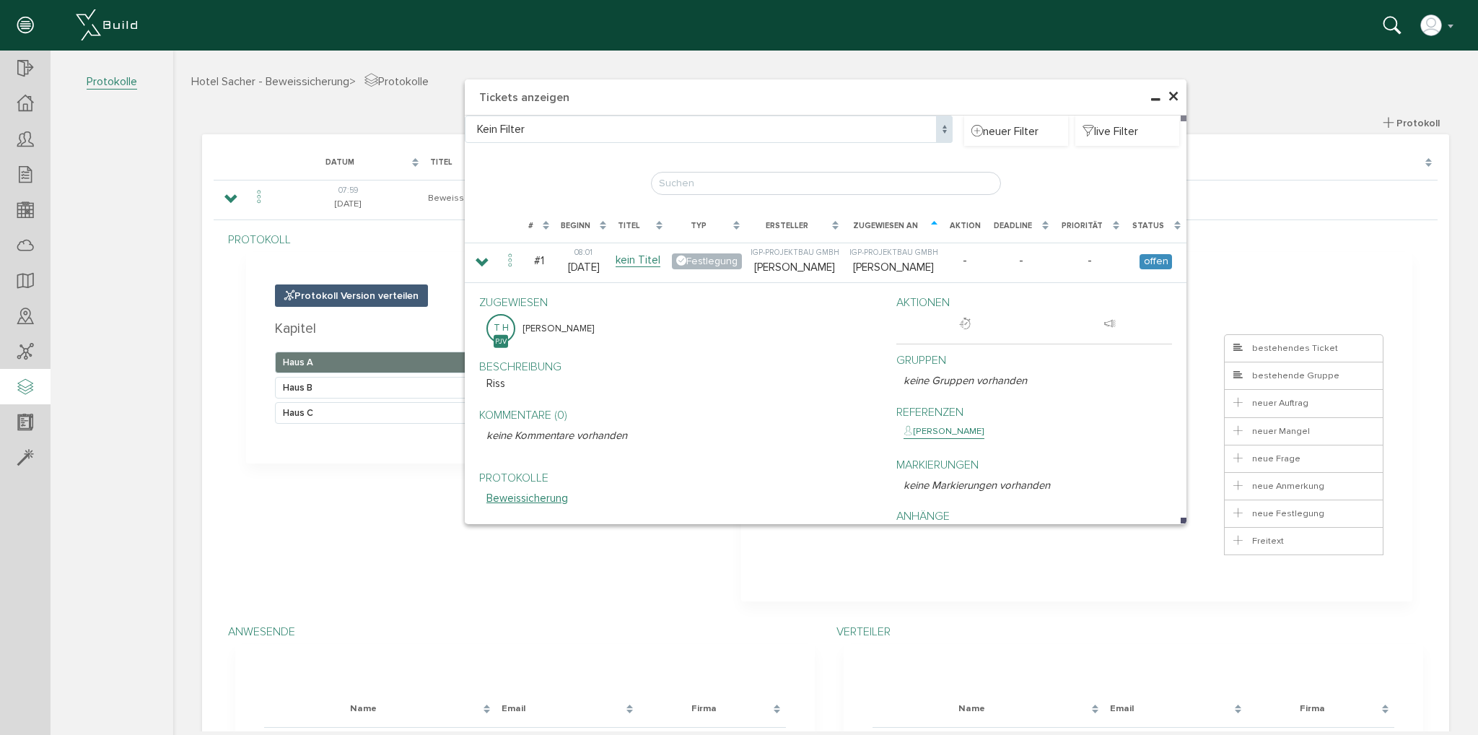
click at [1169, 97] on span "×" at bounding box center [1174, 97] width 12 height 28
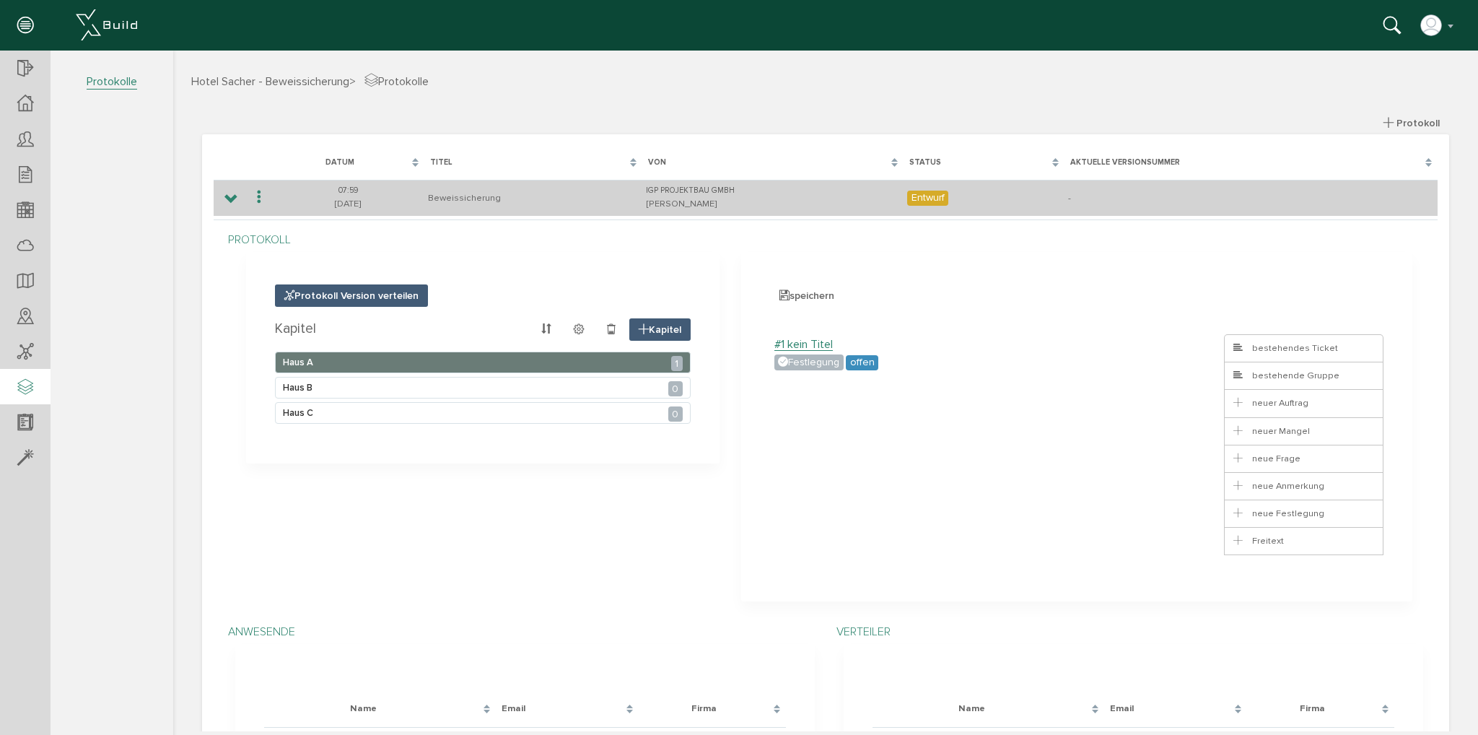
click at [227, 199] on icon at bounding box center [231, 199] width 14 height 12
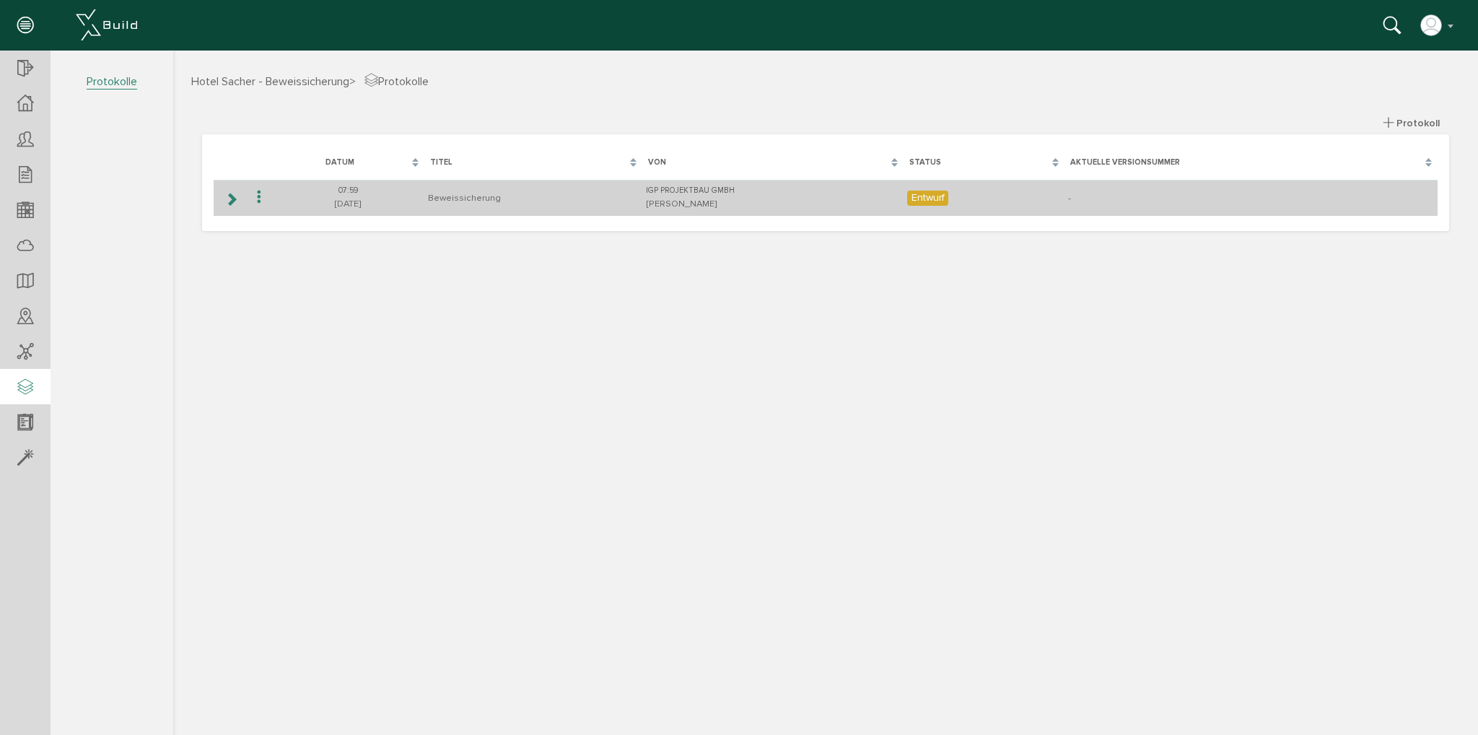
click at [230, 199] on icon at bounding box center [231, 199] width 14 height 12
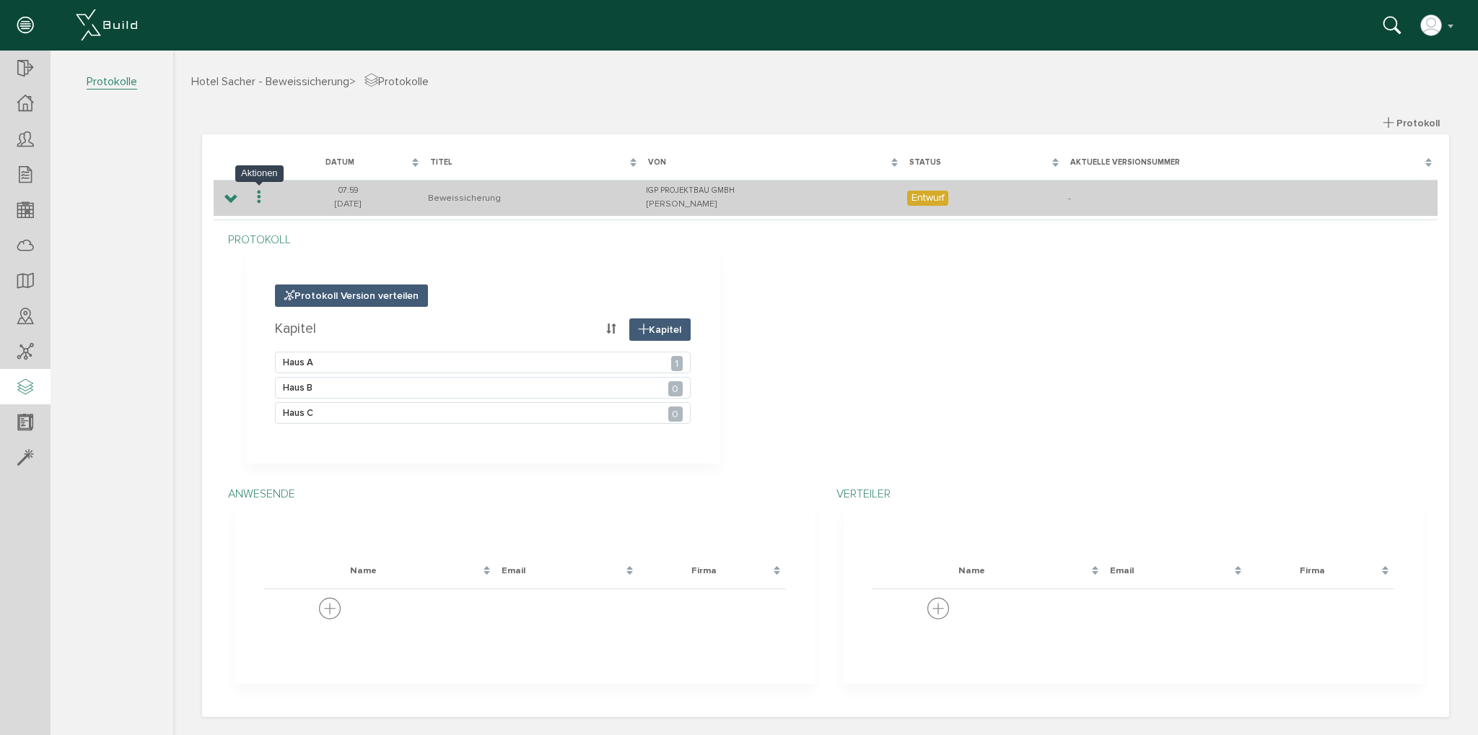
click at [259, 200] on icon at bounding box center [258, 197] width 17 height 19
click at [259, 193] on icon at bounding box center [258, 197] width 17 height 19
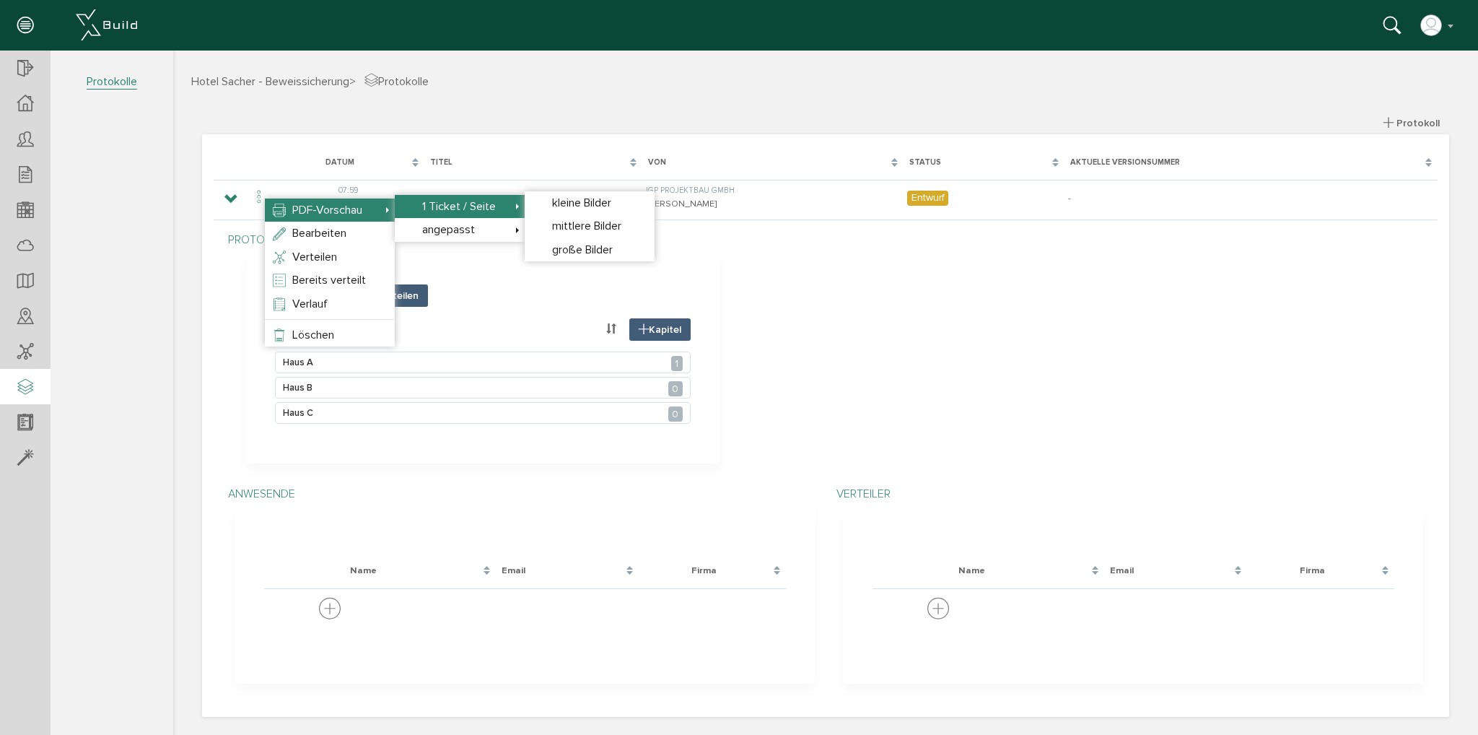
click at [430, 203] on span "1 Ticket / Seite" at bounding box center [459, 206] width 74 height 14
click at [562, 247] on span "große Bilder" at bounding box center [582, 250] width 61 height 14
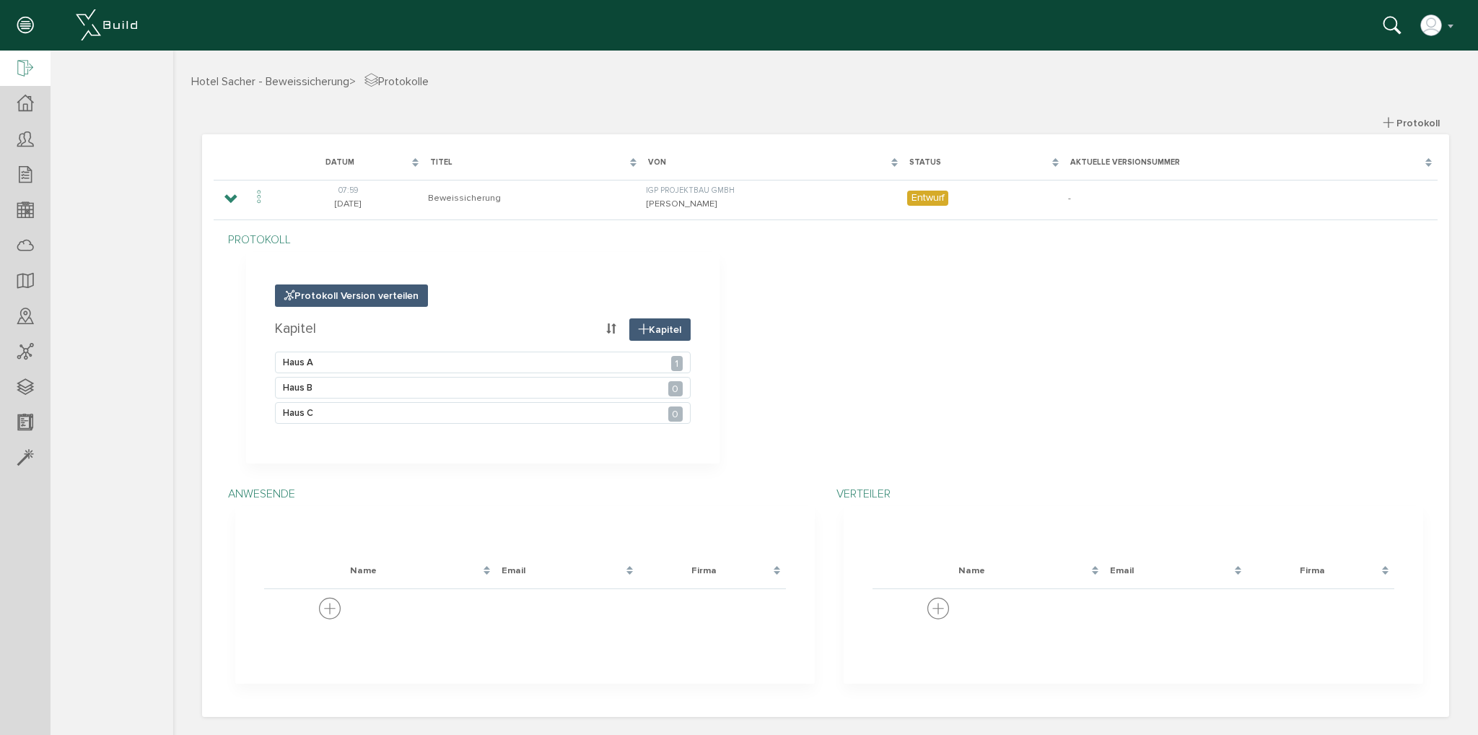
click at [27, 69] on icon at bounding box center [25, 69] width 16 height 20
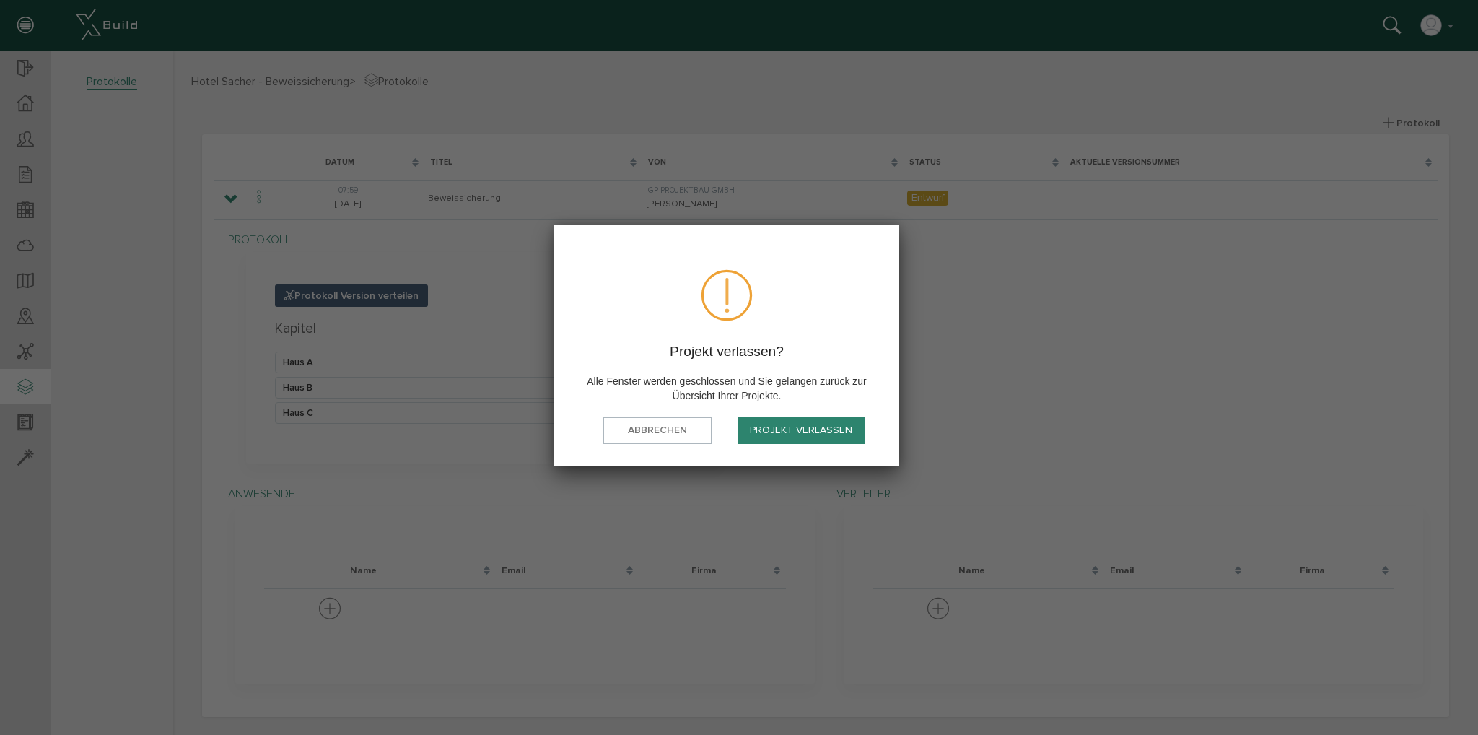
click at [775, 428] on button "Projekt verlassen" at bounding box center [801, 430] width 127 height 27
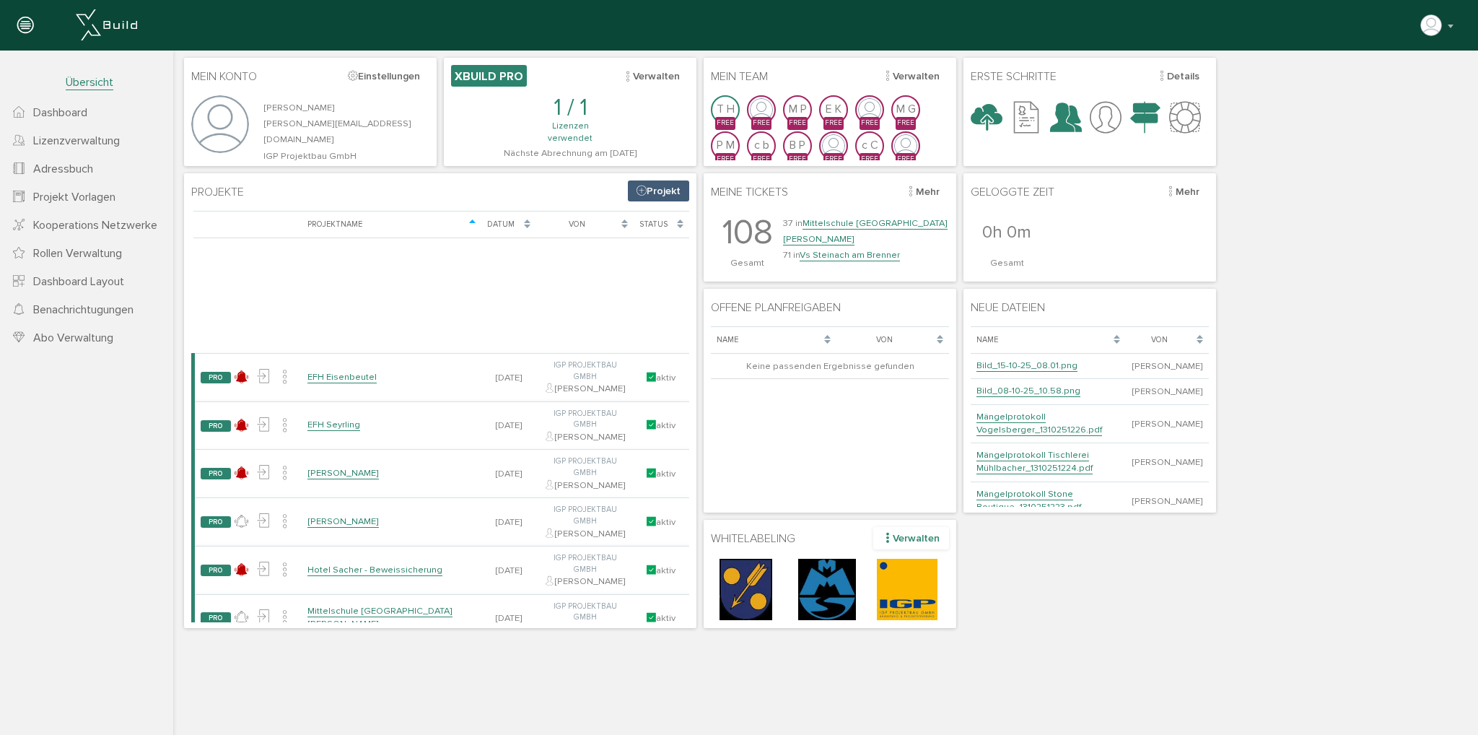
click at [920, 531] on button "Verwalten" at bounding box center [911, 538] width 76 height 22
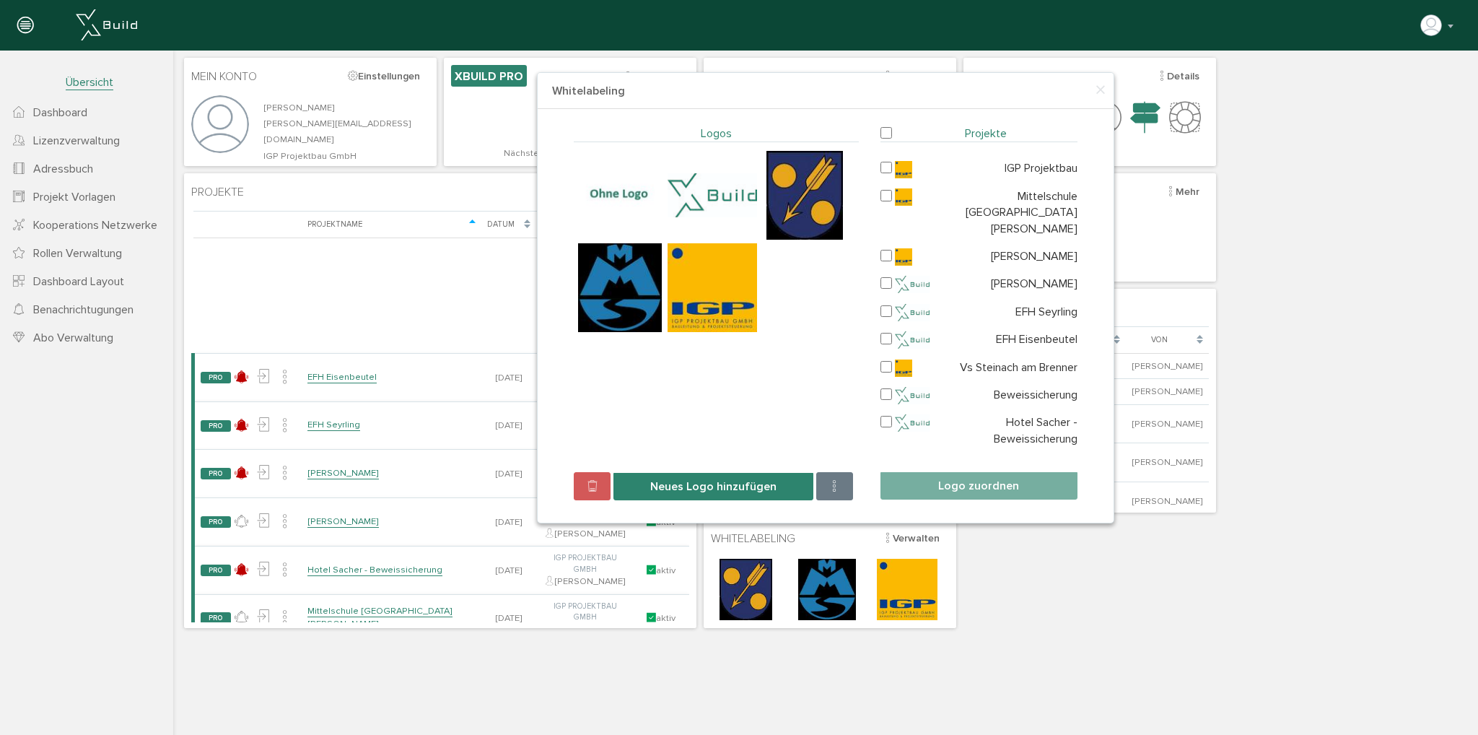
click at [885, 414] on input "checkbox" at bounding box center [887, 421] width 12 height 14
checkbox input "true"
click at [689, 283] on img at bounding box center [712, 287] width 89 height 89
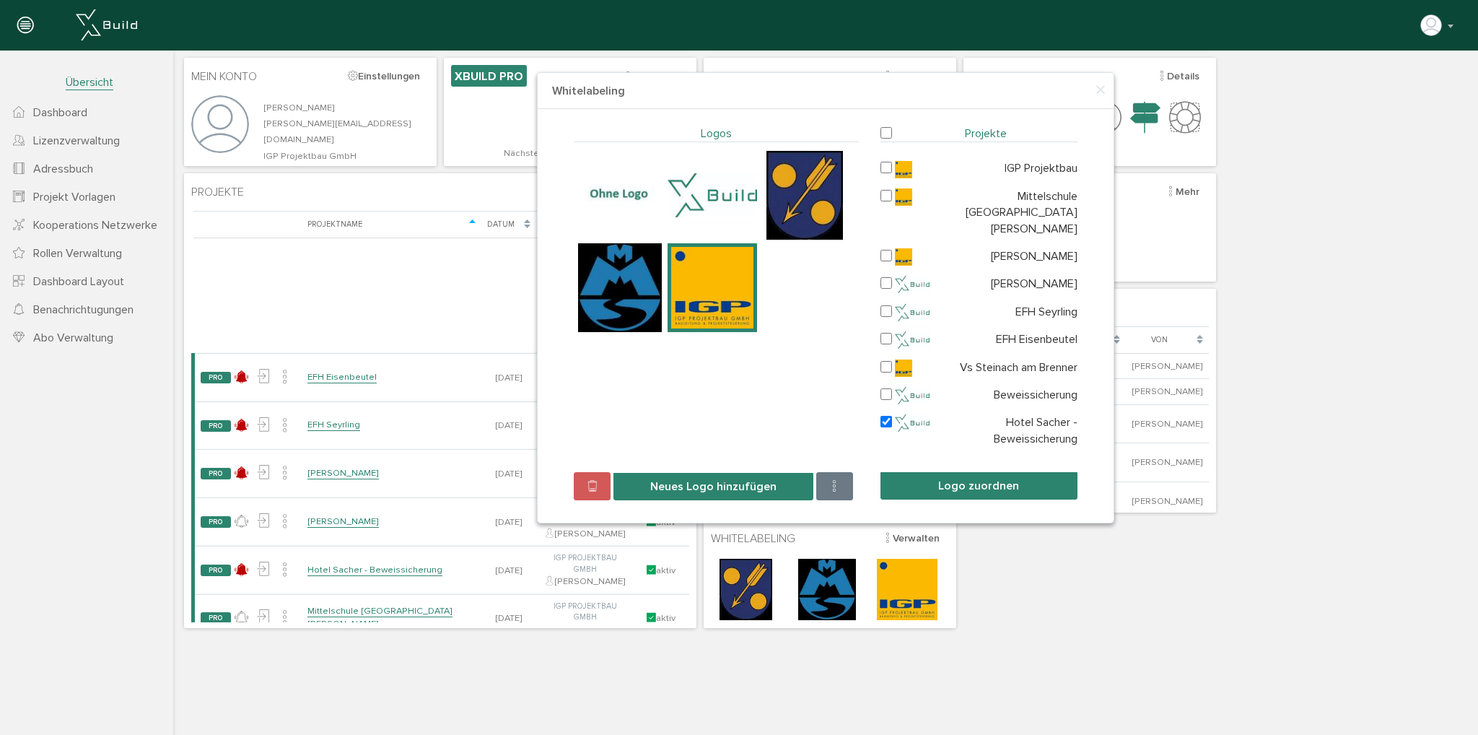
click at [923, 472] on button "Logo zuordnen" at bounding box center [979, 485] width 197 height 27
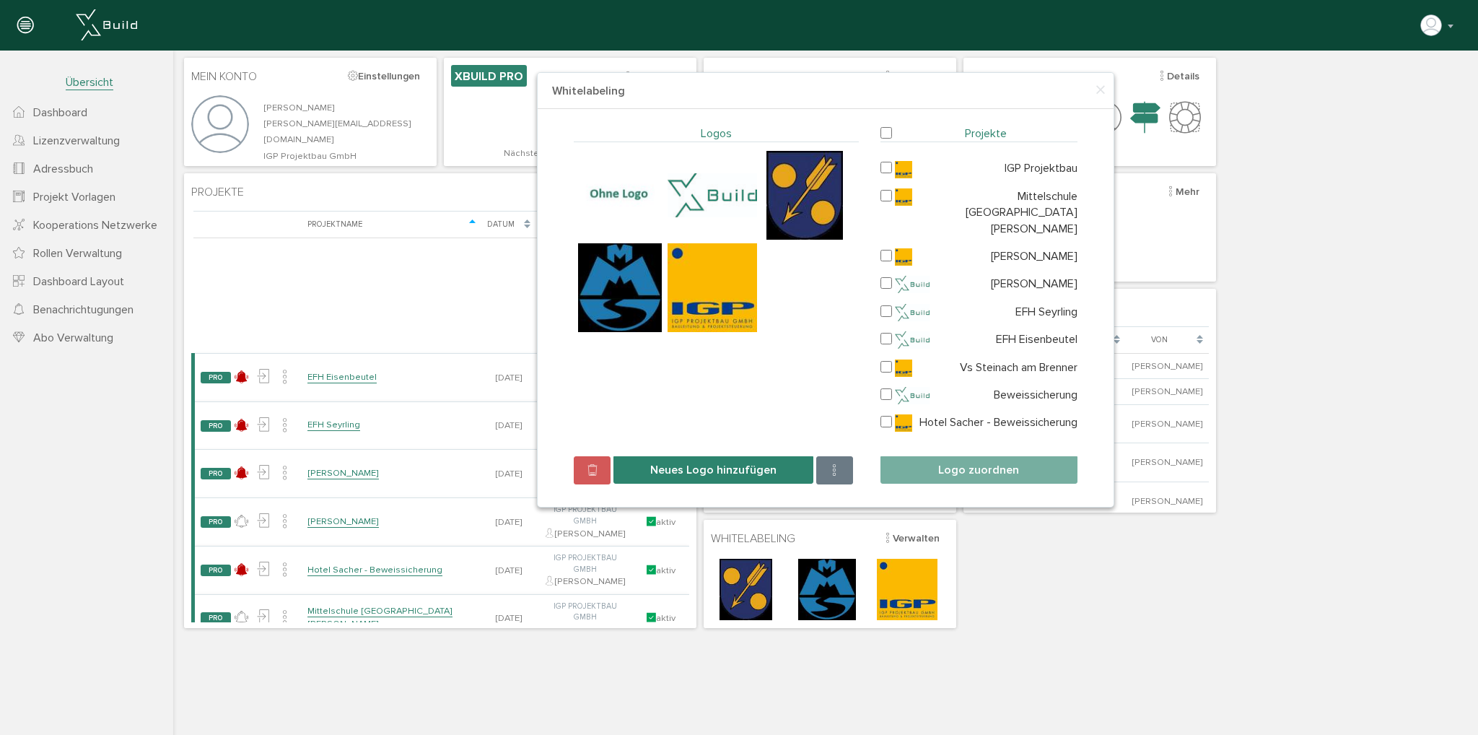
click at [889, 276] on input "checkbox" at bounding box center [887, 283] width 12 height 14
checkbox input "true"
click at [894, 304] on span at bounding box center [905, 312] width 49 height 17
click at [886, 304] on input "checkbox" at bounding box center [887, 311] width 12 height 14
checkbox input "true"
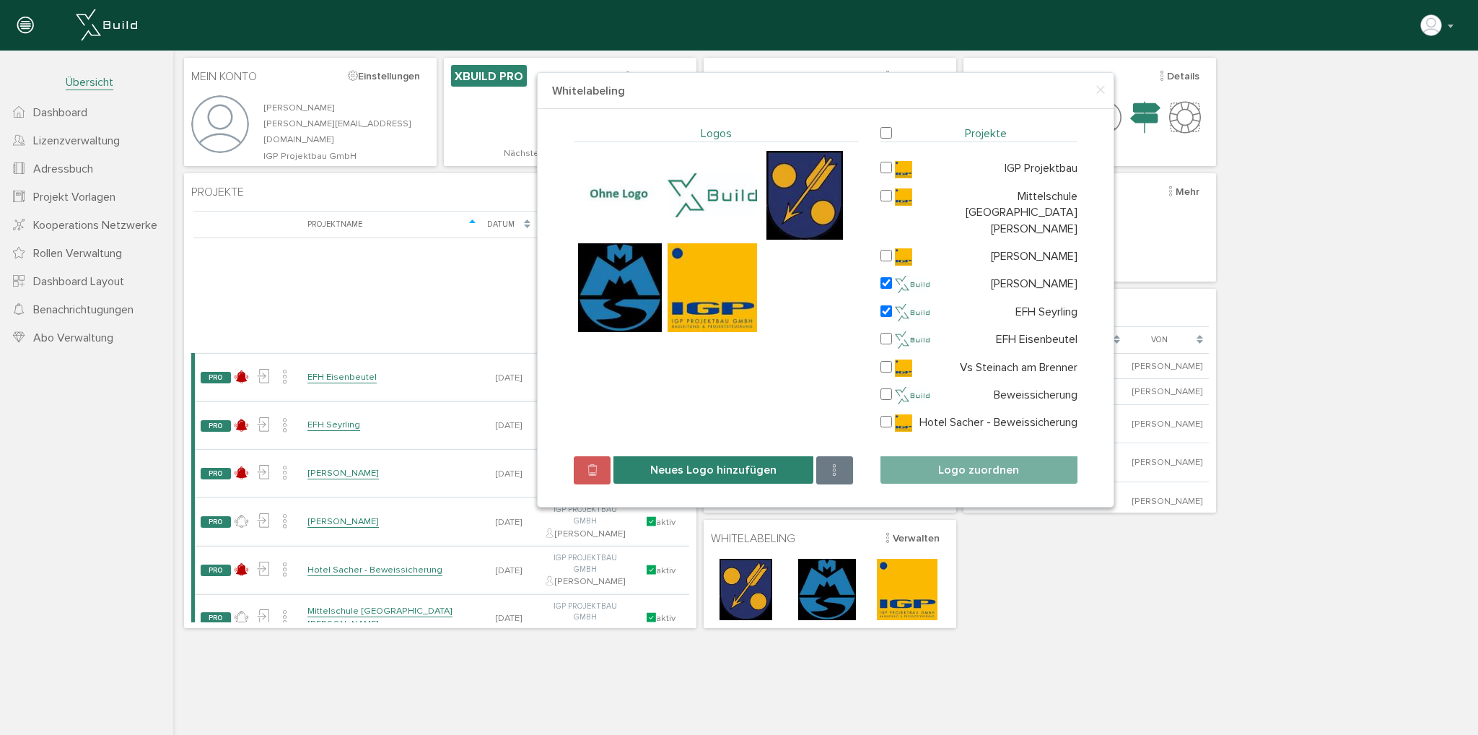
click at [884, 331] on input "checkbox" at bounding box center [887, 338] width 12 height 14
checkbox input "true"
click at [889, 359] on input "checkbox" at bounding box center [887, 366] width 12 height 14
checkbox input "true"
click at [886, 414] on input "checkbox" at bounding box center [887, 421] width 12 height 14
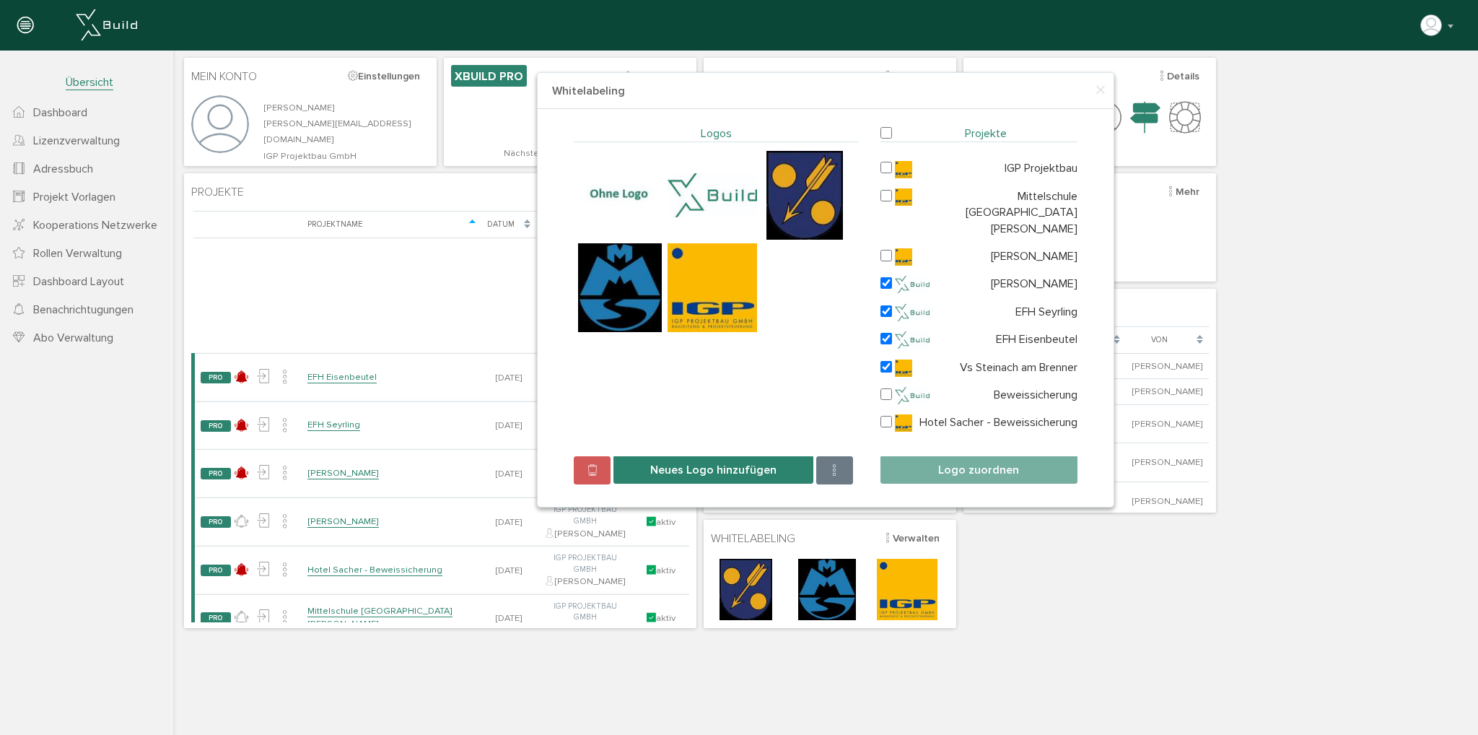
checkbox input "true"
click at [731, 292] on img at bounding box center [712, 287] width 89 height 89
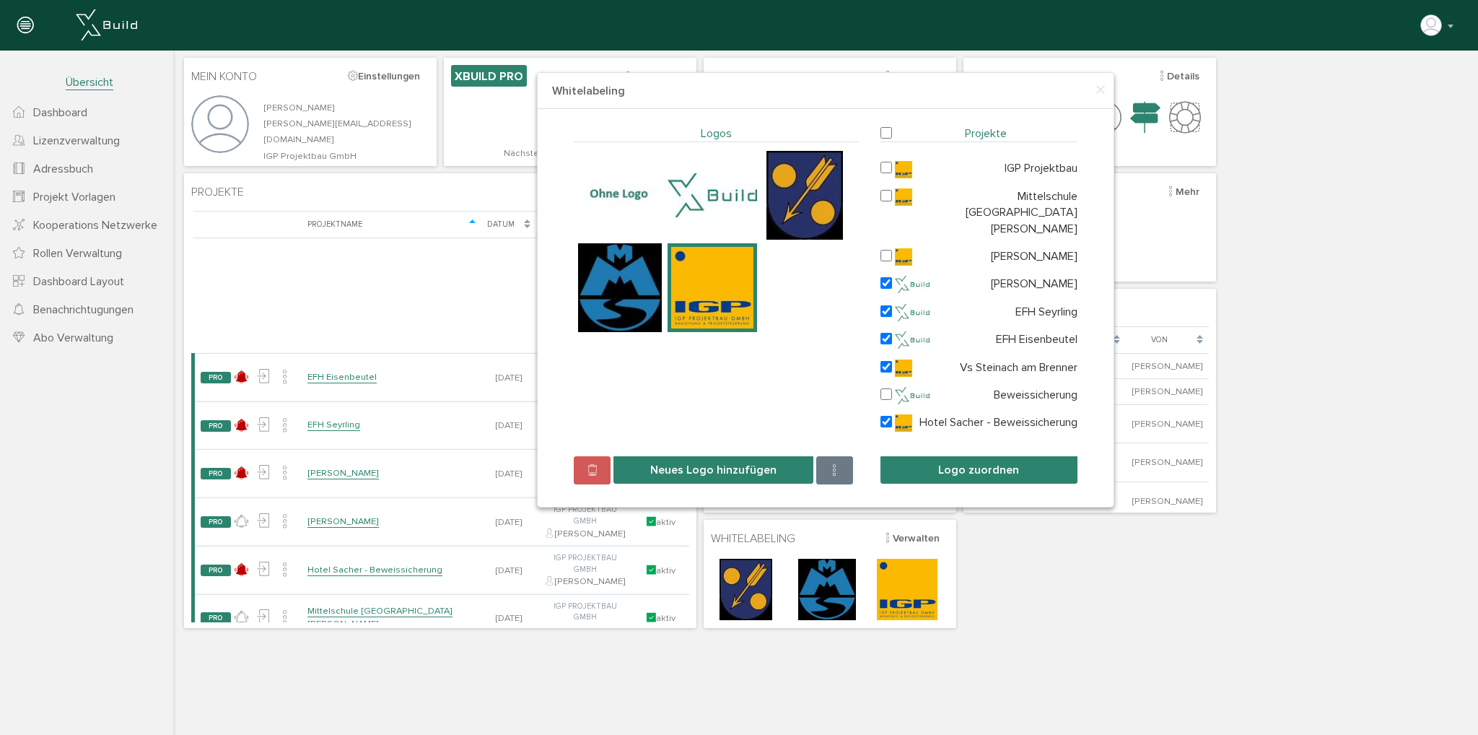
click at [935, 456] on button "Logo zuordnen" at bounding box center [979, 469] width 197 height 27
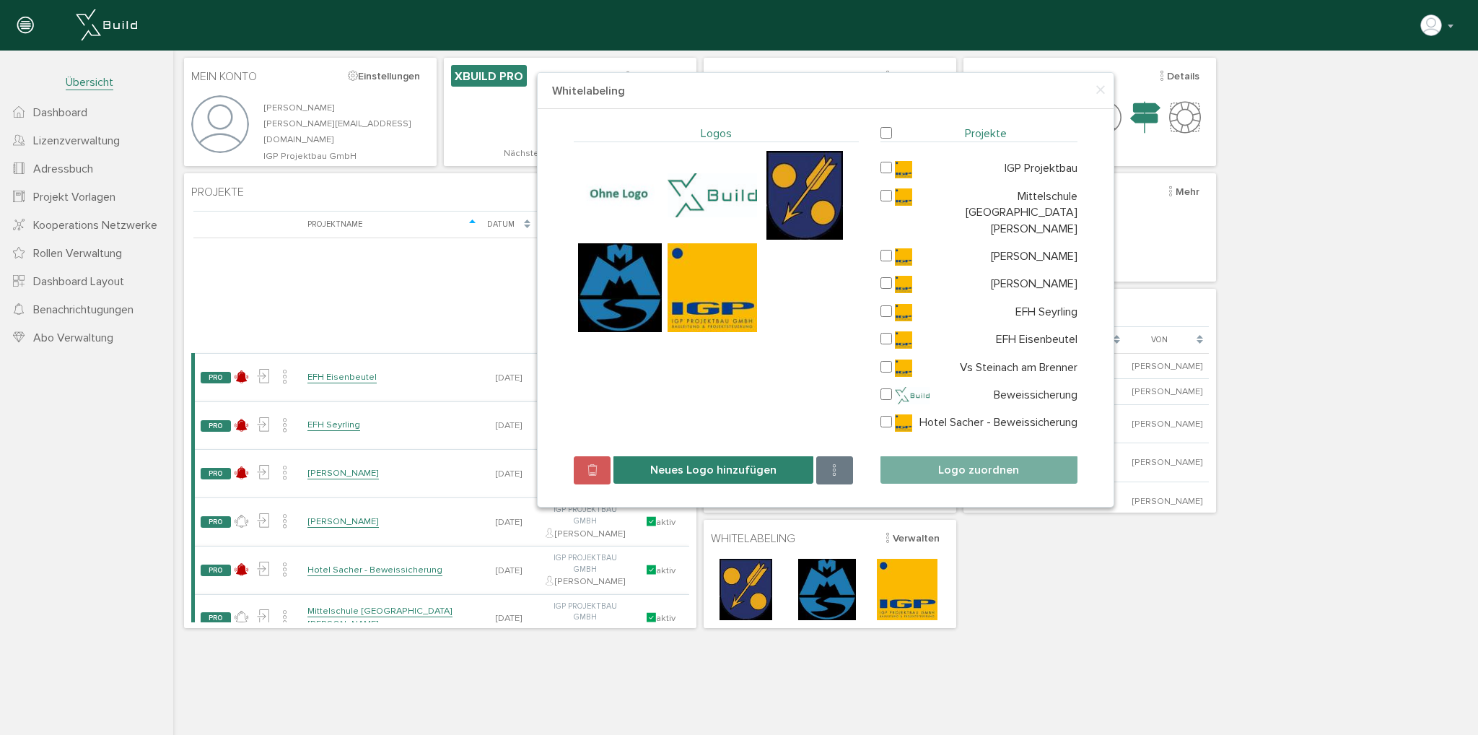
click at [886, 387] on input "checkbox" at bounding box center [887, 394] width 12 height 14
checkbox input "true"
click at [704, 306] on img at bounding box center [712, 287] width 89 height 89
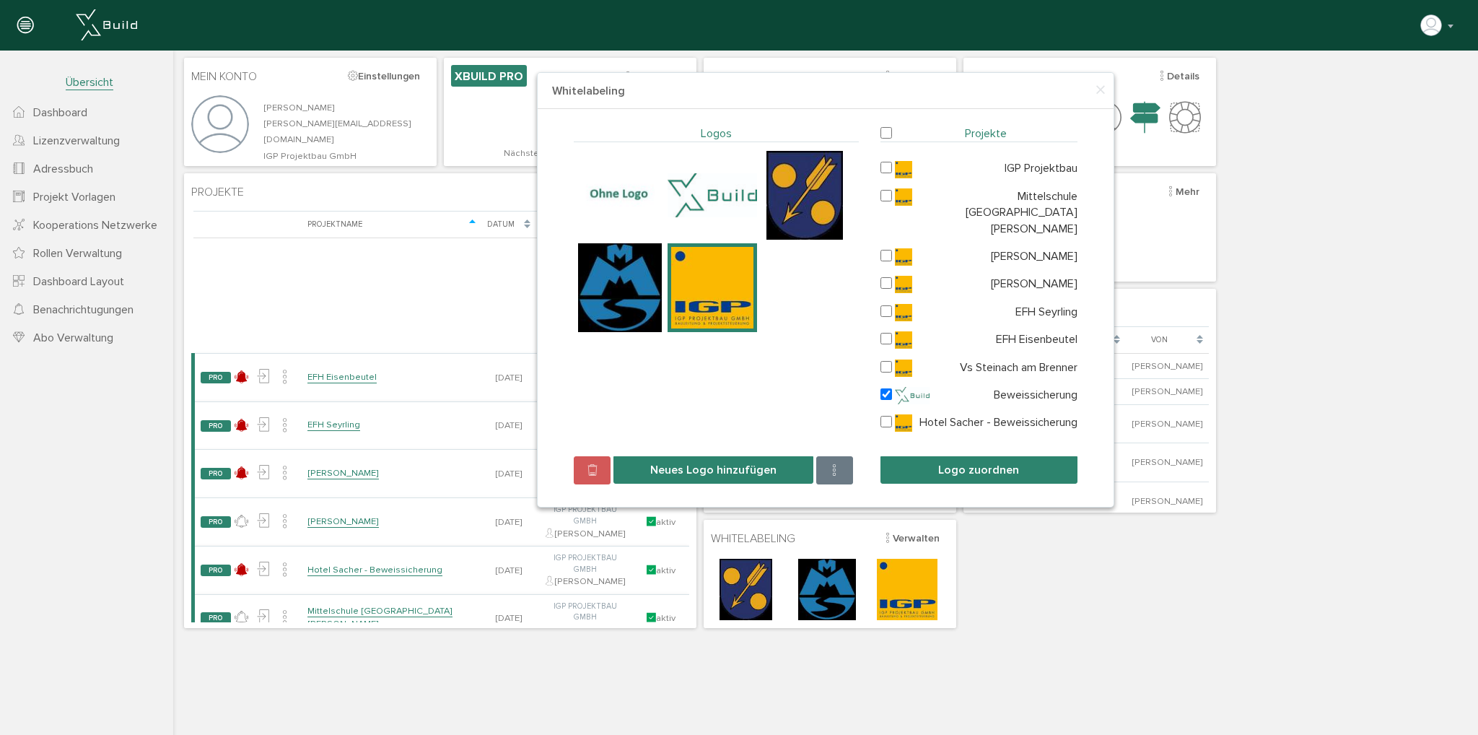
click at [933, 456] on button "Logo zuordnen" at bounding box center [979, 469] width 197 height 27
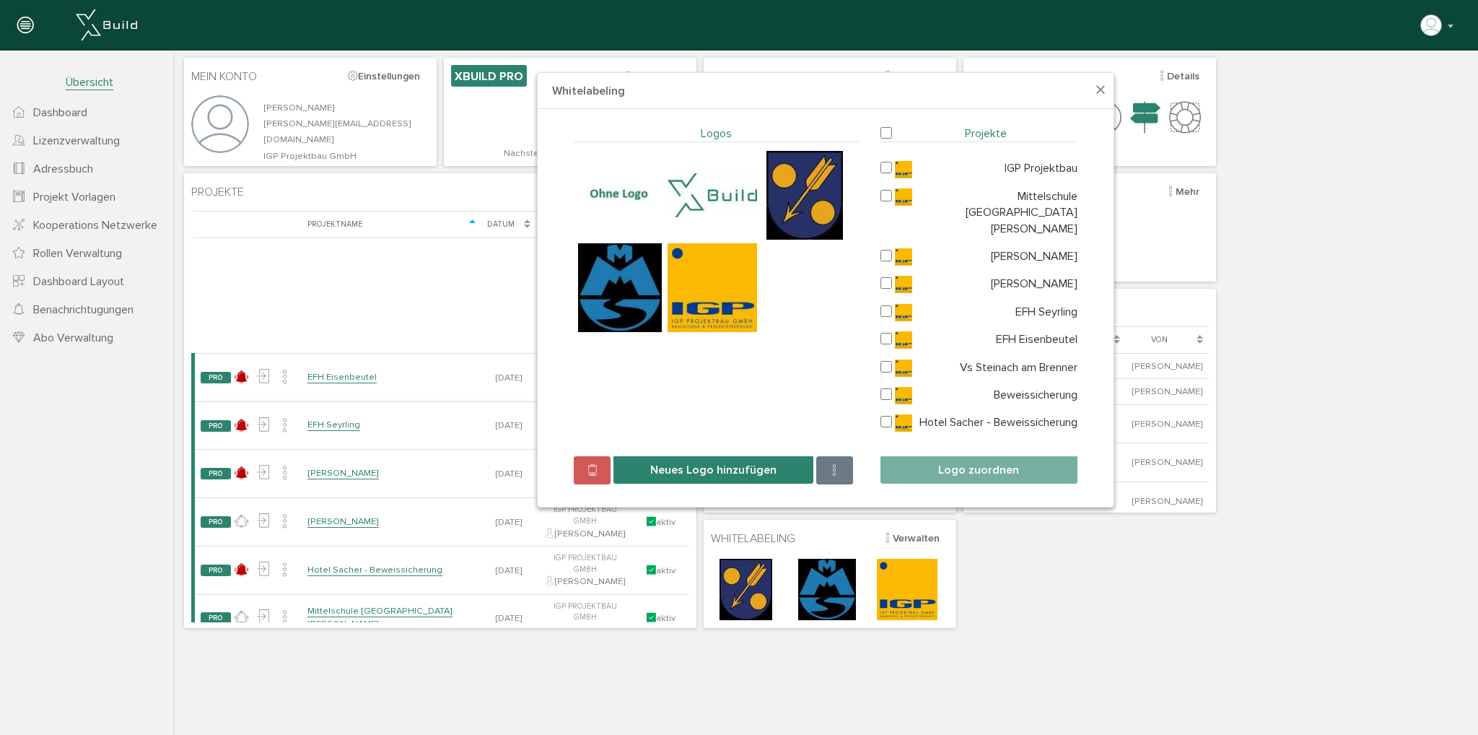
click at [1098, 89] on span "×" at bounding box center [1101, 91] width 12 height 28
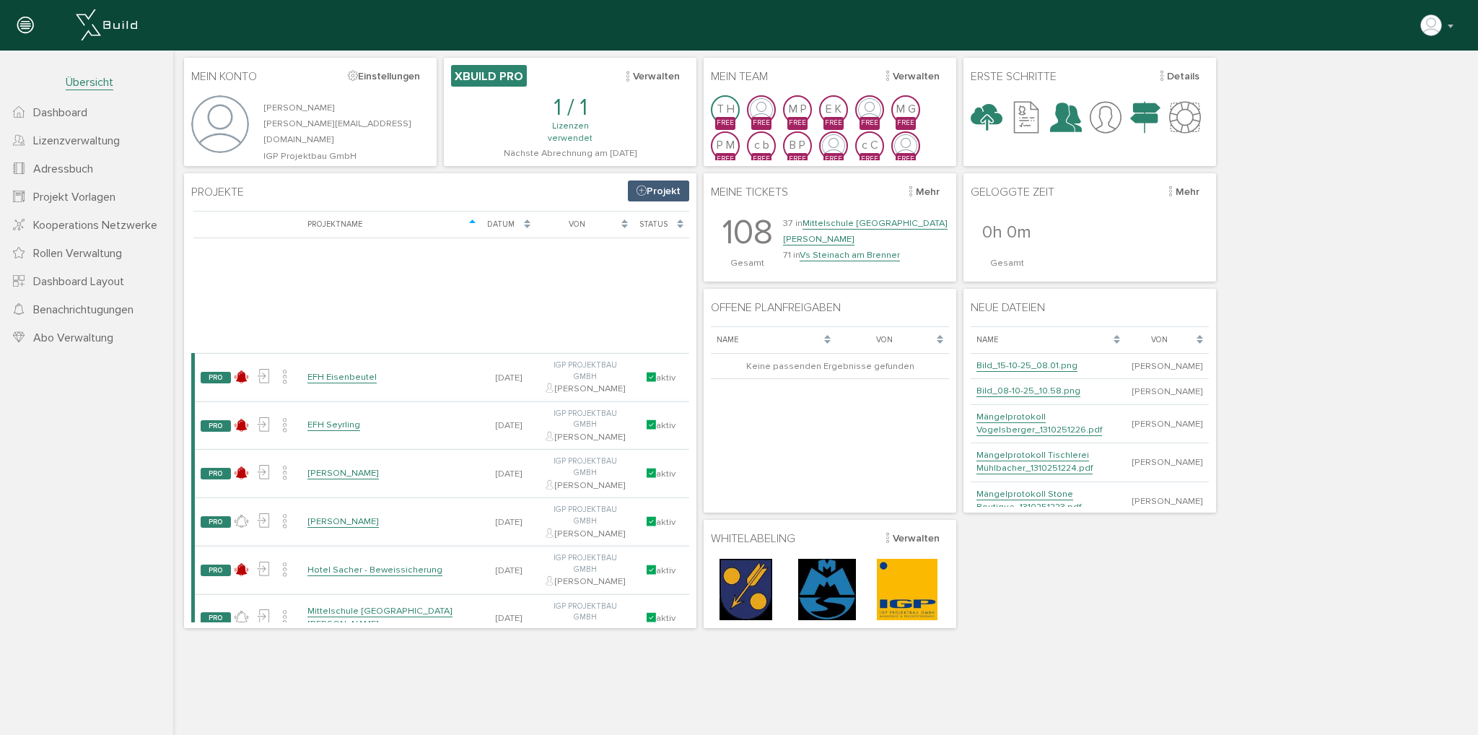
click at [61, 110] on span "Dashboard" at bounding box center [60, 112] width 54 height 14
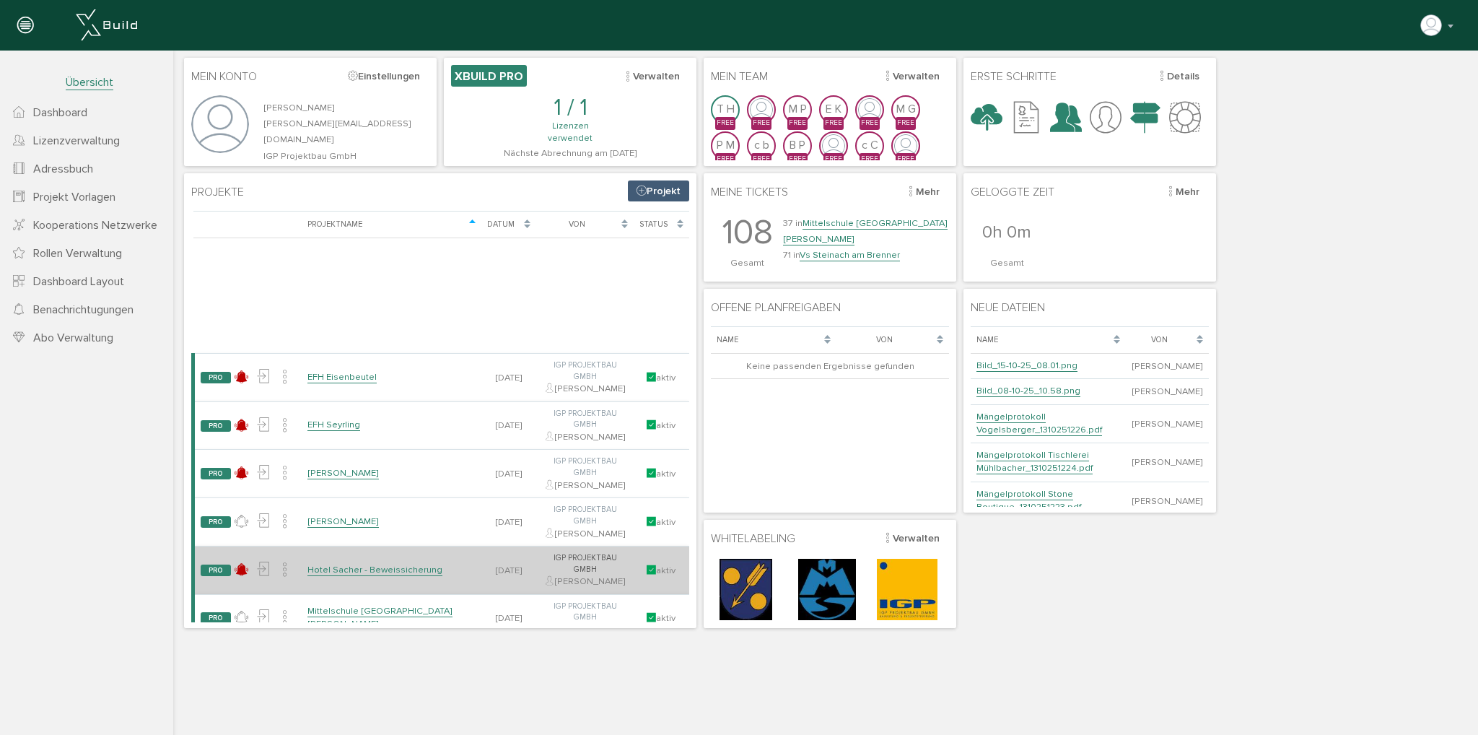
click at [346, 564] on link "Hotel Sacher - Beweissicherung" at bounding box center [375, 570] width 135 height 12
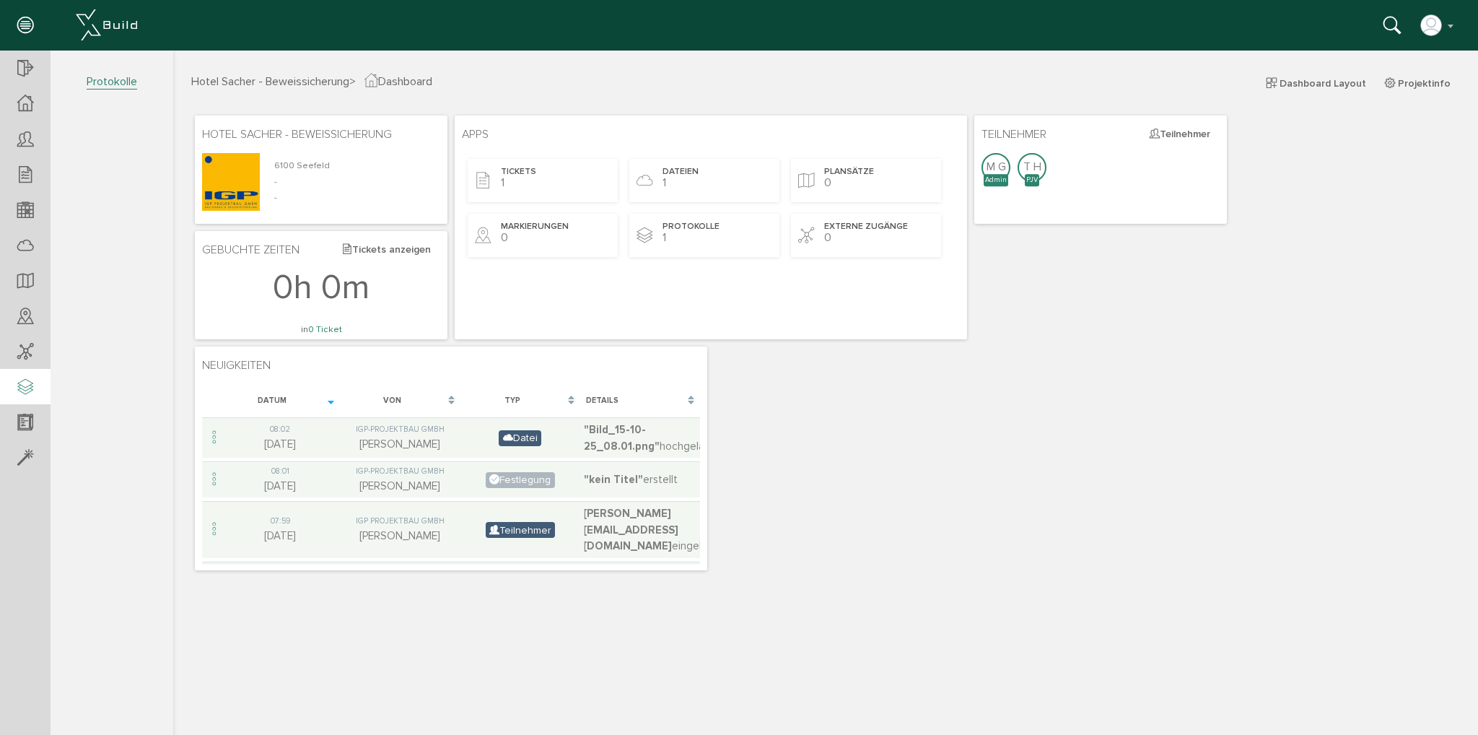
click at [28, 387] on icon at bounding box center [25, 388] width 16 height 20
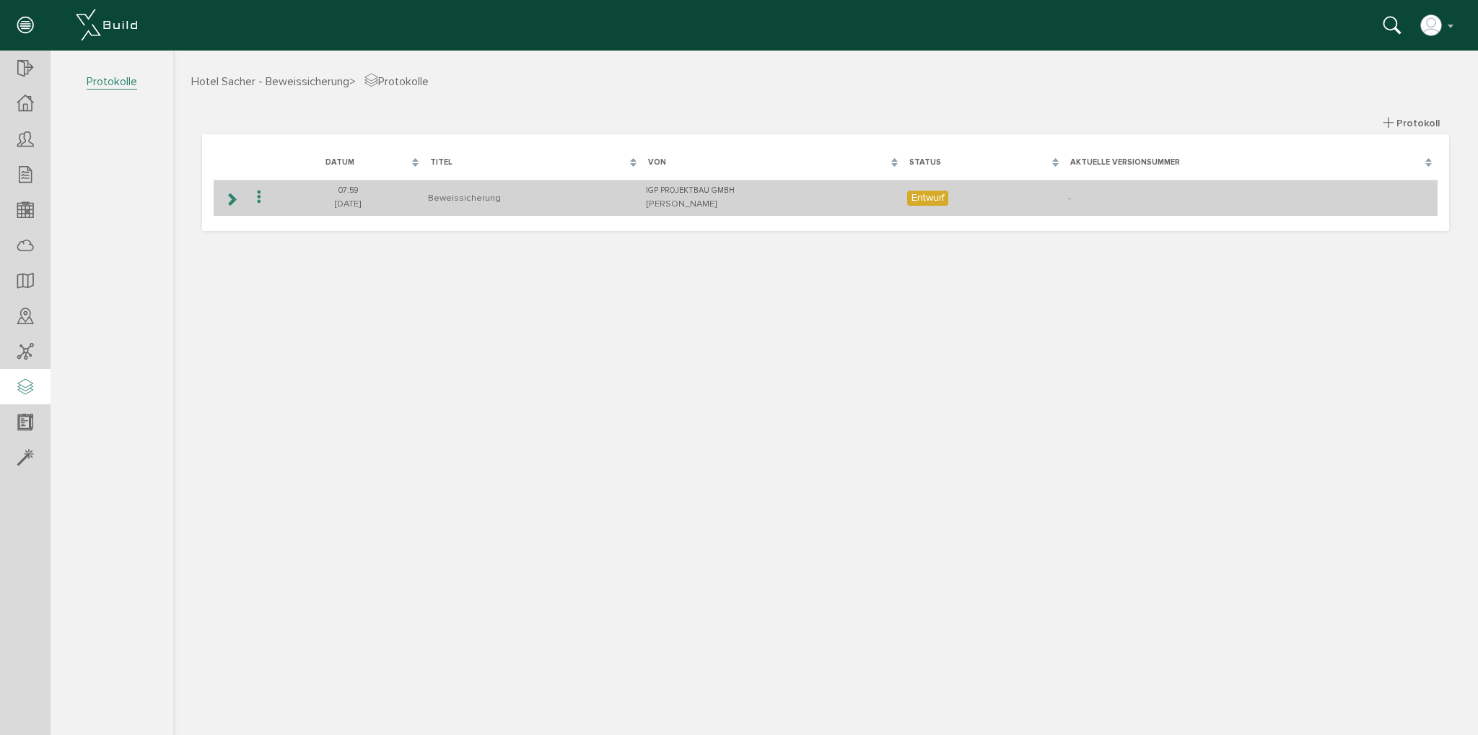
click at [227, 201] on icon at bounding box center [231, 199] width 14 height 12
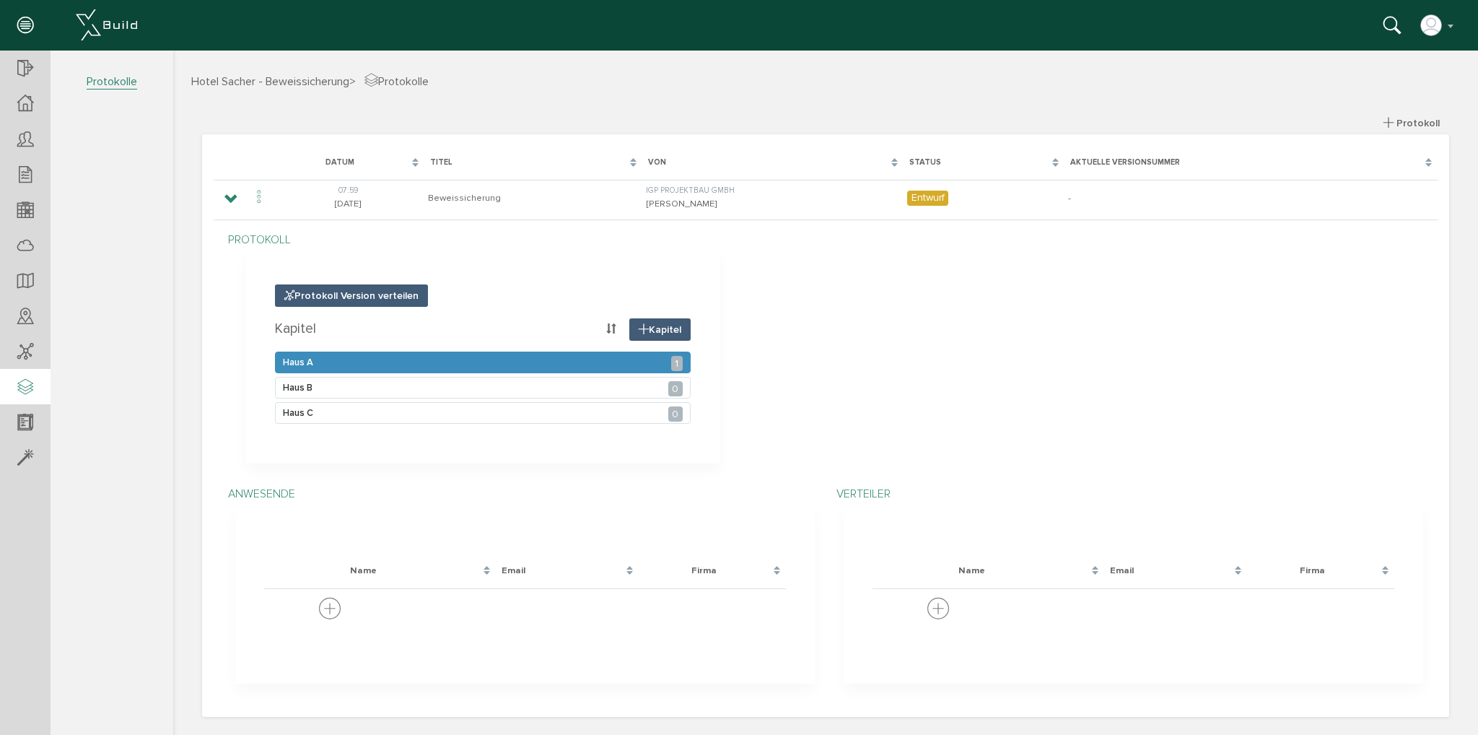
click at [506, 359] on div "Haus A 1" at bounding box center [483, 363] width 416 height 22
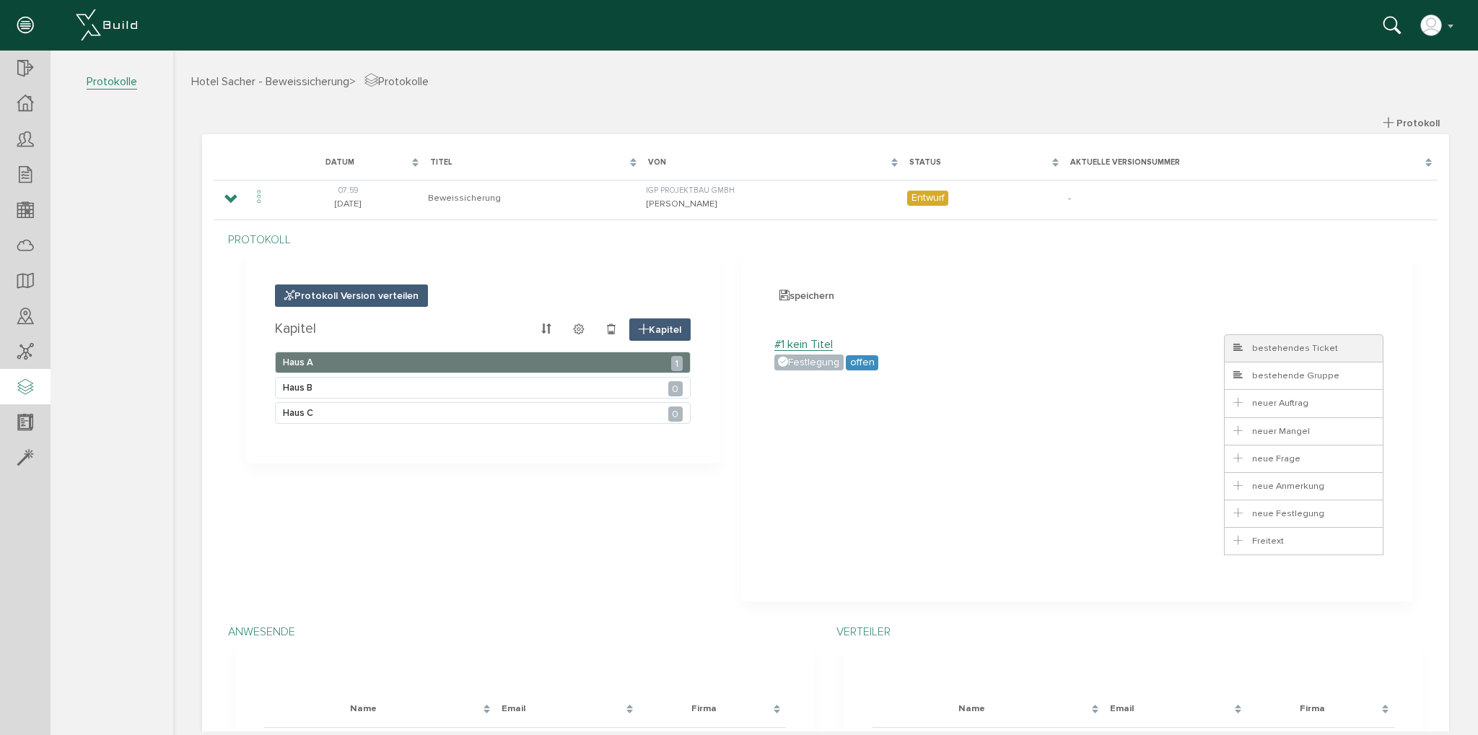
click at [1270, 352] on span "bestehendes Ticket" at bounding box center [1284, 348] width 107 height 12
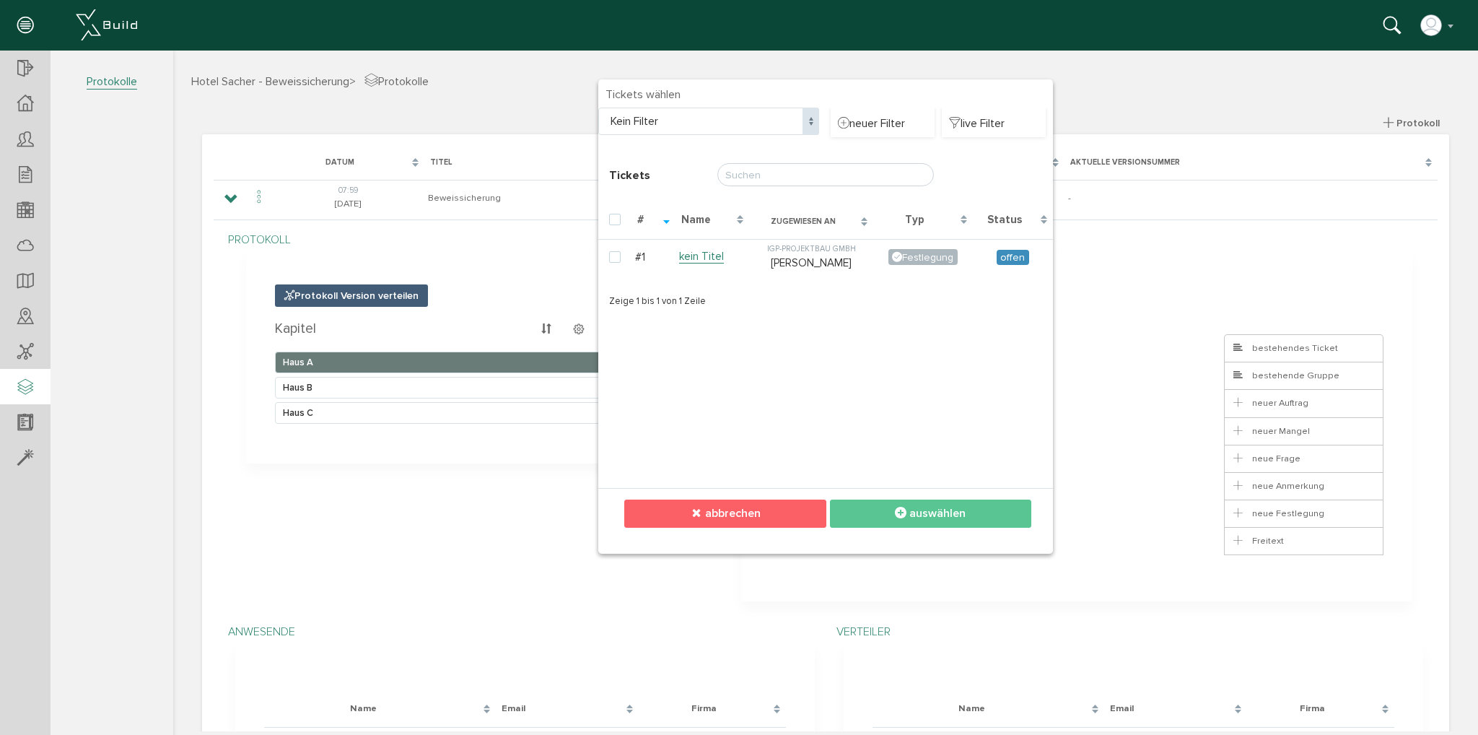
click at [785, 503] on button "abbrechen" at bounding box center [724, 514] width 201 height 28
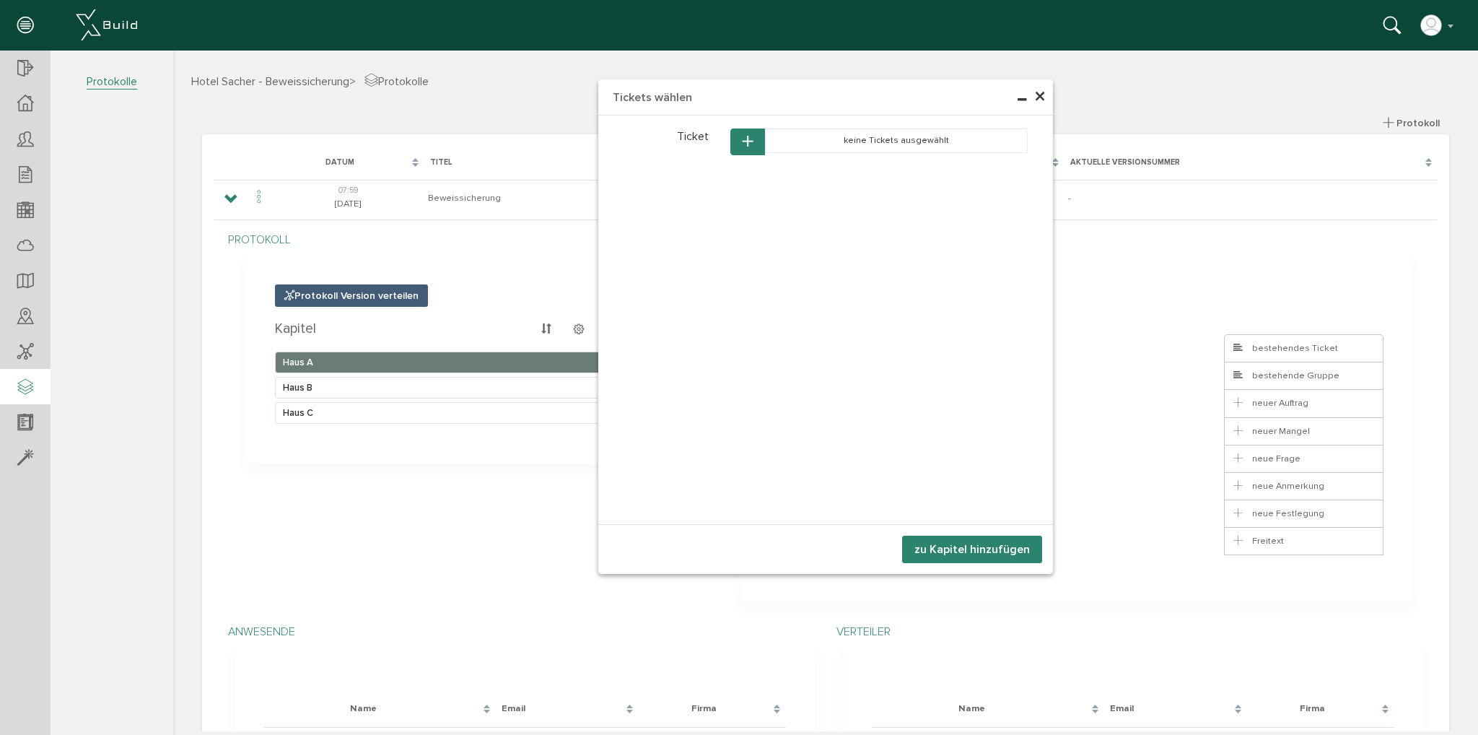
click at [1039, 93] on span "×" at bounding box center [1040, 97] width 12 height 28
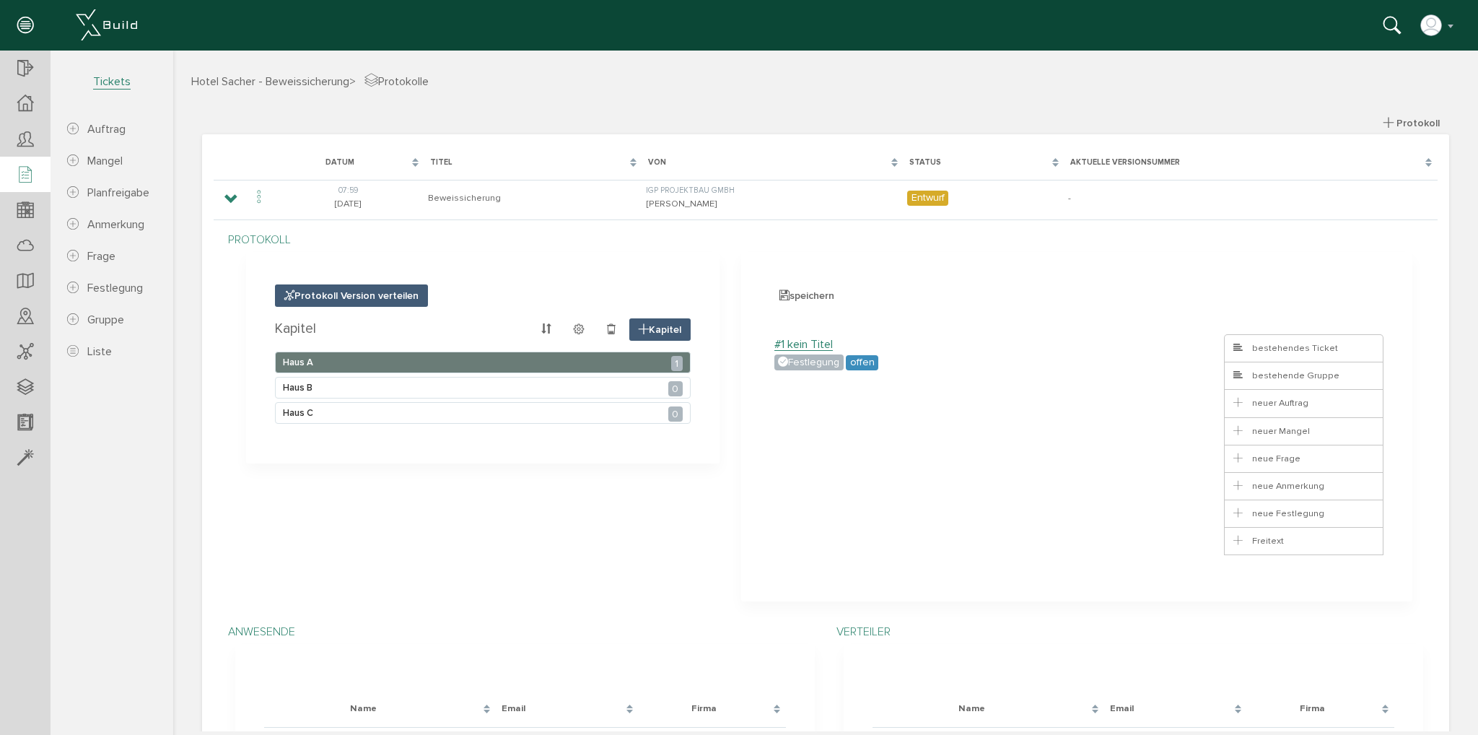
click at [23, 176] on icon at bounding box center [25, 175] width 16 height 20
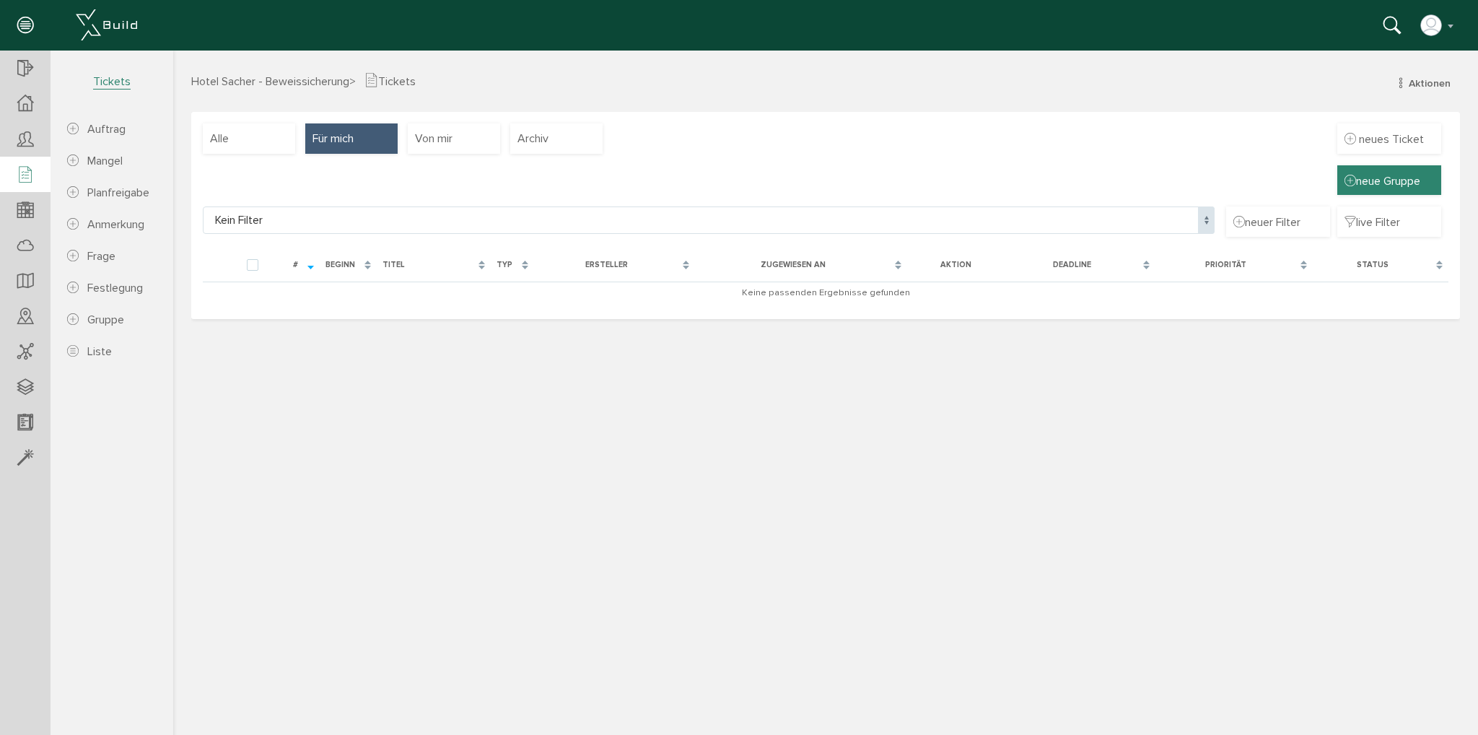
click at [1372, 173] on span "neue Gruppe" at bounding box center [1390, 181] width 90 height 16
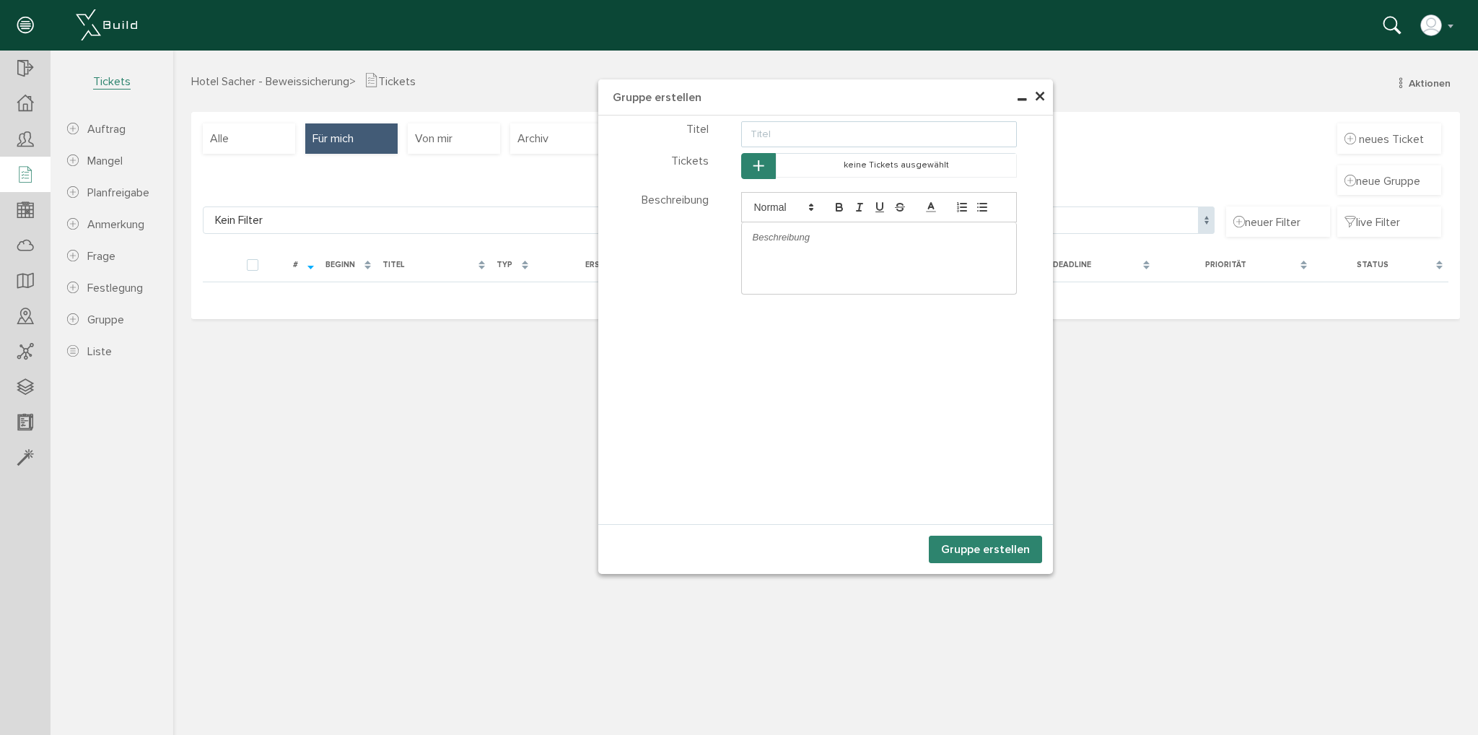
click at [785, 134] on input "text" at bounding box center [879, 134] width 276 height 26
type input "Haus A"
click at [997, 549] on button "Gruppe erstellen" at bounding box center [985, 549] width 113 height 27
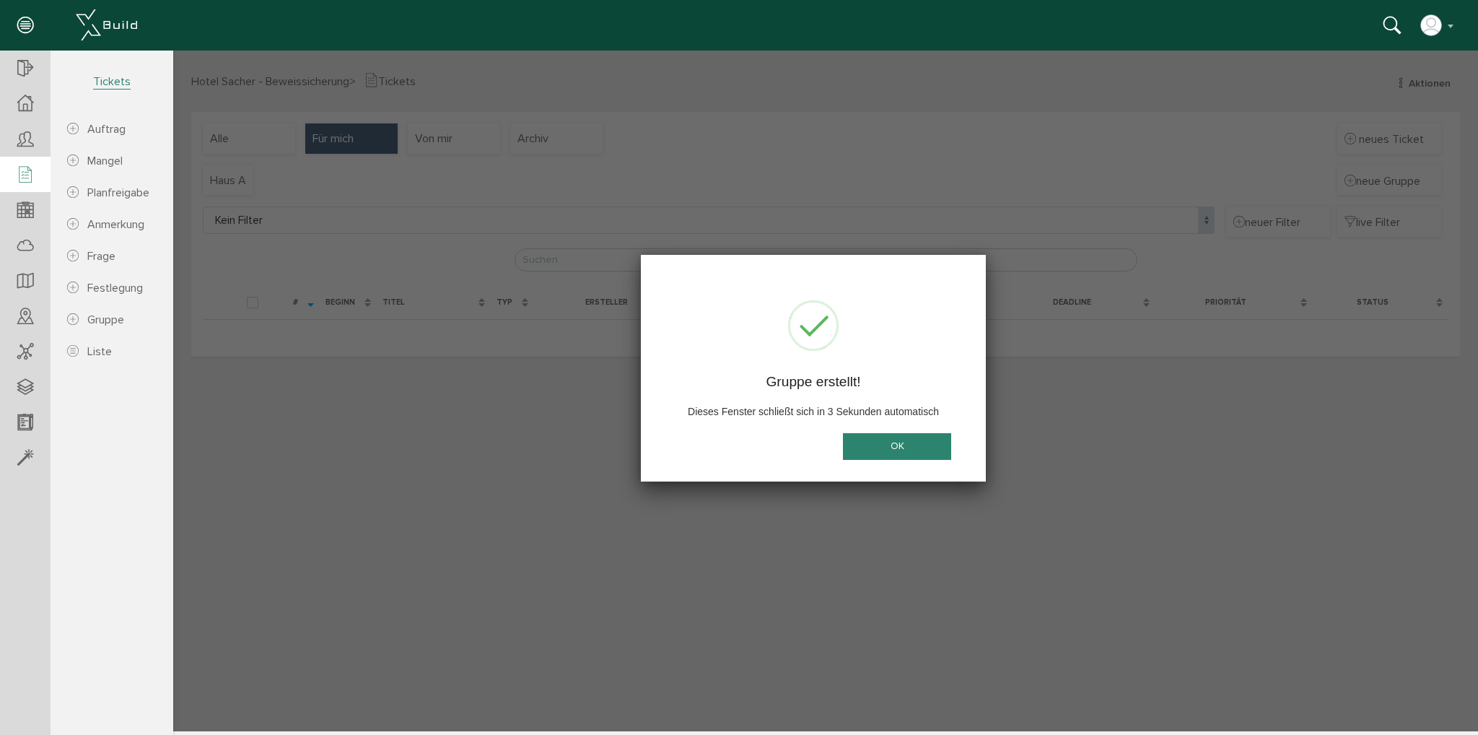
click at [911, 444] on button "OK" at bounding box center [897, 446] width 108 height 27
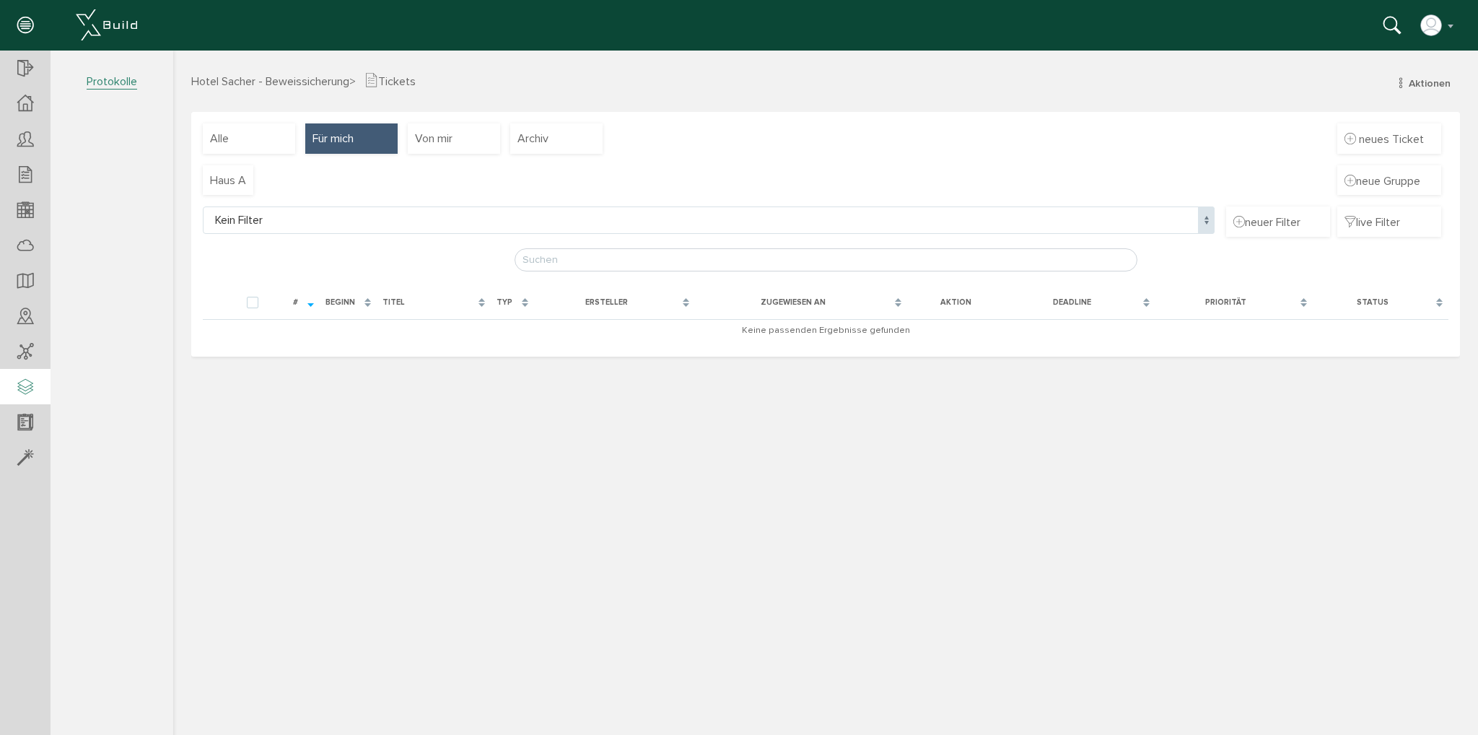
click at [31, 387] on icon at bounding box center [25, 388] width 16 height 20
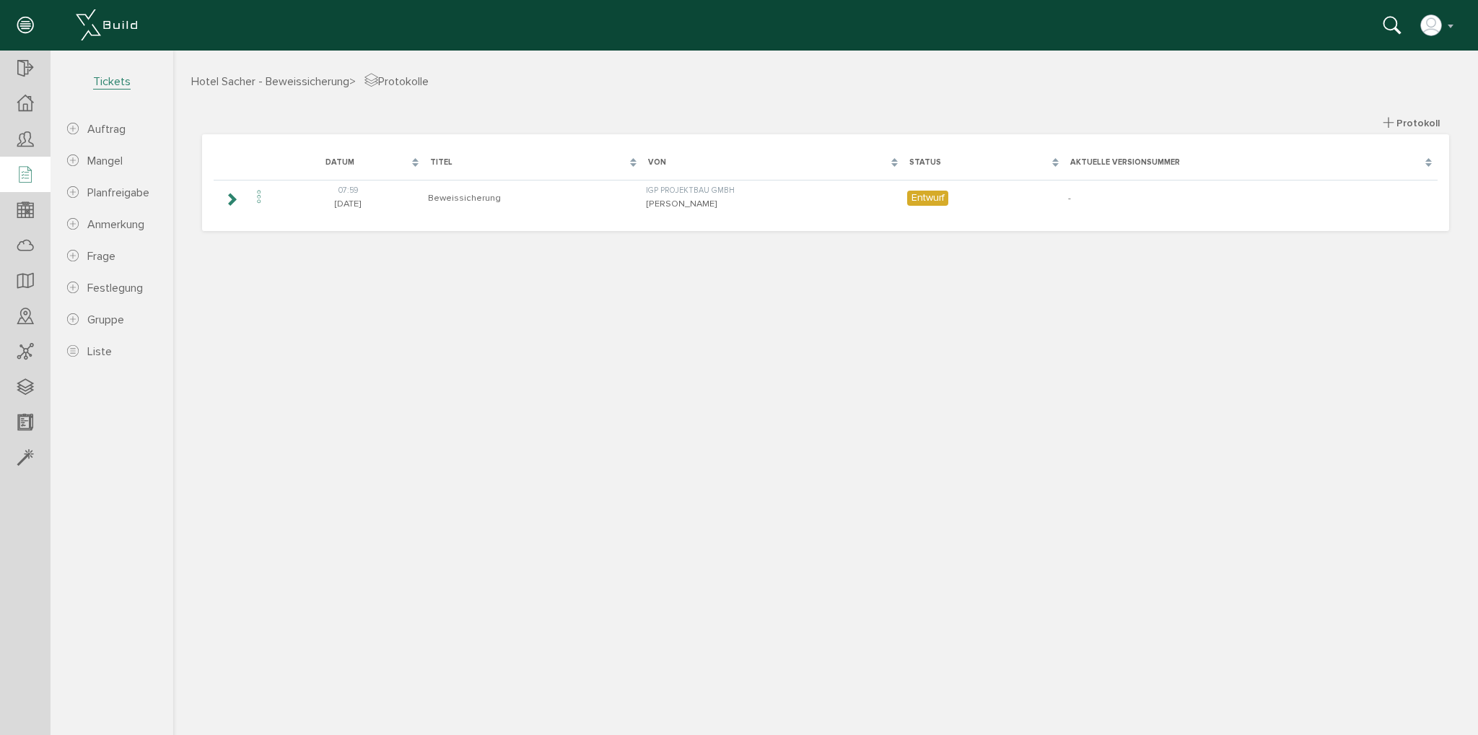
click at [23, 180] on icon at bounding box center [25, 175] width 16 height 20
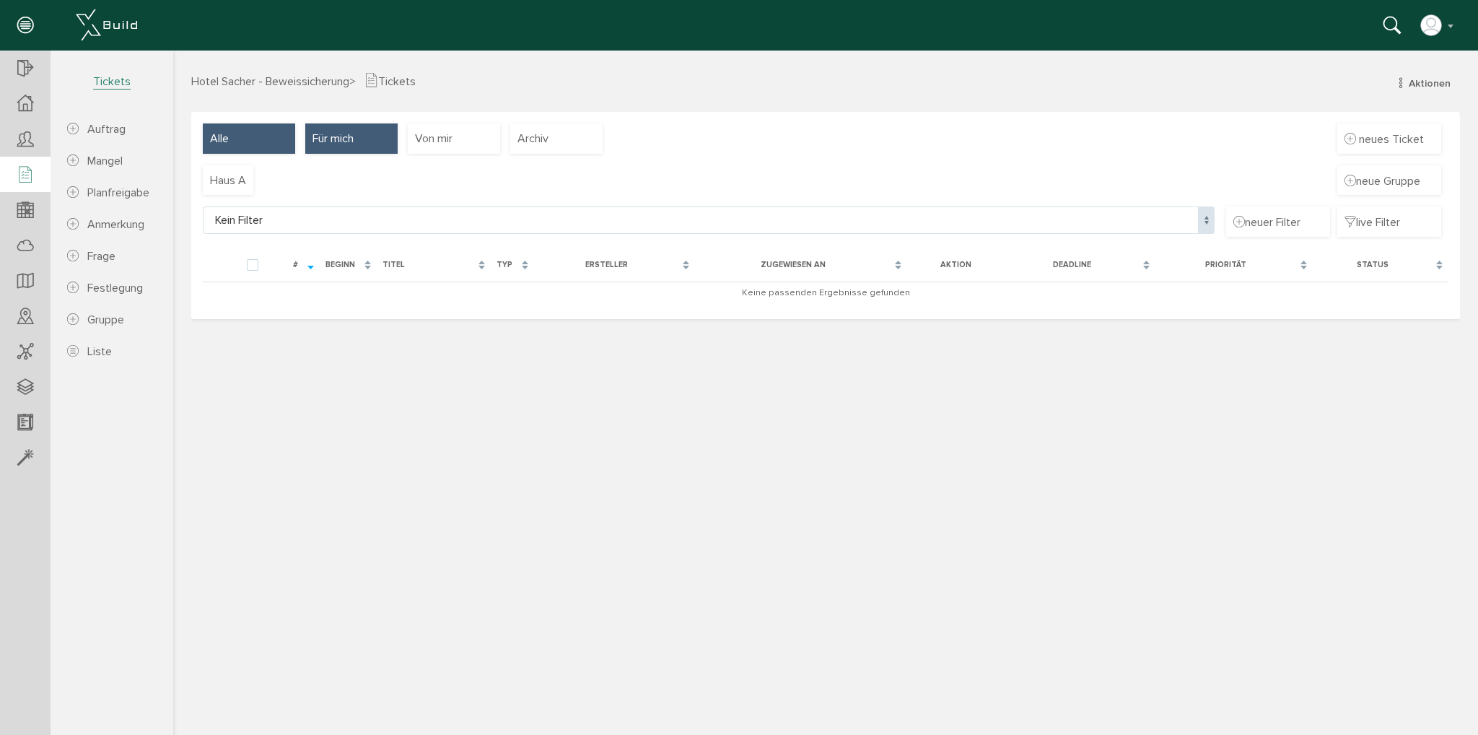
click at [277, 144] on div "Alle" at bounding box center [249, 138] width 92 height 30
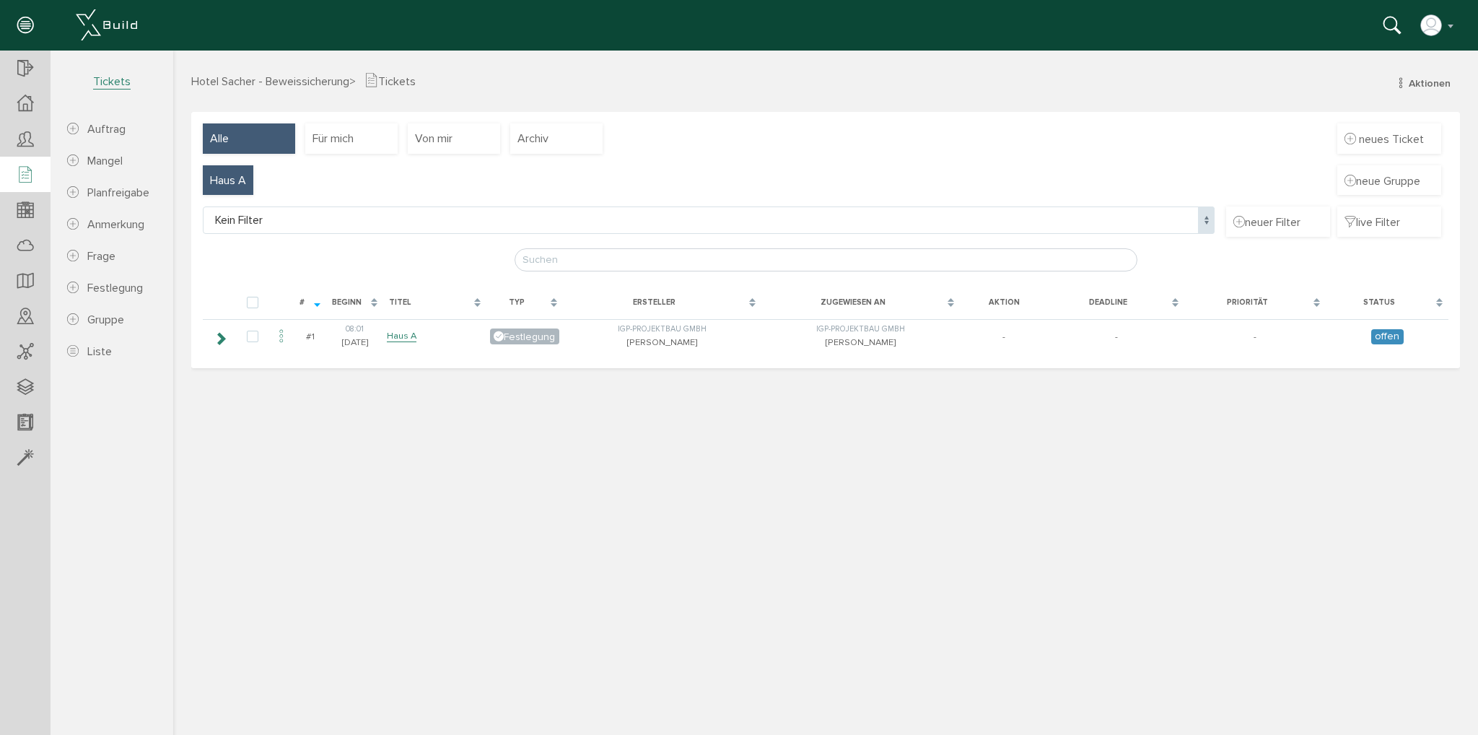
click at [227, 180] on span "Haus A" at bounding box center [228, 181] width 36 height 16
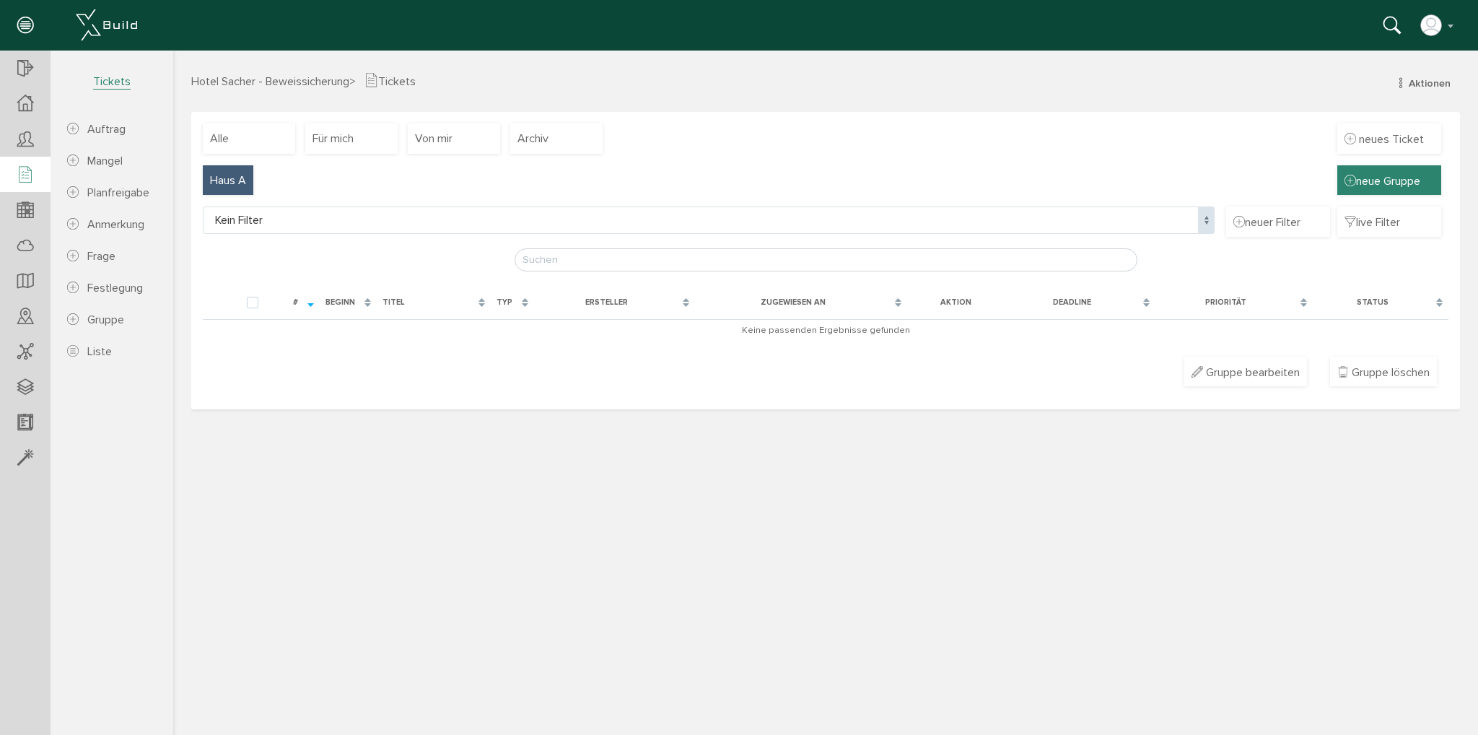
click at [1374, 173] on span "neue Gruppe" at bounding box center [1390, 181] width 90 height 16
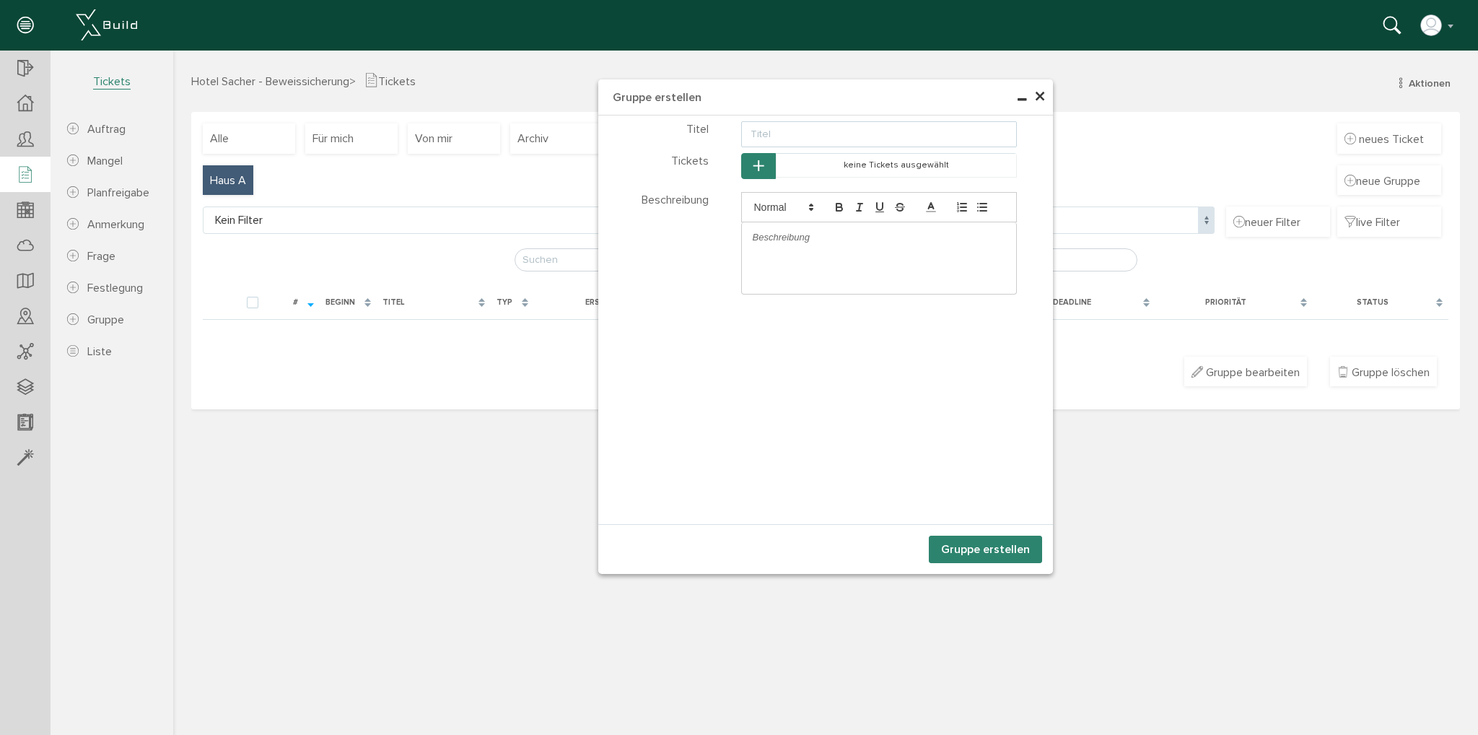
click at [775, 135] on input "text" at bounding box center [879, 134] width 276 height 26
type input "Haus B"
click at [1002, 552] on button "Gruppe erstellen" at bounding box center [985, 549] width 113 height 27
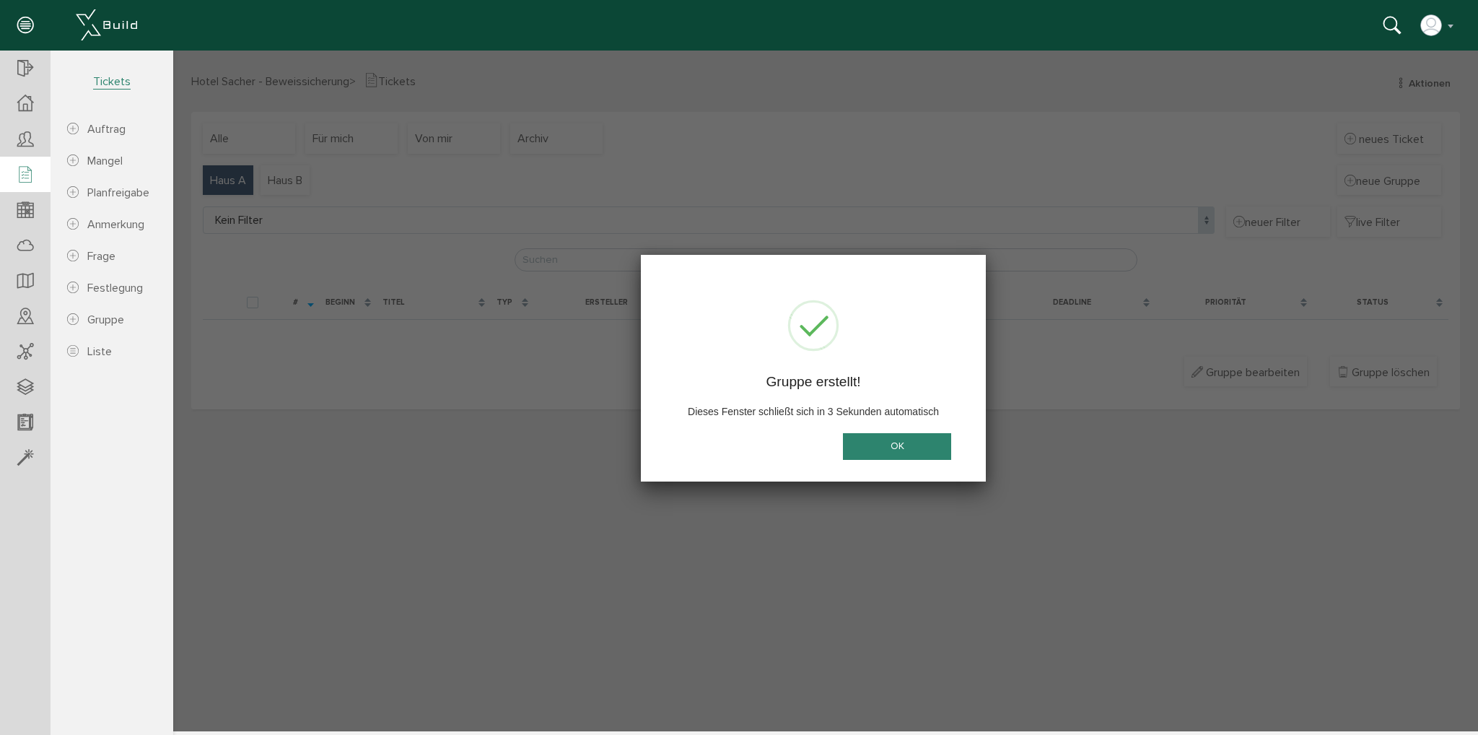
click at [928, 442] on button "OK" at bounding box center [897, 446] width 108 height 27
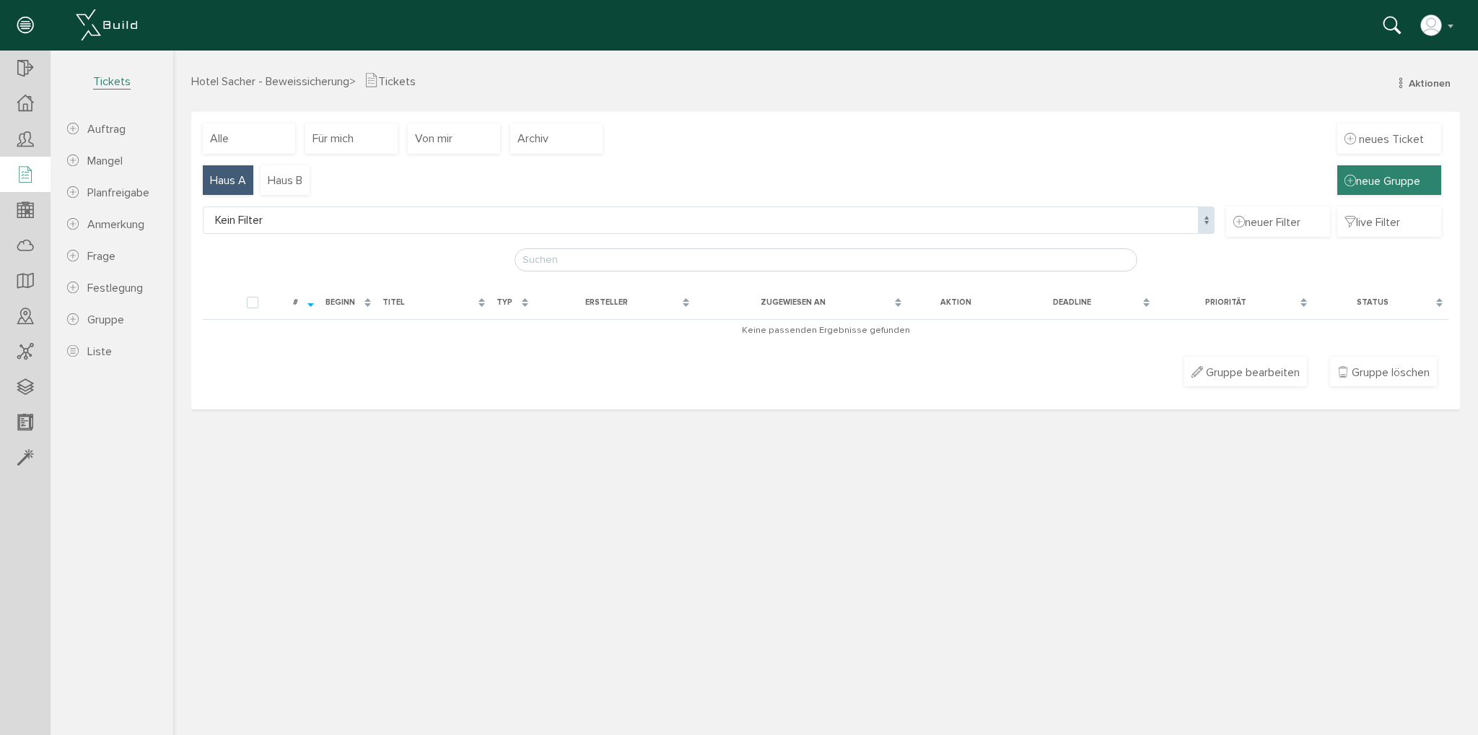
click at [1363, 183] on span "neue Gruppe" at bounding box center [1390, 181] width 90 height 16
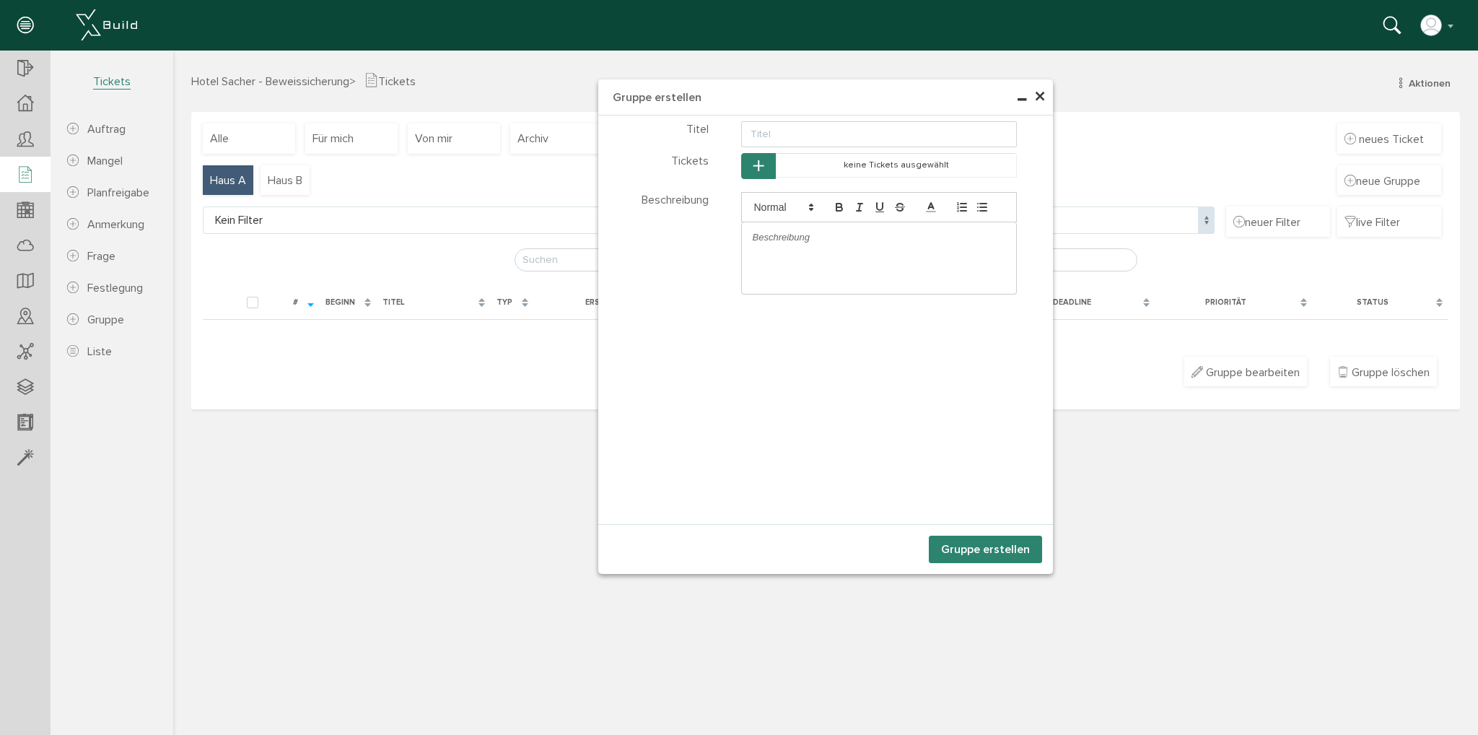
click at [845, 153] on div "keine Tickets ausgewählt" at bounding box center [879, 166] width 276 height 27
click at [842, 134] on input "text" at bounding box center [879, 134] width 276 height 26
type input "Haus C"
click at [1003, 544] on button "Gruppe erstellen" at bounding box center [985, 549] width 113 height 27
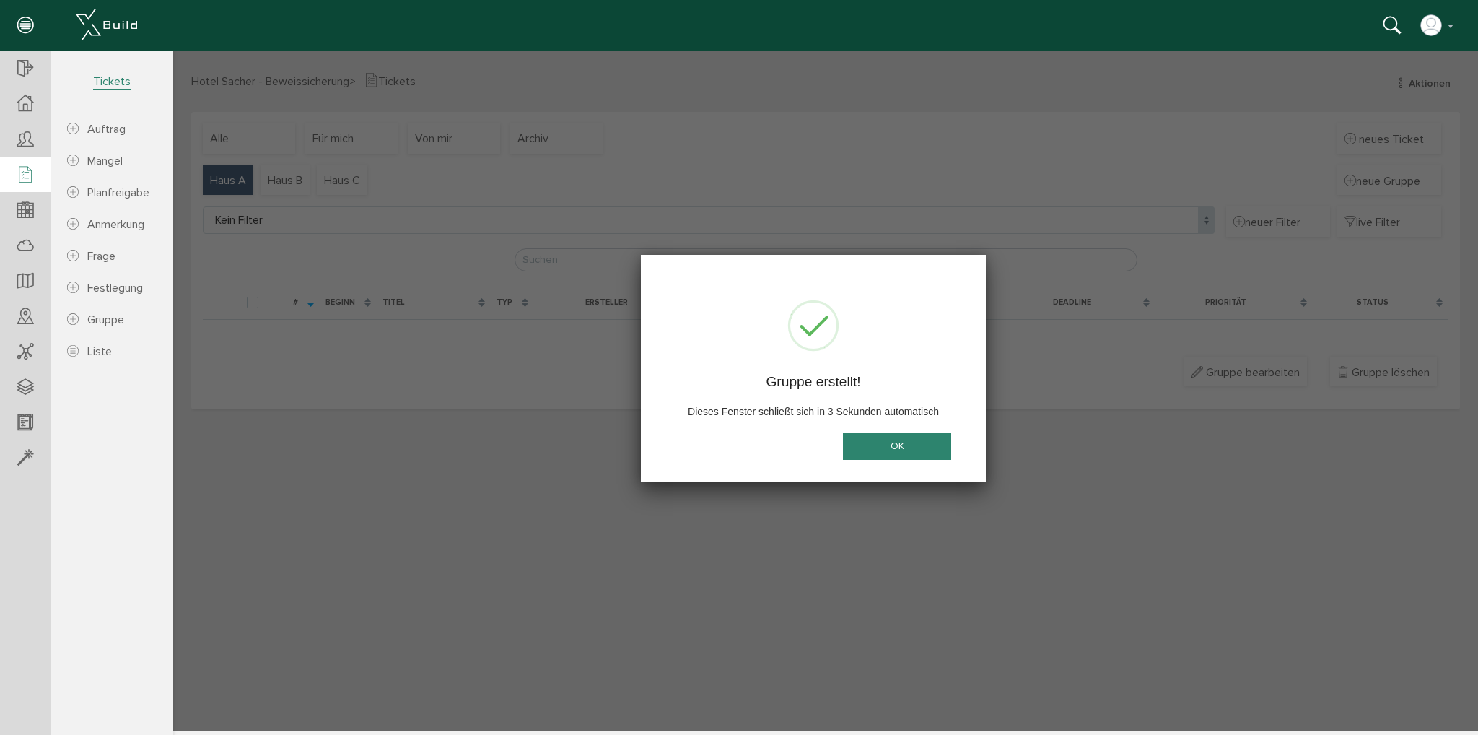
click at [929, 437] on button "OK" at bounding box center [897, 446] width 108 height 27
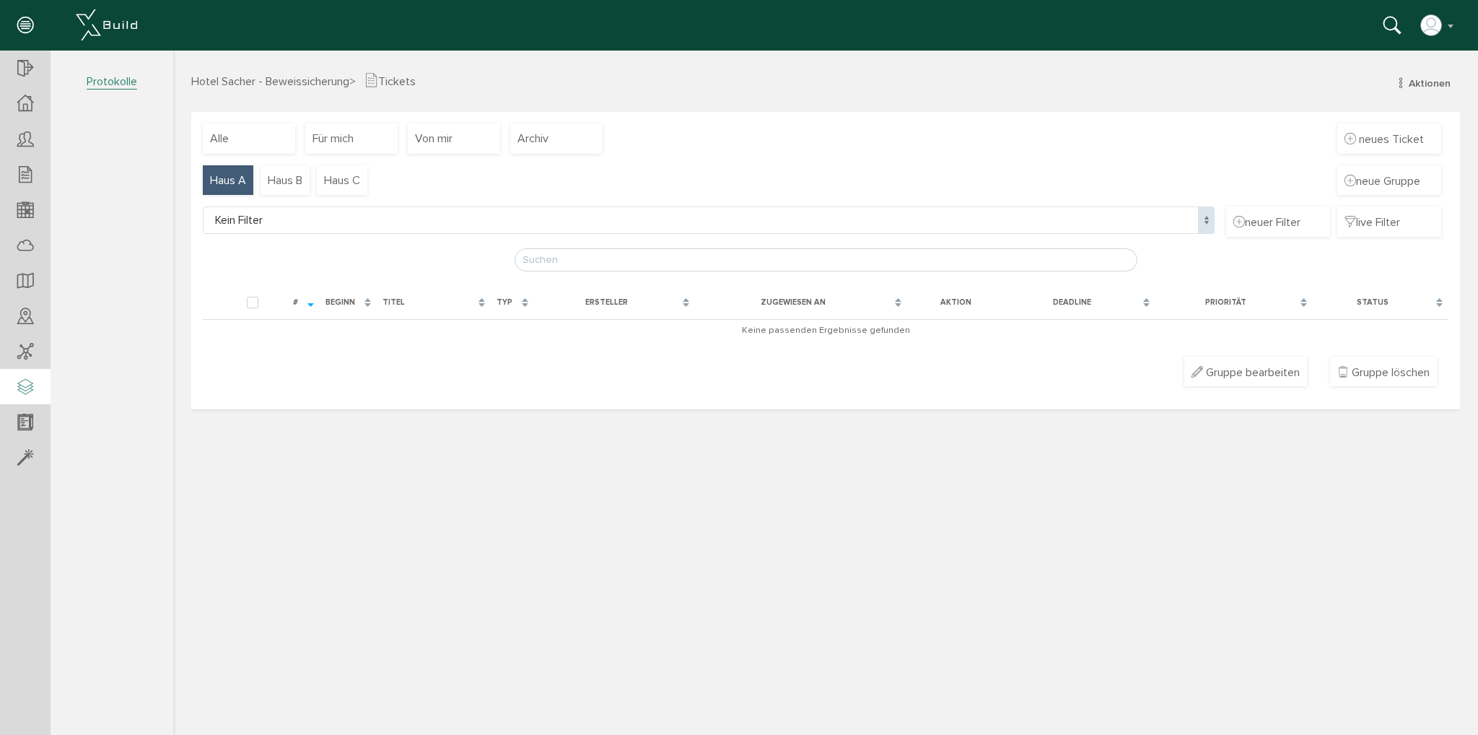
click at [26, 382] on icon at bounding box center [25, 388] width 16 height 20
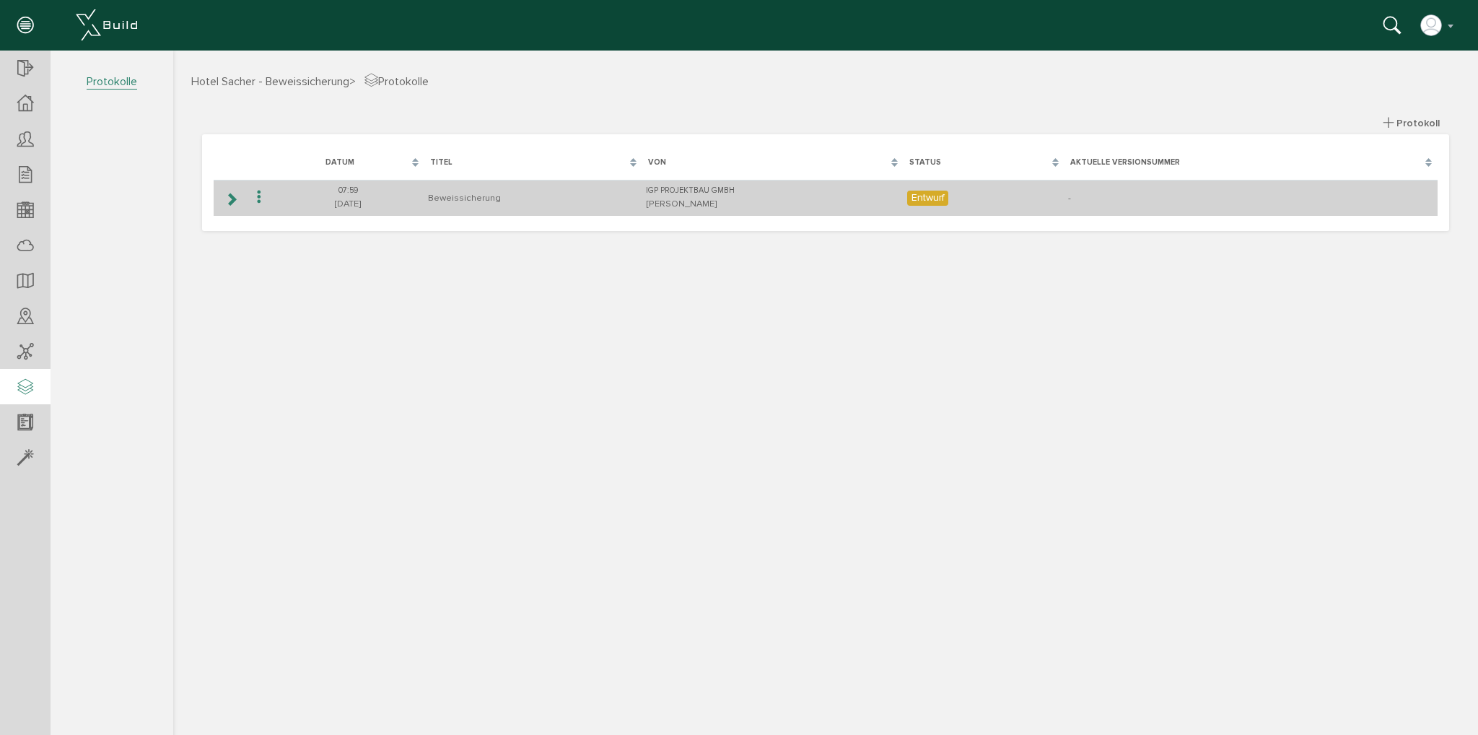
click at [240, 195] on td at bounding box center [230, 198] width 33 height 36
click at [231, 204] on icon at bounding box center [231, 199] width 14 height 12
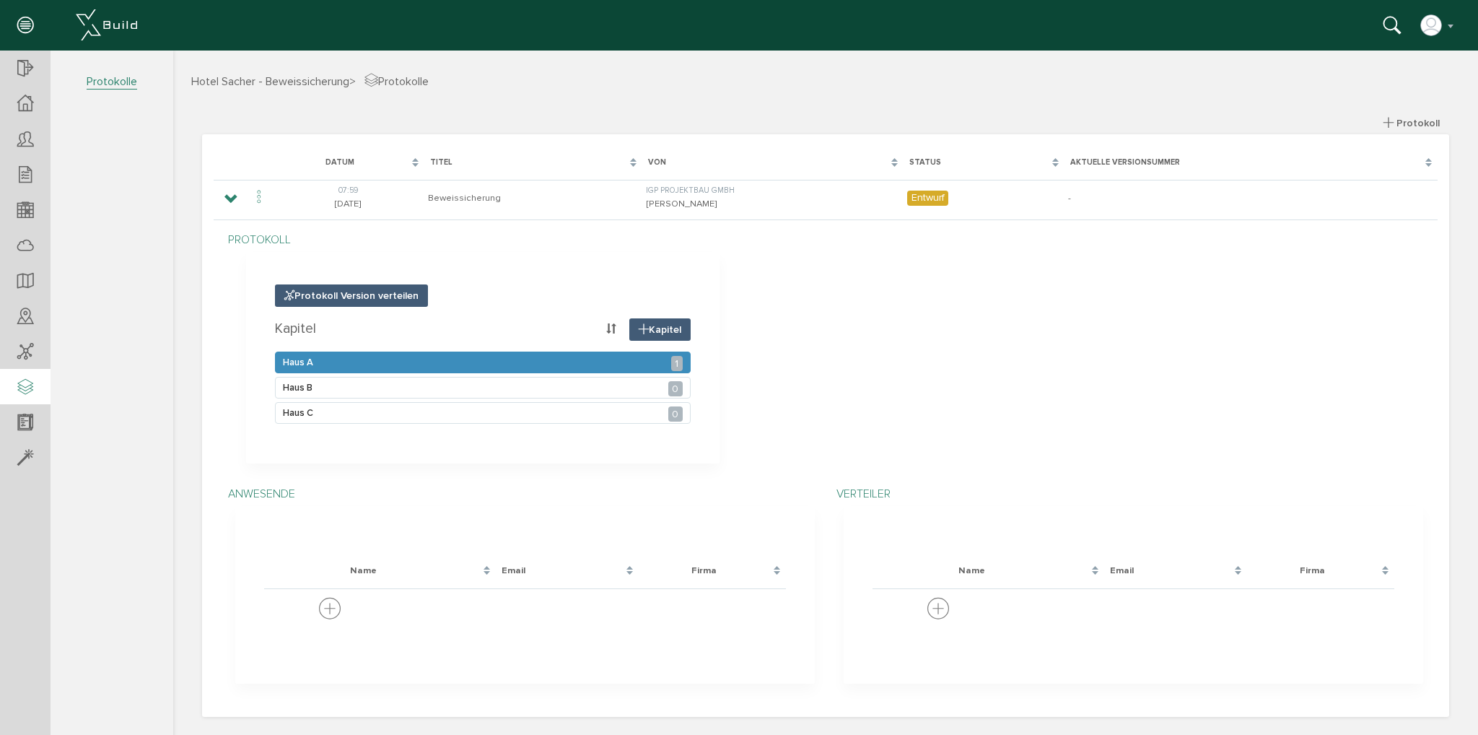
click at [354, 365] on div "Haus A 1" at bounding box center [483, 363] width 416 height 22
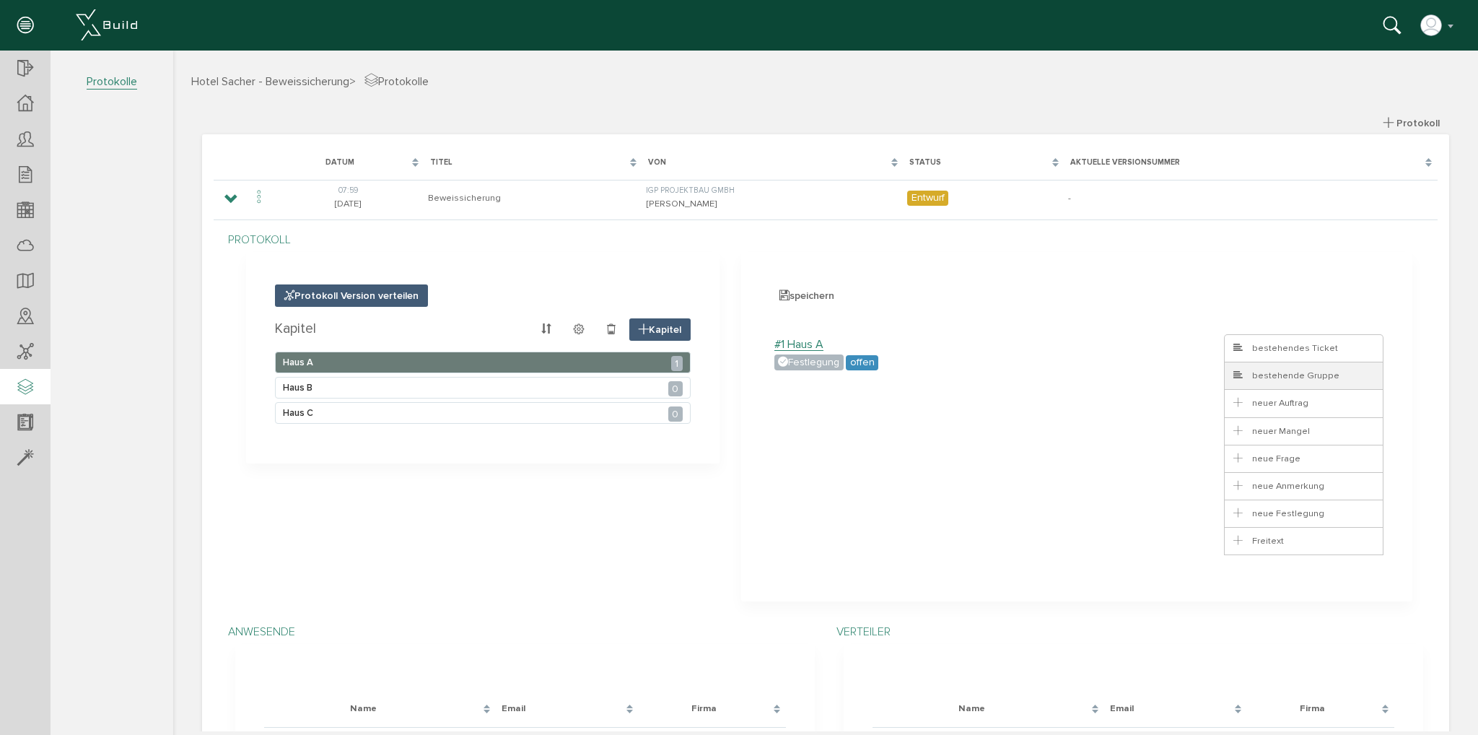
click at [1290, 379] on span "bestehende Gruppe" at bounding box center [1285, 376] width 108 height 12
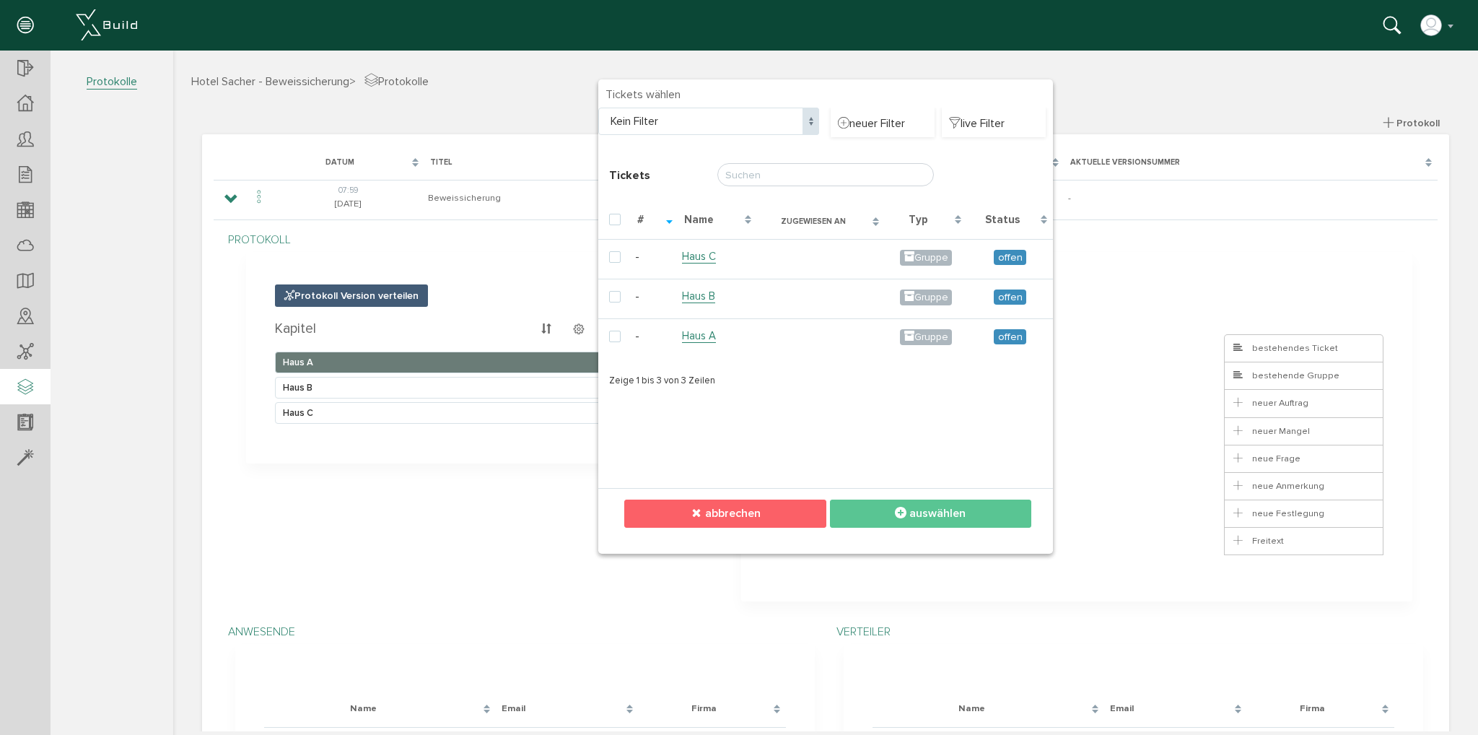
click at [750, 517] on span "abbrechen" at bounding box center [733, 513] width 56 height 14
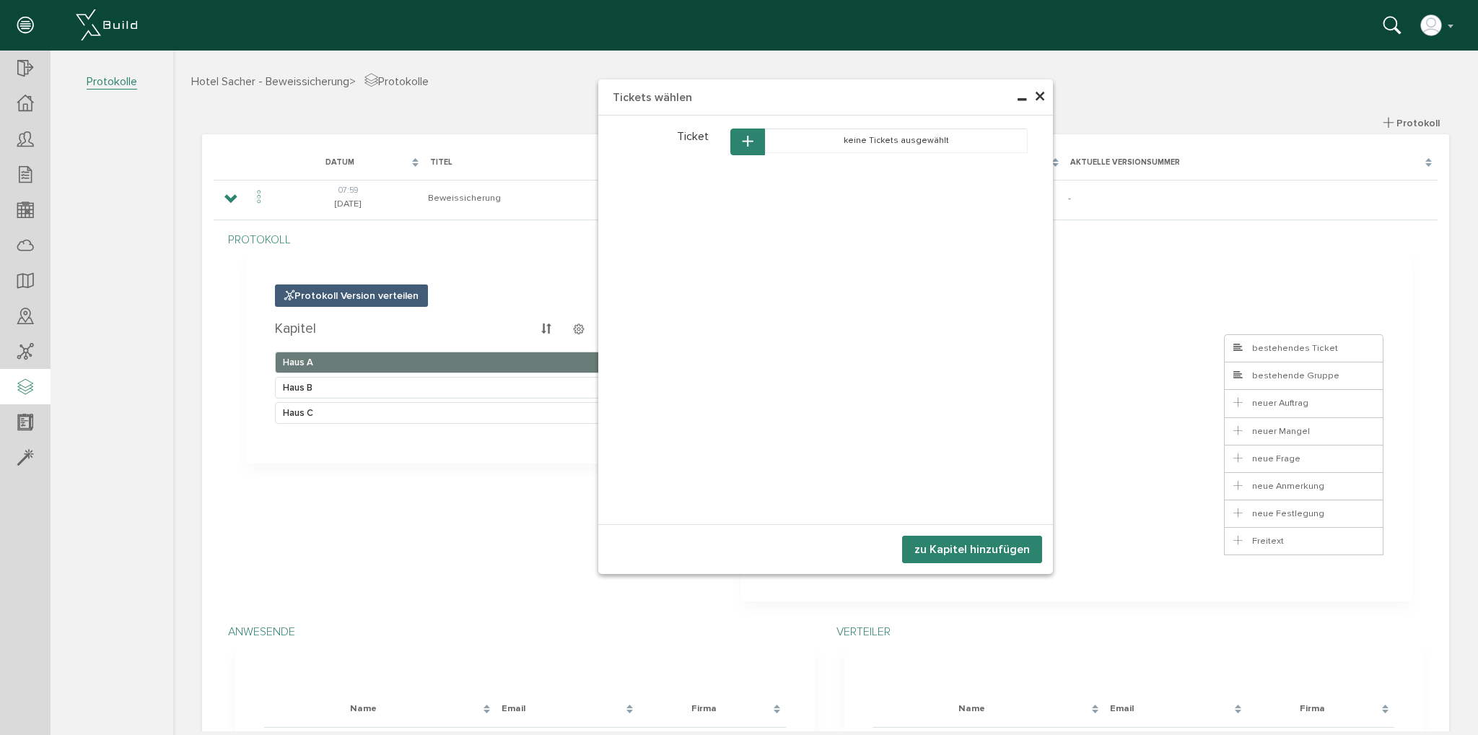
click at [1035, 93] on span "×" at bounding box center [1040, 97] width 12 height 28
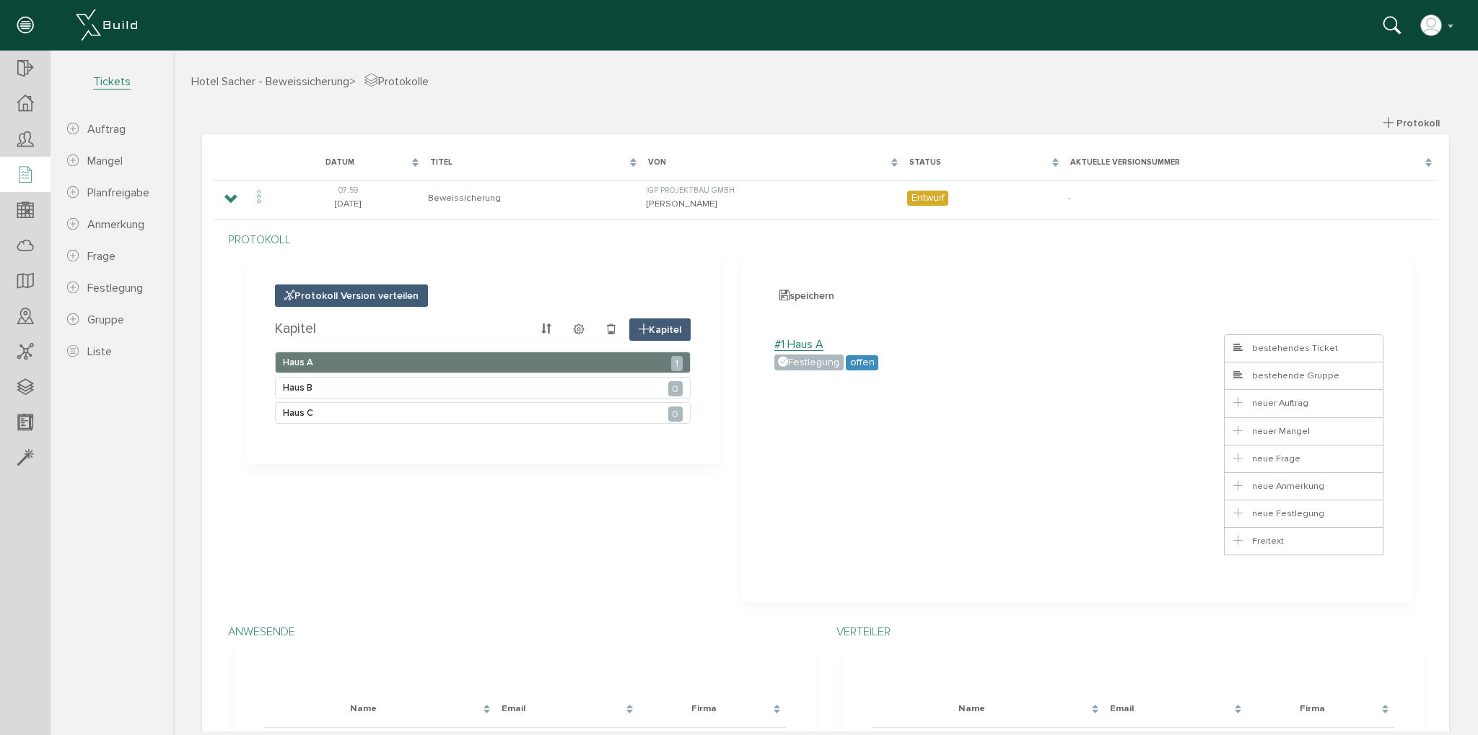
click at [23, 173] on icon at bounding box center [25, 175] width 16 height 20
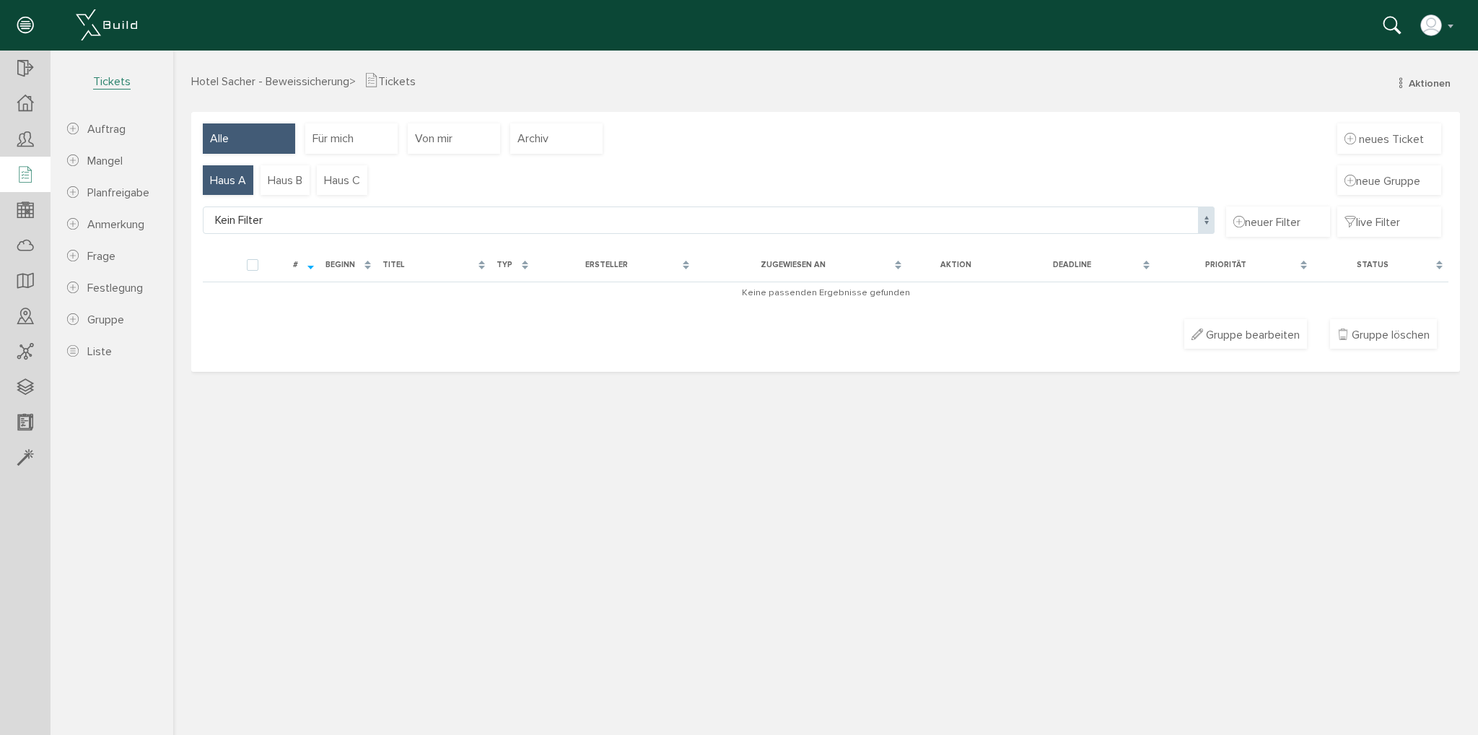
click at [245, 139] on div "Alle" at bounding box center [249, 138] width 92 height 30
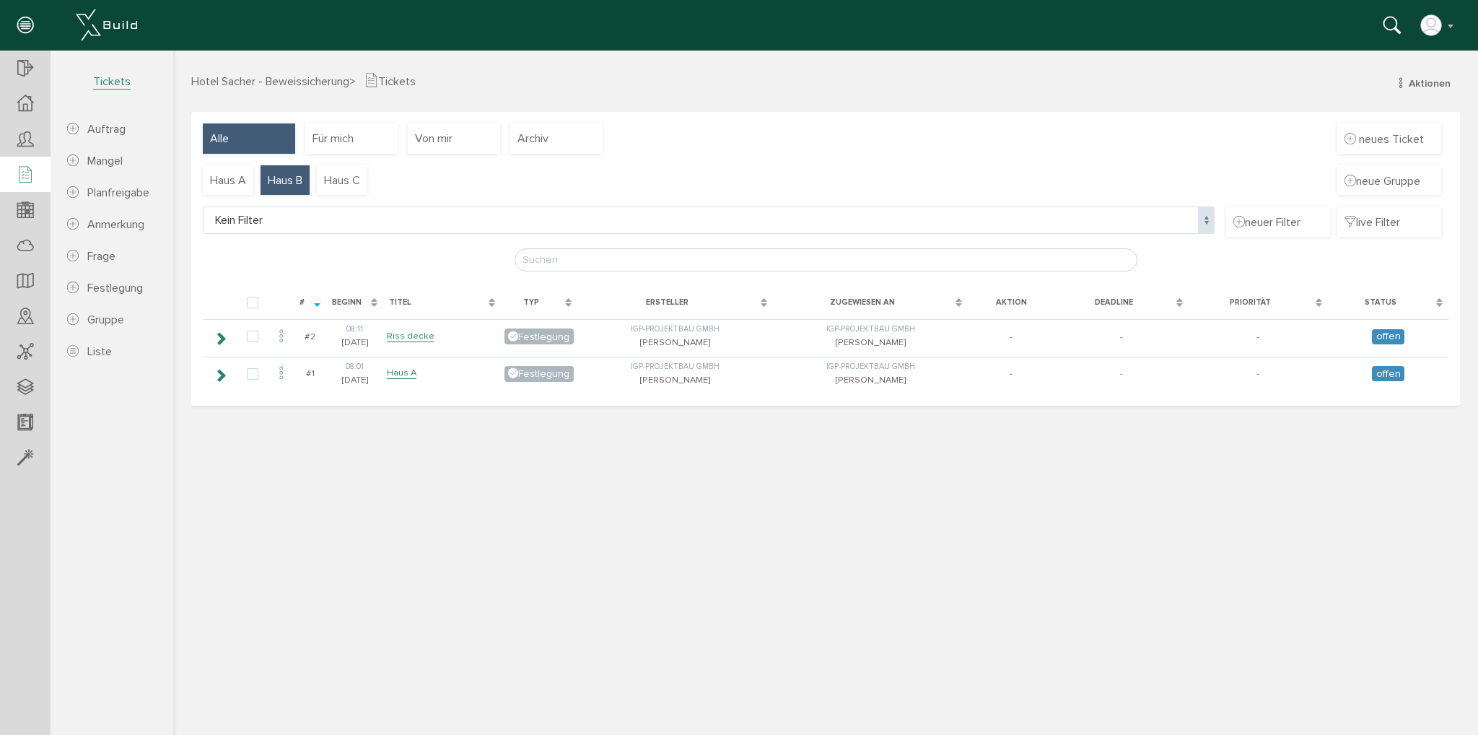
click at [267, 186] on div "Haus B" at bounding box center [285, 180] width 49 height 30
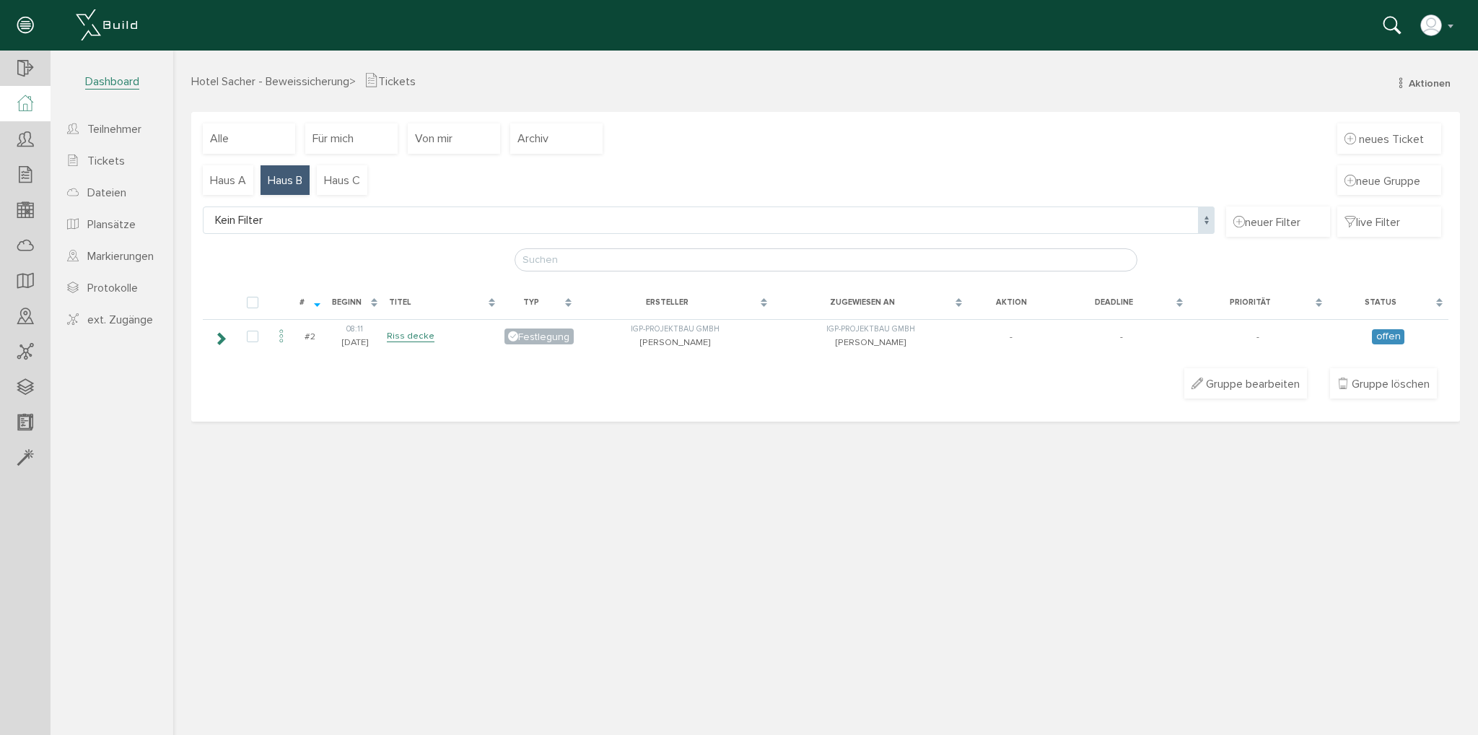
click at [26, 98] on icon at bounding box center [25, 103] width 16 height 17
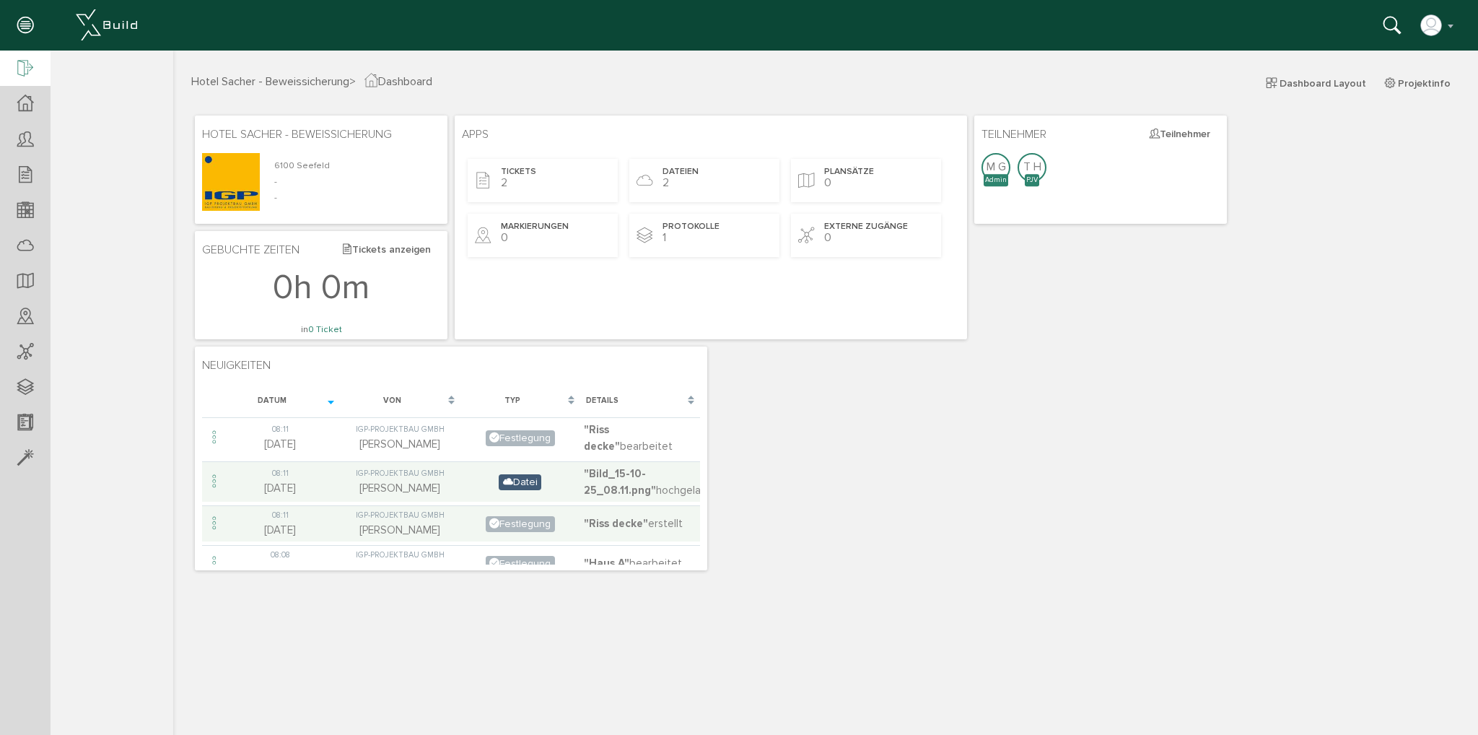
click at [29, 61] on icon at bounding box center [25, 69] width 16 height 20
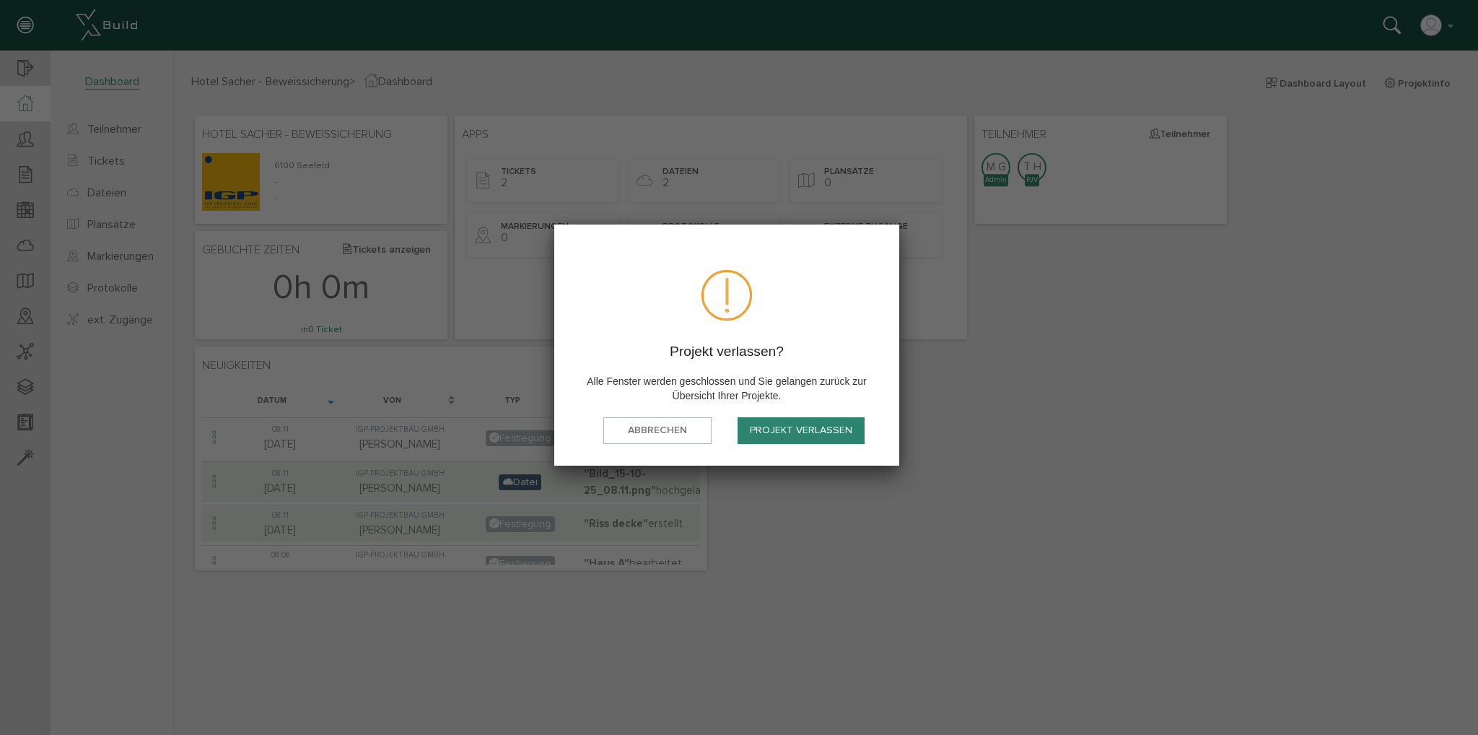
click at [827, 433] on button "Projekt verlassen" at bounding box center [801, 430] width 127 height 27
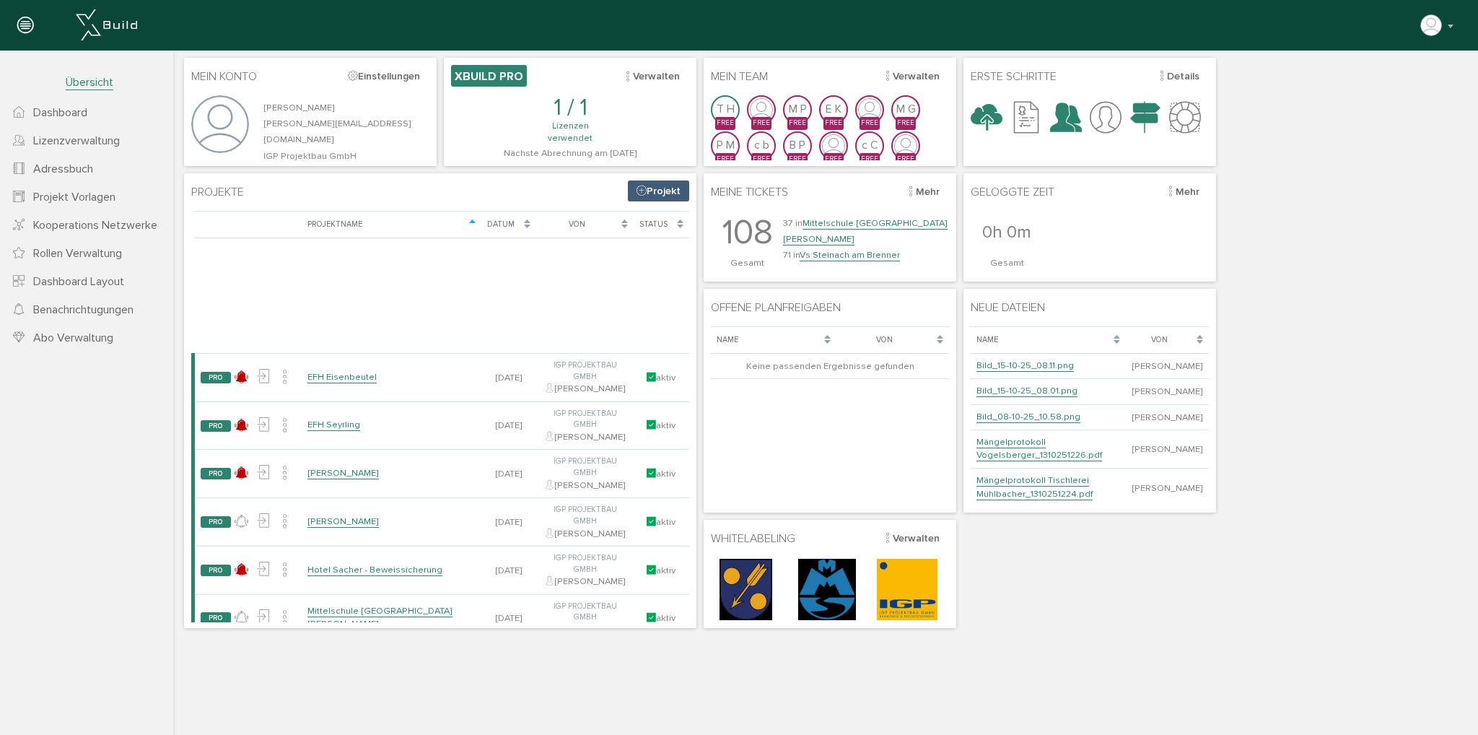
click at [1008, 613] on div "Mein Konto Einstellungen Matthias Gamauf matthias@igp-tirol.at IGP Projektbau G…" at bounding box center [825, 342] width 1291 height 577
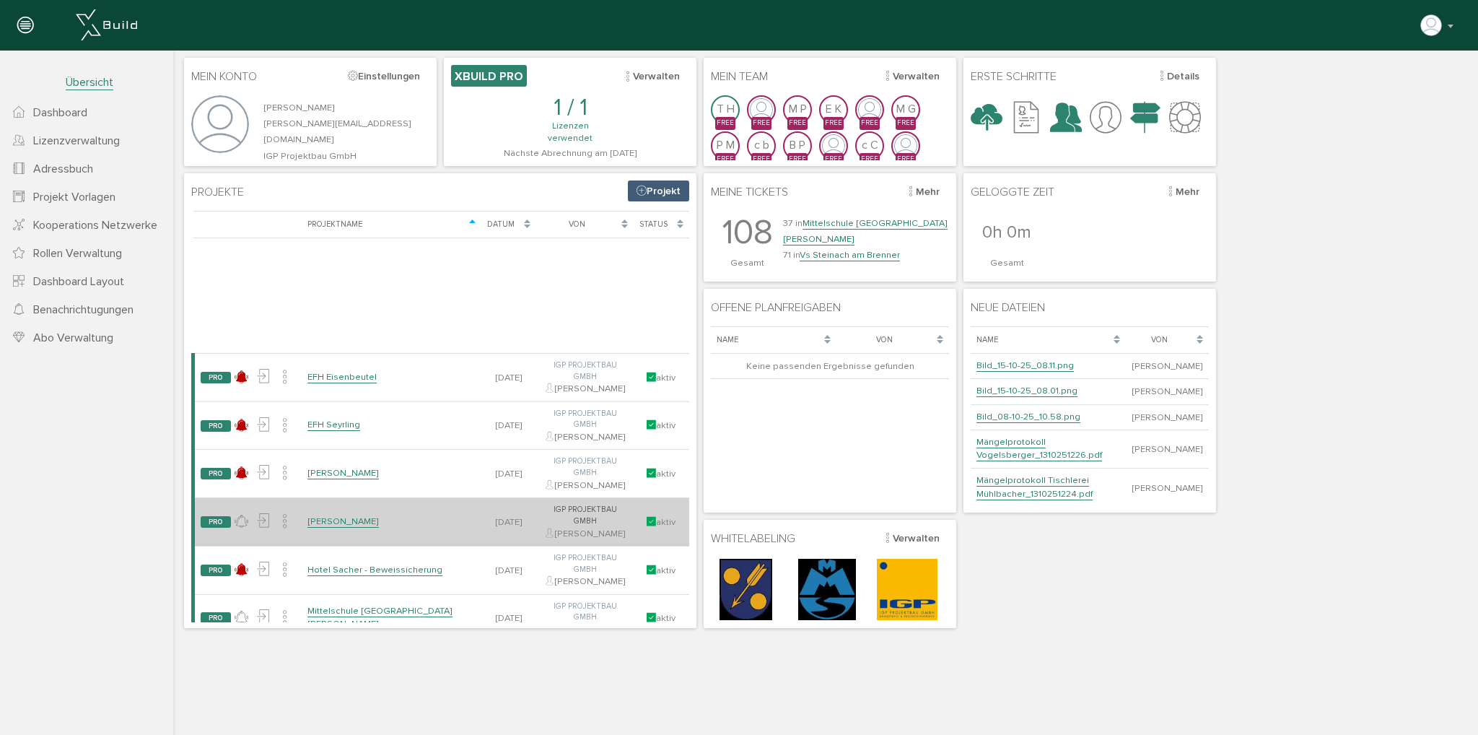
click at [319, 515] on link "[PERSON_NAME]" at bounding box center [343, 521] width 71 height 12
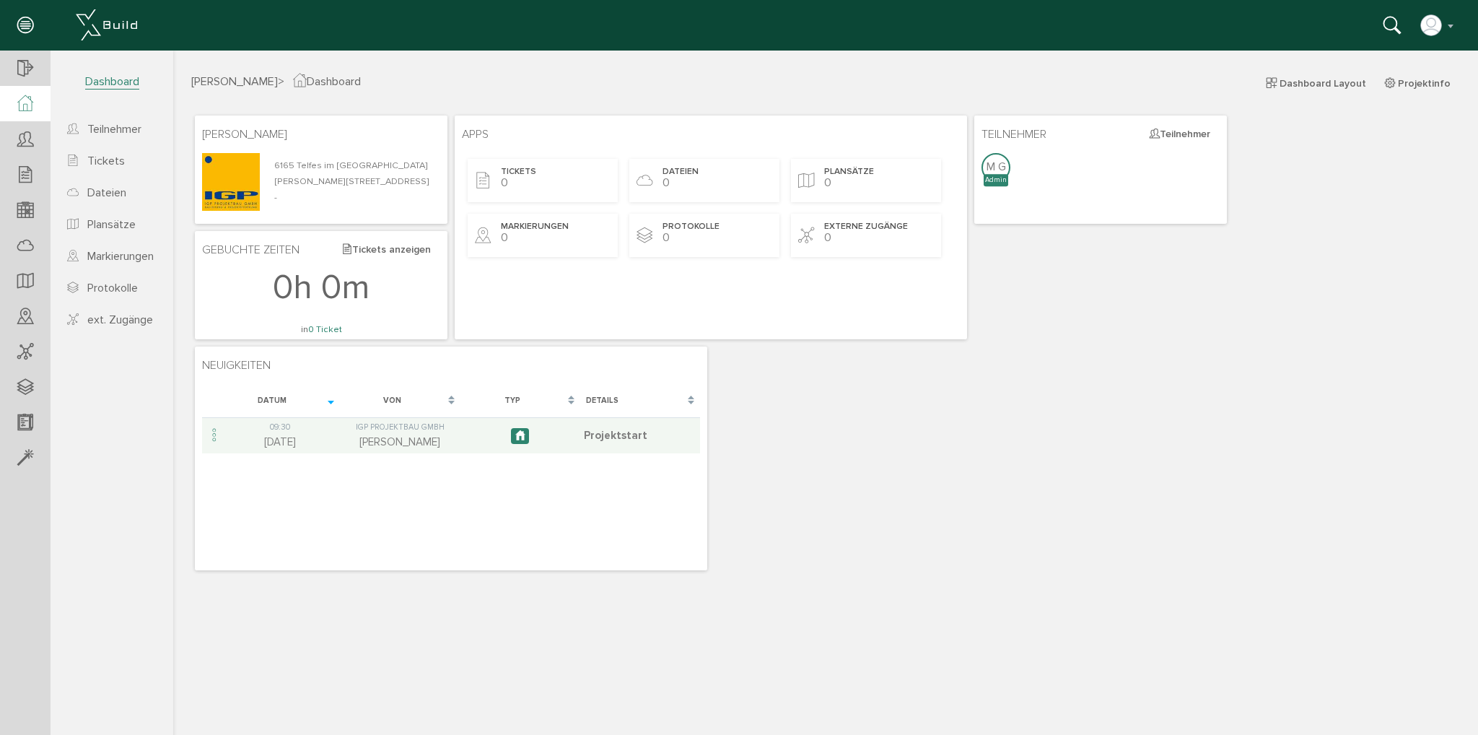
click at [29, 97] on icon at bounding box center [25, 103] width 16 height 17
click at [35, 61] on div at bounding box center [25, 69] width 51 height 37
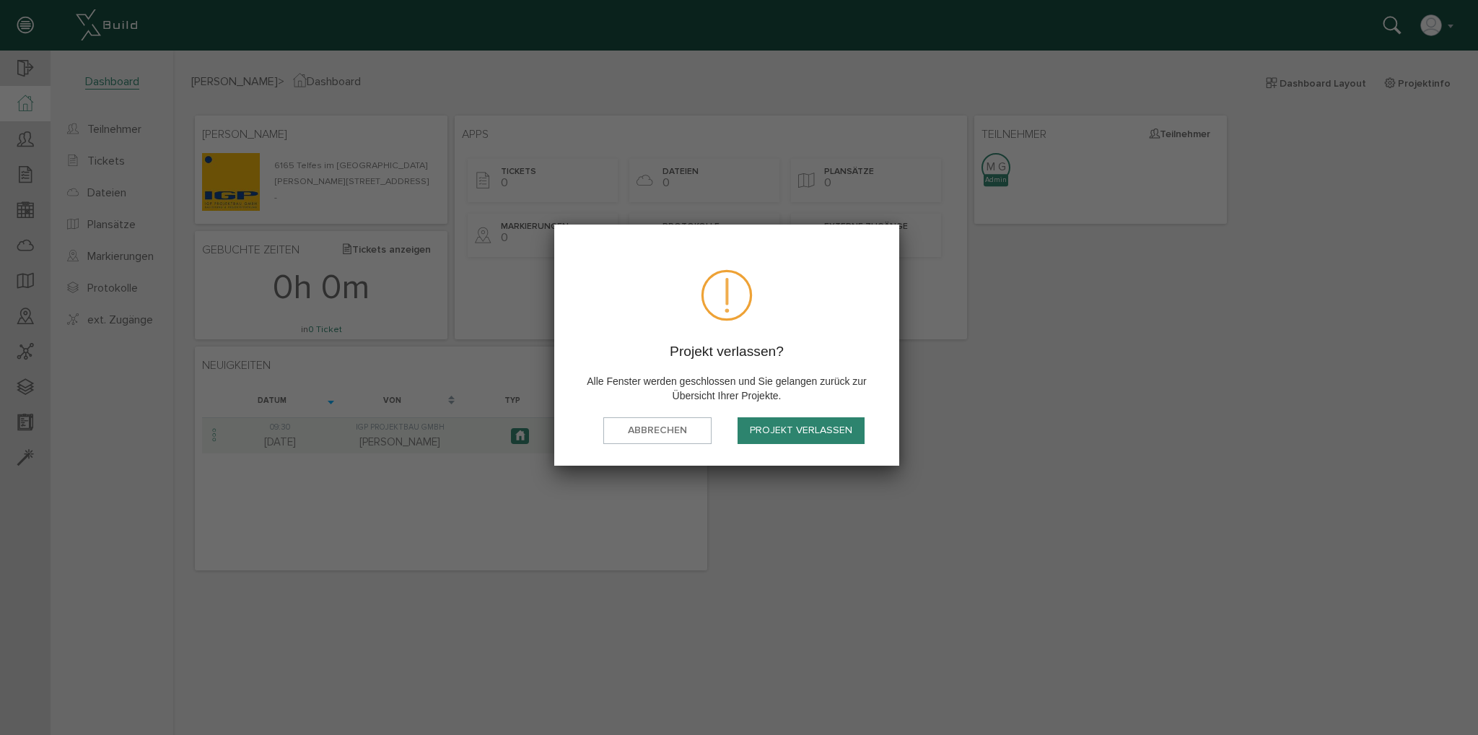
click at [774, 435] on button "Projekt verlassen" at bounding box center [801, 430] width 127 height 27
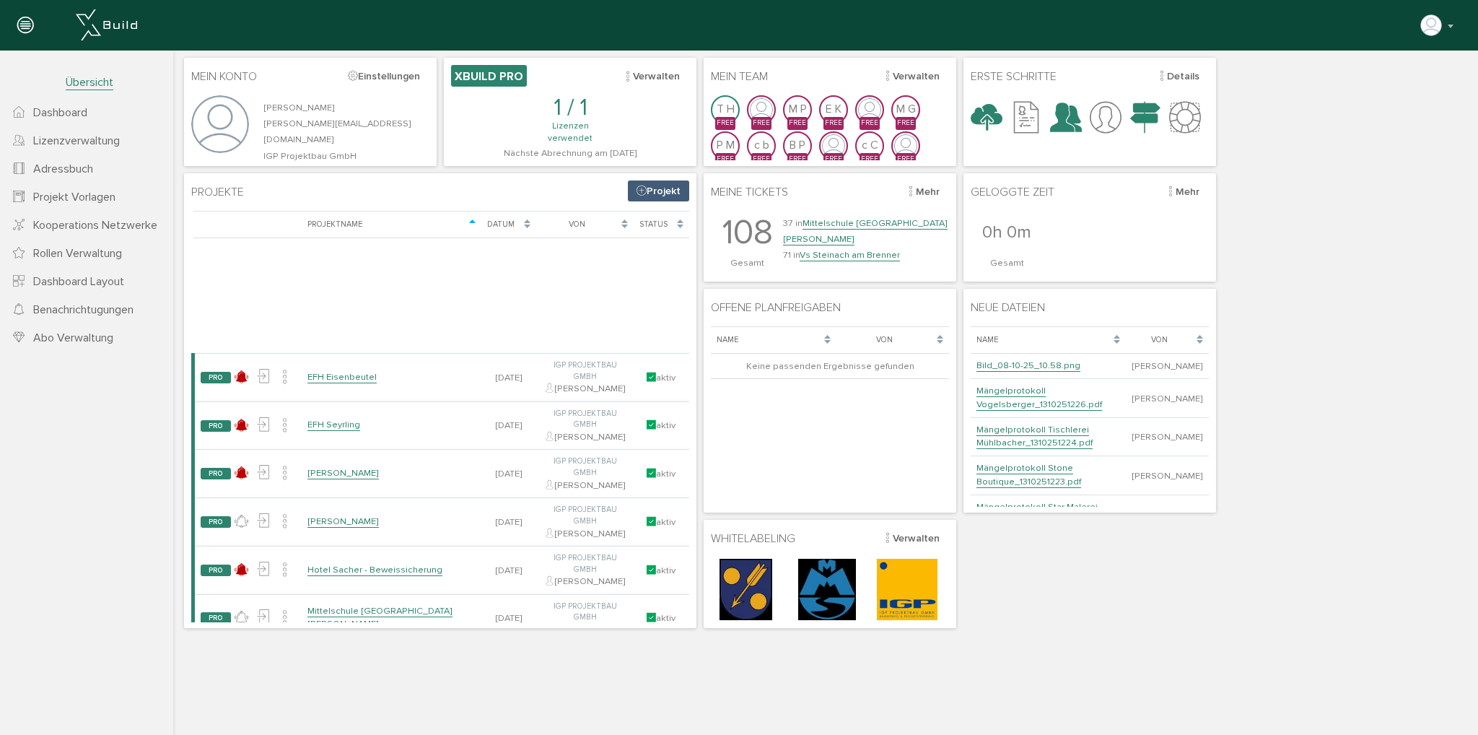
click at [840, 673] on html "Mein Konto Einstellungen Matthias Gamauf matthias@igp-tirol.at IGP Projektbau G…" at bounding box center [825, 391] width 1305 height 681
